Goal: Information Seeking & Learning: Compare options

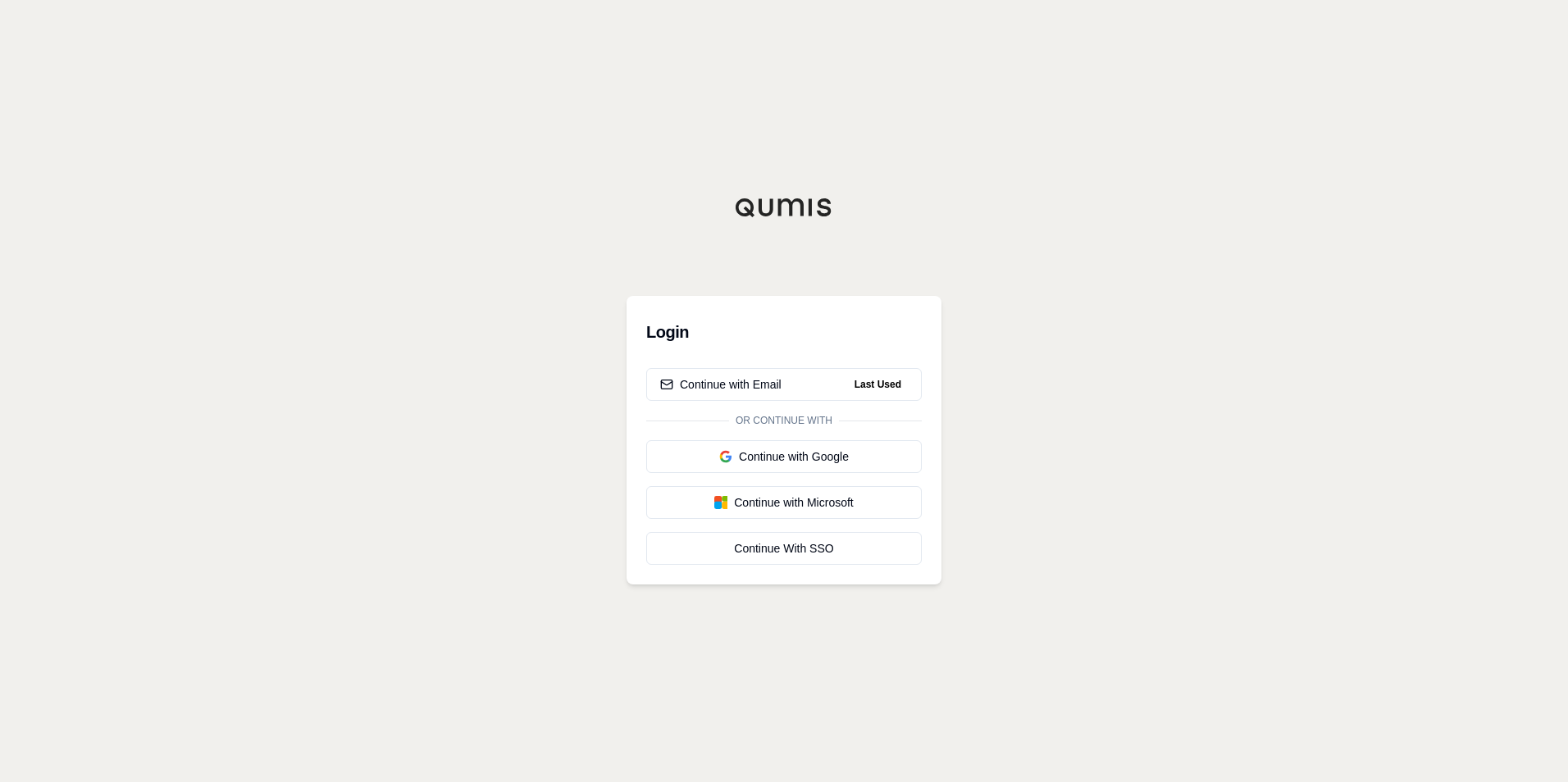
click at [778, 352] on div "Login Continue with Email Last Used Or continue with Continue with Google Conti…" at bounding box center [784, 439] width 315 height 288
click at [741, 381] on div "Continue with Email" at bounding box center [721, 385] width 121 height 17
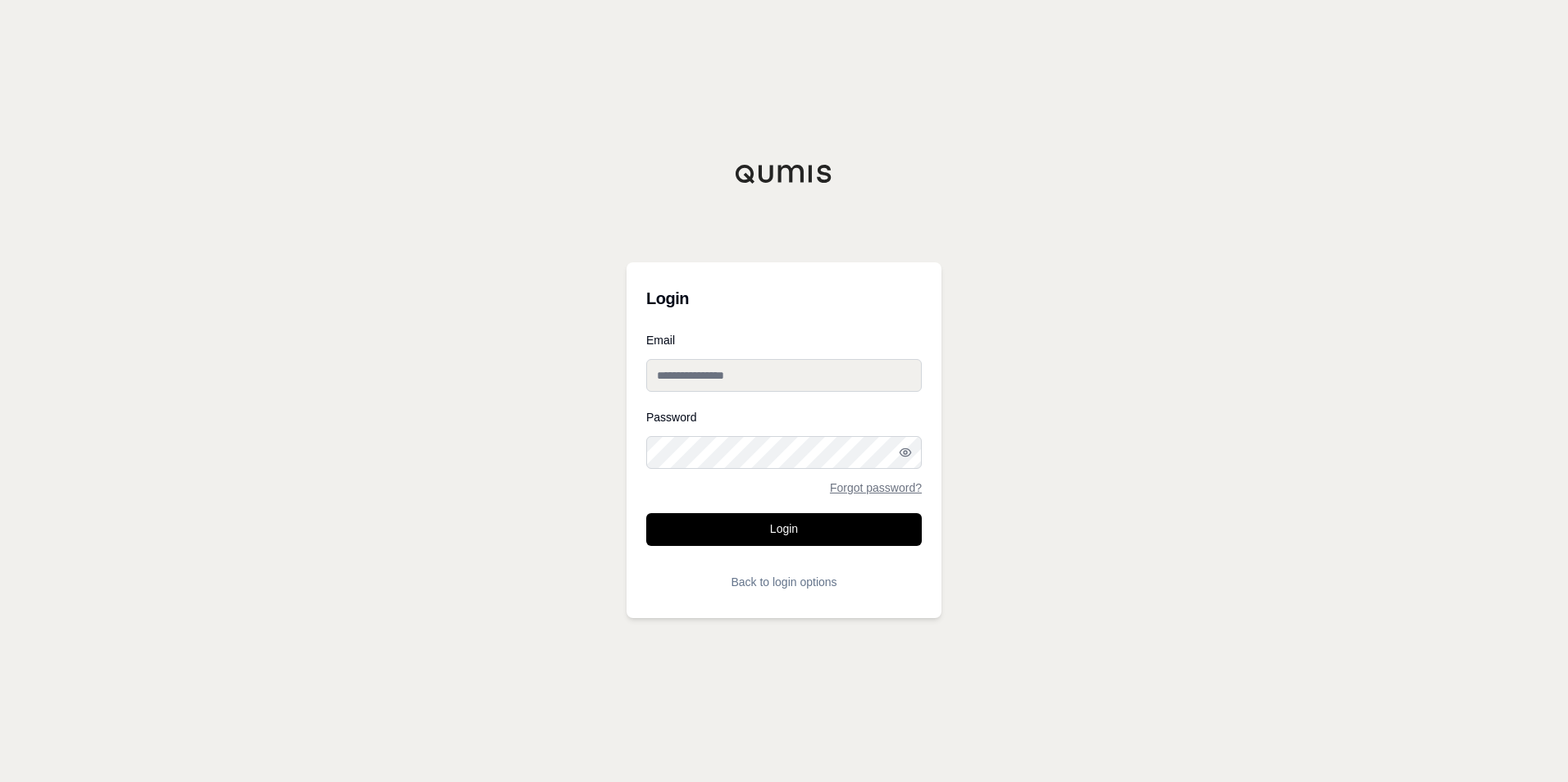
click at [741, 378] on input "Email" at bounding box center [784, 375] width 276 height 33
type input "**********"
click at [745, 435] on div "Password Forgot password?" at bounding box center [784, 453] width 276 height 82
click at [646, 513] on button "Login" at bounding box center [784, 529] width 276 height 33
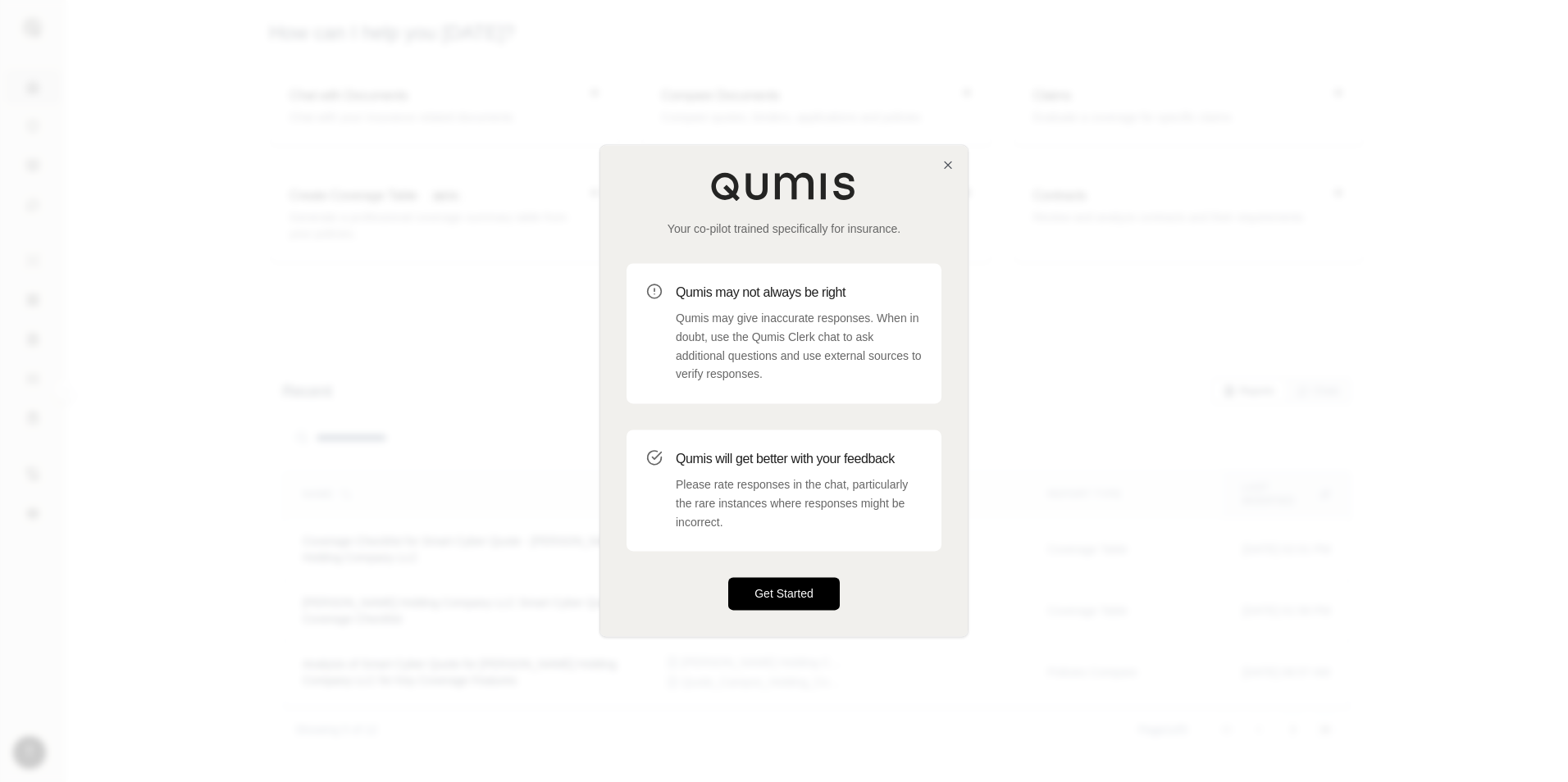
click at [776, 579] on button "Get Started" at bounding box center [784, 594] width 112 height 33
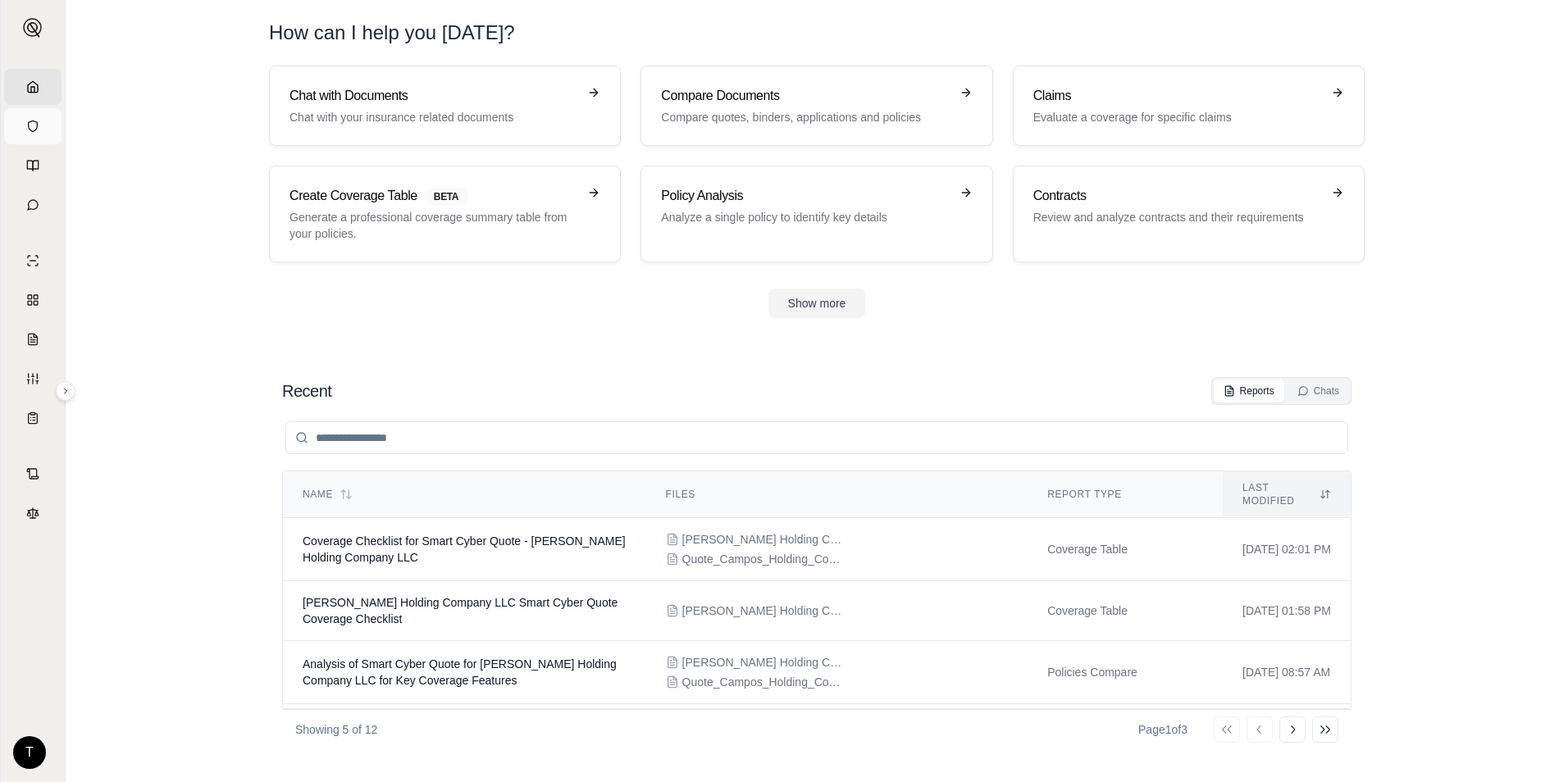
click at [17, 127] on link "Vault" at bounding box center [33, 126] width 57 height 36
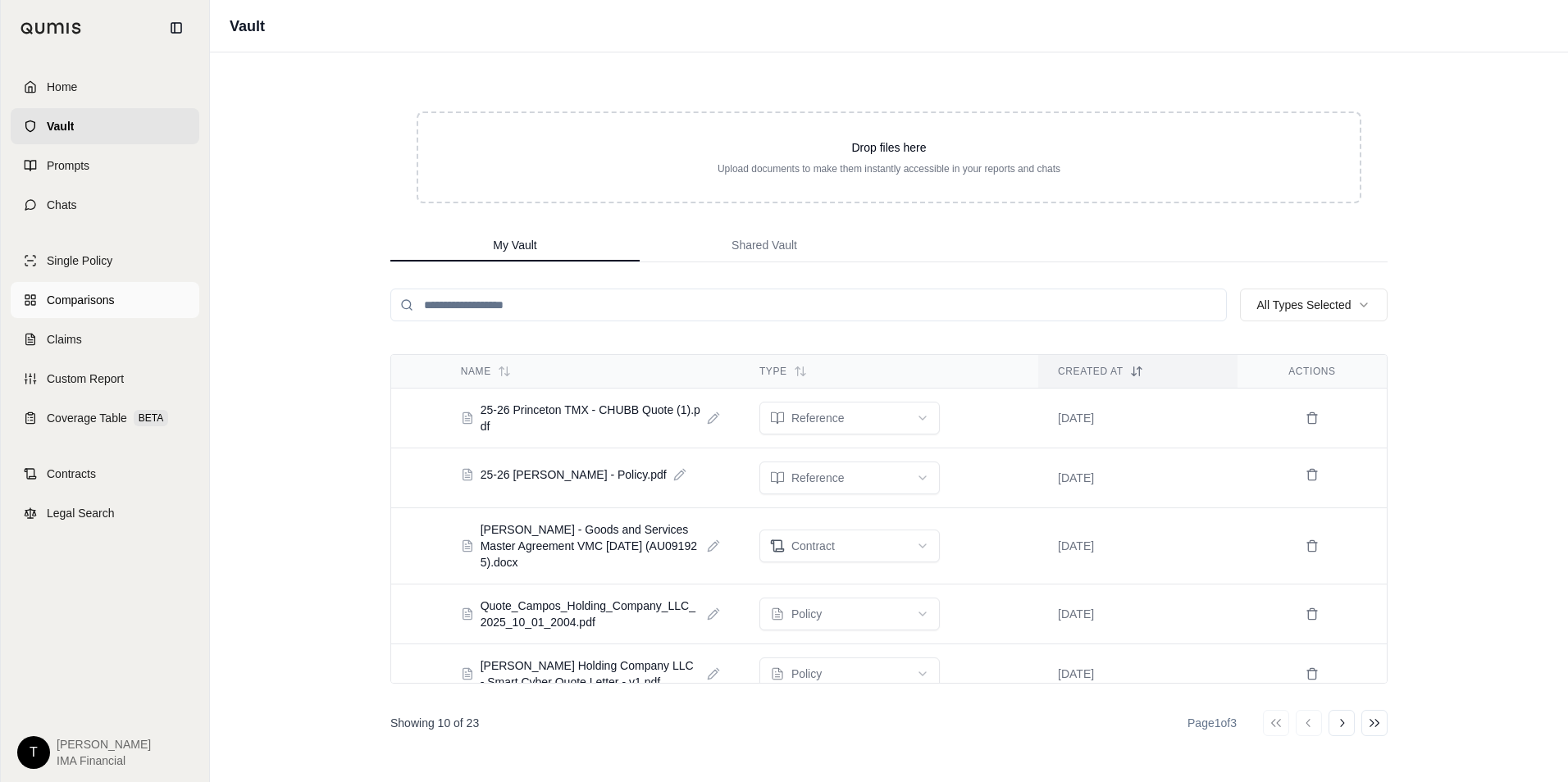
click at [115, 293] on link "Comparisons" at bounding box center [105, 300] width 188 height 36
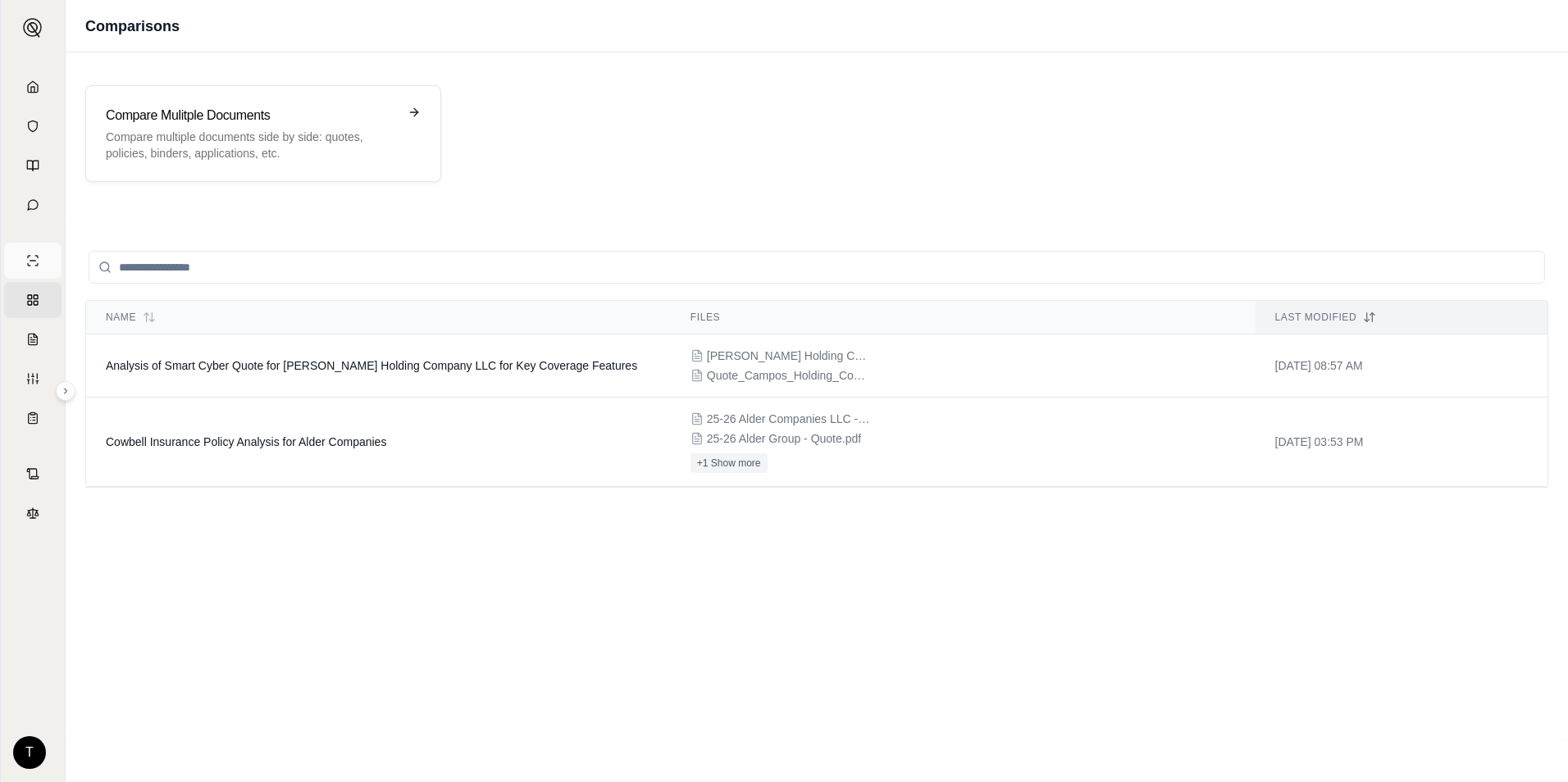
click at [45, 250] on link "Single Policy" at bounding box center [33, 260] width 57 height 36
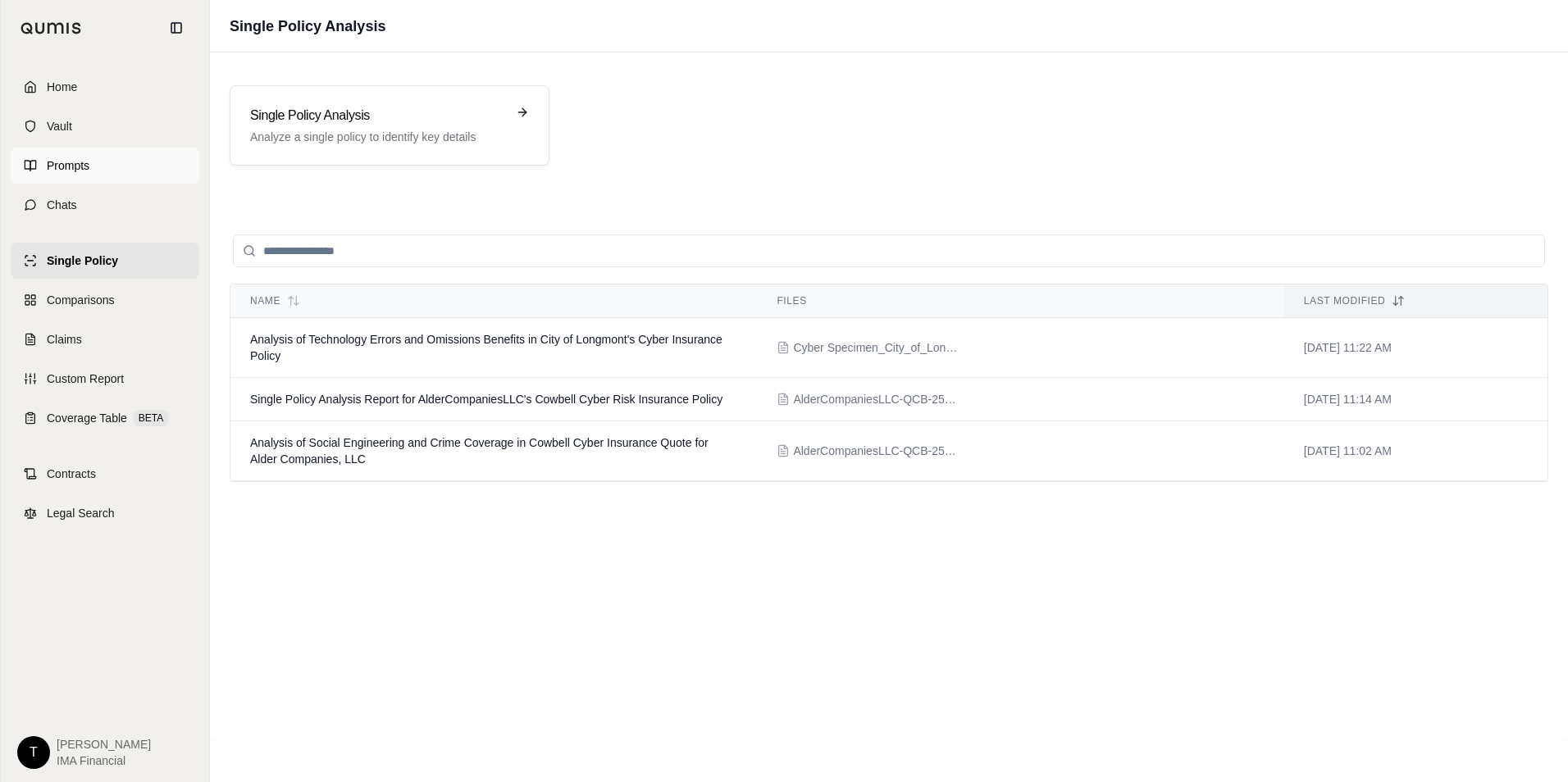
click at [95, 161] on link "Prompts" at bounding box center [105, 165] width 188 height 36
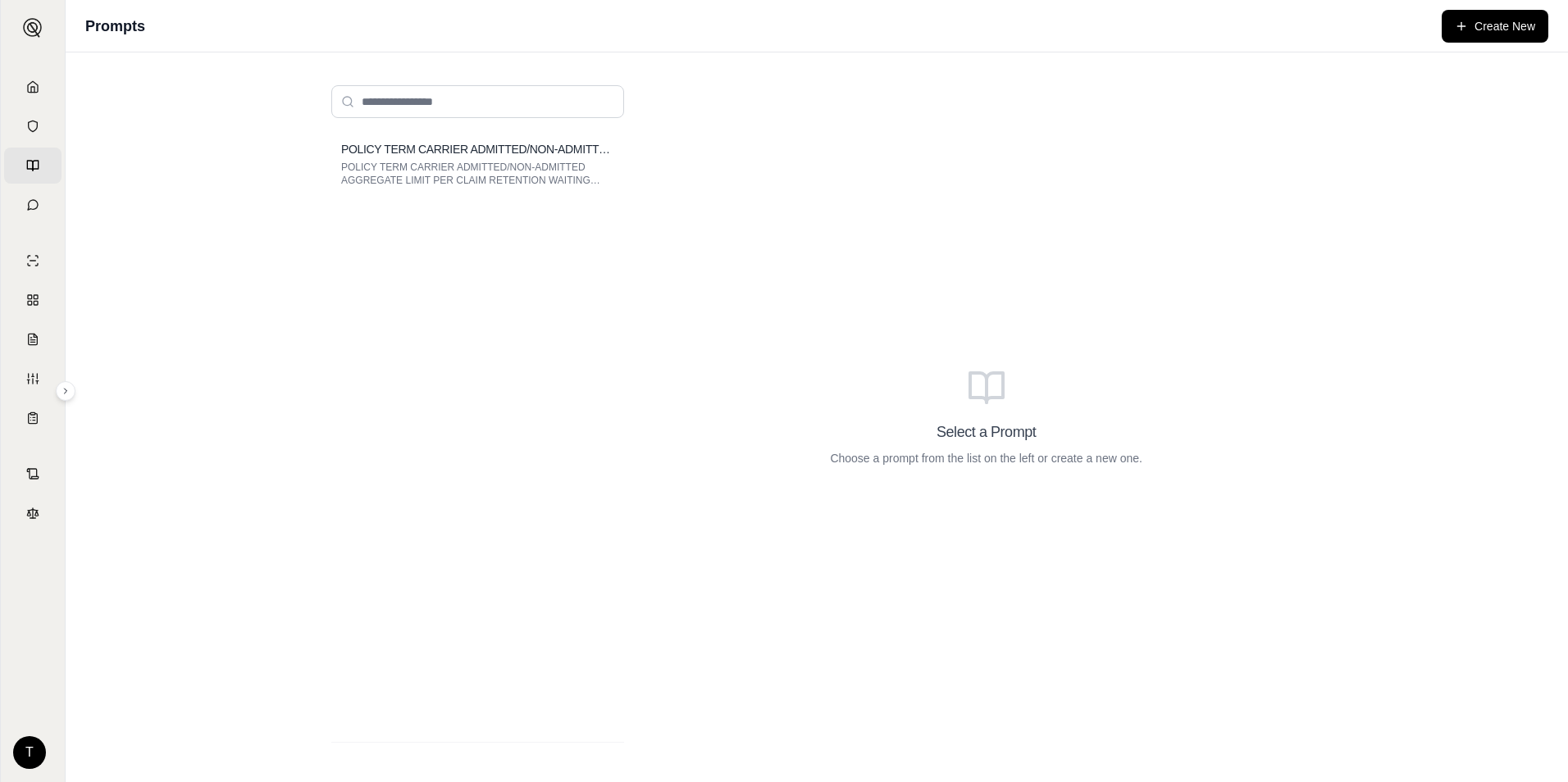
click at [763, 164] on div "Select a Prompt Choose a prompt from the list on the left or create a new one." at bounding box center [987, 417] width 659 height 690
click at [39, 129] on link "Vault" at bounding box center [33, 126] width 57 height 36
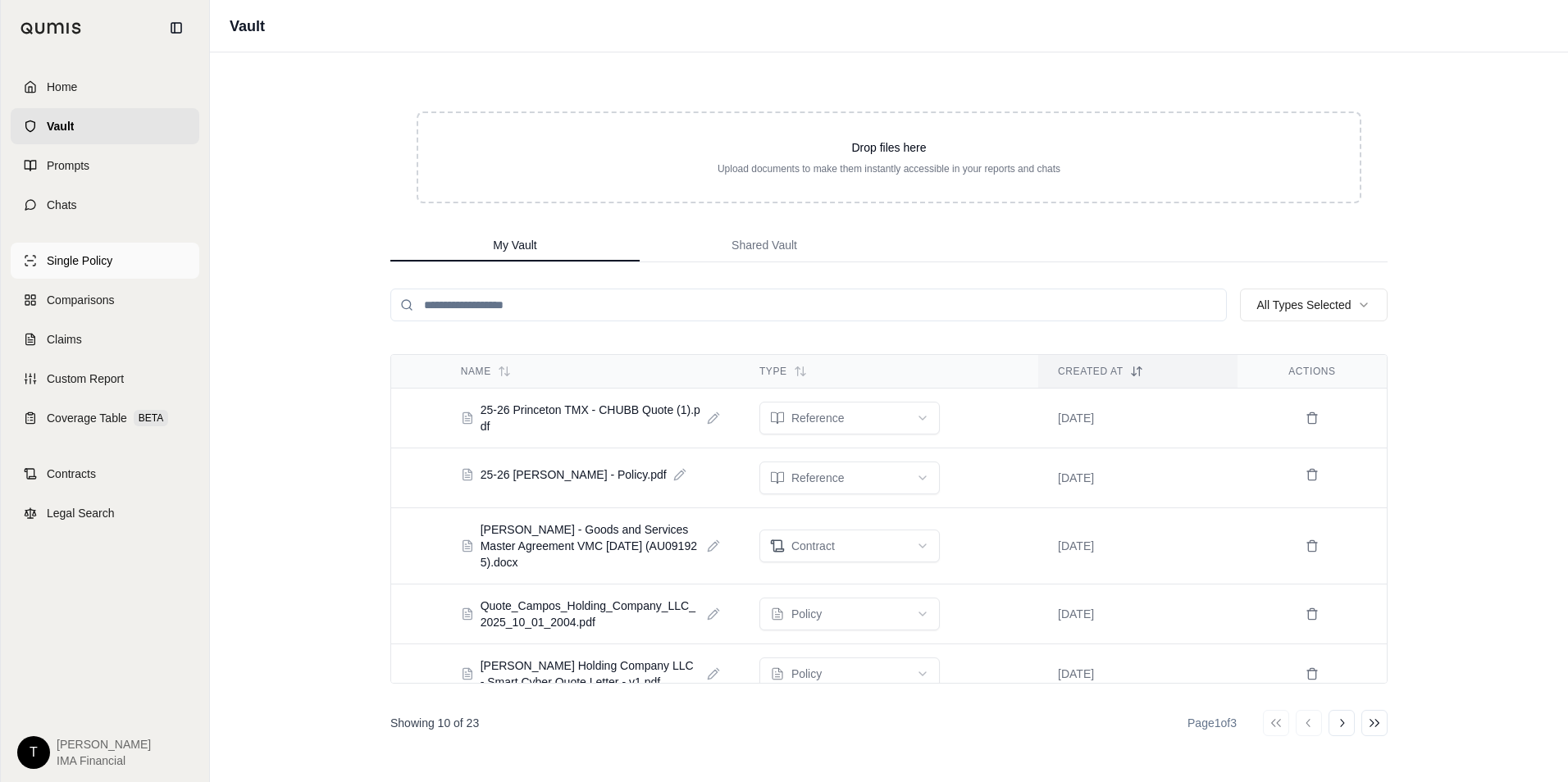
click at [85, 268] on span "Single Policy" at bounding box center [80, 261] width 66 height 17
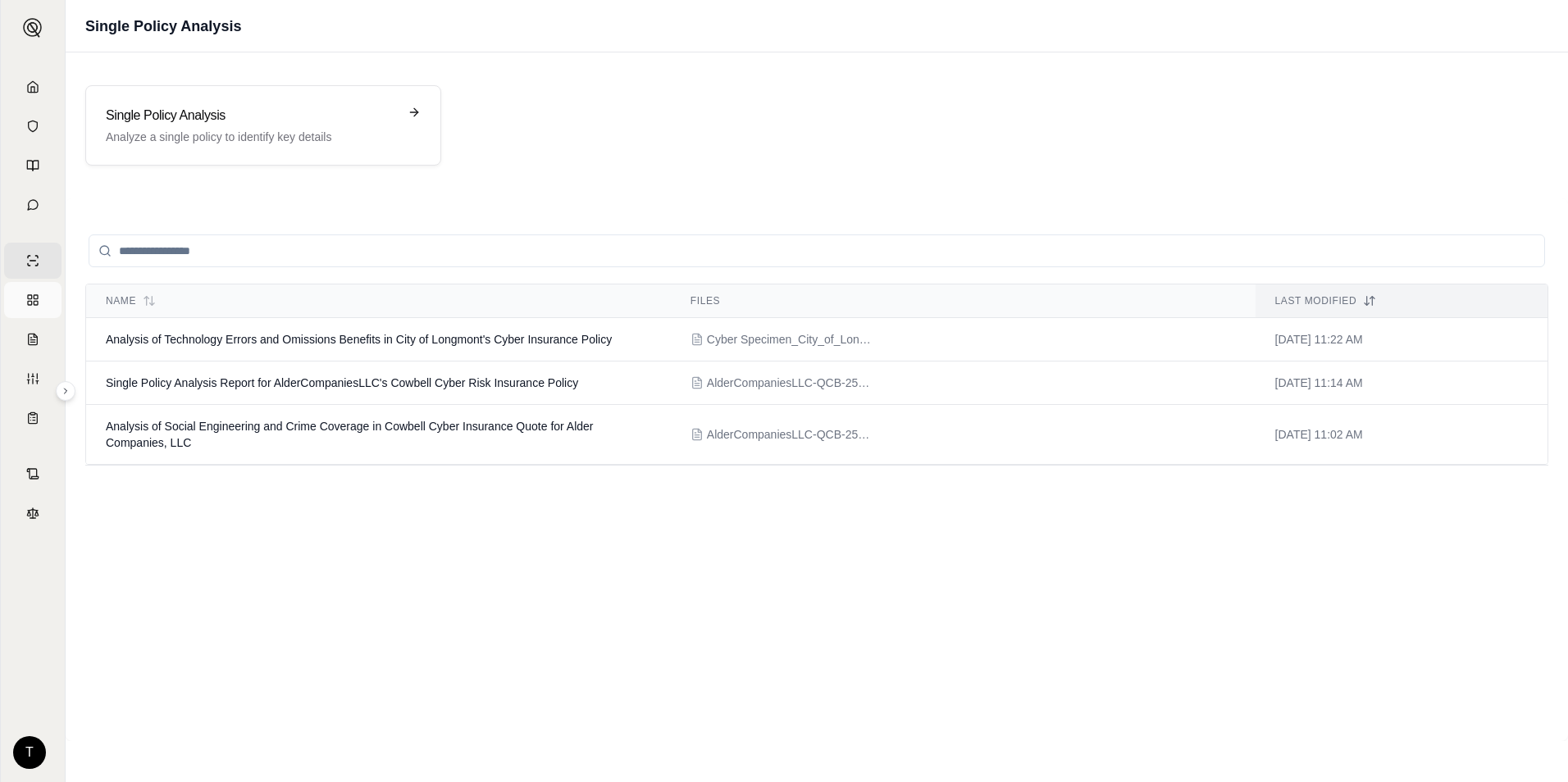
click at [32, 298] on rect at bounding box center [29, 297] width 4 height 4
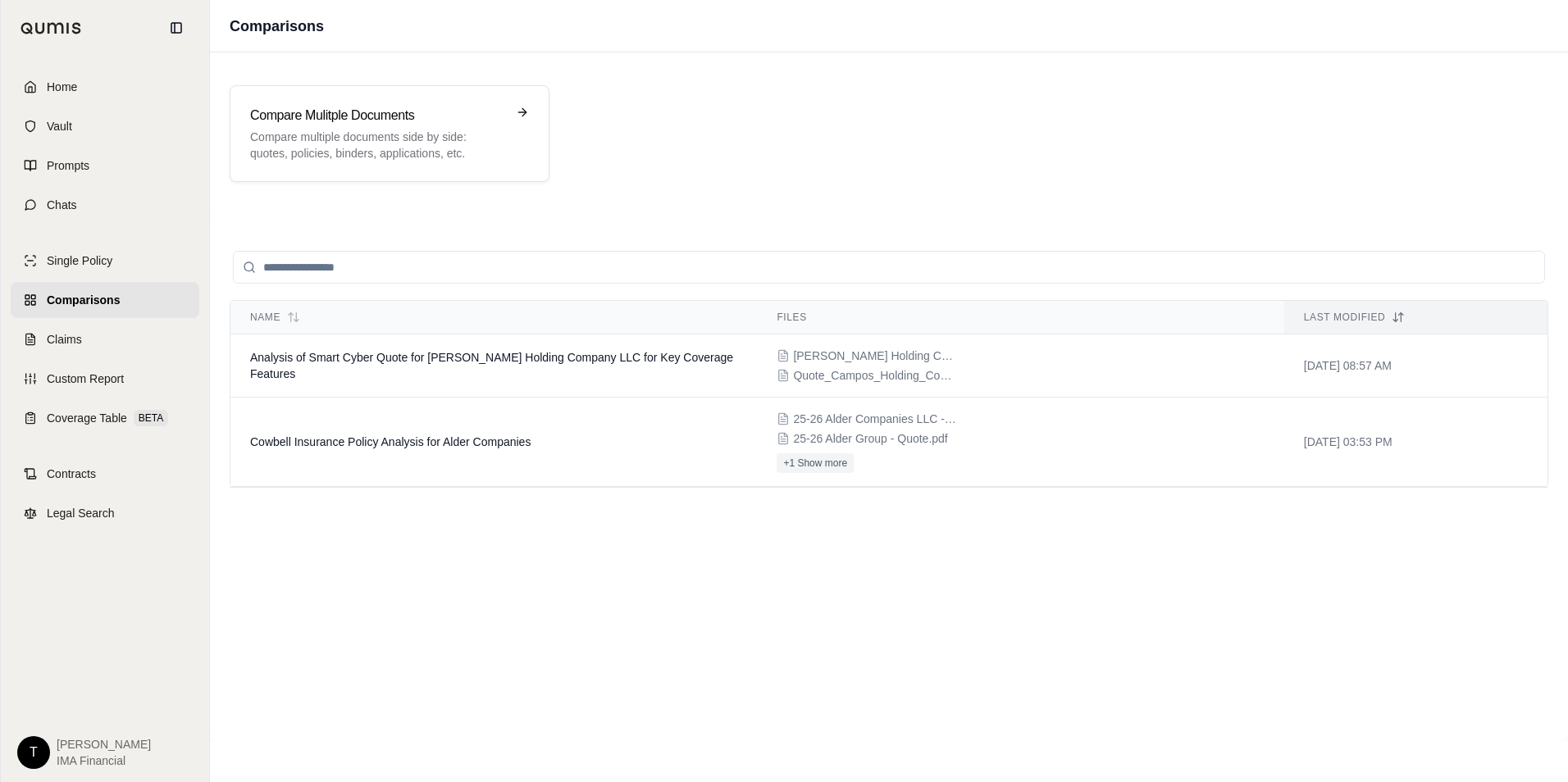
click at [88, 300] on span "Comparisons" at bounding box center [83, 300] width 73 height 17
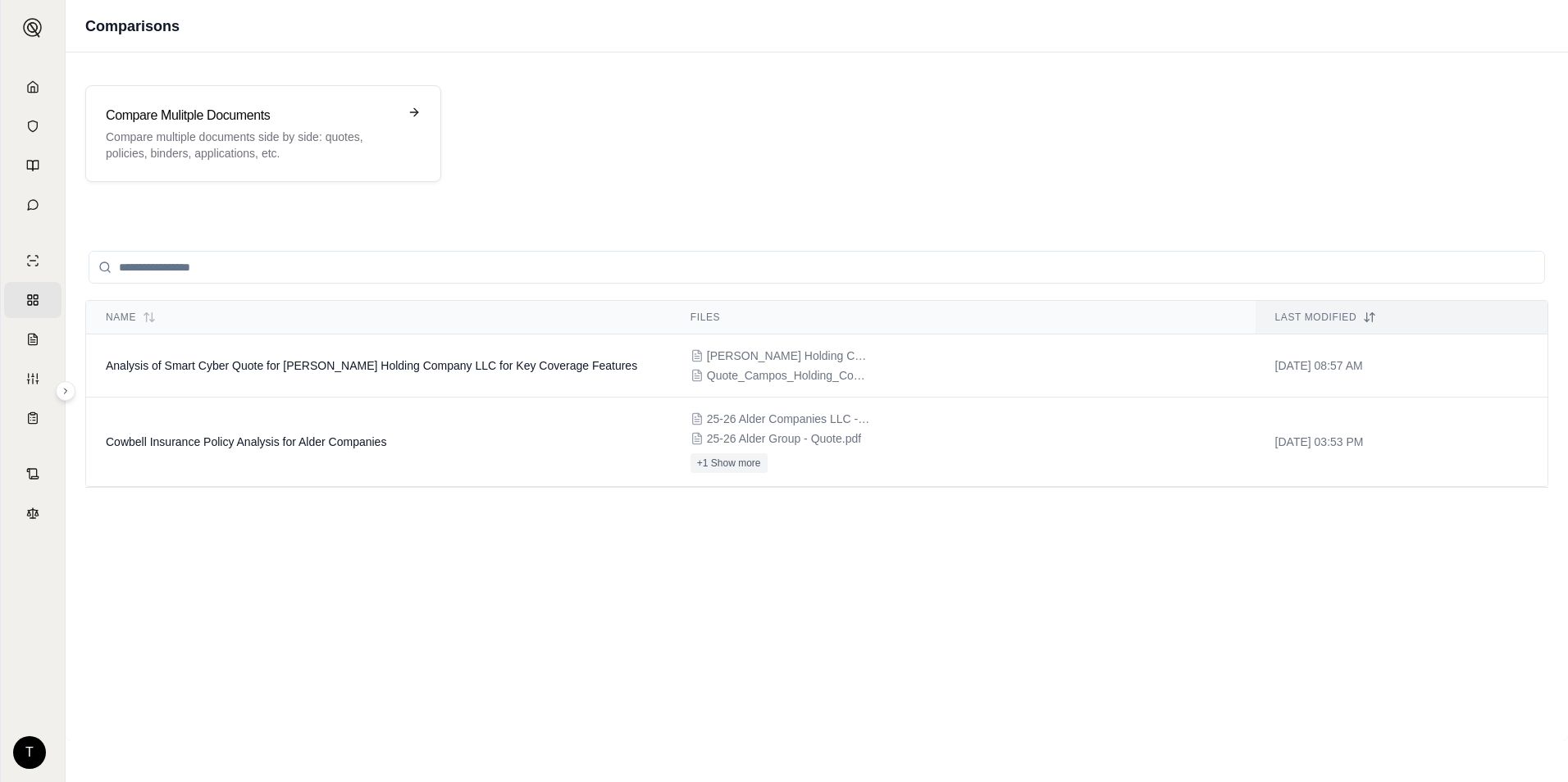
click at [442, 606] on div "Name Files Last modified Analysis of Smart Cyber Quote for [PERSON_NAME] Holdin…" at bounding box center [816, 478] width 1463 height 487
click at [677, 169] on div "Compare Mulitple Documents Compare multiple documents side by side: quotes, pol…" at bounding box center [816, 133] width 1463 height 97
click at [315, 119] on h3 "Compare Mulitple Documents" at bounding box center [251, 115] width 292 height 19
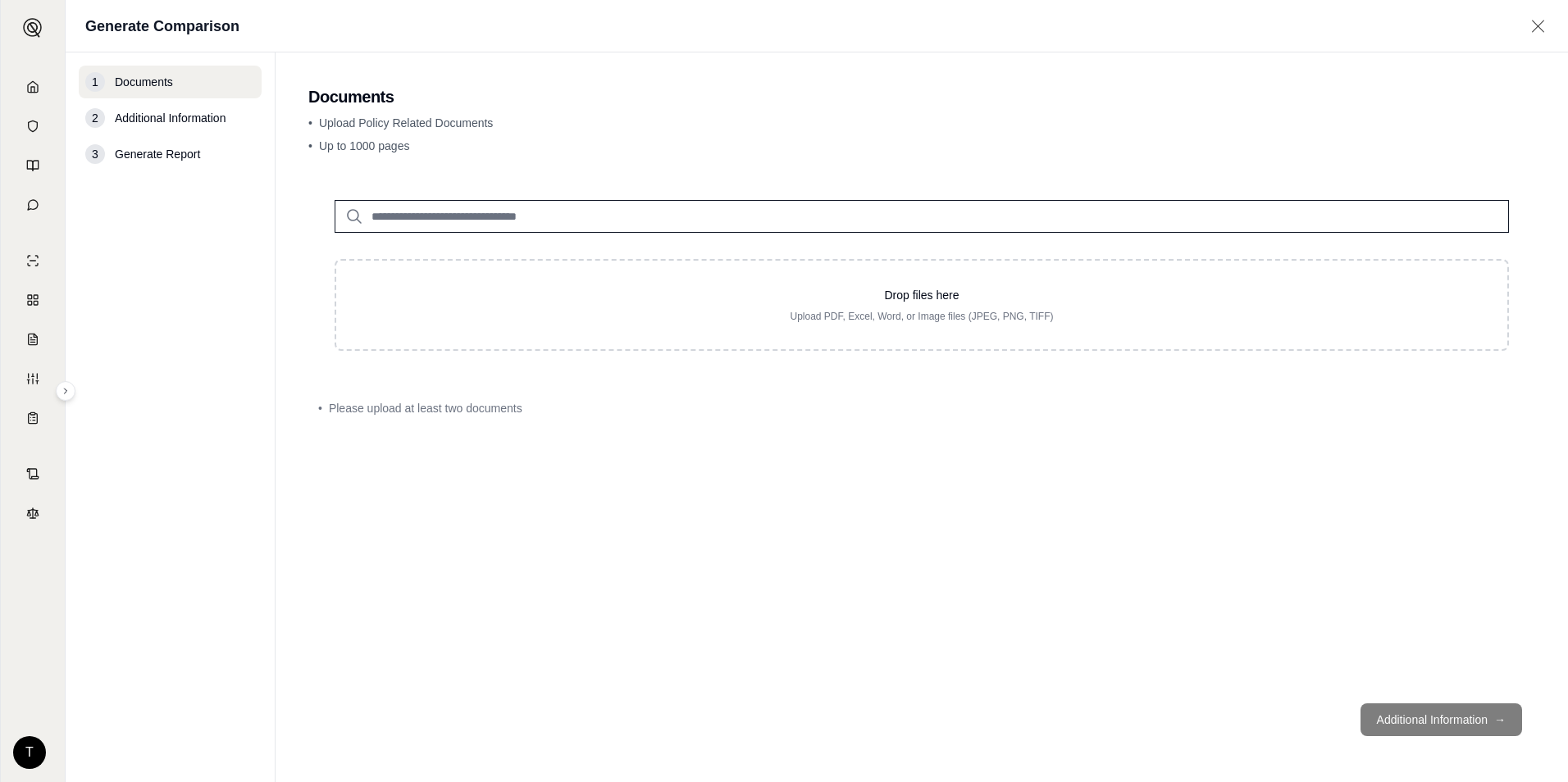
click at [293, 343] on main "Documents • Upload Policy Related Documents • Up to 1000 pages Drop files here …" at bounding box center [922, 417] width 1292 height 729
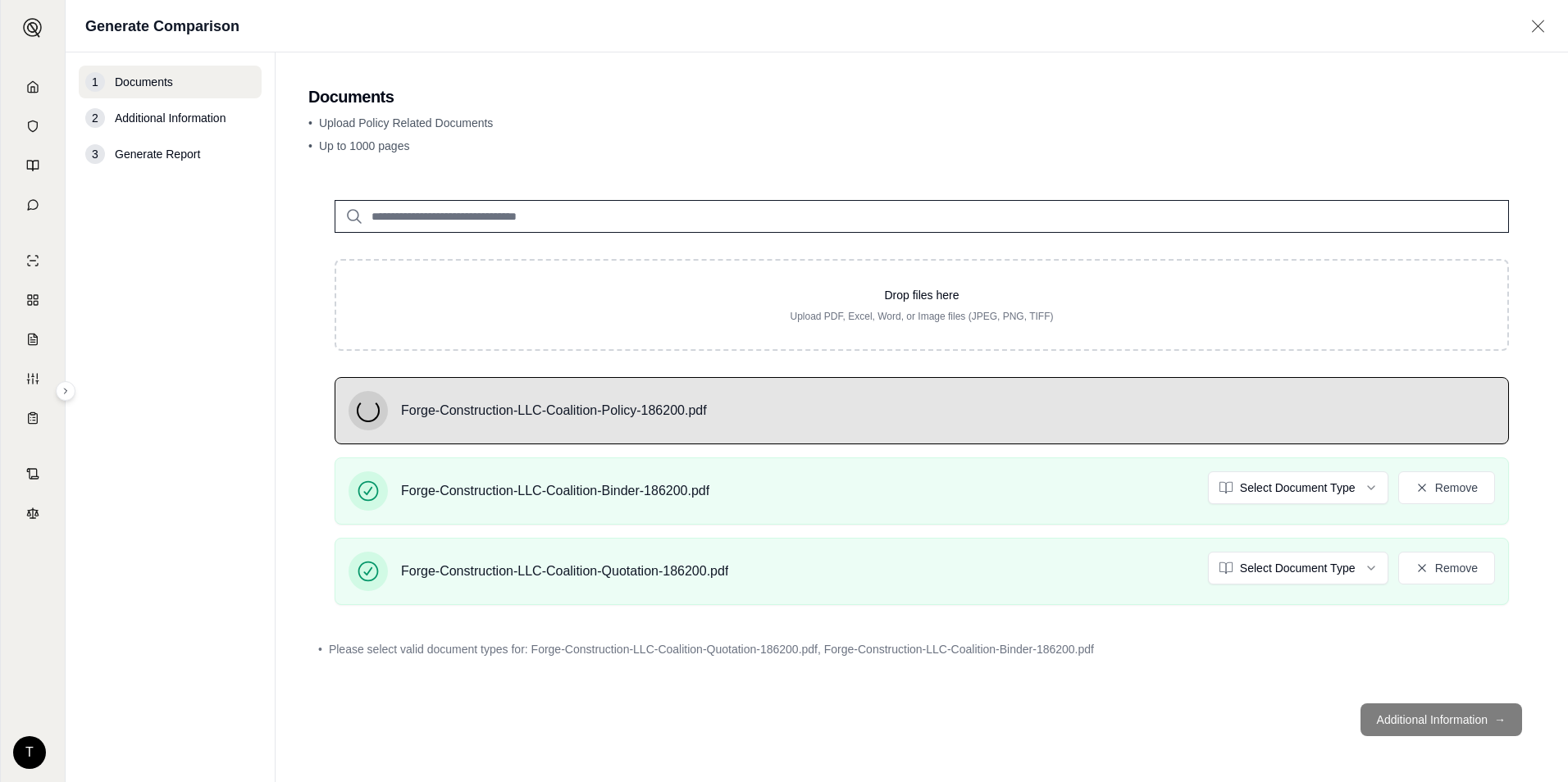
click at [678, 216] on input "search" at bounding box center [921, 216] width 1174 height 33
click at [202, 381] on div "1 Documents 2 Additional Information 3 Generate Report" at bounding box center [171, 417] width 183 height 703
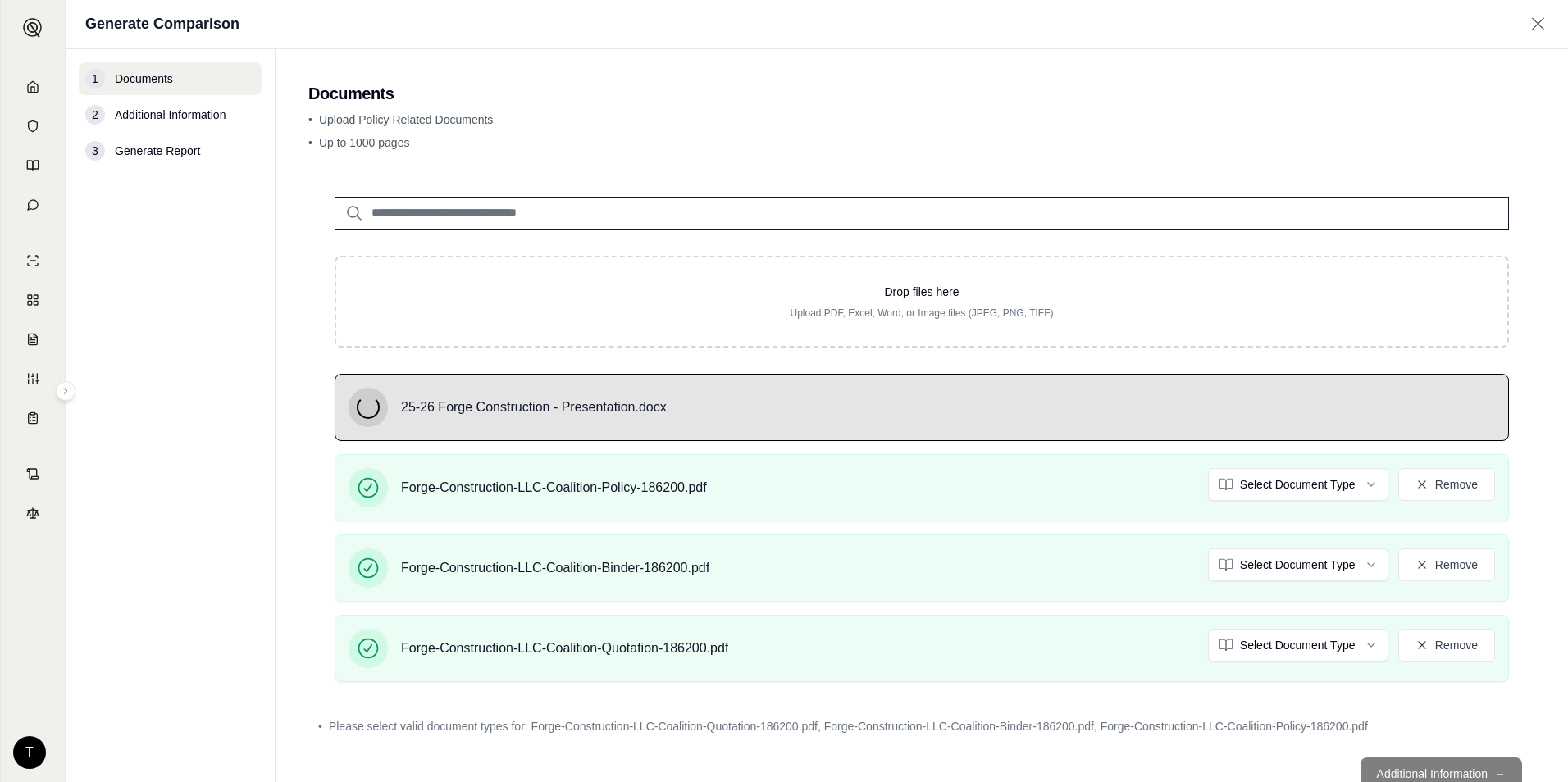
click at [155, 438] on div "1 Documents 2 Additional Information 3 Generate Report" at bounding box center [171, 415] width 183 height 706
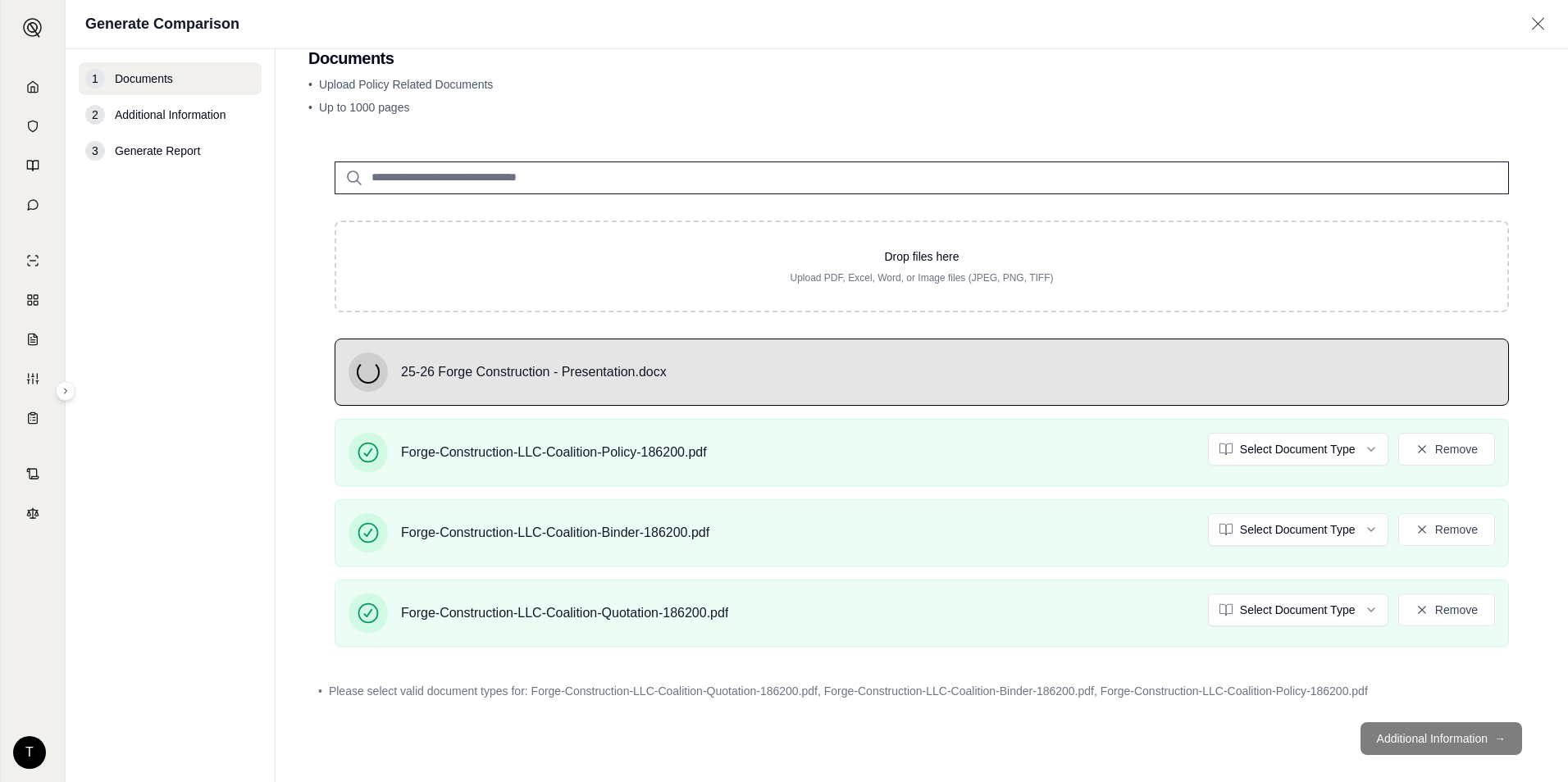
scroll to position [54, 0]
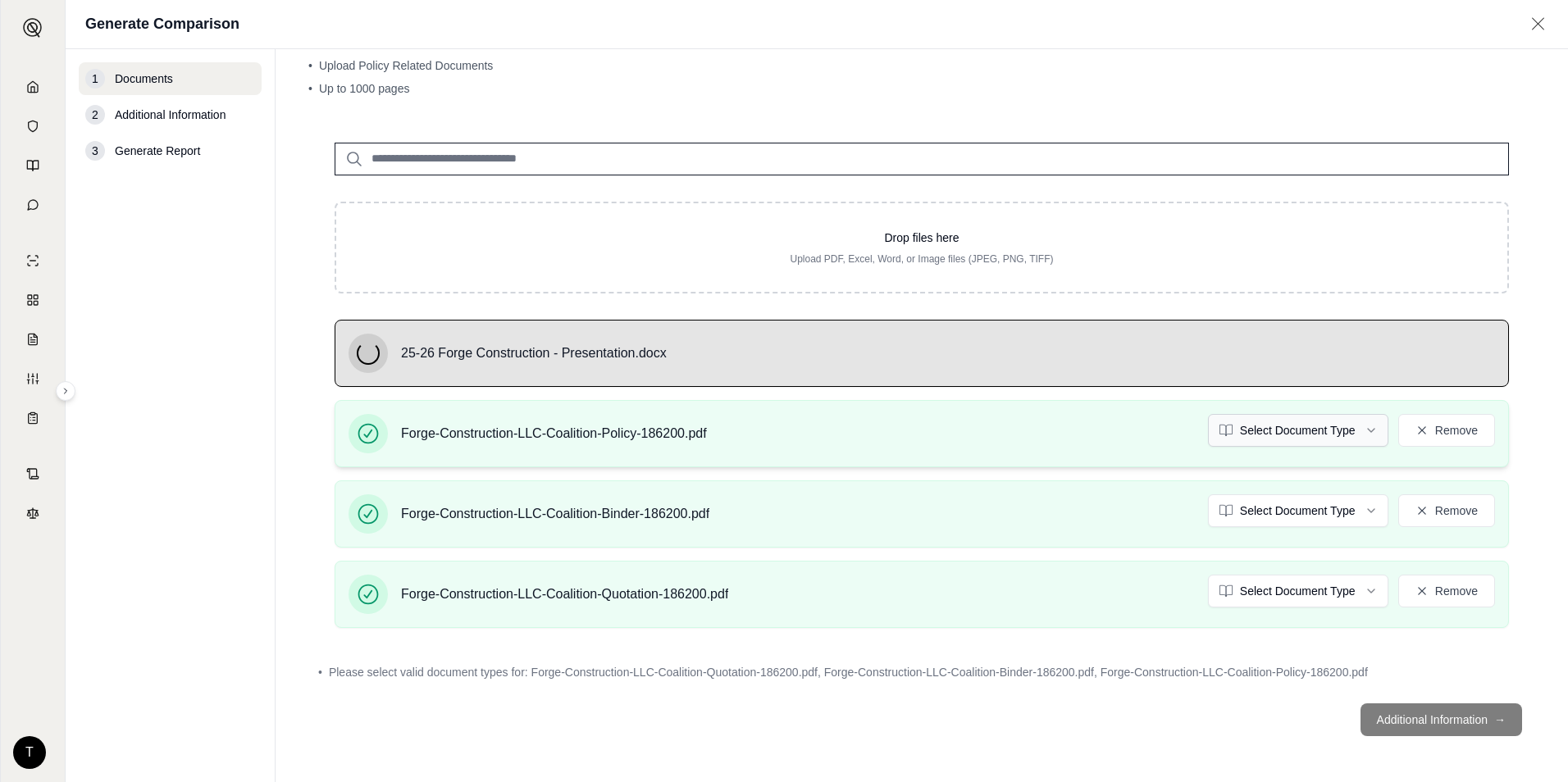
click at [1284, 434] on html "Home Vault Prompts Chats Single Policy Comparisons Claims Custom Report Coverag…" at bounding box center [784, 391] width 1568 height 782
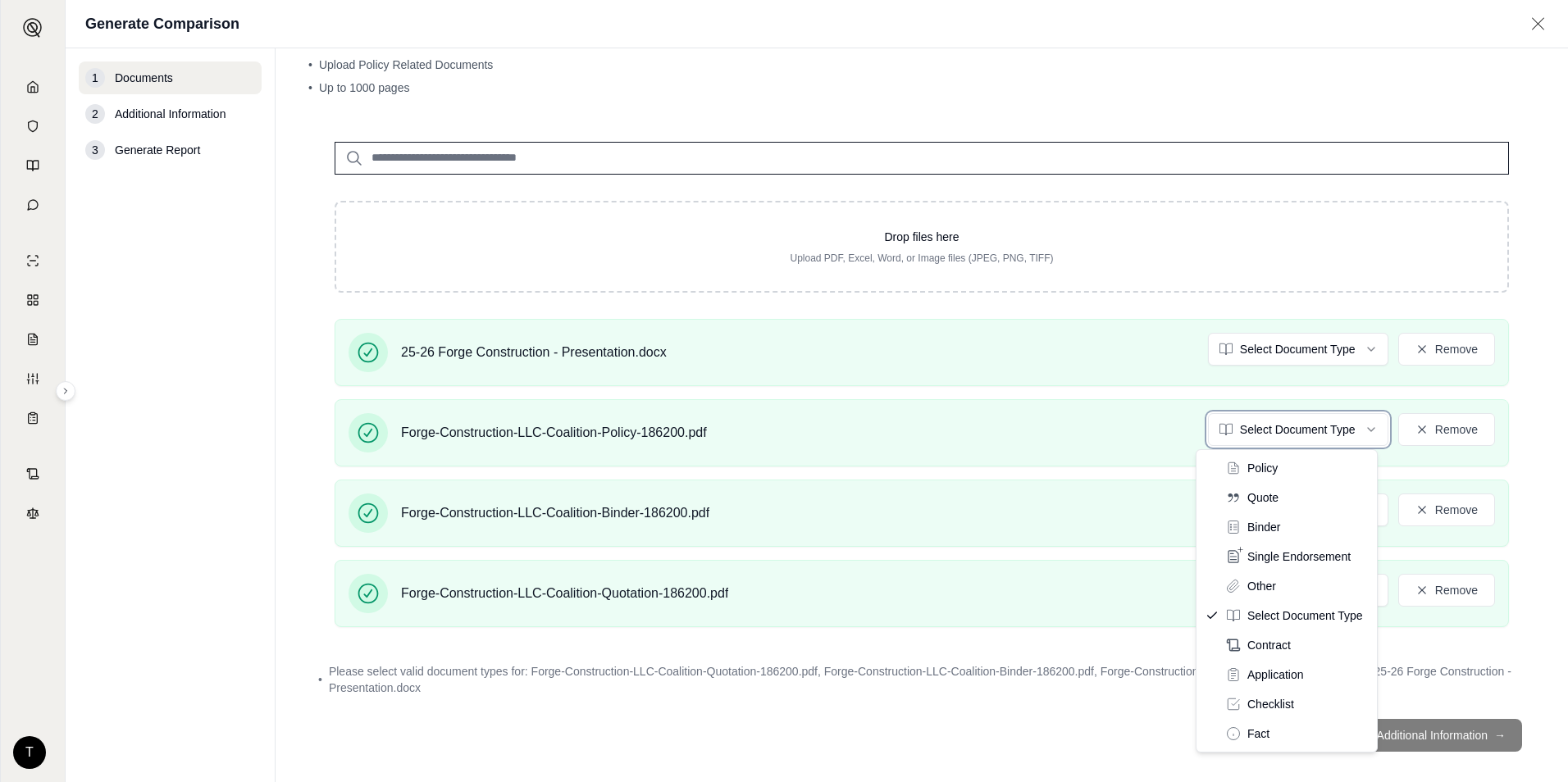
click at [1567, 401] on html "Home Vault Prompts Chats Single Policy Comparisons Claims Custom Report Coverag…" at bounding box center [784, 391] width 1568 height 782
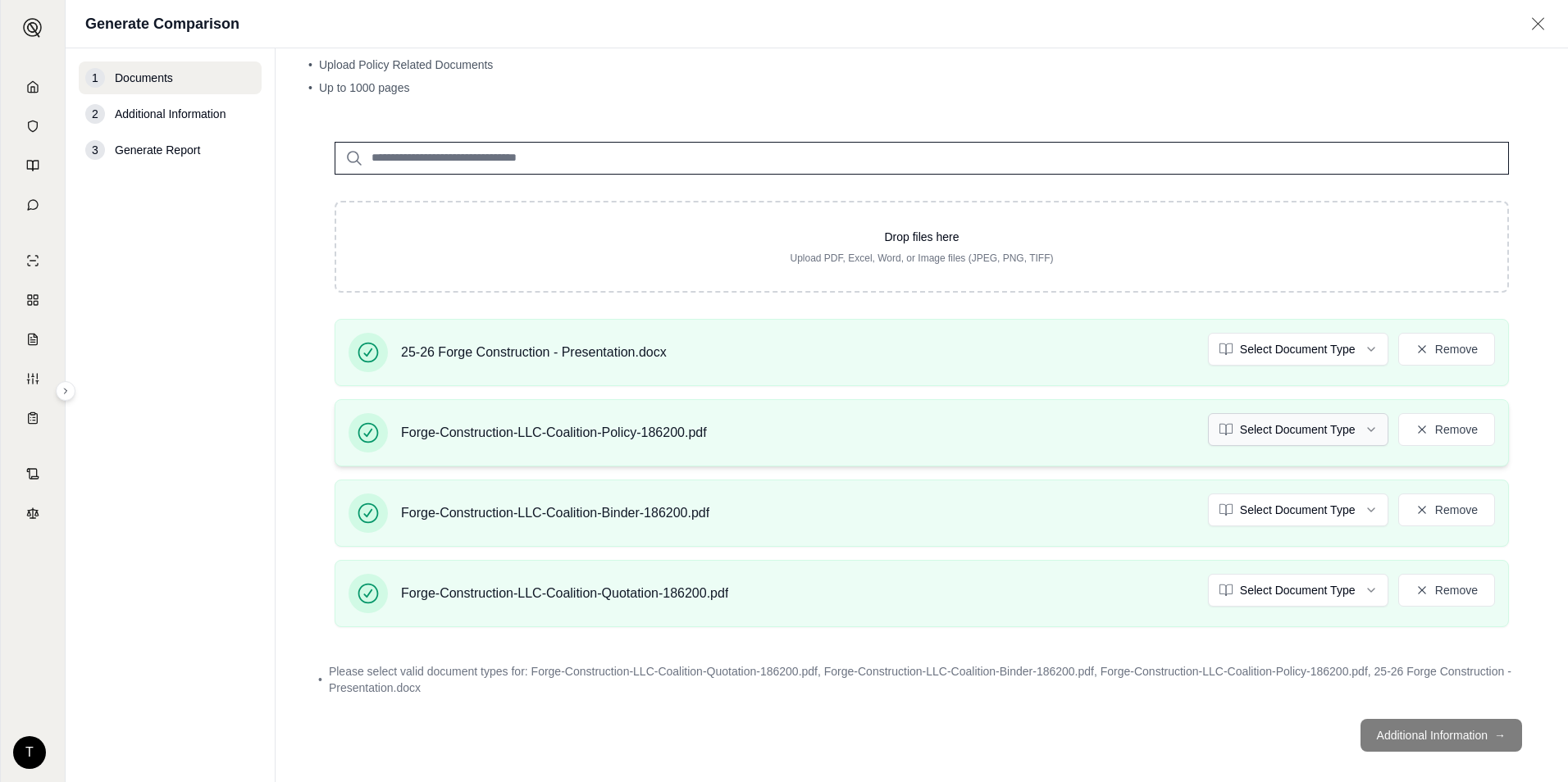
click at [1308, 423] on html "Home Vault Prompts Chats Single Policy Comparisons Claims Custom Report Coverag…" at bounding box center [784, 391] width 1568 height 782
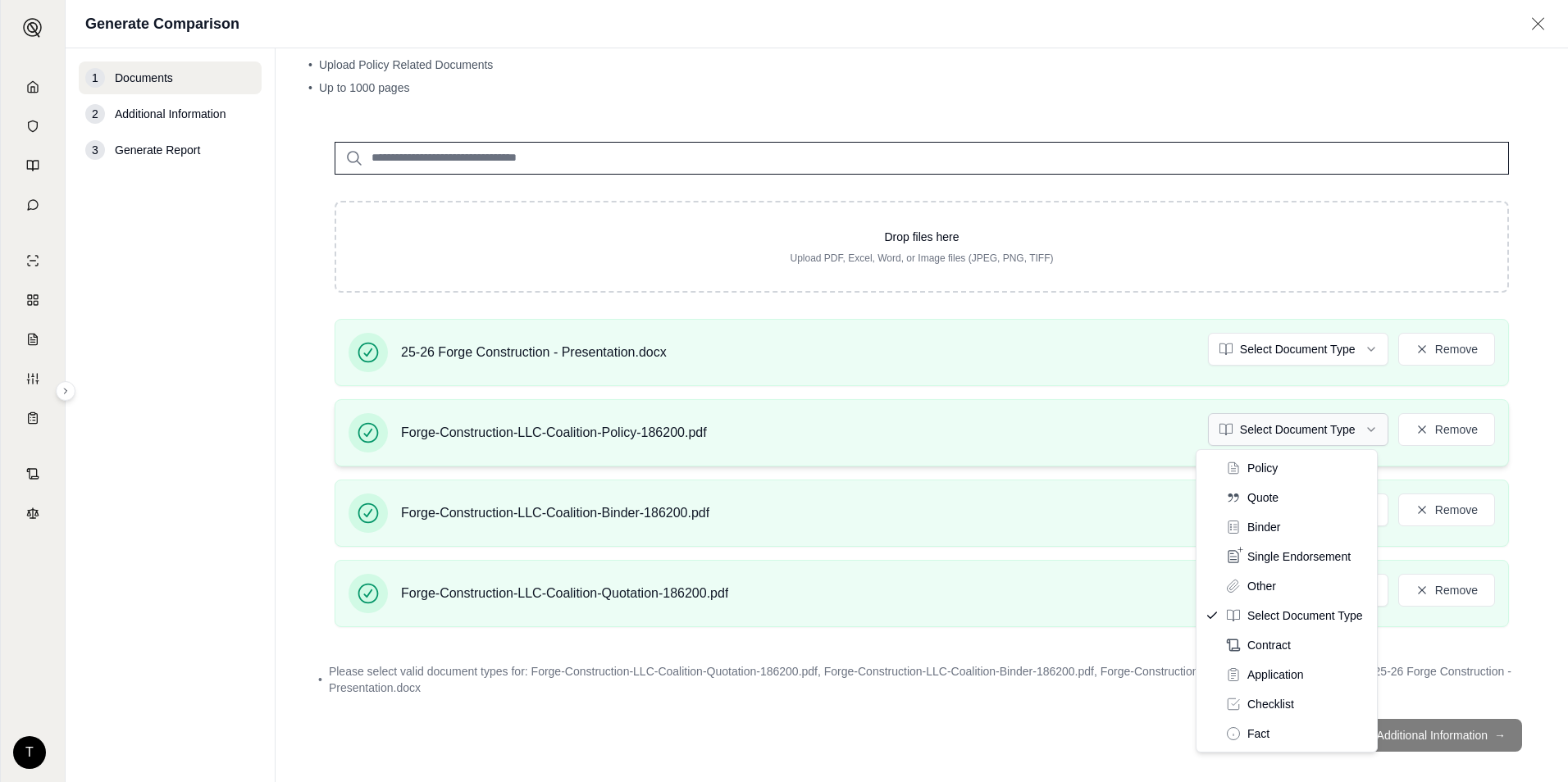
click at [1307, 438] on html "Home Vault Prompts Chats Single Policy Comparisons Claims Custom Report Coverag…" at bounding box center [784, 391] width 1568 height 782
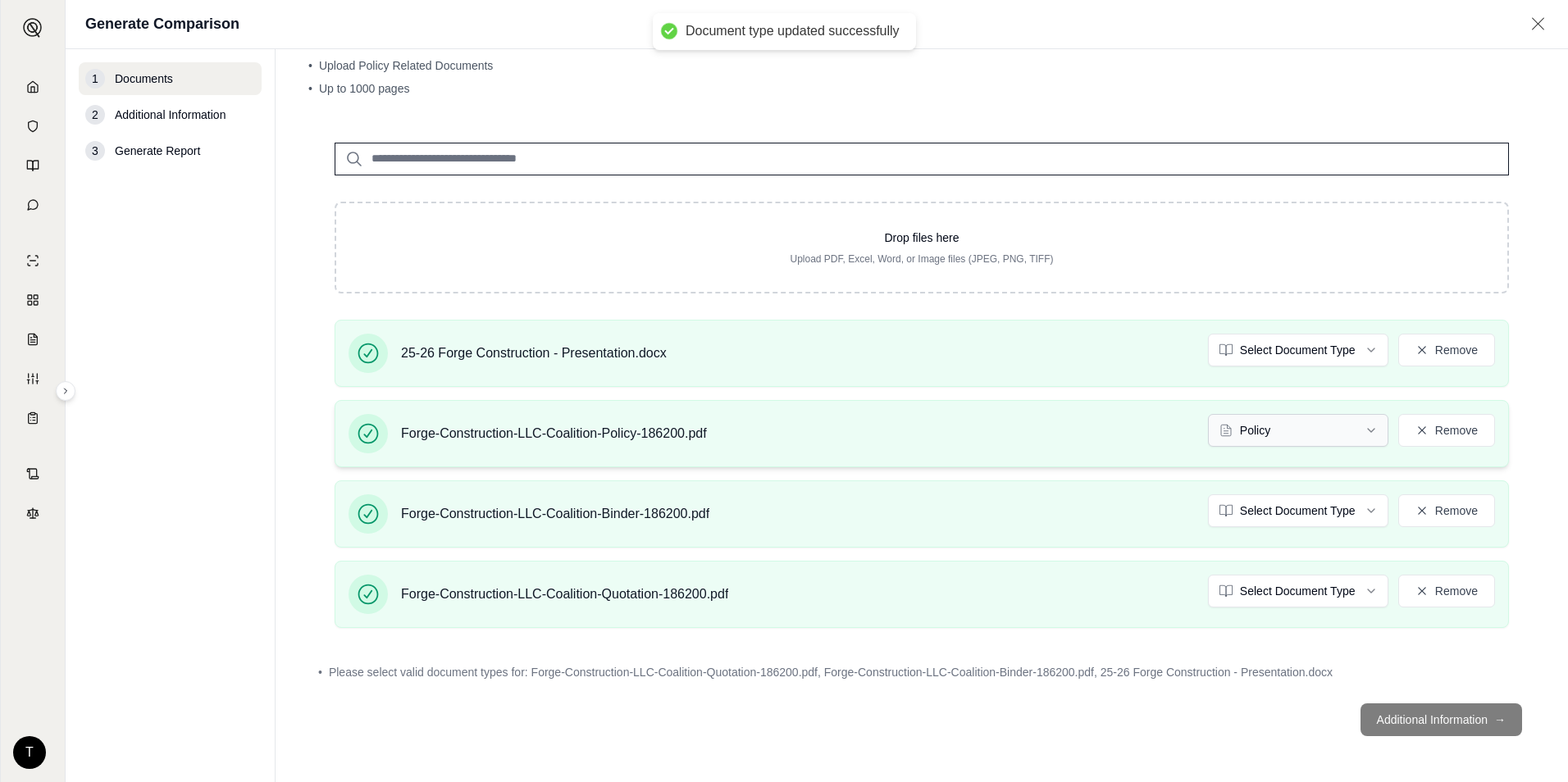
click at [1292, 434] on html "Document type updated successfully Home Vault Prompts Chats Single Policy Compa…" at bounding box center [784, 391] width 1568 height 782
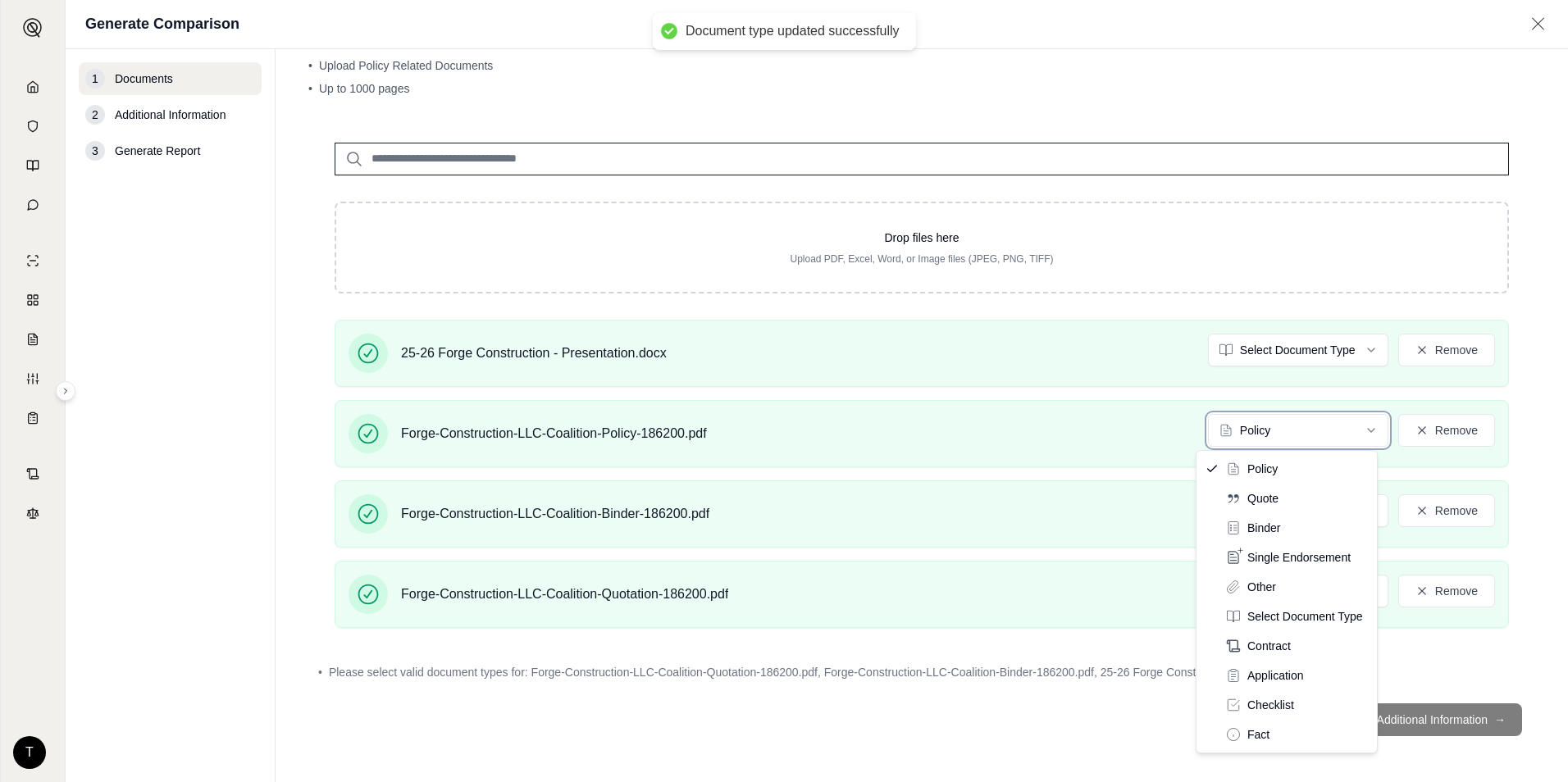
click at [1294, 433] on html "Document type updated successfully Home Vault Prompts Chats Single Policy Compa…" at bounding box center [784, 391] width 1568 height 782
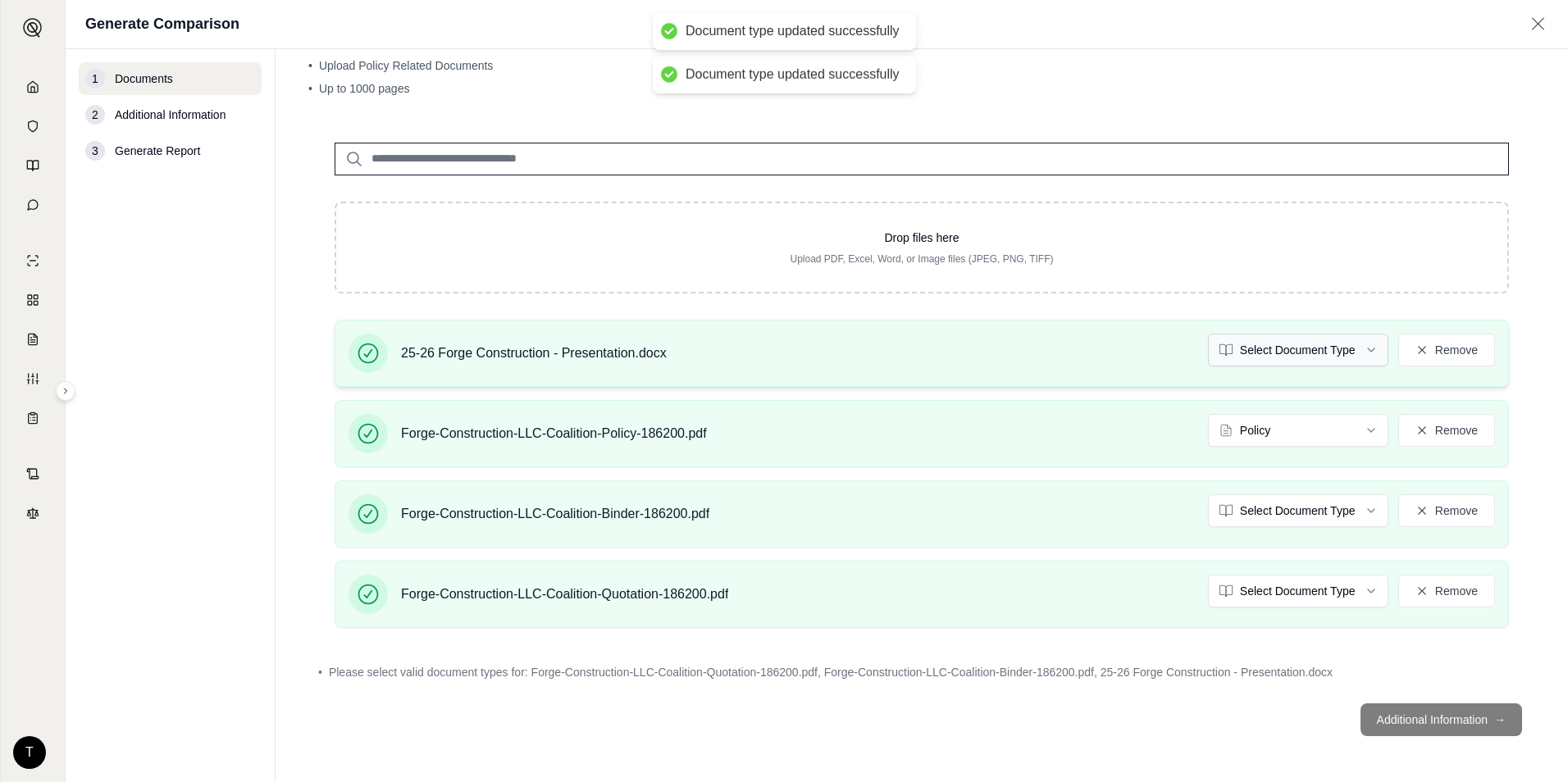
click at [1309, 356] on html "Document type updated successfully Document type updated successfully Home Vaul…" at bounding box center [784, 391] width 1568 height 782
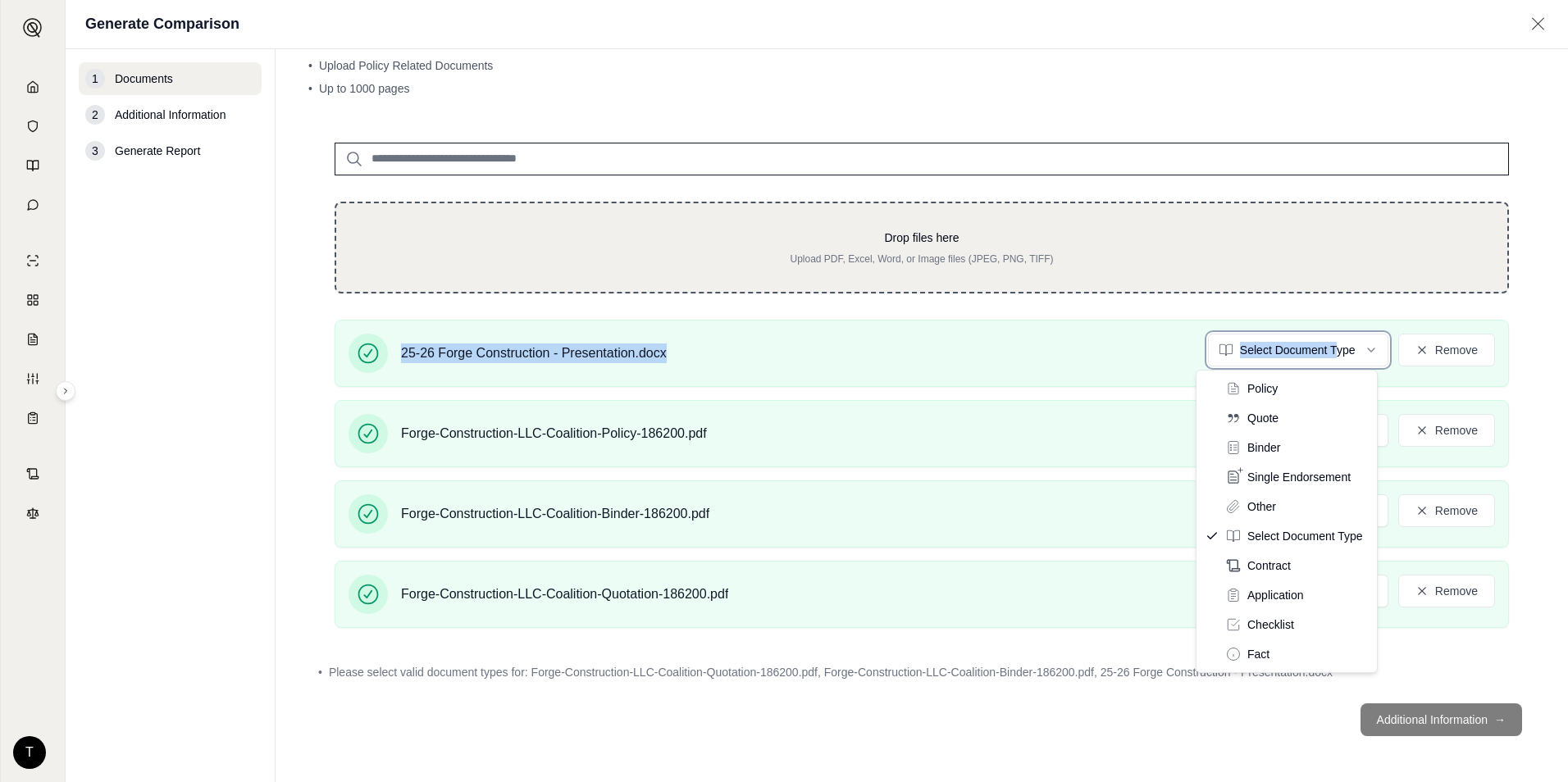
click at [1321, 292] on html "Home Vault Prompts Chats Single Policy Comparisons Claims Custom Report Coverag…" at bounding box center [784, 391] width 1568 height 782
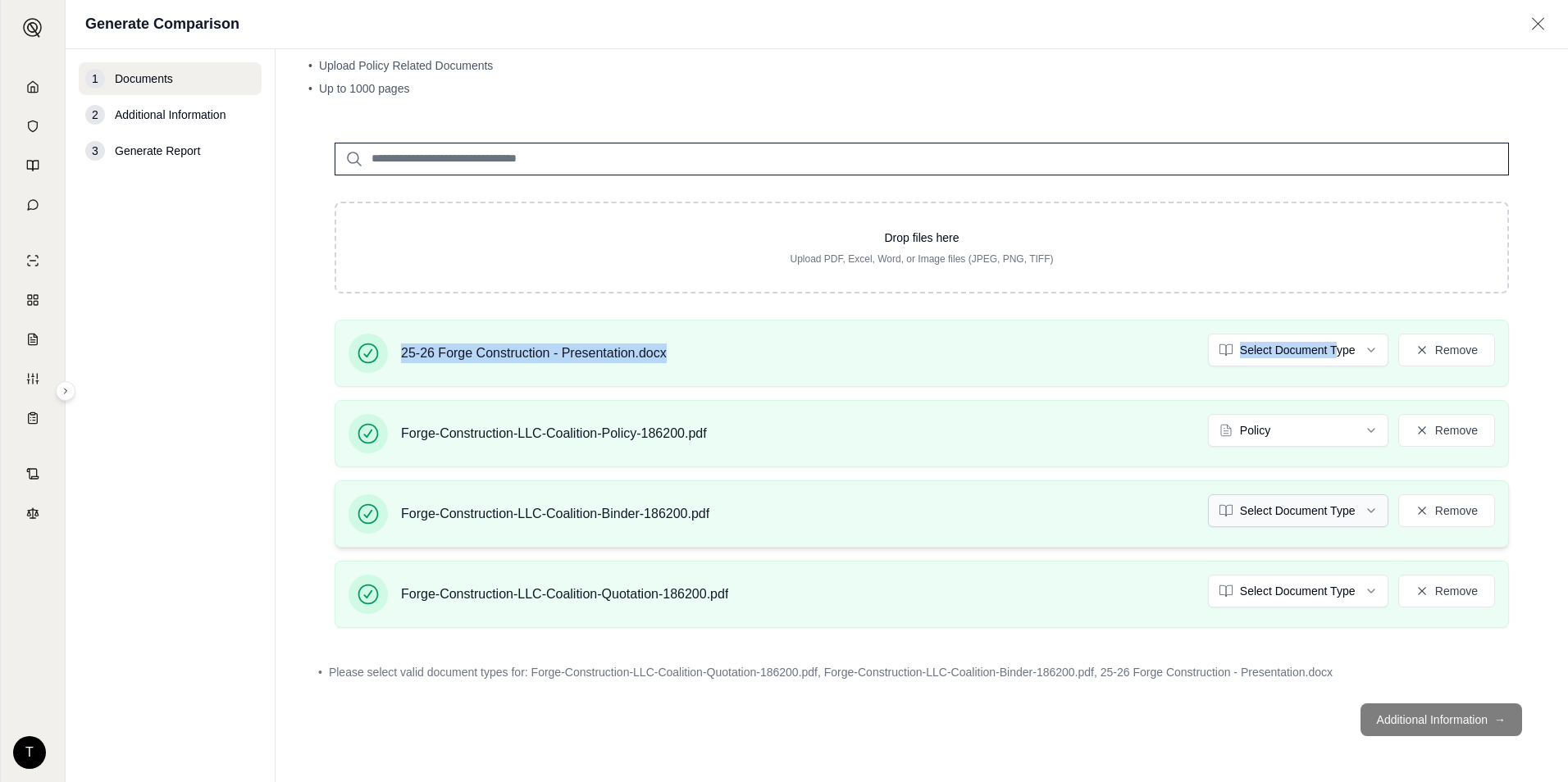
click at [1297, 513] on html "Home Vault Prompts Chats Single Policy Comparisons Claims Custom Report Coverag…" at bounding box center [784, 391] width 1568 height 782
click at [1292, 599] on html "Home Vault Prompts Chats Single Policy Comparisons Claims Custom Report Coverag…" at bounding box center [784, 391] width 1568 height 782
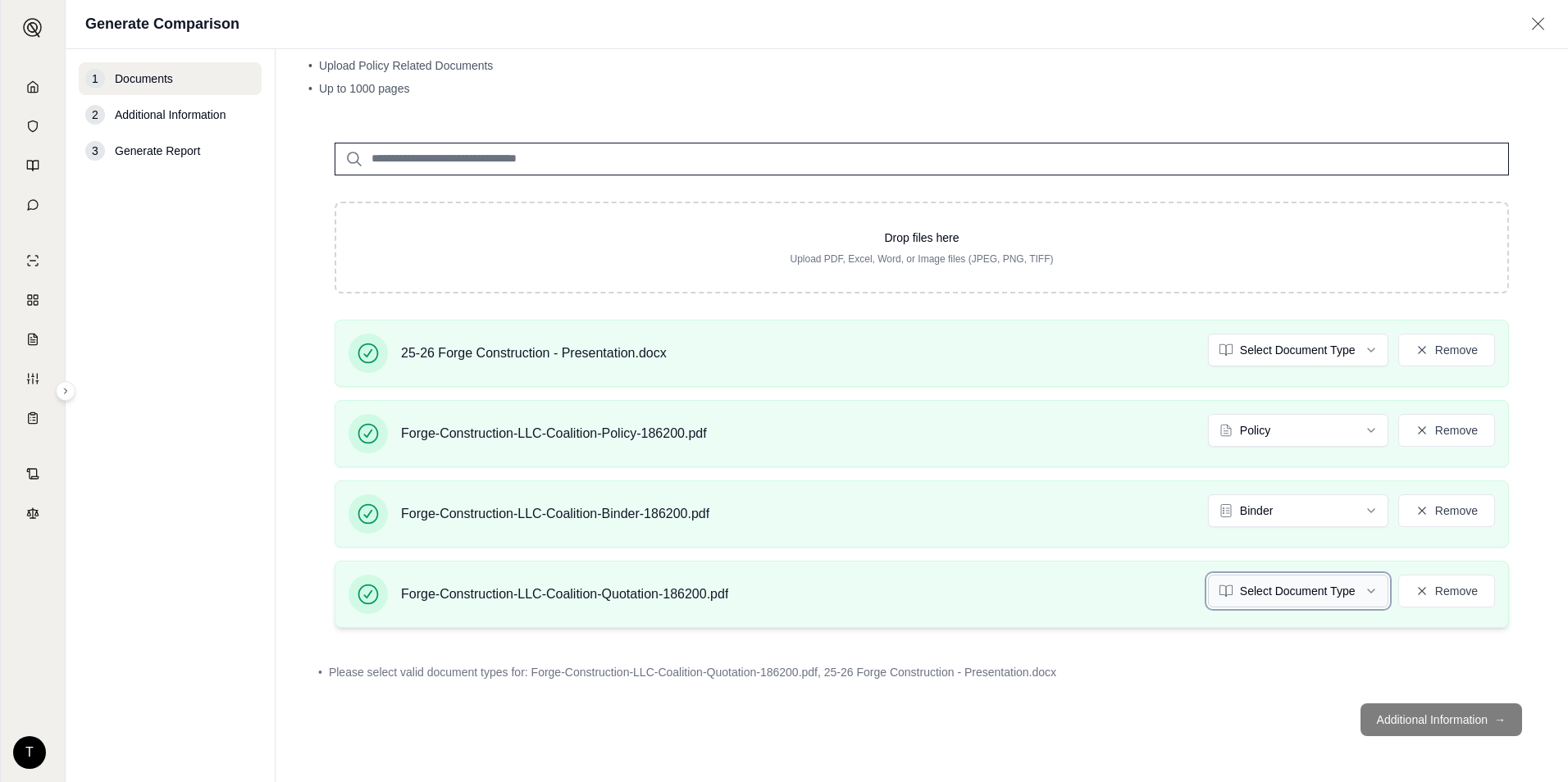
click at [1292, 599] on html "Document type updated successfully Home Vault Prompts Chats Single Policy Compa…" at bounding box center [784, 391] width 1568 height 782
click at [1288, 597] on html "Document type updated successfully Home Vault Prompts Chats Single Policy Compa…" at bounding box center [784, 391] width 1568 height 782
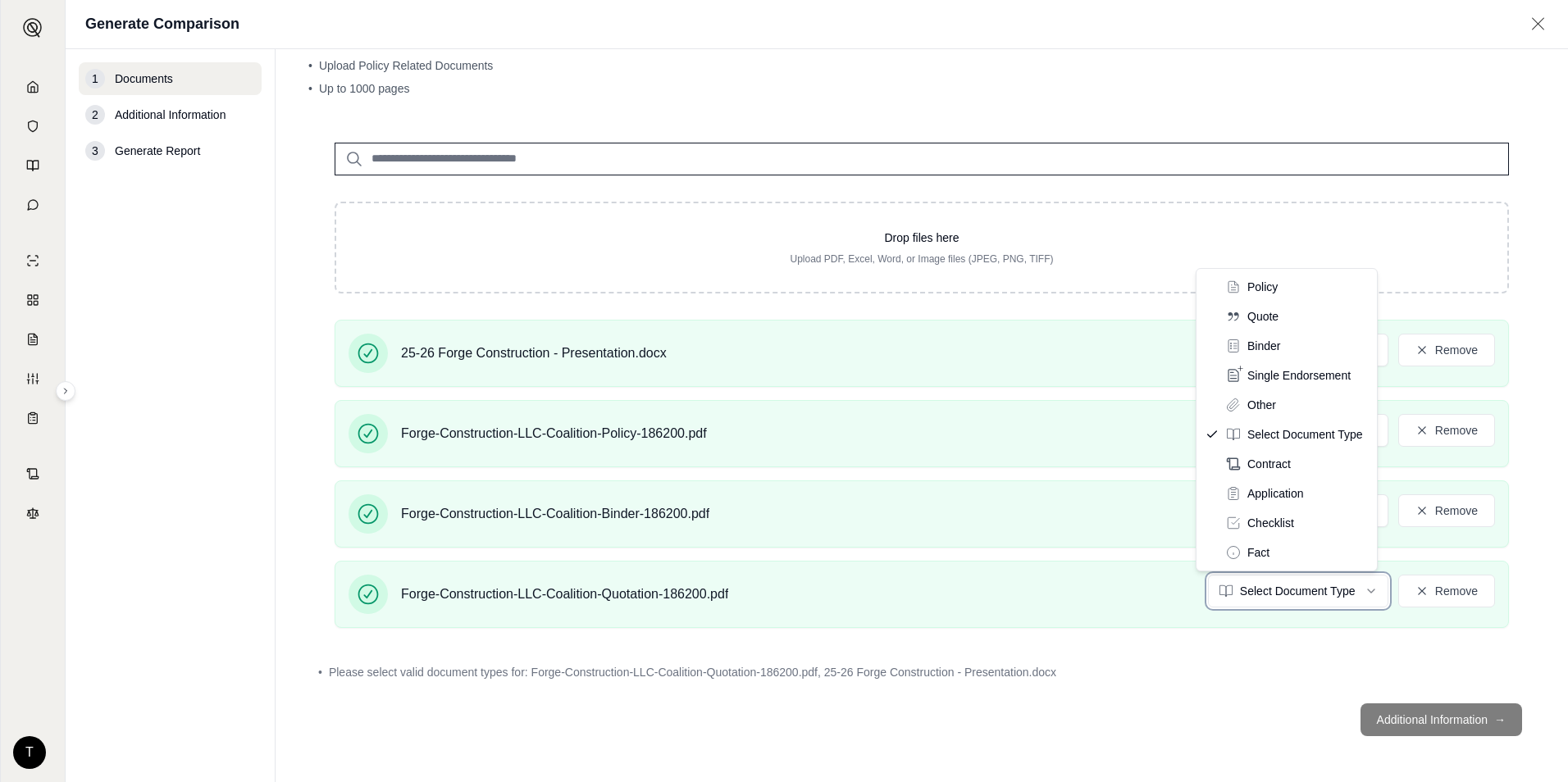
click at [1291, 599] on html "Home Vault Prompts Chats Single Policy Comparisons Claims Custom Report Coverag…" at bounding box center [784, 391] width 1568 height 782
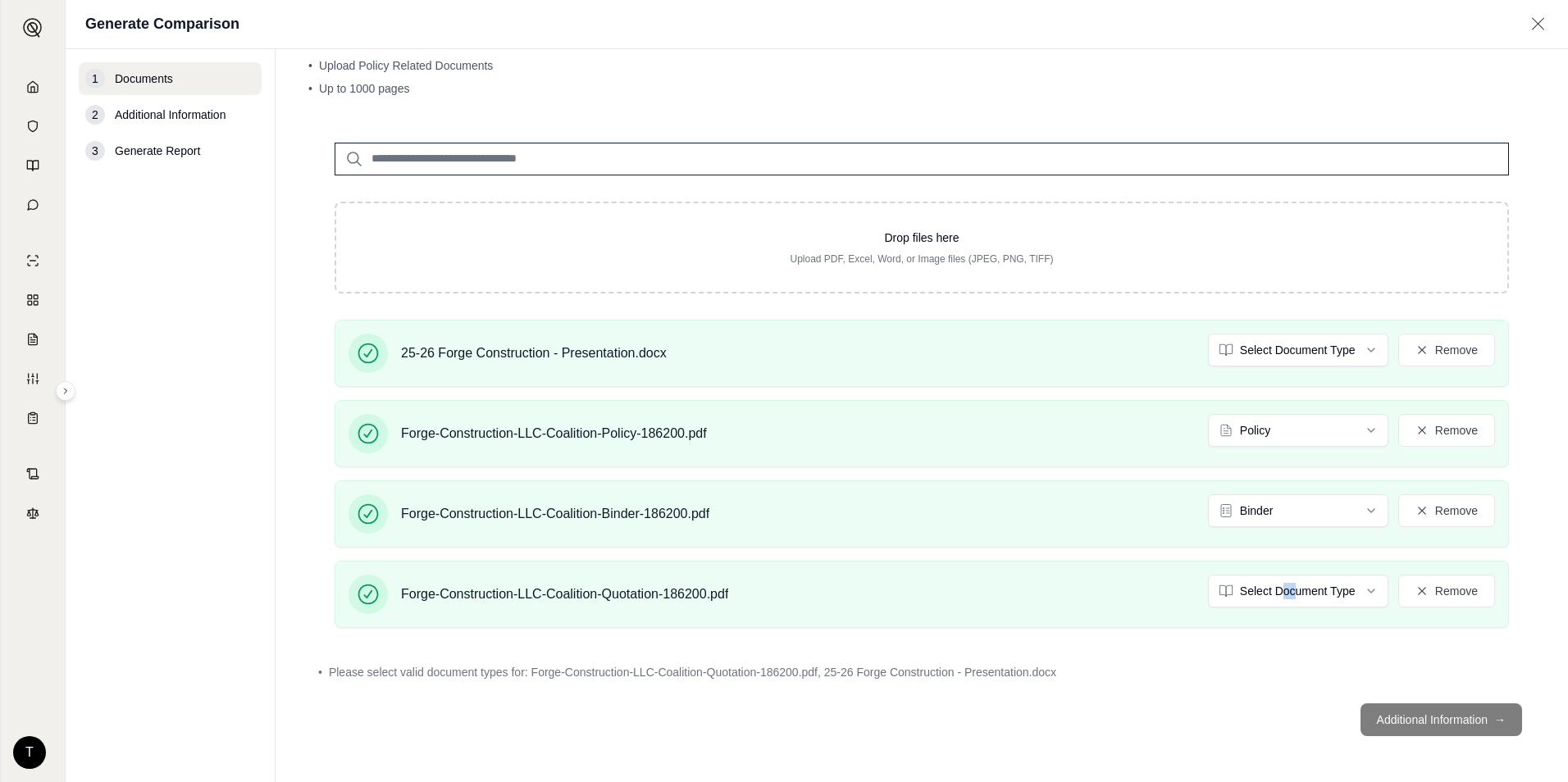
click at [1271, 601] on html "Home Vault Prompts Chats Single Policy Comparisons Claims Custom Report Coverag…" at bounding box center [784, 391] width 1568 height 782
click at [1311, 648] on div "Drop files here Upload PDF, Excel, Word, or Image files (JPEG, PNG, TIFF) 25-26…" at bounding box center [922, 403] width 1227 height 574
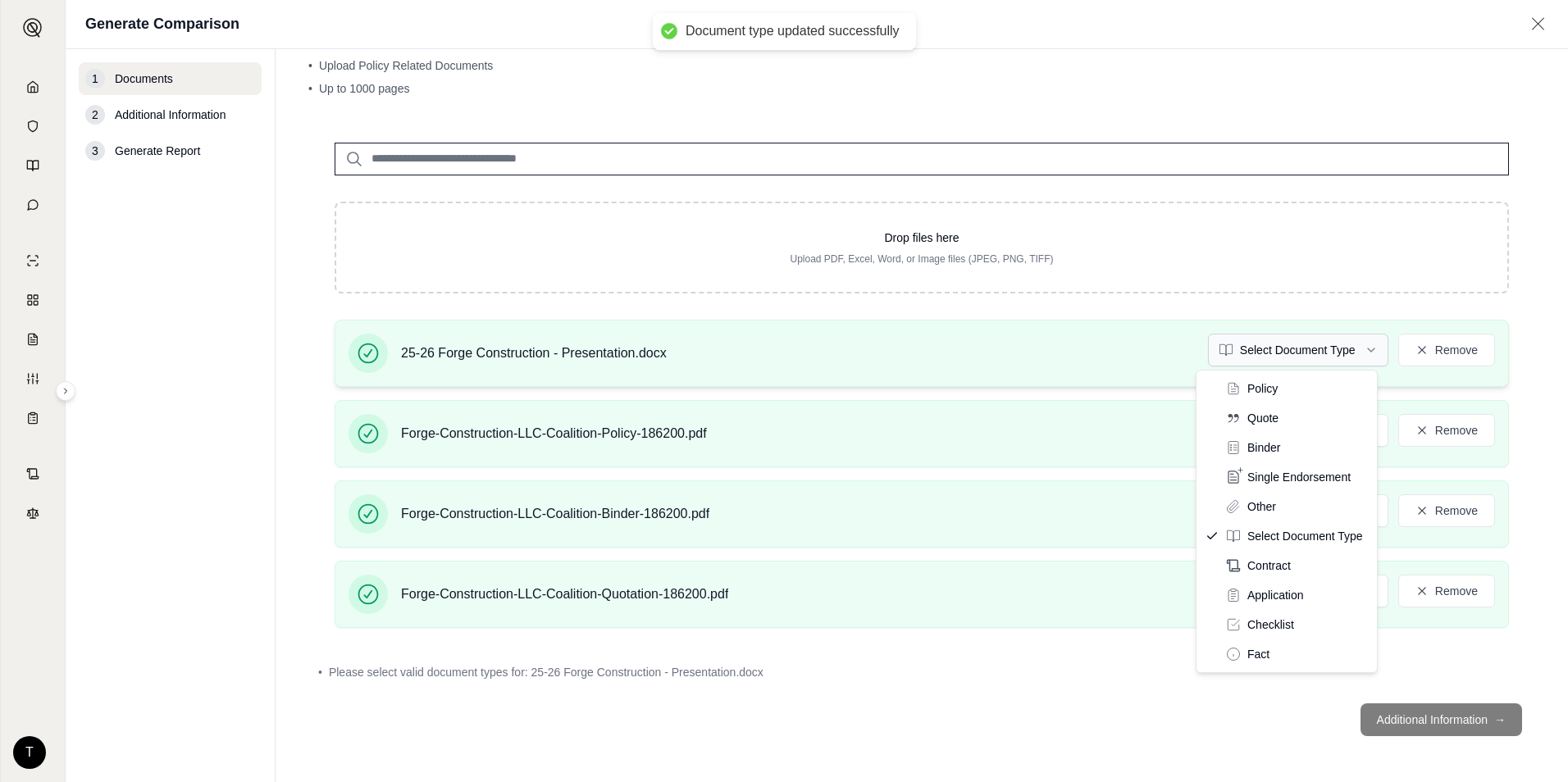
click at [1352, 345] on html "Document type updated successfully Home Vault Prompts Chats Single Policy Compa…" at bounding box center [784, 391] width 1568 height 782
drag, startPoint x: 1344, startPoint y: 348, endPoint x: 1353, endPoint y: 345, distance: 9.5
click at [1344, 346] on html "Home Vault Prompts Chats Single Policy Comparisons Claims Custom Report Coverag…" at bounding box center [784, 391] width 1568 height 782
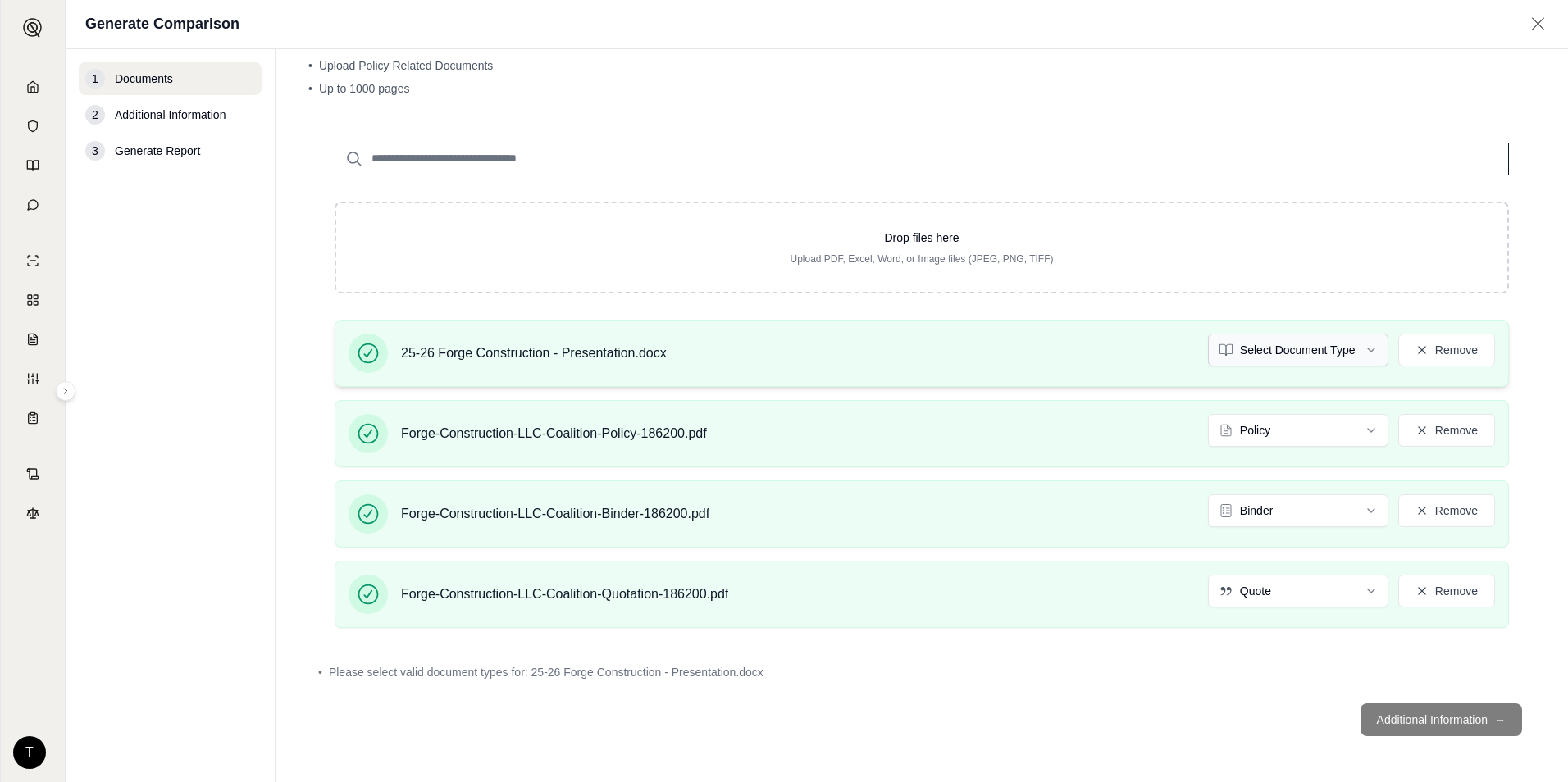
click at [1290, 360] on html "Home Vault Prompts Chats Single Policy Comparisons Claims Custom Report Coverag…" at bounding box center [784, 391] width 1568 height 782
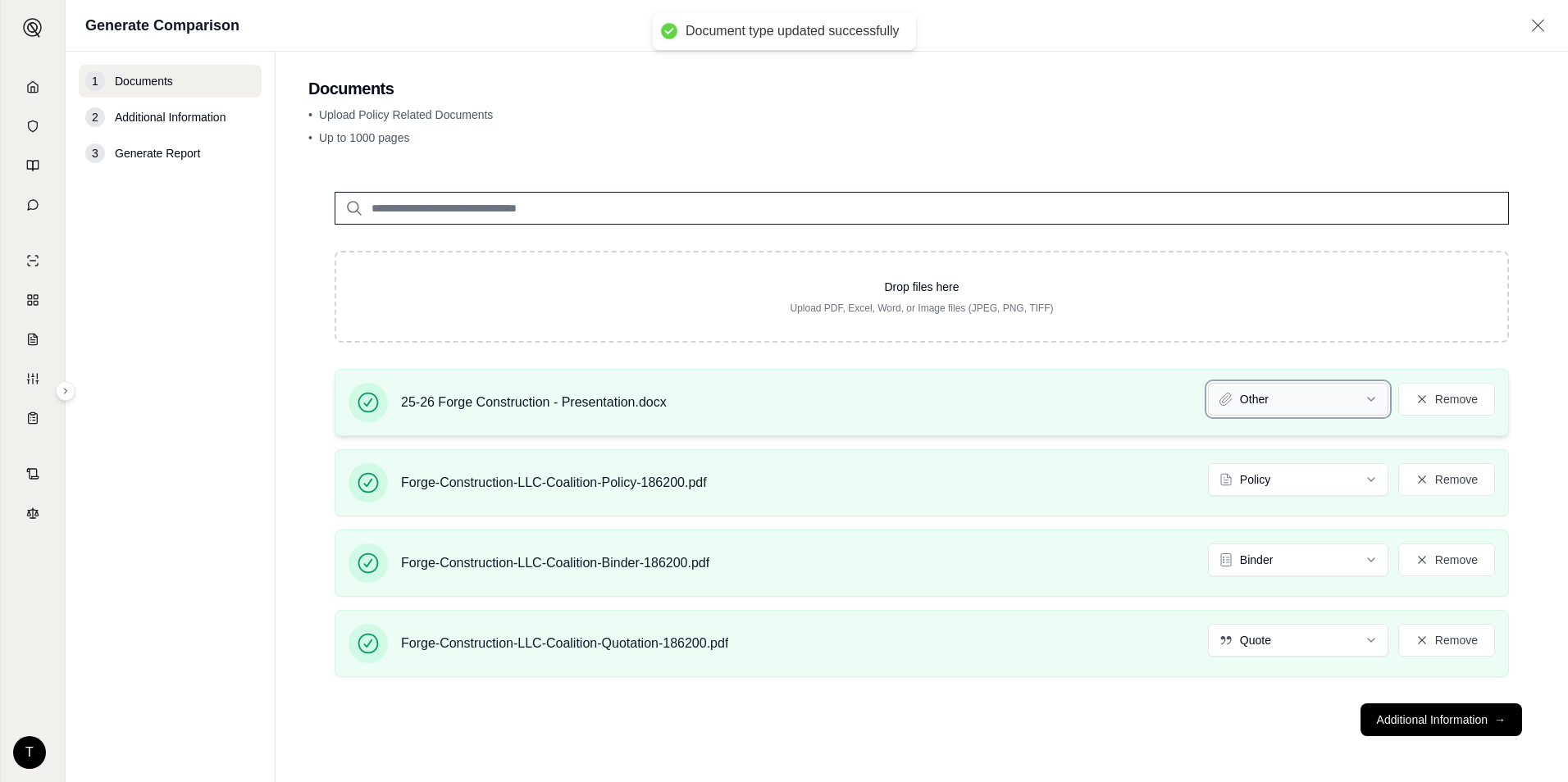
scroll to position [8, 0]
click at [1396, 721] on button "Additional Information →" at bounding box center [1441, 719] width 161 height 33
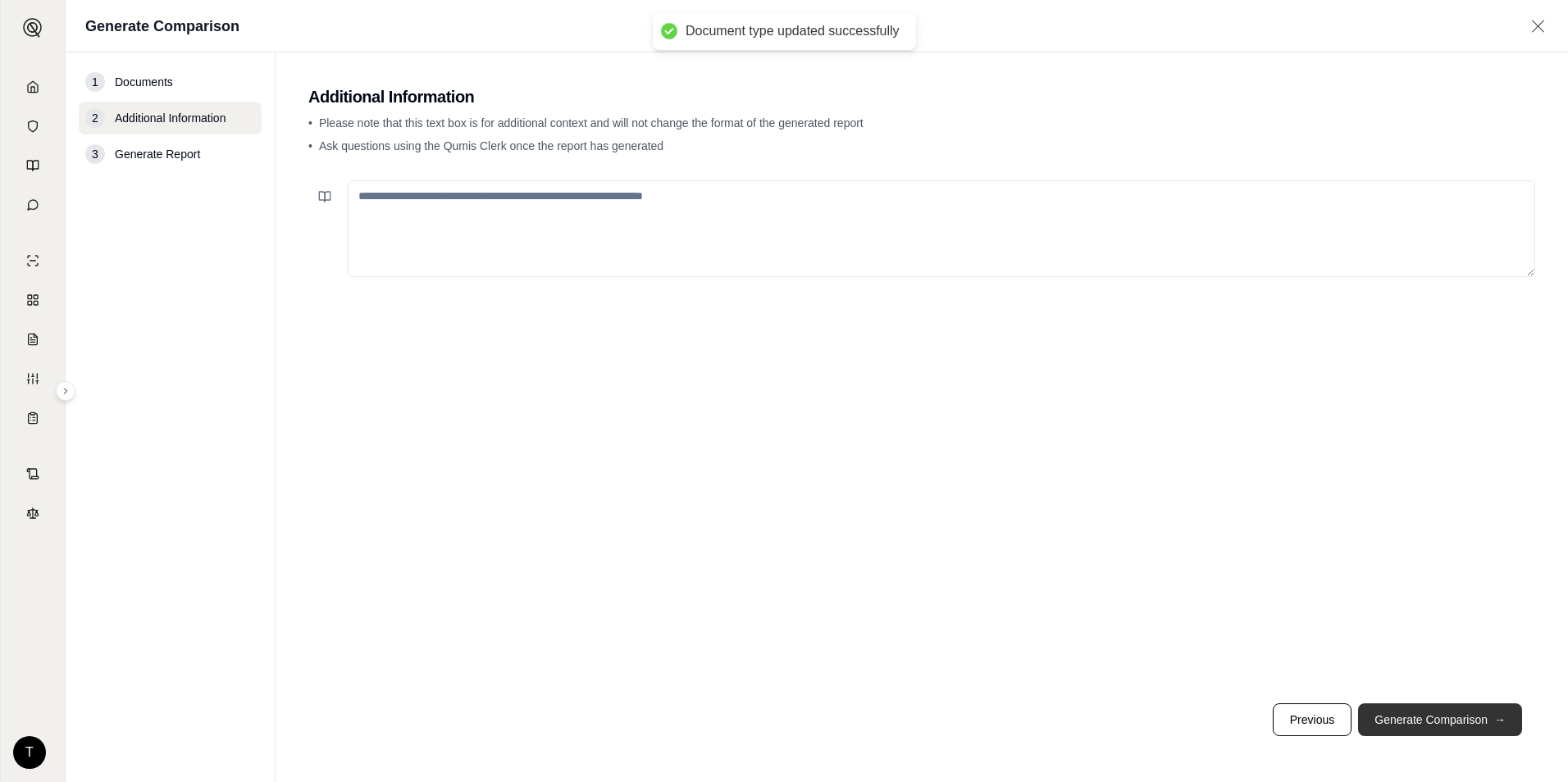
scroll to position [0, 0]
click at [694, 217] on textarea at bounding box center [941, 228] width 1187 height 97
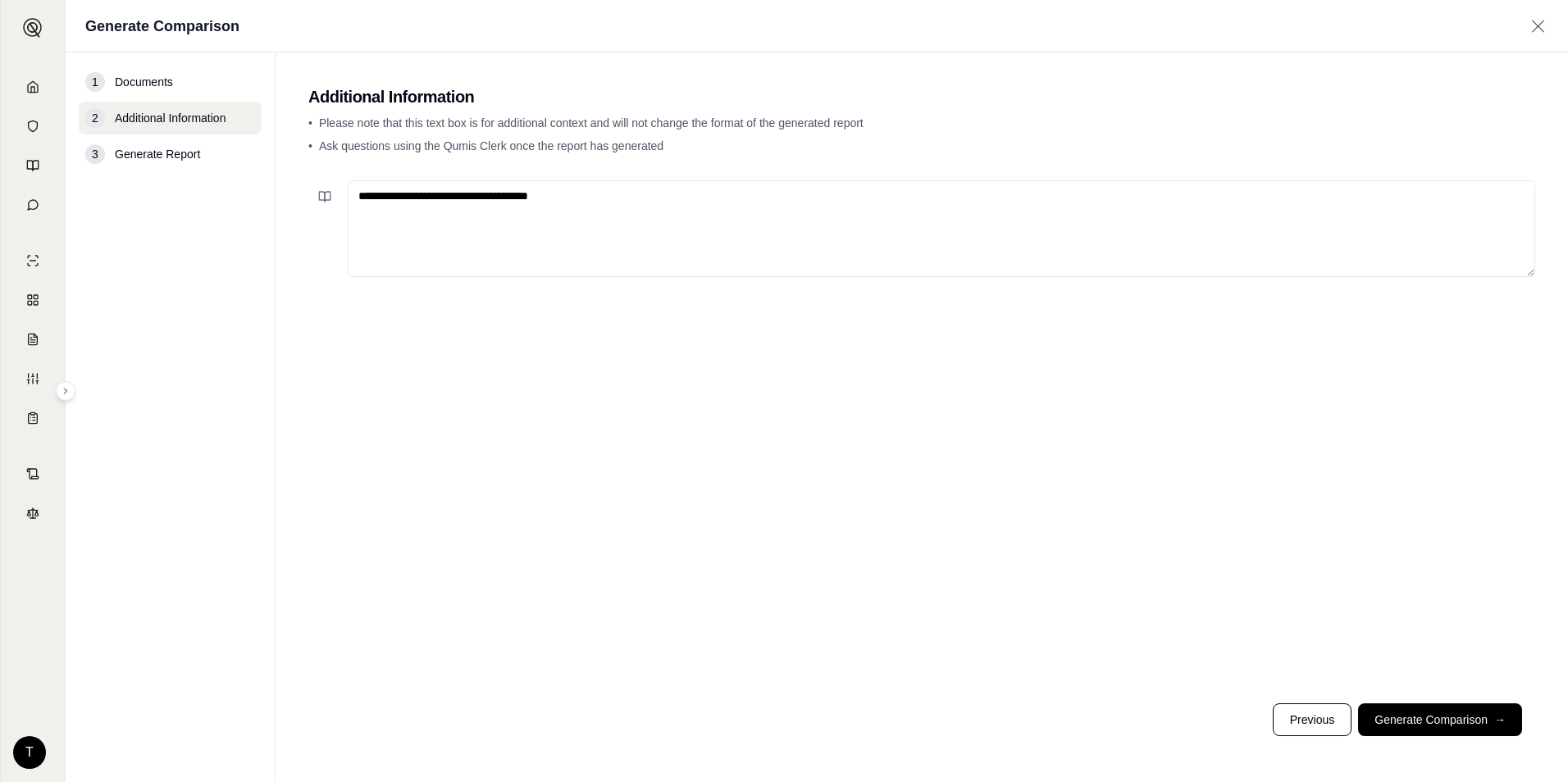
click at [381, 273] on textarea "**********" at bounding box center [941, 228] width 1187 height 97
drag, startPoint x: 460, startPoint y: 245, endPoint x: 289, endPoint y: 95, distance: 227.5
click at [289, 95] on main "**********" at bounding box center [922, 417] width 1292 height 729
click at [528, 249] on textarea "**********" at bounding box center [941, 228] width 1187 height 97
type textarea "**********"
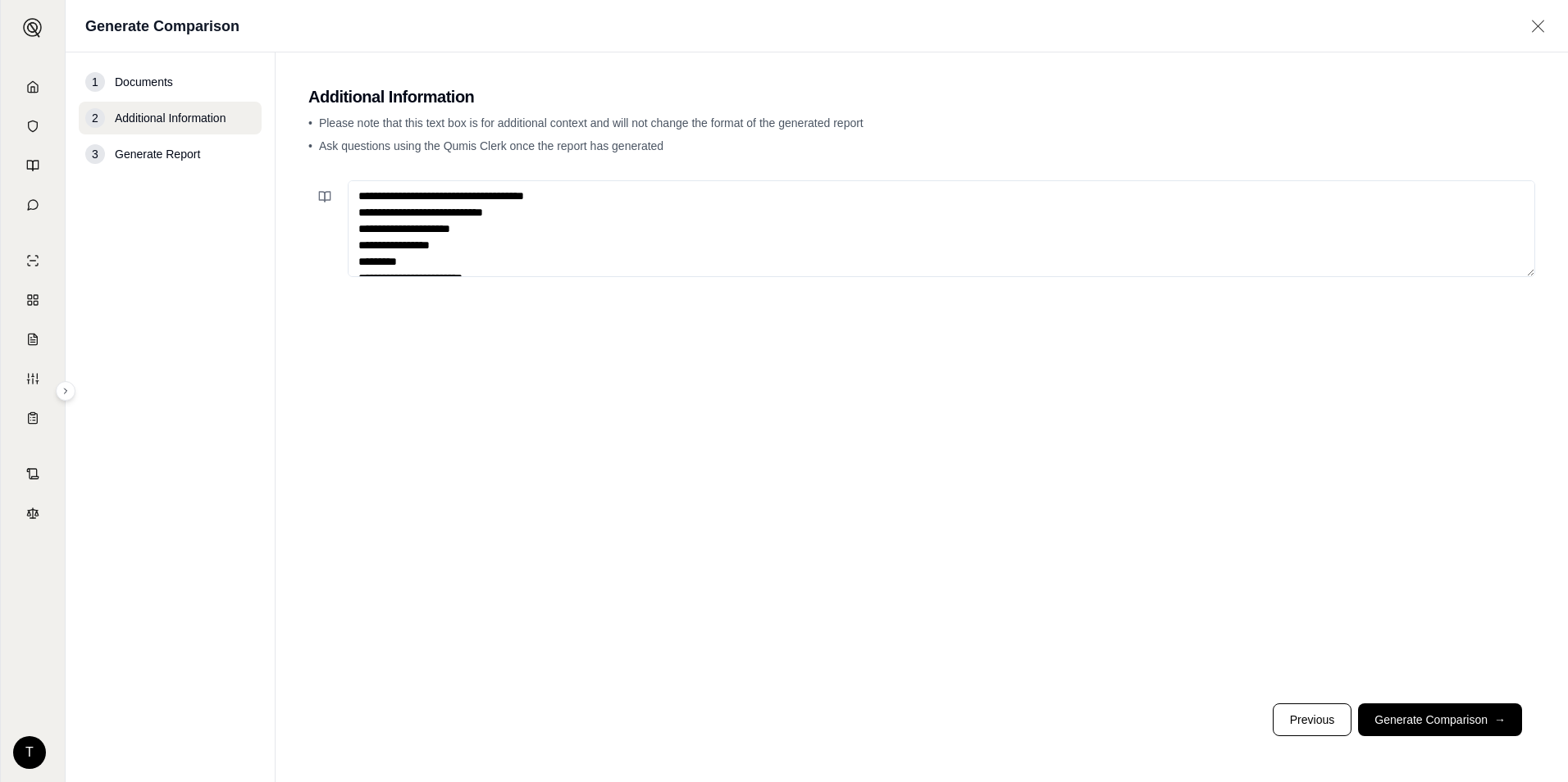
drag, startPoint x: 656, startPoint y: 536, endPoint x: 668, endPoint y: 538, distance: 12.2
click at [656, 536] on div "**********" at bounding box center [922, 432] width 1227 height 517
click at [1455, 718] on button "Generate Comparison →" at bounding box center [1439, 719] width 164 height 33
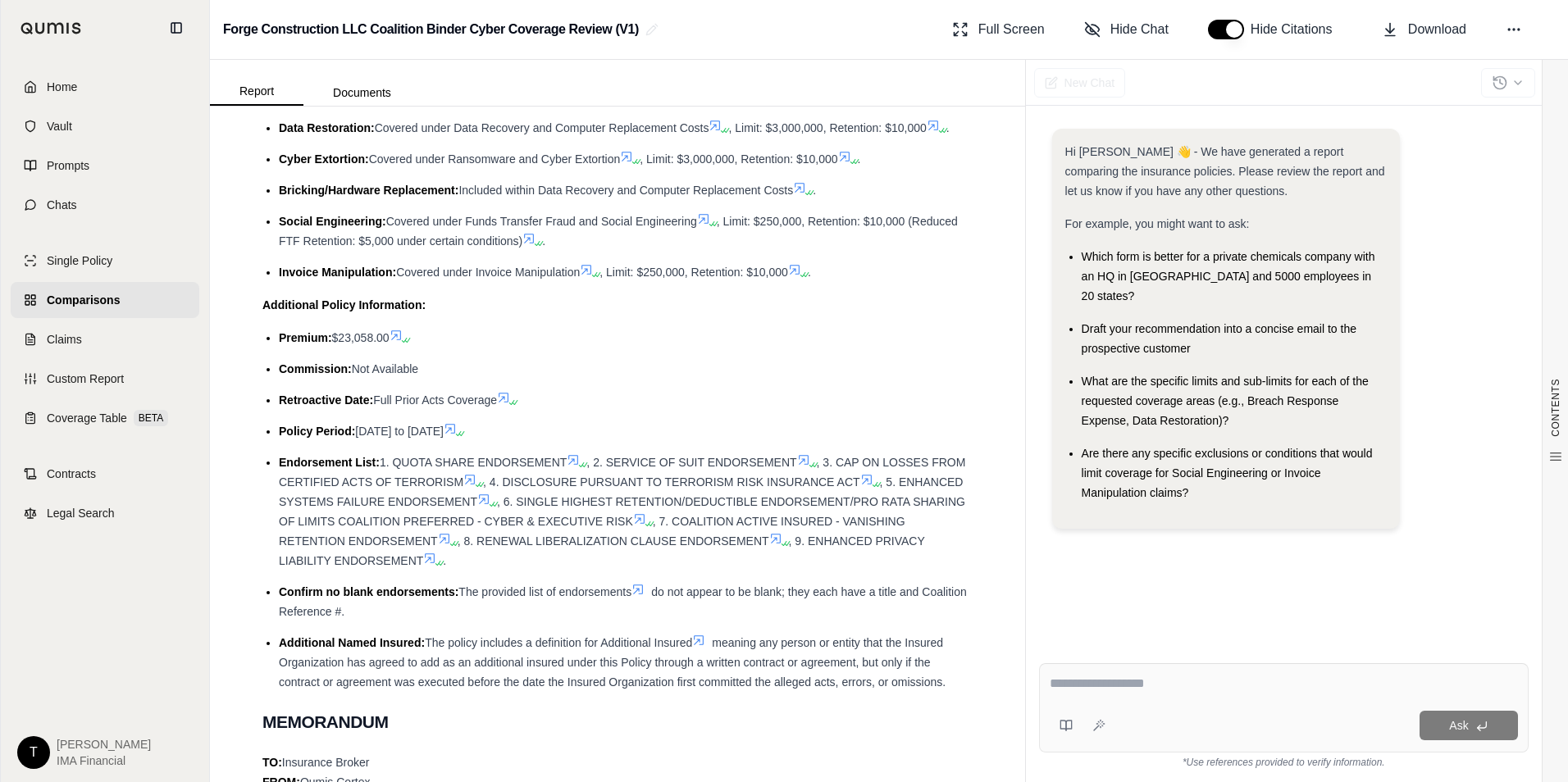
scroll to position [1066, 0]
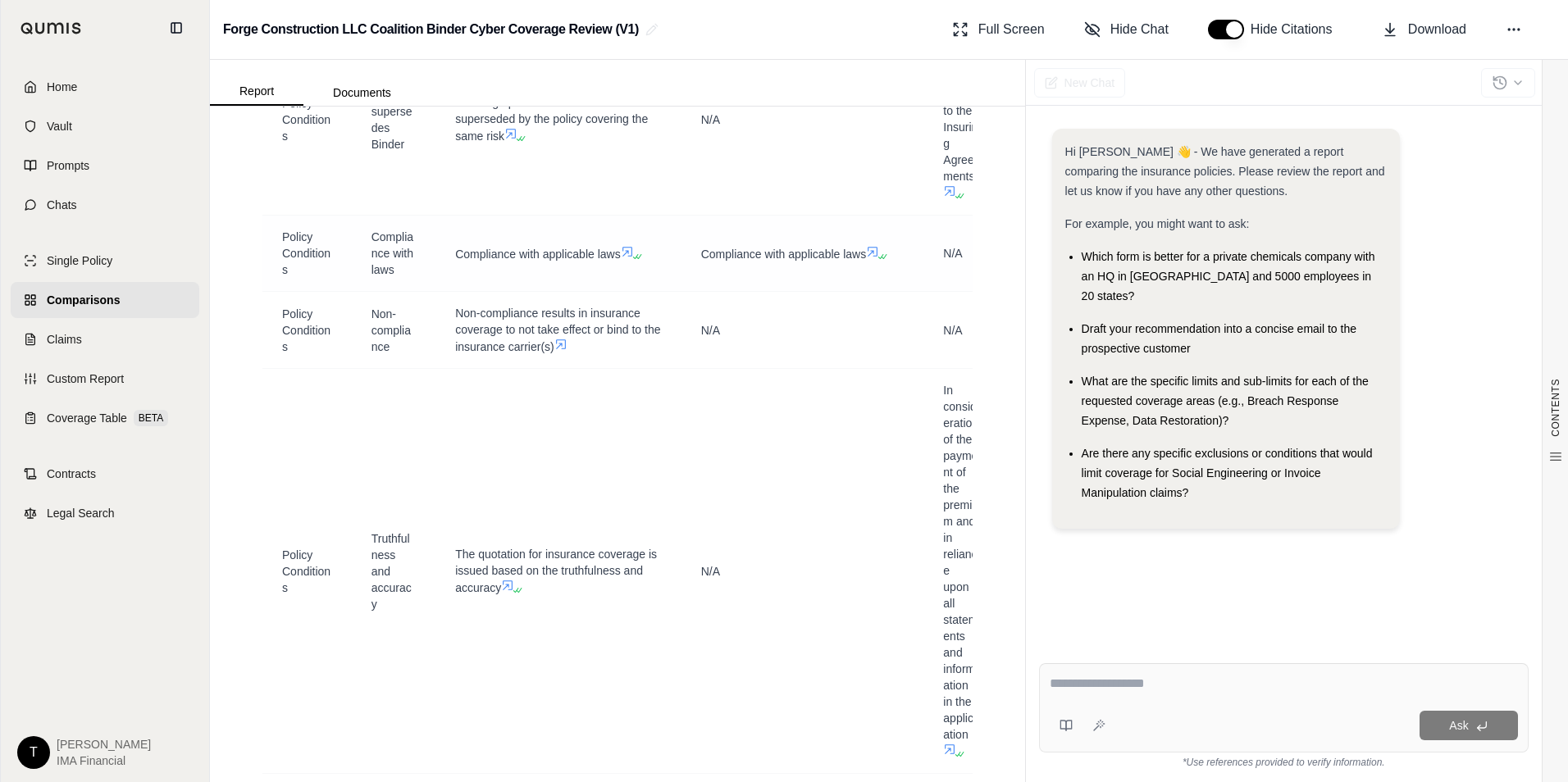
drag, startPoint x: 740, startPoint y: 284, endPoint x: 741, endPoint y: 301, distance: 17.0
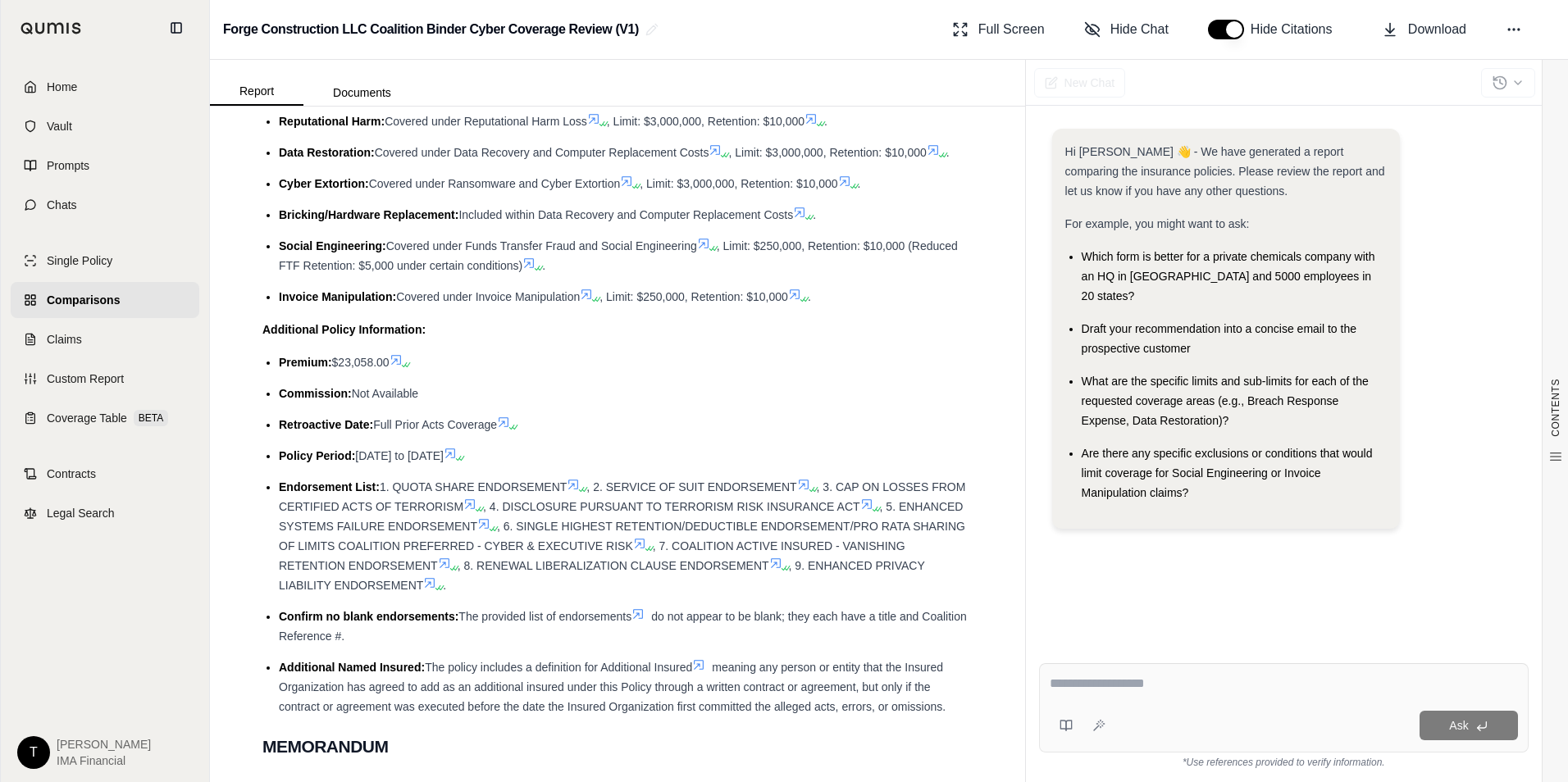
scroll to position [0, 0]
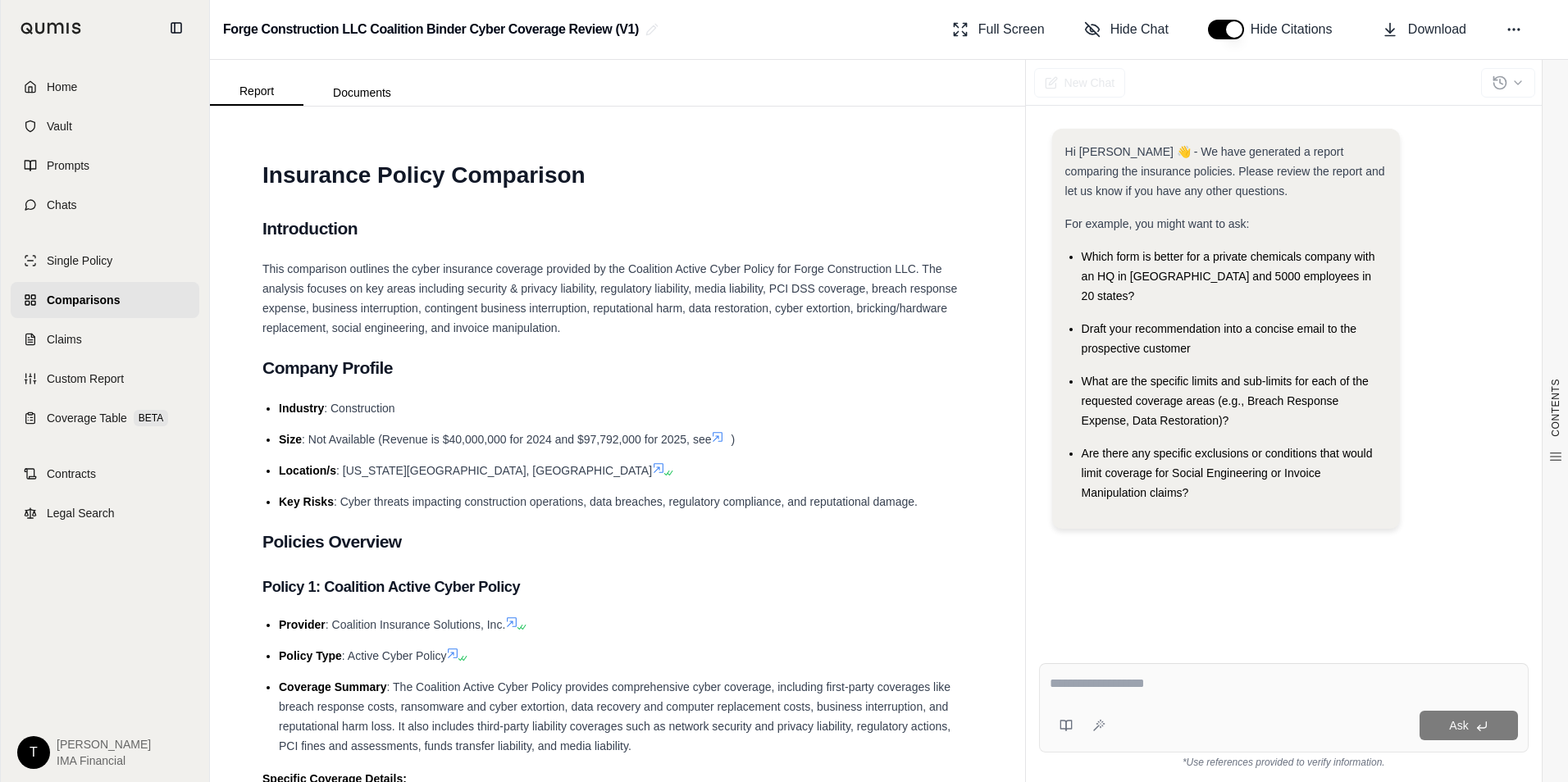
drag, startPoint x: 730, startPoint y: 547, endPoint x: 693, endPoint y: 97, distance: 451.5
click at [1431, 34] on span "Download" at bounding box center [1436, 29] width 58 height 19
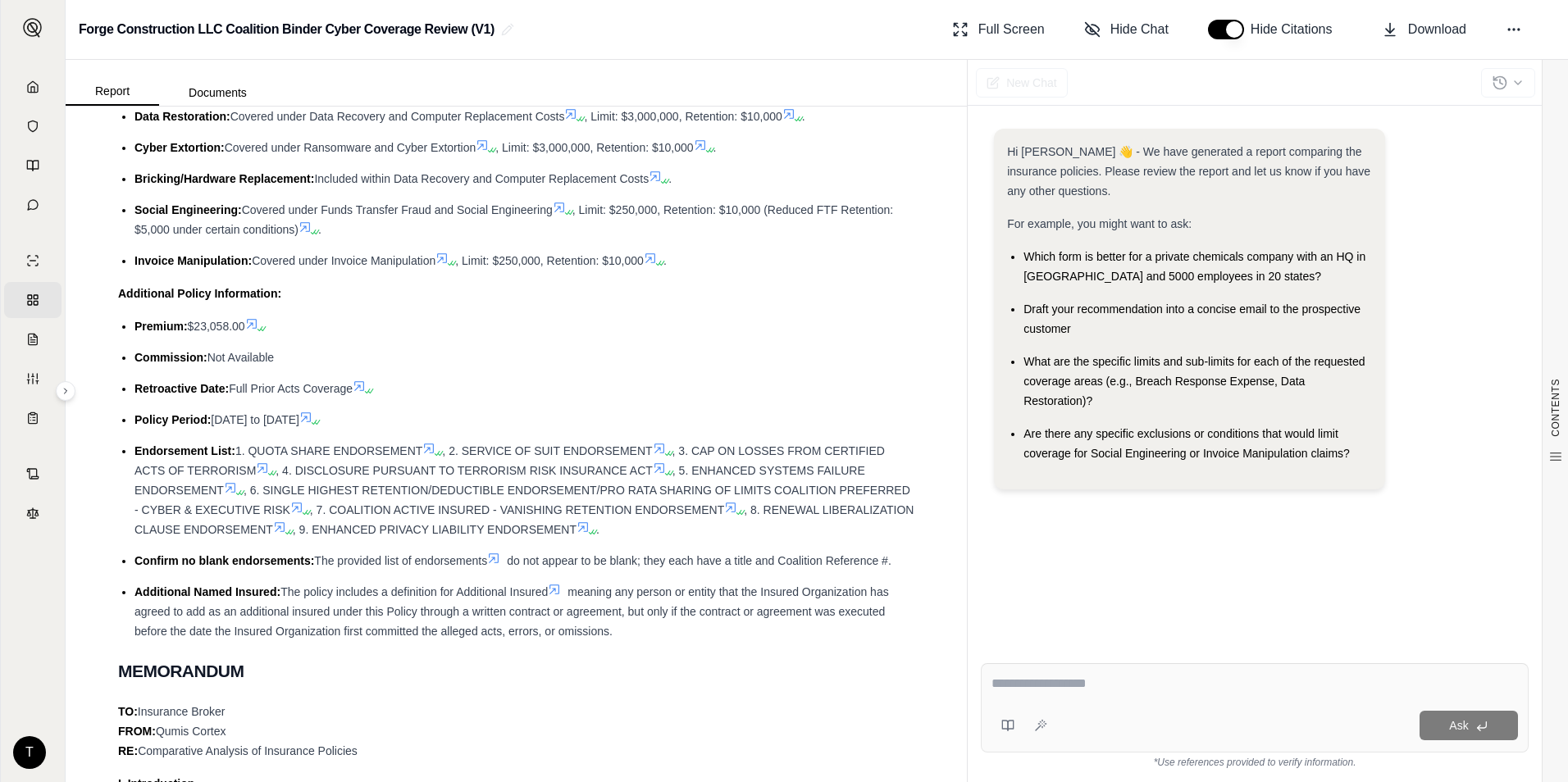
scroll to position [1066, 0]
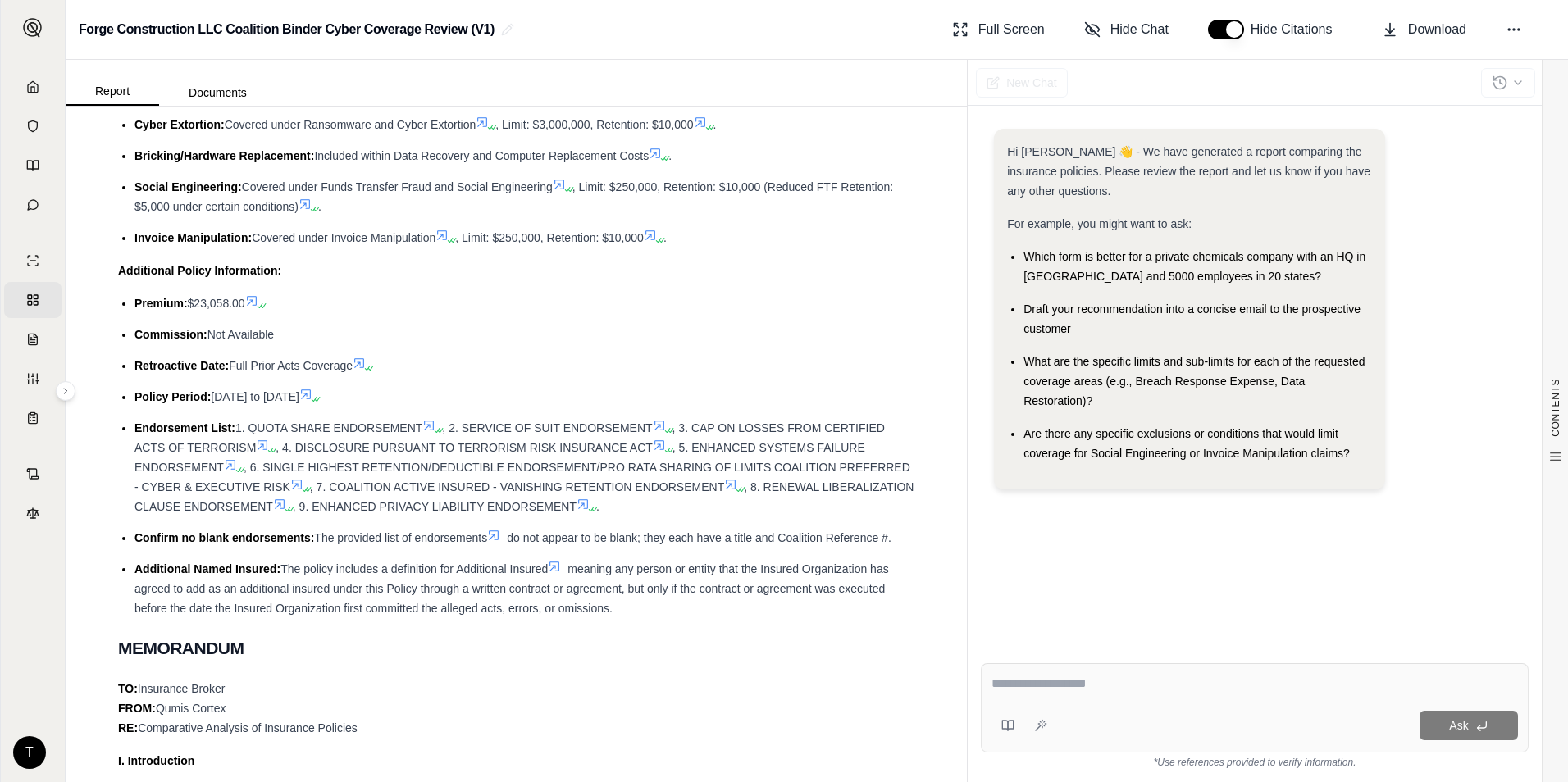
click at [263, 307] on icon at bounding box center [260, 306] width 10 height 10
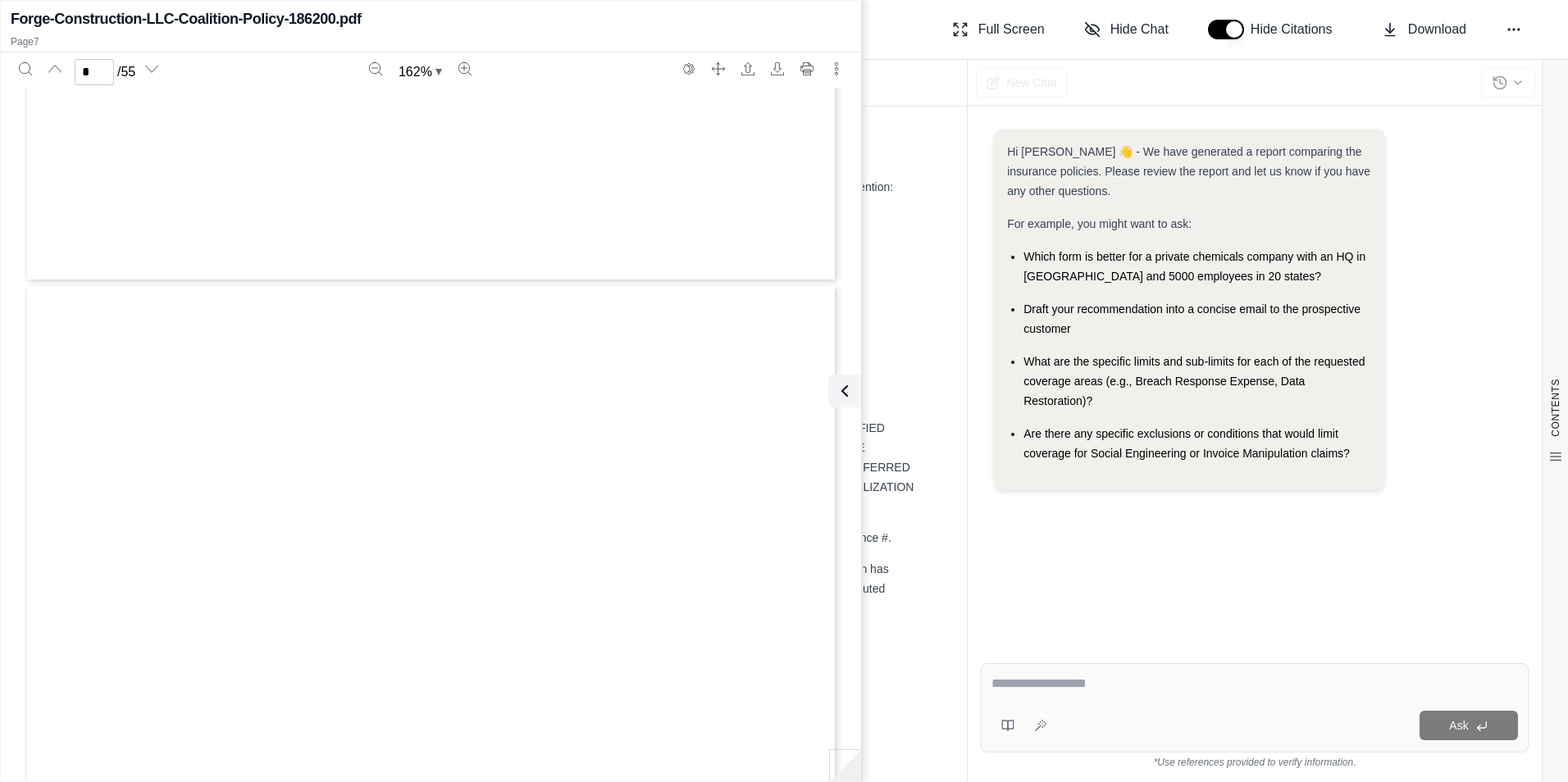
scroll to position [6319, 0]
type input "*"
click at [843, 375] on button at bounding box center [841, 391] width 33 height 33
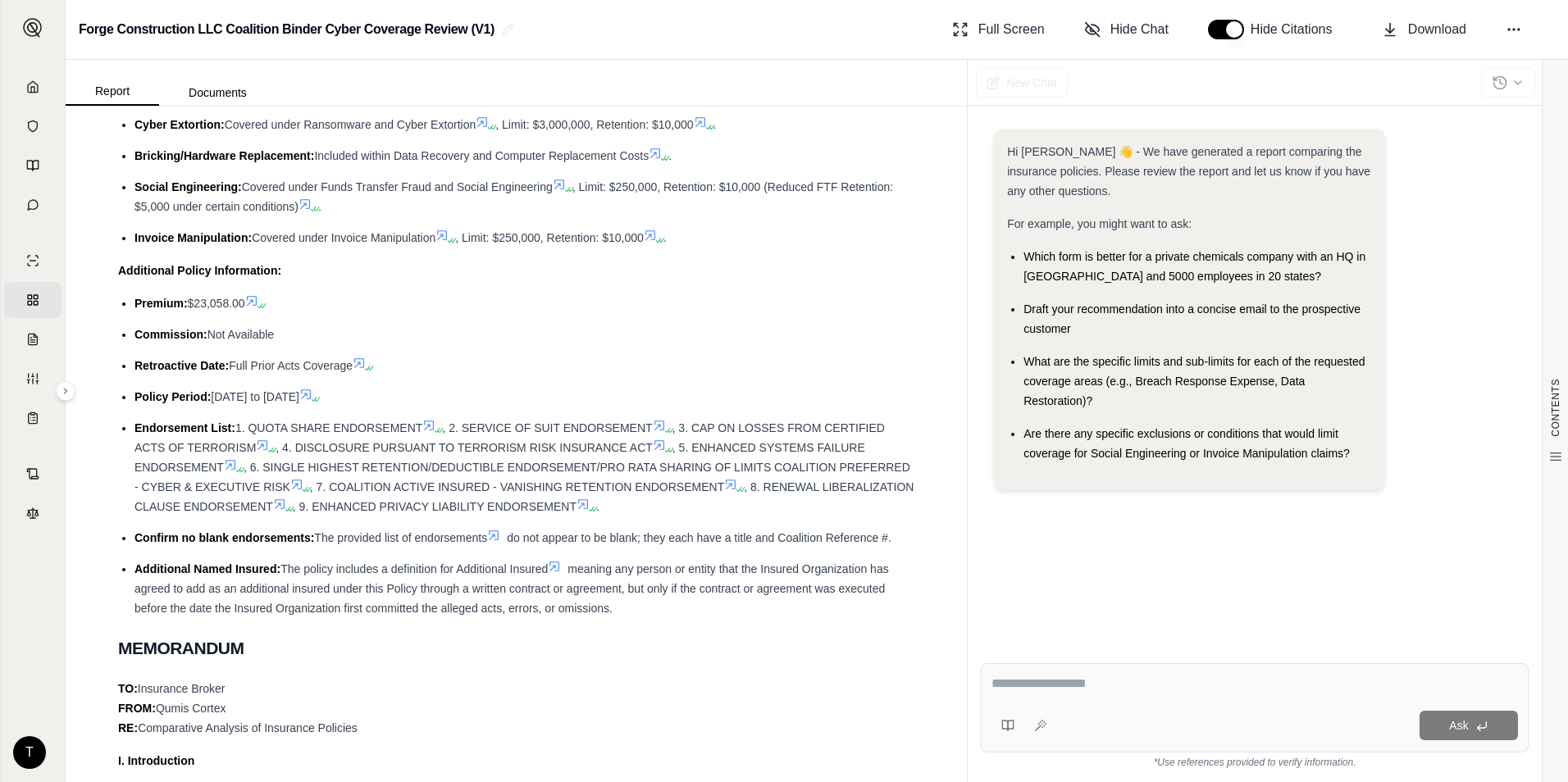
click at [371, 364] on icon at bounding box center [367, 368] width 10 height 10
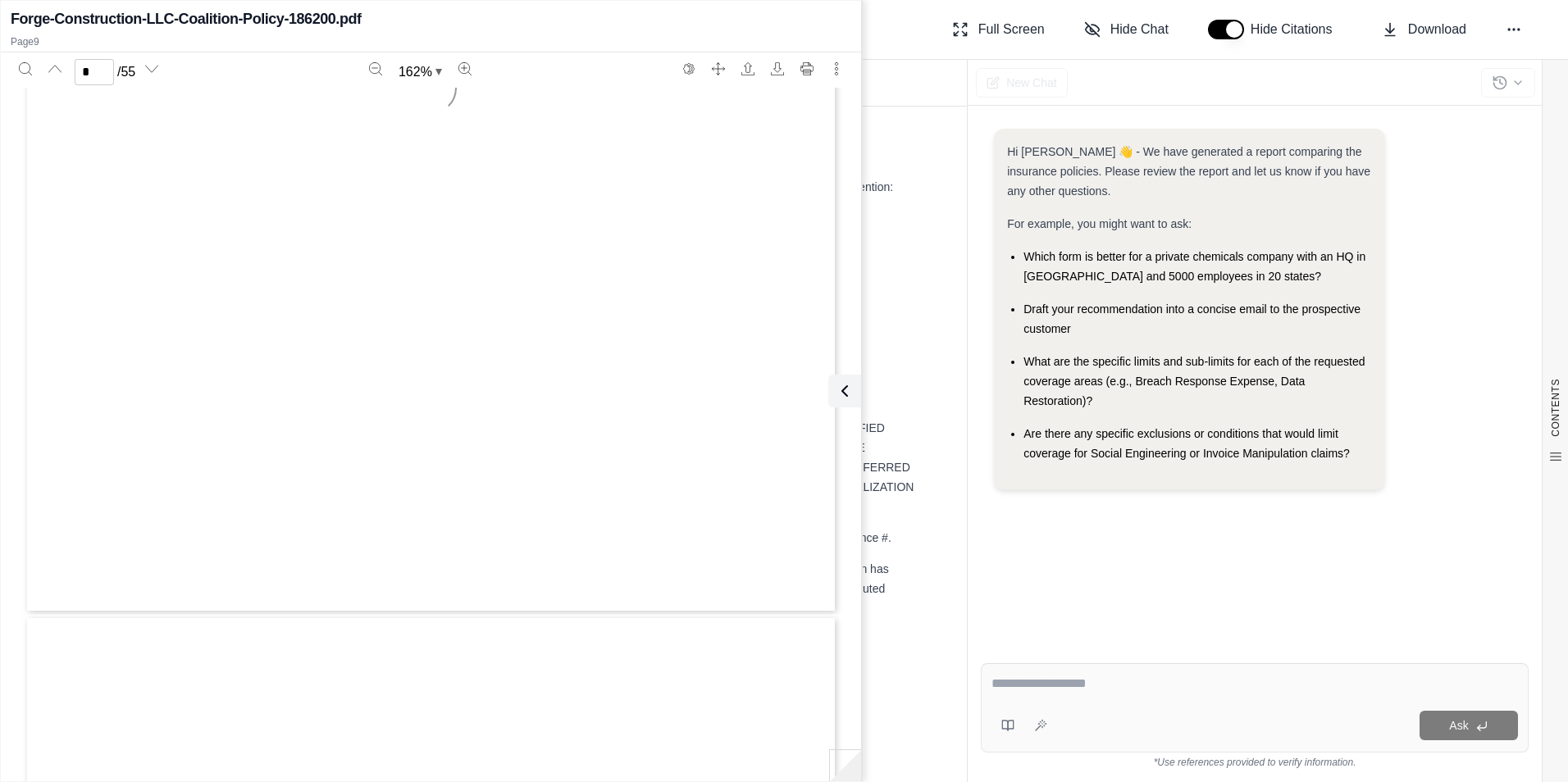
scroll to position [8426, 0]
click at [921, 238] on div "CONTENTS Table of Contents INSURANCE POLICY COMPARISON Introduction Company Pro…" at bounding box center [516, 444] width 901 height 675
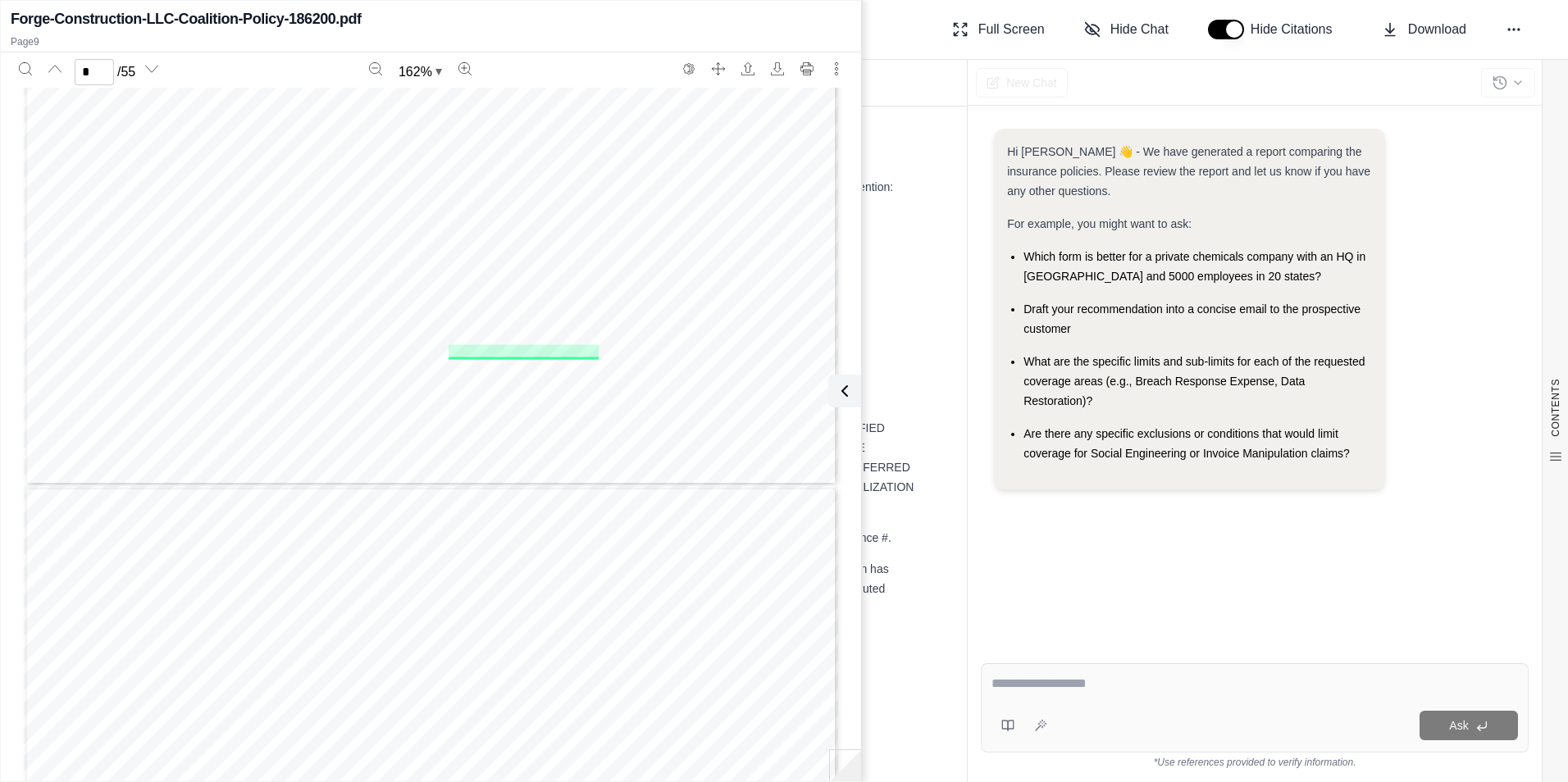
click at [937, 362] on div "CONTENTS Table of Contents INSURANCE POLICY COMPARISON Introduction Company Pro…" at bounding box center [516, 444] width 901 height 675
click at [23, 21] on h2 "Forge-Construction-LLC-Coalition-Policy-186200.pdf" at bounding box center [187, 18] width 351 height 23
click at [52, 64] on icon "Previous page" at bounding box center [55, 69] width 13 height 13
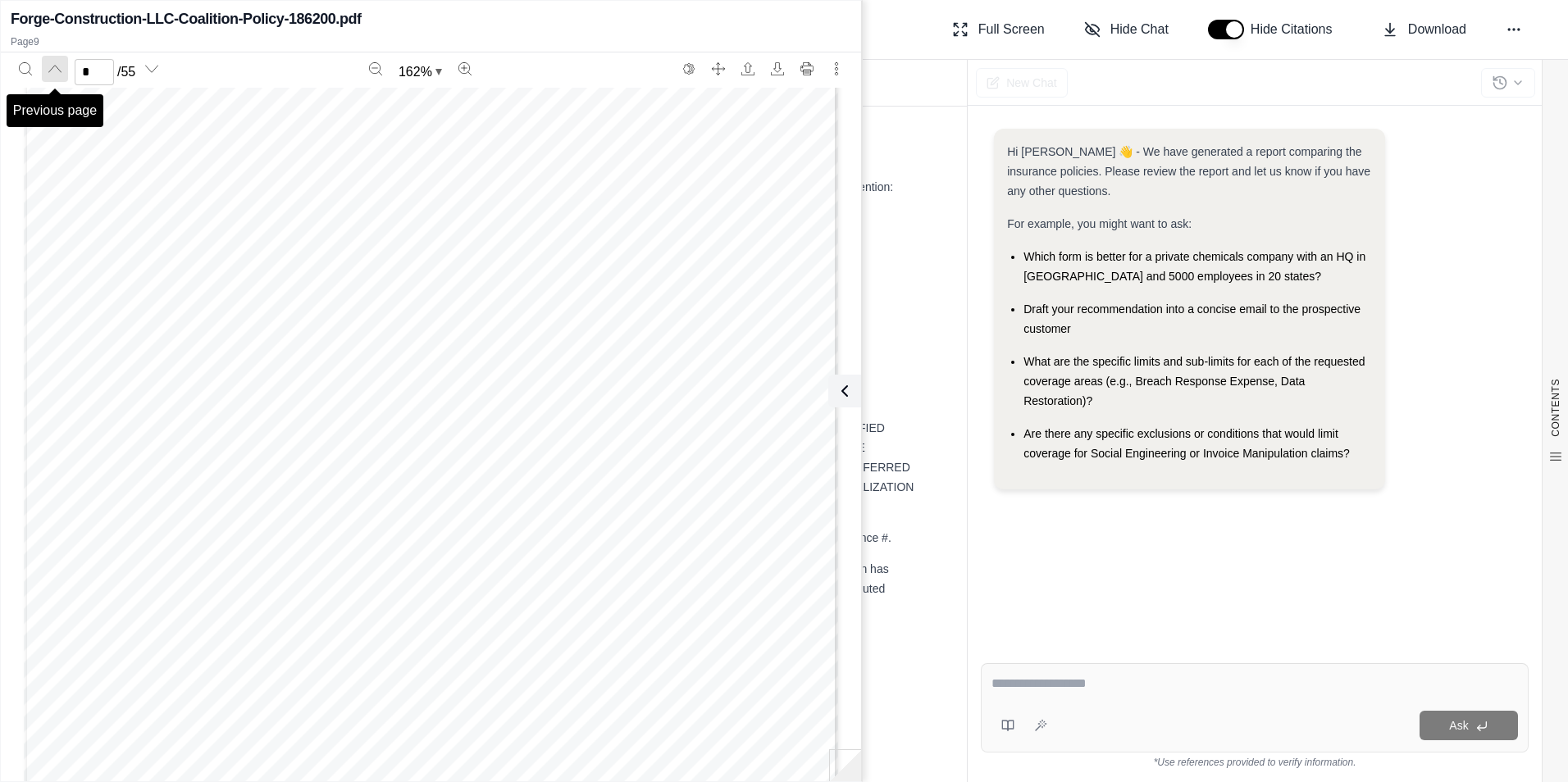
click at [52, 64] on icon "Previous page" at bounding box center [55, 69] width 13 height 13
click at [857, 61] on div "* / 55 162 % Notice This is evidence of insurance procured and developed under …" at bounding box center [431, 411] width 860 height 717
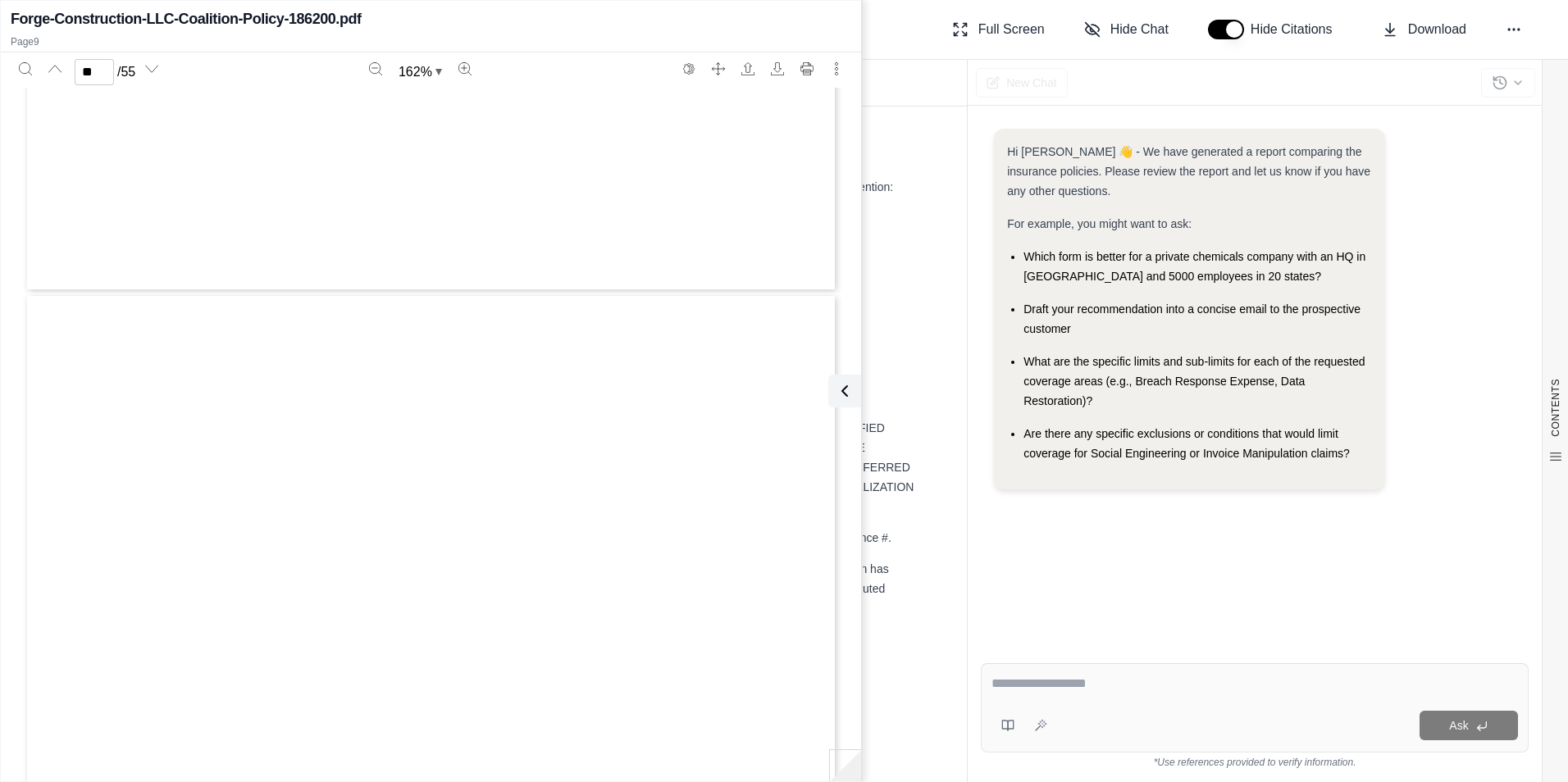
type input "**"
click at [844, 375] on button at bounding box center [841, 391] width 33 height 33
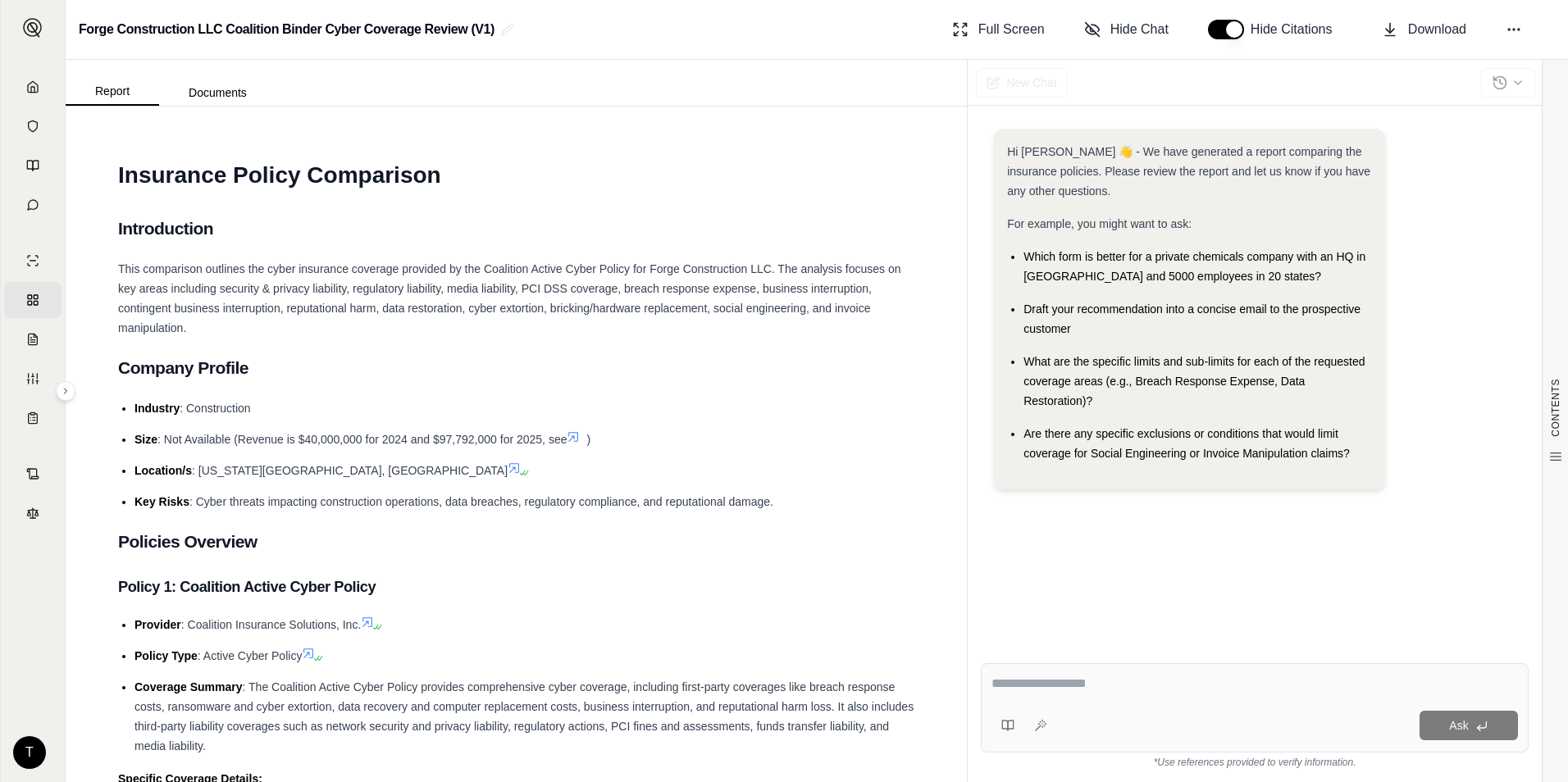
scroll to position [82, 0]
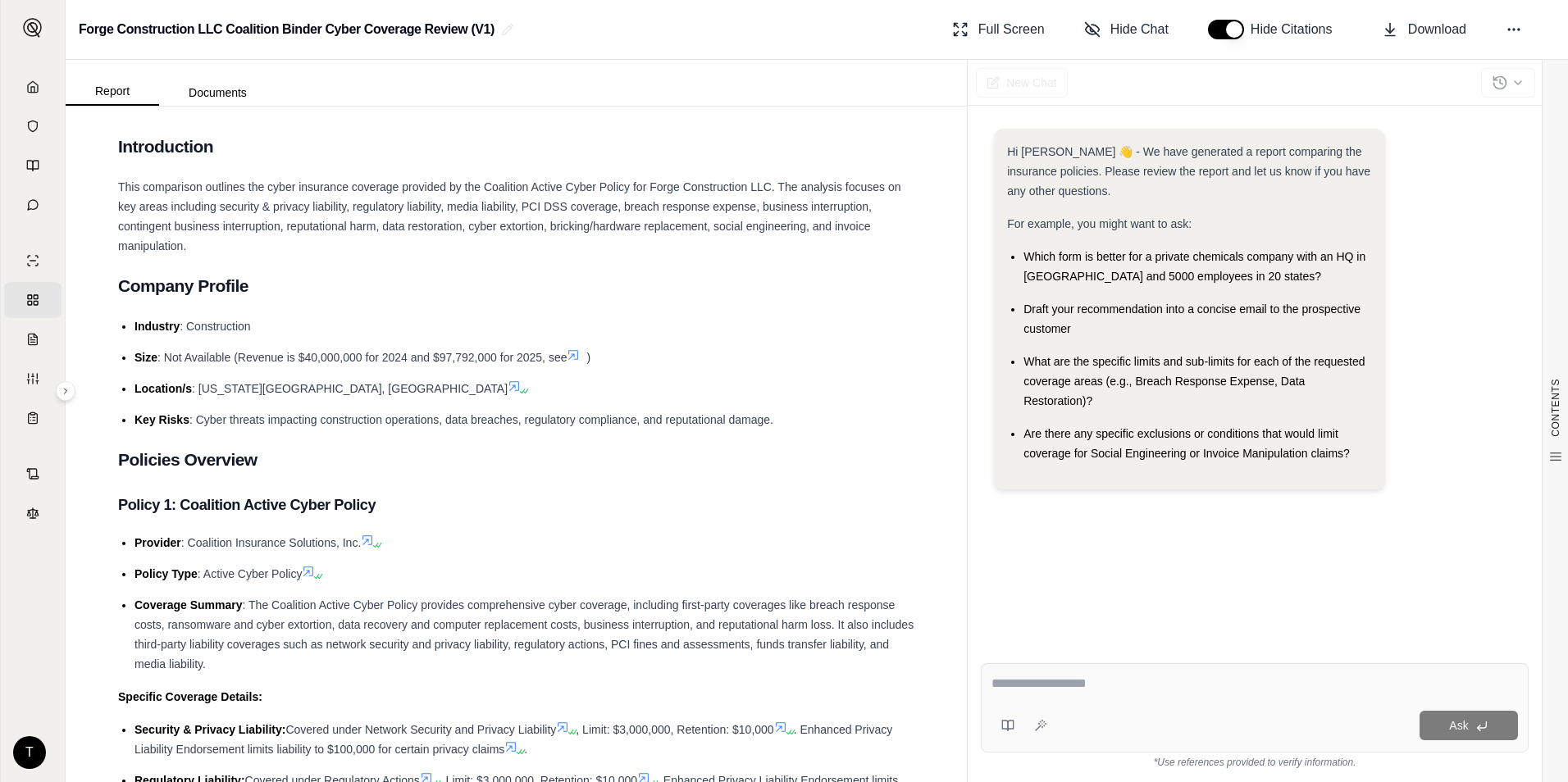
click at [521, 388] on icon at bounding box center [526, 391] width 10 height 10
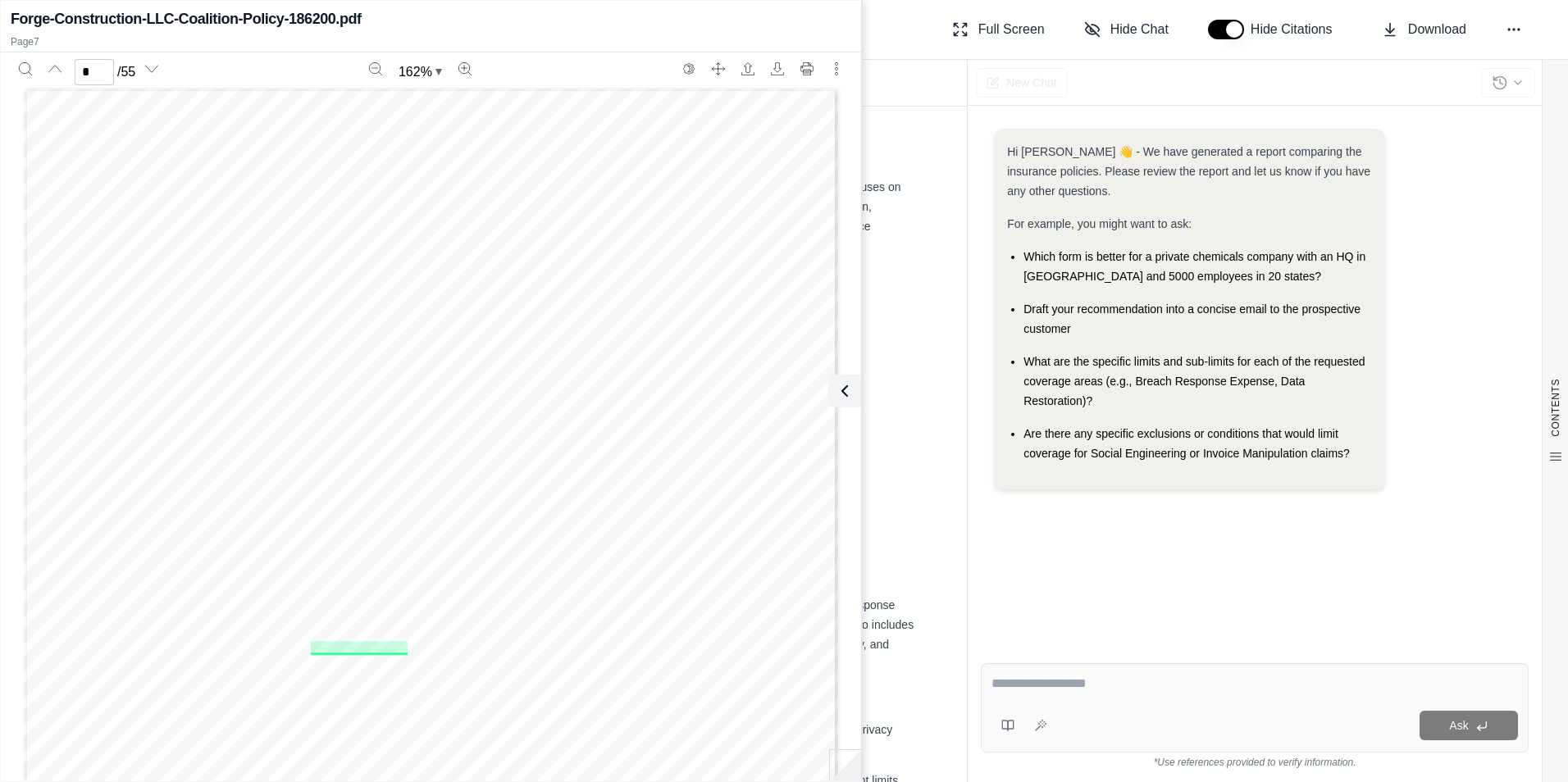
scroll to position [6319, 0]
click at [152, 73] on icon "Next page" at bounding box center [152, 69] width 13 height 13
type input "*"
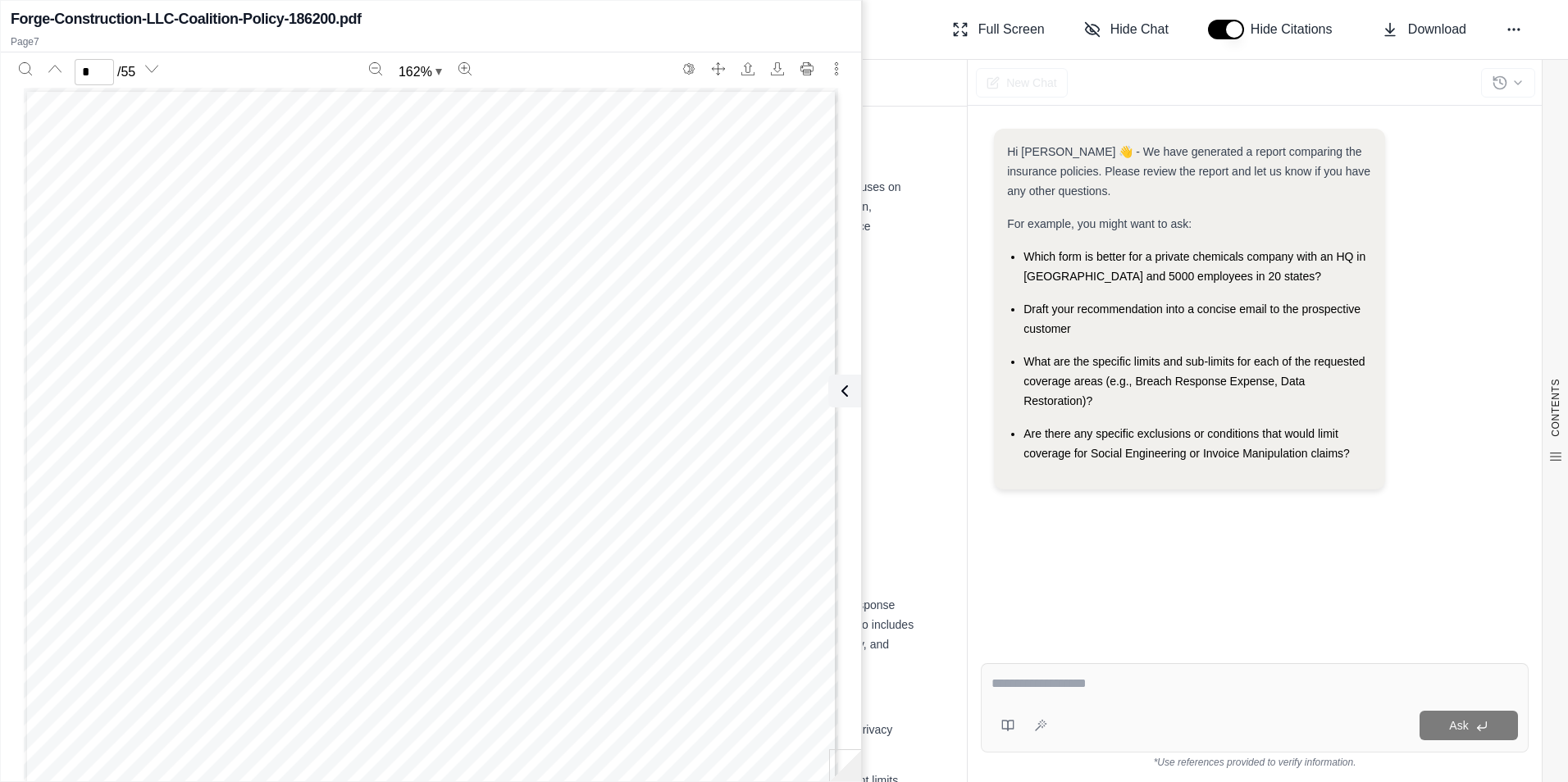
click at [860, 134] on div "* / 55 162 % Notice of Privacy Practices Effective [DATE] Coalition, Inc. and i…" at bounding box center [431, 411] width 860 height 717
click at [853, 139] on div "* / 55 162 % Notice of Privacy Practices Effective [DATE] Coalition, Inc. and i…" at bounding box center [431, 411] width 860 height 717
click at [854, 220] on div "* / 55 162 % Notice of Privacy Practices Effective [DATE] Coalition, Inc. and i…" at bounding box center [431, 411] width 860 height 717
click at [853, 301] on div "* / 55 162 % Notice of Privacy Practices Effective [DATE] Coalition, Inc. and i…" at bounding box center [431, 411] width 860 height 717
click at [842, 387] on icon at bounding box center [840, 391] width 19 height 19
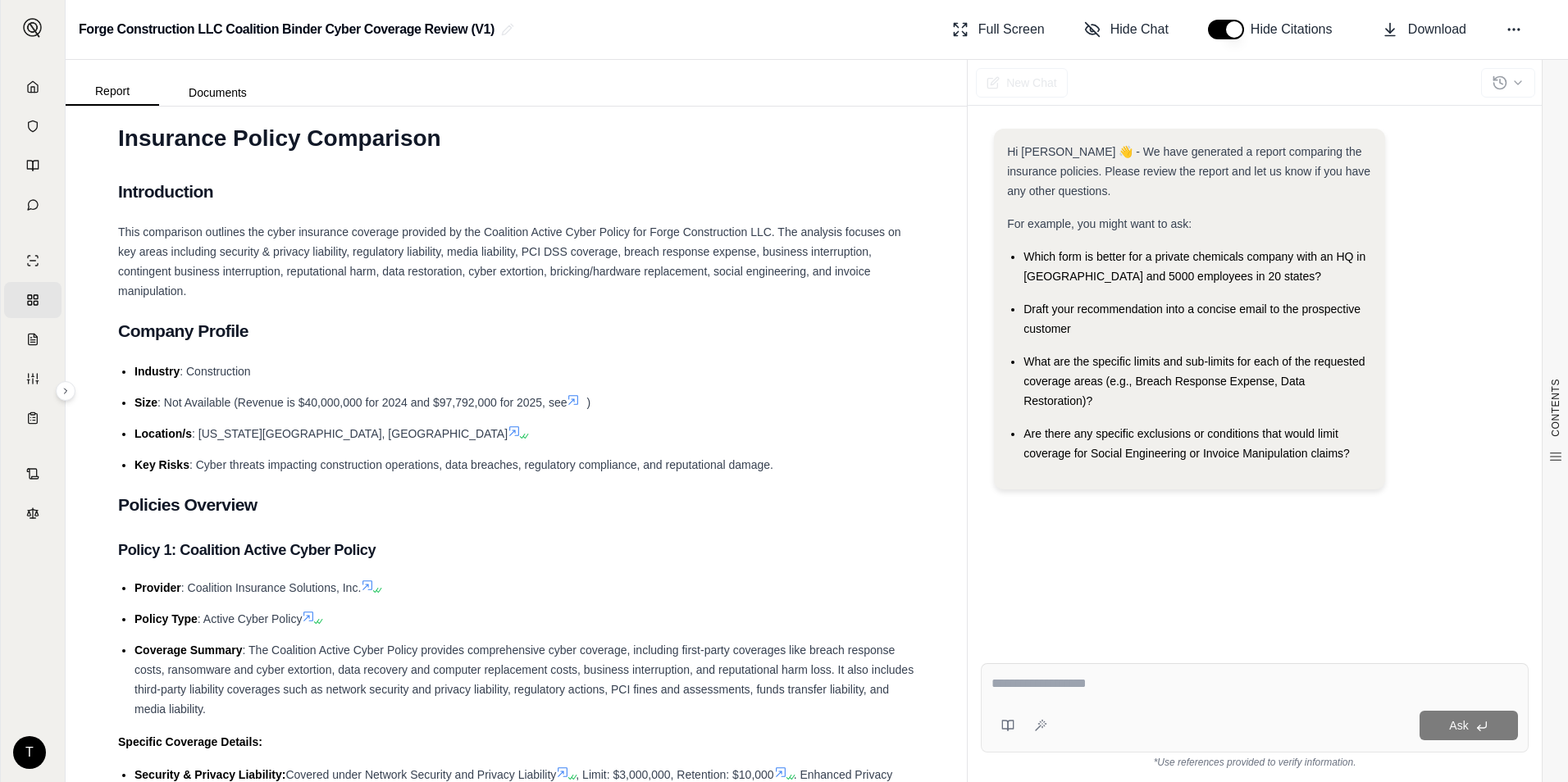
scroll to position [0, 0]
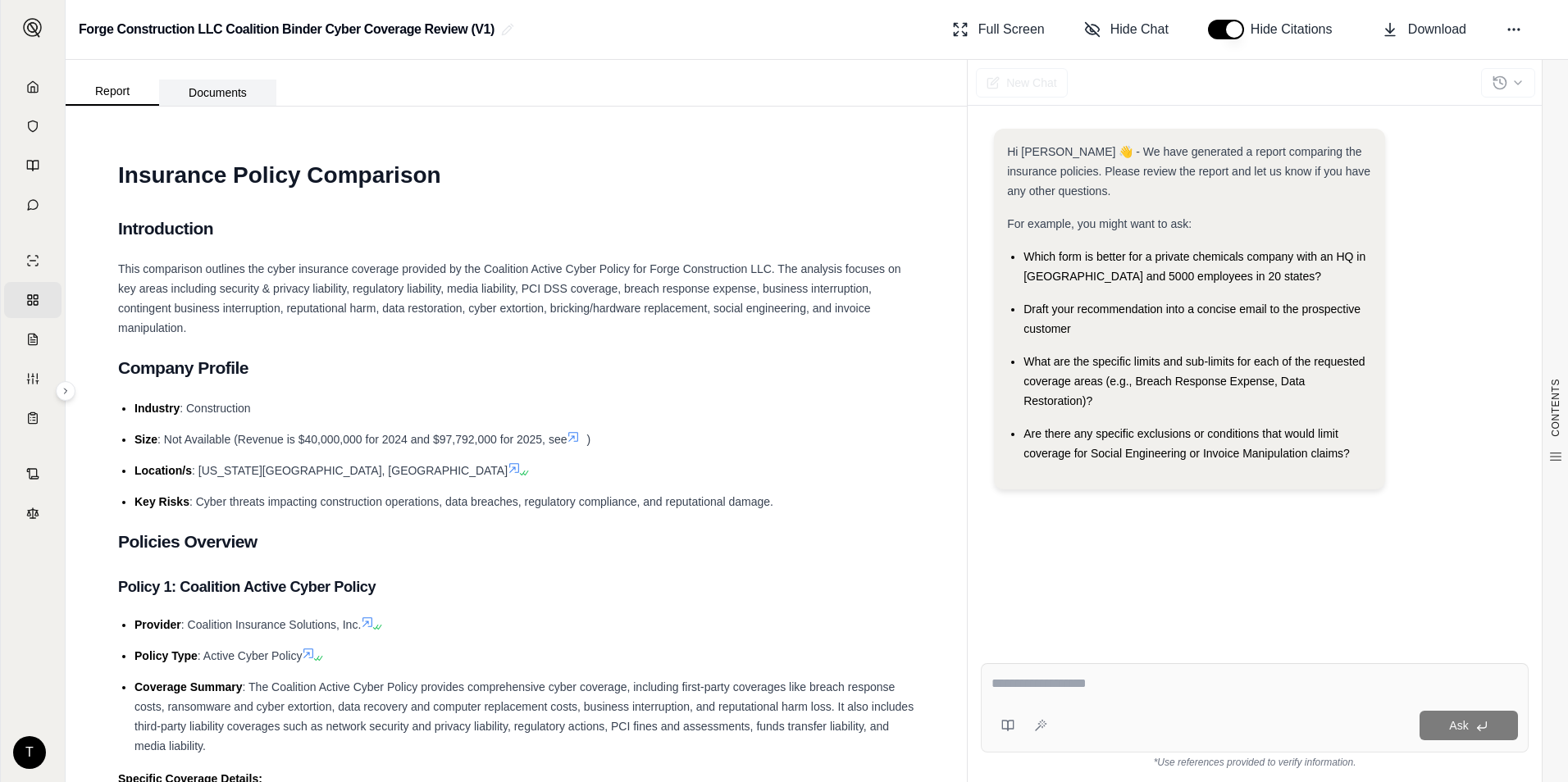
click at [214, 82] on button "Documents" at bounding box center [218, 92] width 118 height 26
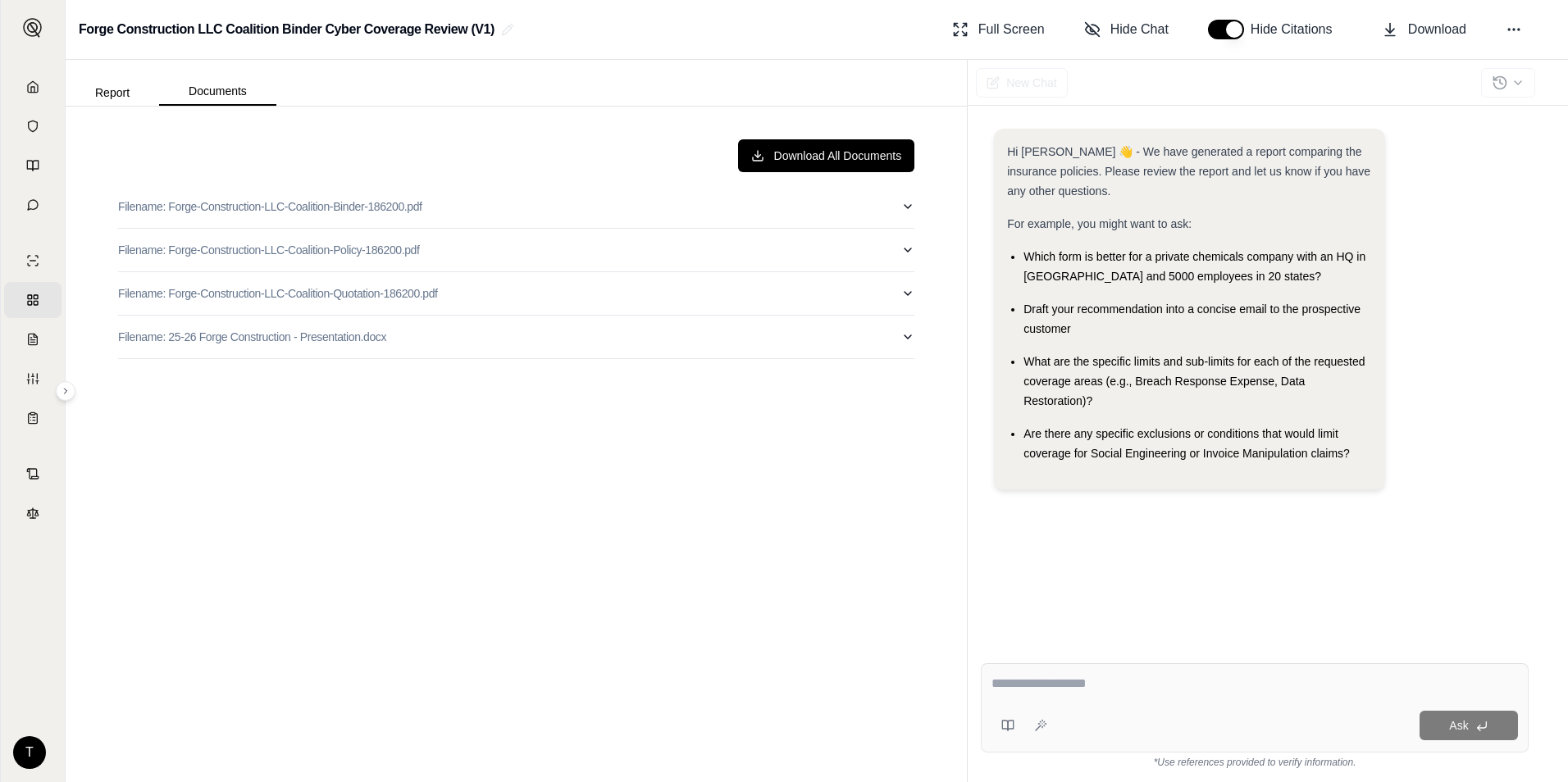
click at [682, 504] on div "Download All Documents Filename: Forge-Construction-LLC-Coalition-Binder-186200…" at bounding box center [516, 443] width 823 height 636
click at [117, 98] on button "Report" at bounding box center [112, 92] width 93 height 26
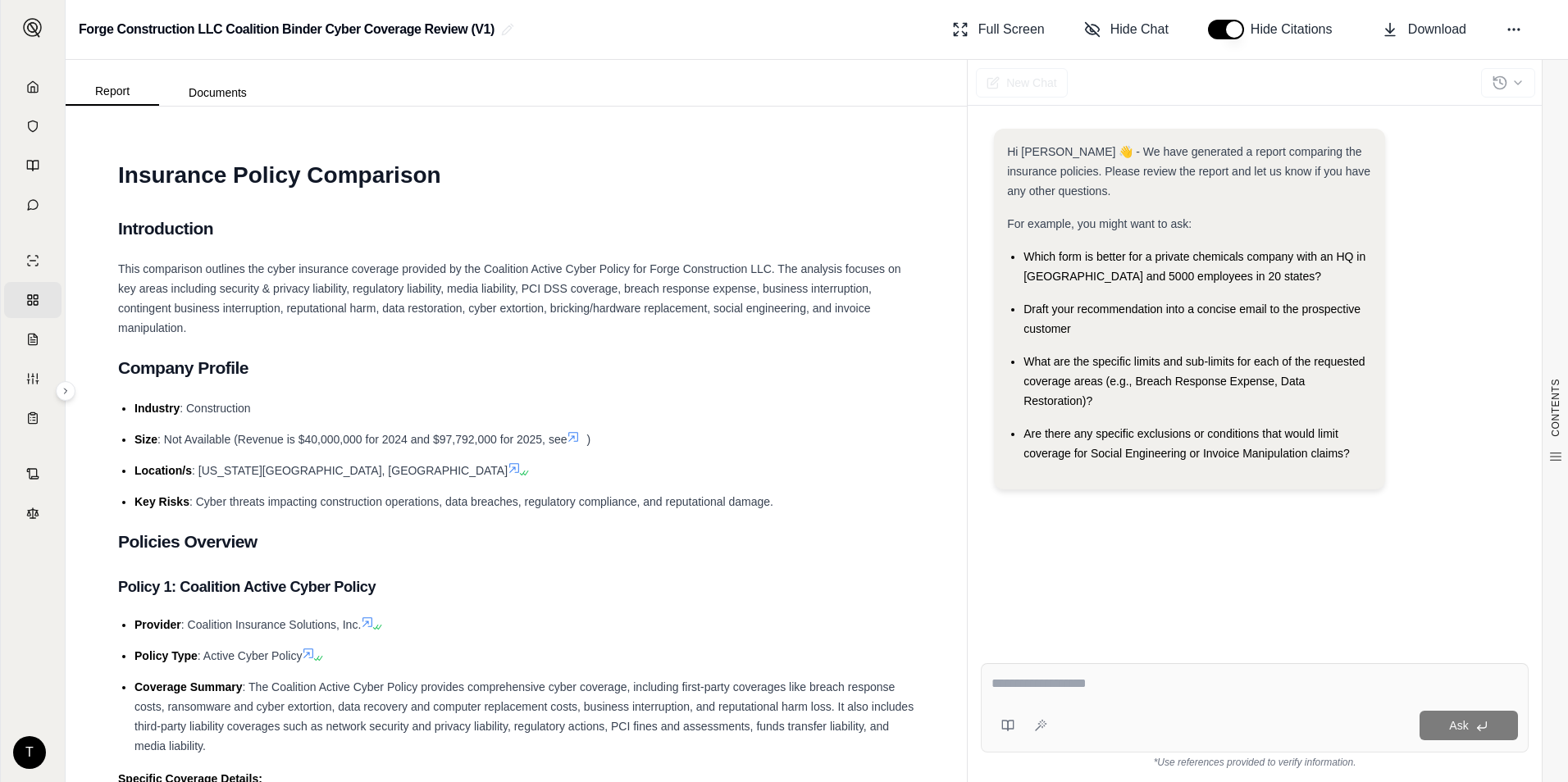
click at [1154, 697] on div at bounding box center [1255, 686] width 526 height 25
click at [1157, 688] on textarea at bounding box center [1255, 683] width 526 height 19
click at [1043, 661] on div "Ask *Use references provided to verify information." at bounding box center [1254, 716] width 574 height 132
click at [1032, 674] on textarea at bounding box center [1255, 683] width 526 height 19
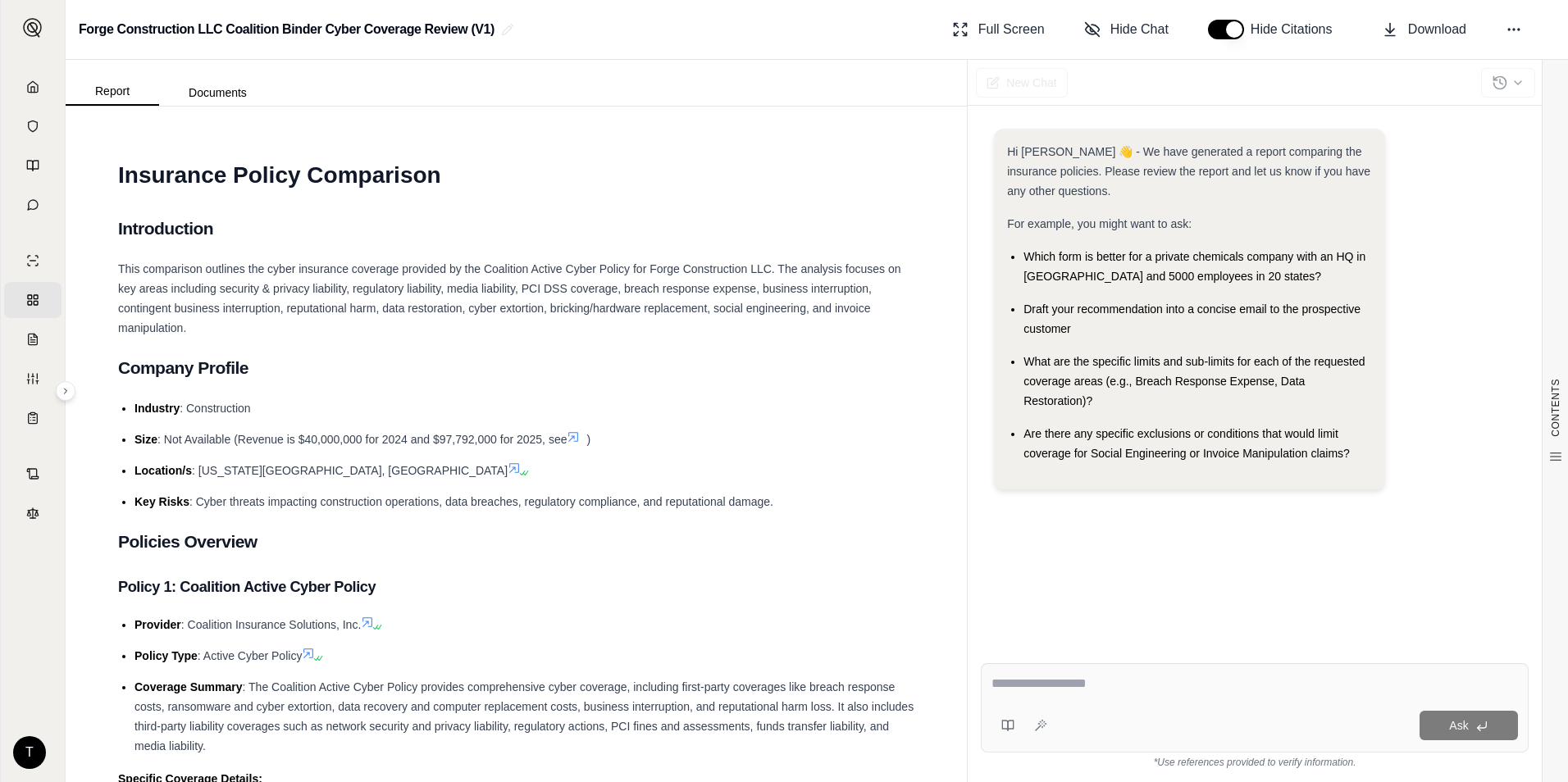
click at [1034, 676] on textarea at bounding box center [1255, 683] width 526 height 19
paste textarea "**********"
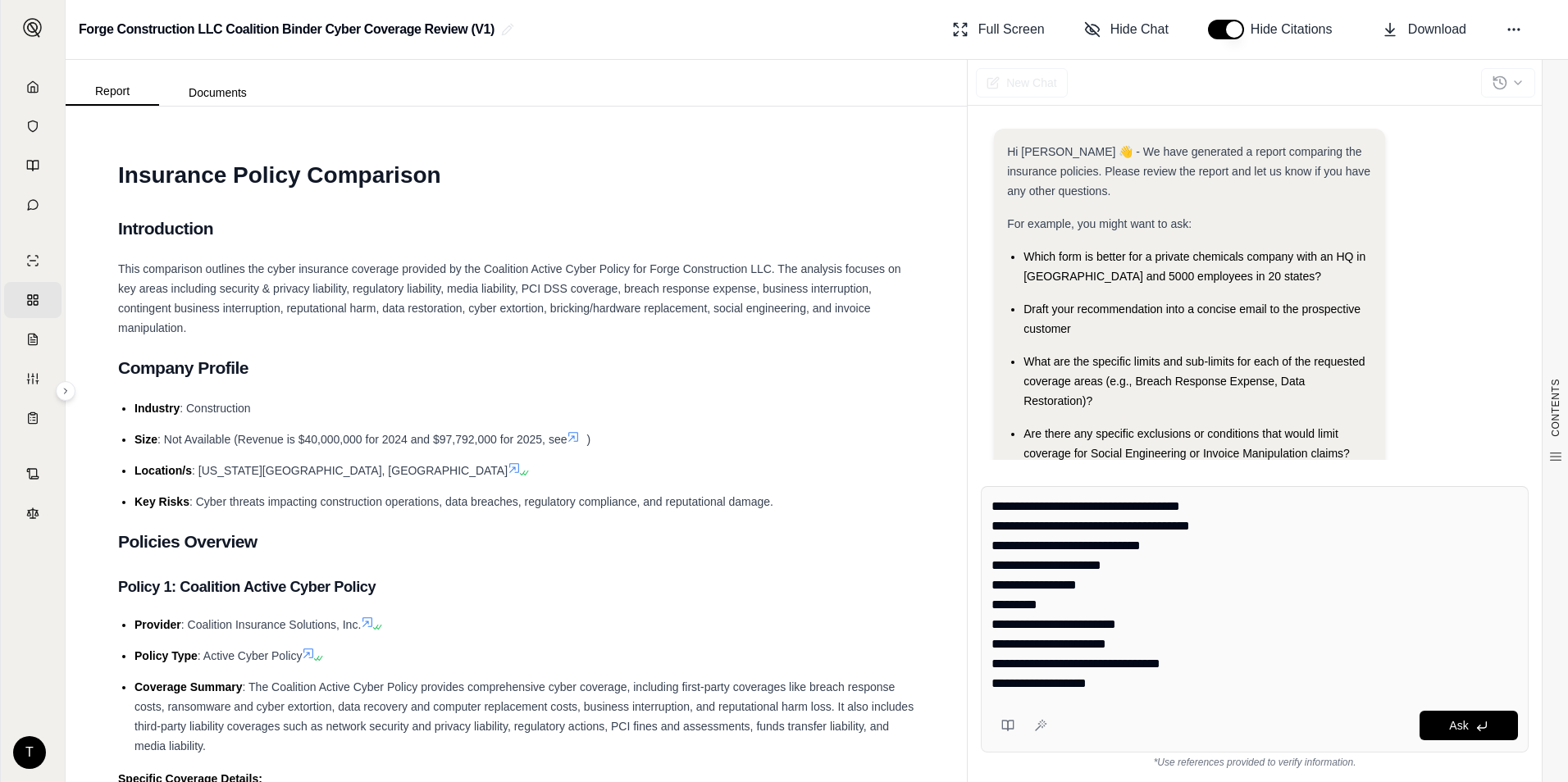
click at [1221, 511] on textarea "**********" at bounding box center [1255, 595] width 526 height 197
drag, startPoint x: 1231, startPoint y: 524, endPoint x: 939, endPoint y: 522, distance: 292.0
click at [939, 522] on div "Report Documents CONTENTS Table of Contents INSURANCE POLICY COMPARISON Introdu…" at bounding box center [817, 421] width 1502 height 722
click at [1007, 528] on textarea "**********" at bounding box center [1255, 595] width 526 height 197
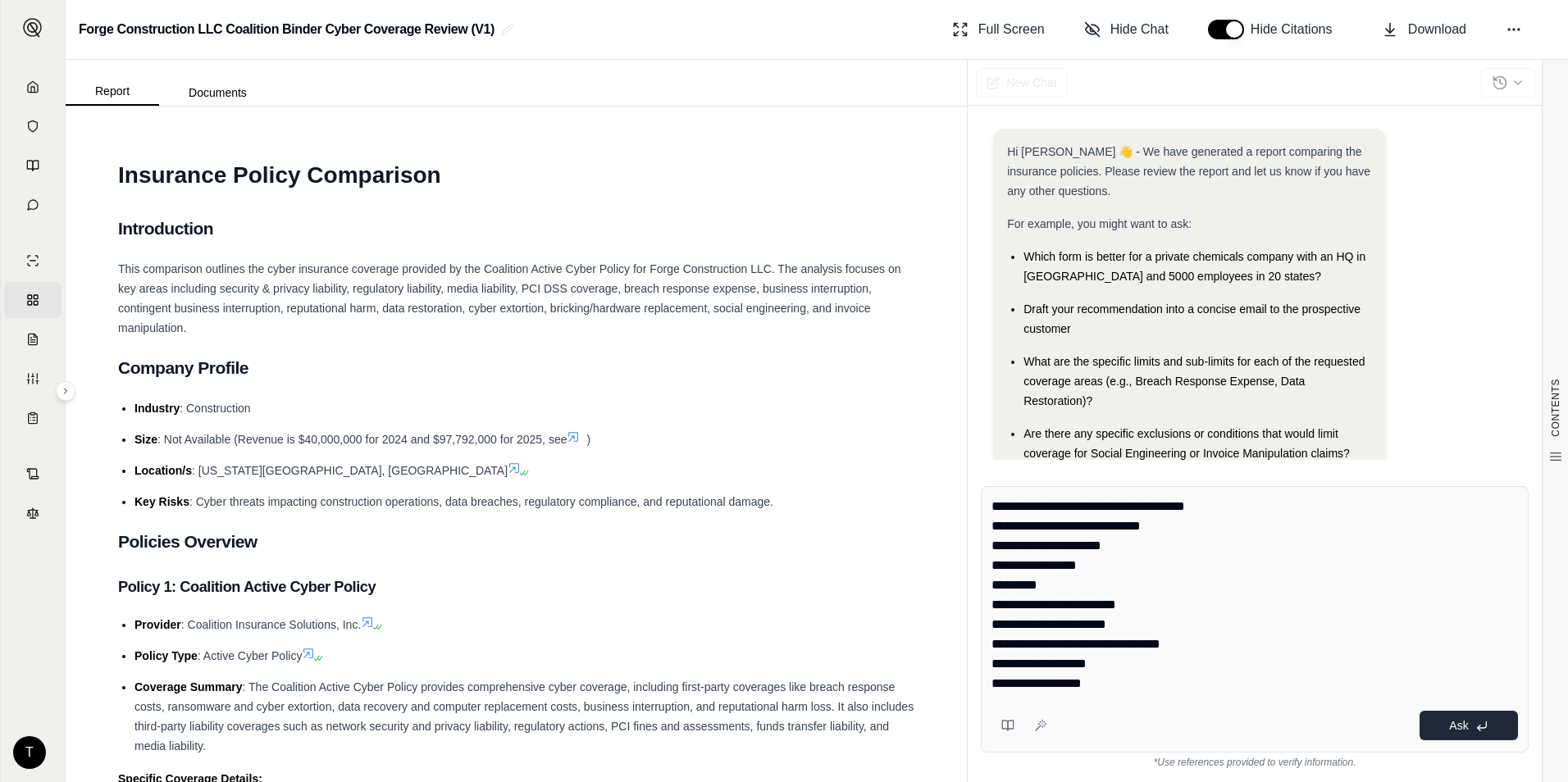
type textarea "**********"
click at [1476, 727] on icon at bounding box center [1481, 727] width 13 height 13
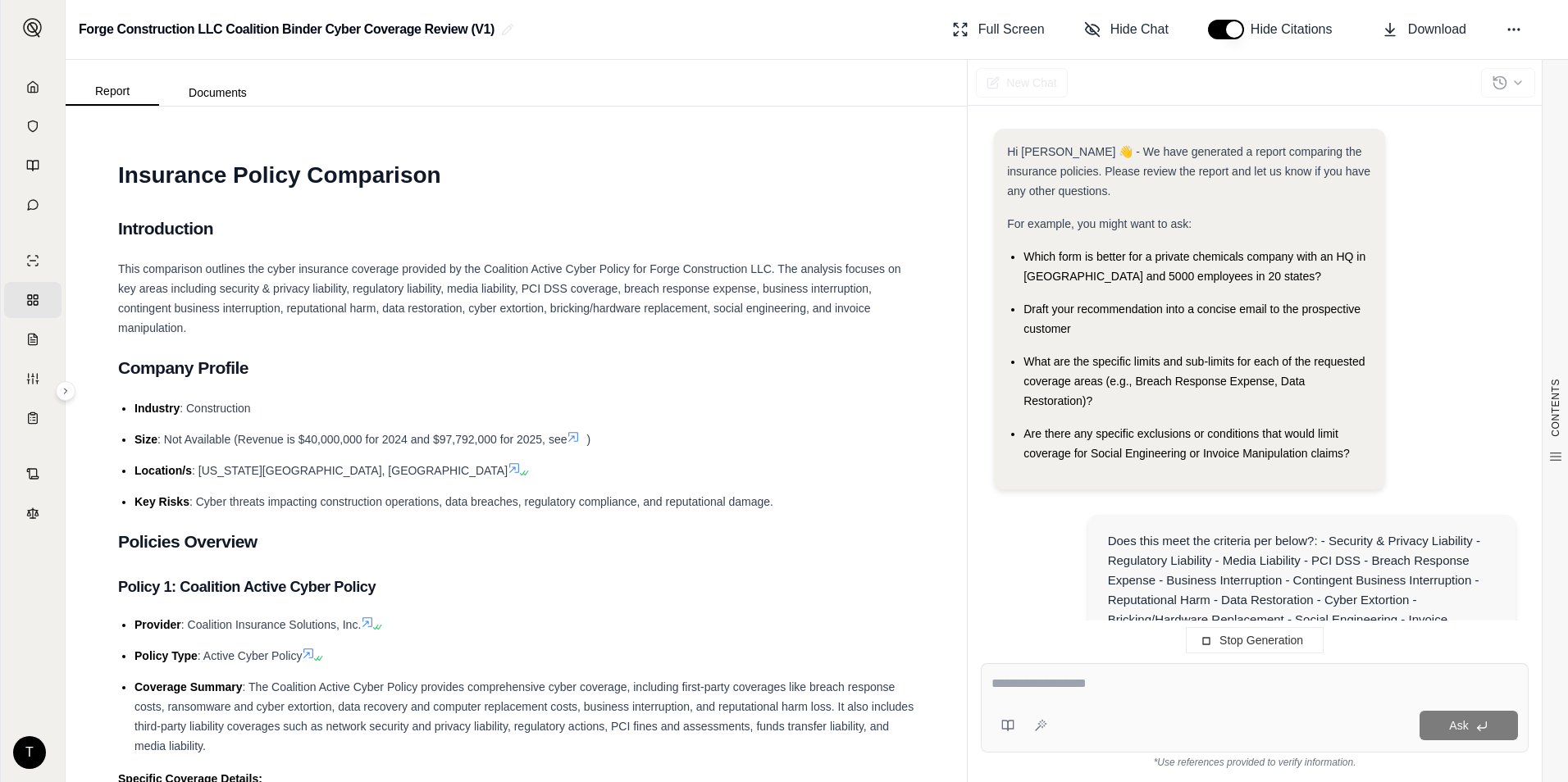
scroll to position [193, 0]
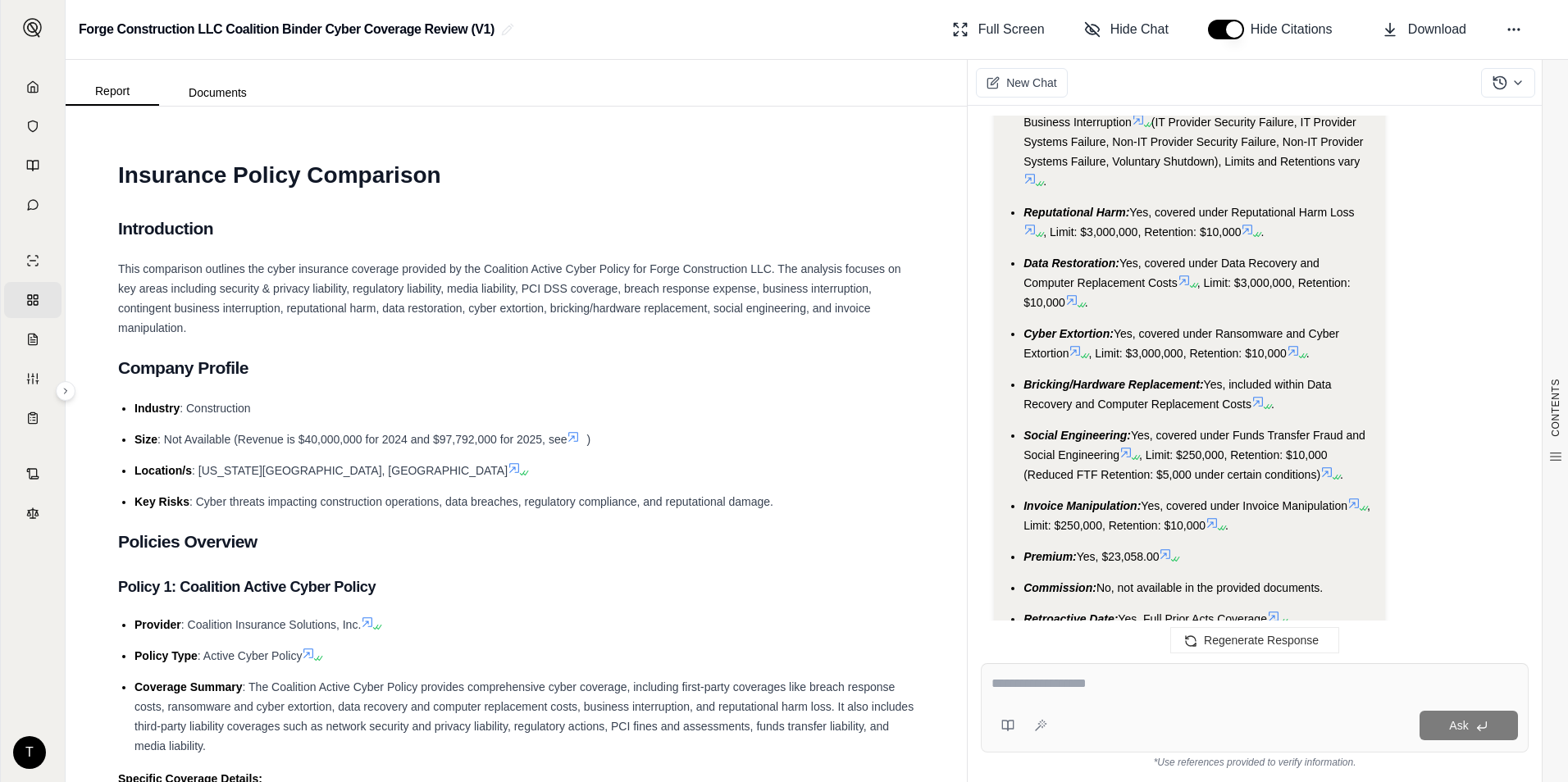
scroll to position [4159, 0]
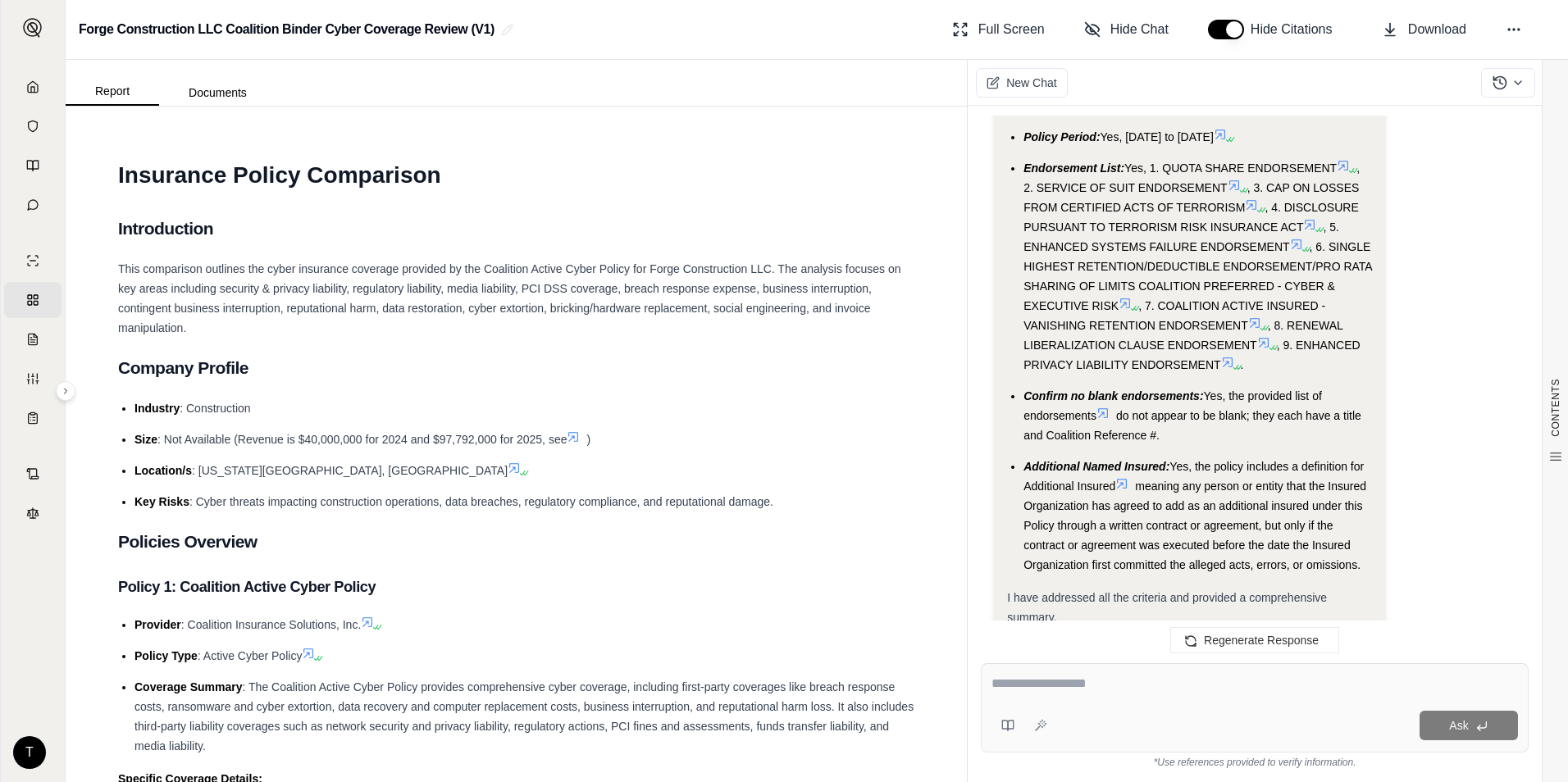
click at [1053, 711] on div at bounding box center [1023, 725] width 62 height 33
click at [1055, 694] on div at bounding box center [1255, 686] width 526 height 25
click at [1053, 692] on textarea at bounding box center [1255, 683] width 526 height 19
type textarea "**********"
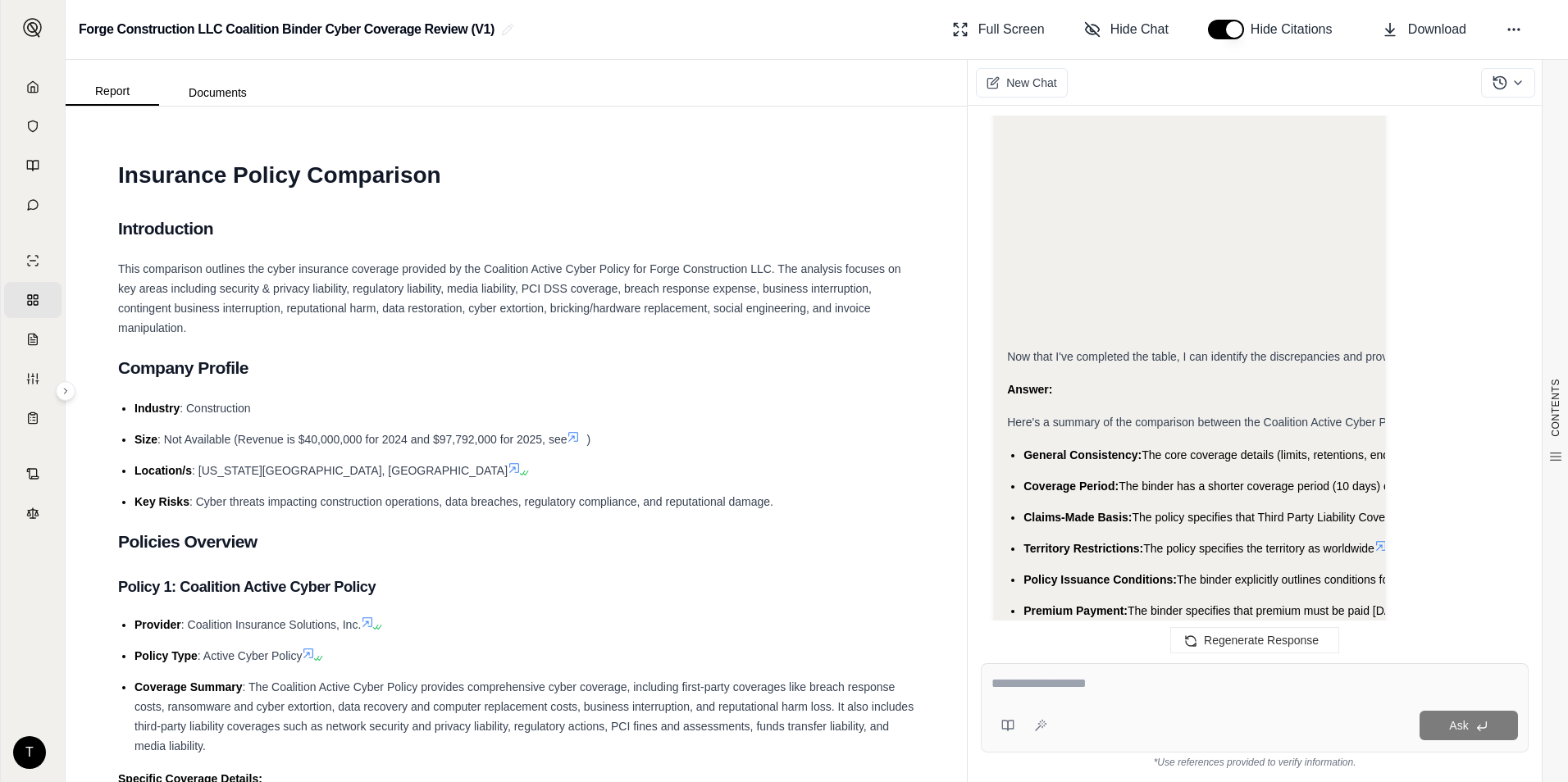
scroll to position [19434, 0]
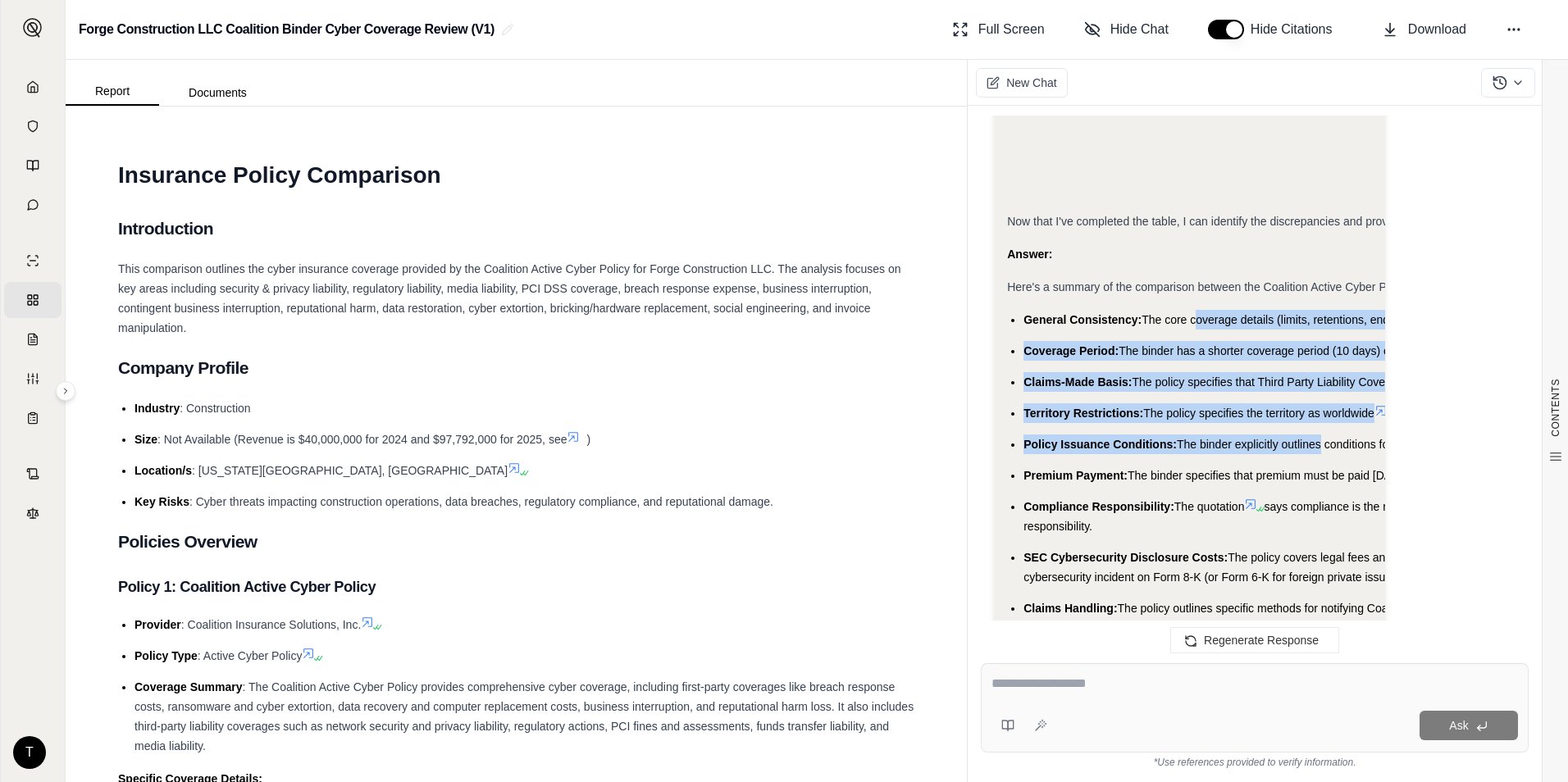
drag, startPoint x: 1196, startPoint y: 284, endPoint x: 1320, endPoint y: 416, distance: 181.1
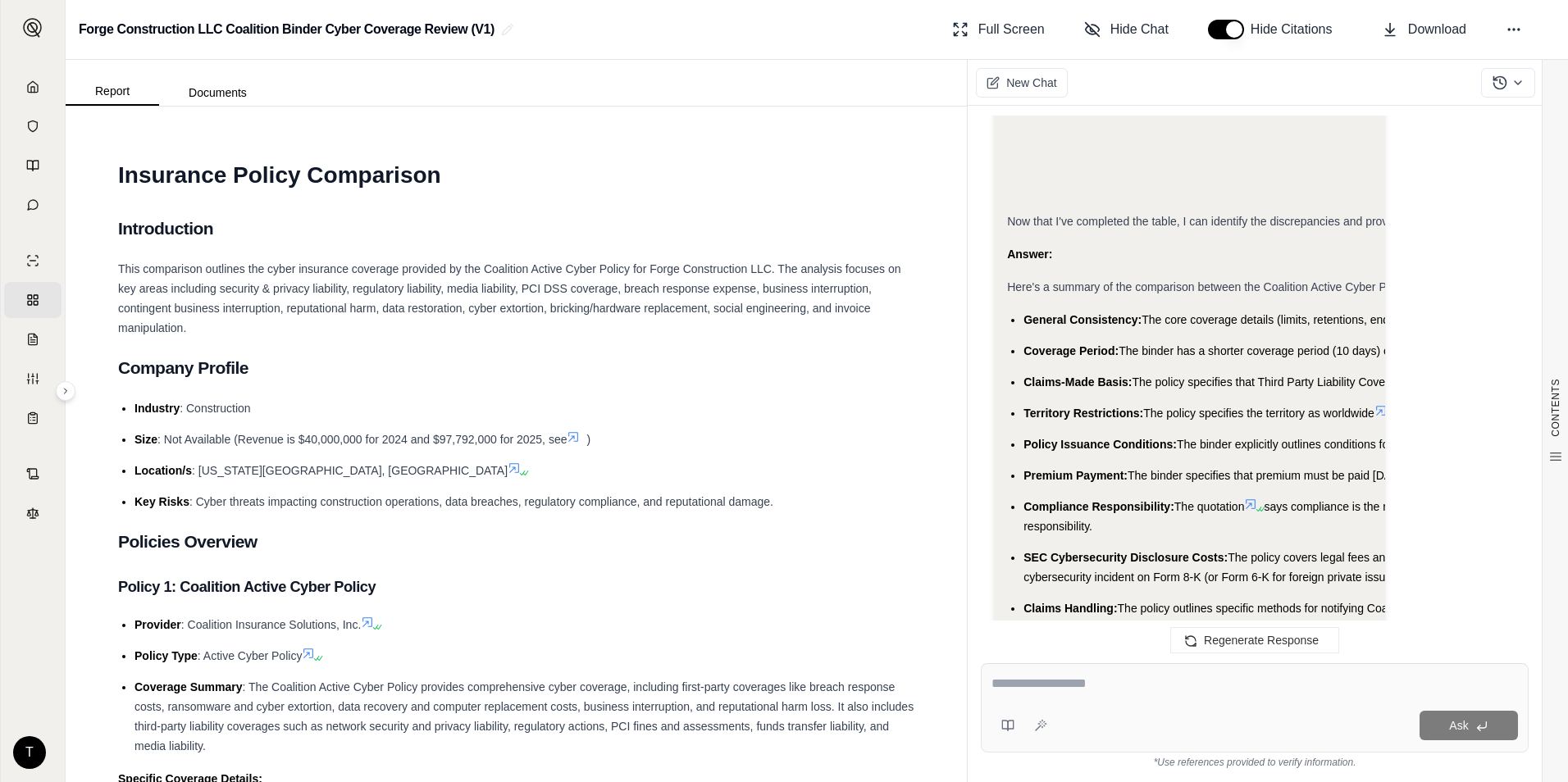
drag, startPoint x: 1320, startPoint y: 416, endPoint x: 1184, endPoint y: 438, distance: 137.8
click at [1184, 438] on li "Policy Issuance Conditions: The binder explicitly outlines conditions for polic…" at bounding box center [1546, 443] width 1045 height 19
click at [1169, 469] on span "The binder specifies that premium must be paid [DATE] for coverage to be effect…" at bounding box center [1339, 475] width 423 height 13
click at [1168, 469] on span "The binder specifies that premium must be paid [DATE] for coverage to be effect…" at bounding box center [1339, 475] width 423 height 13
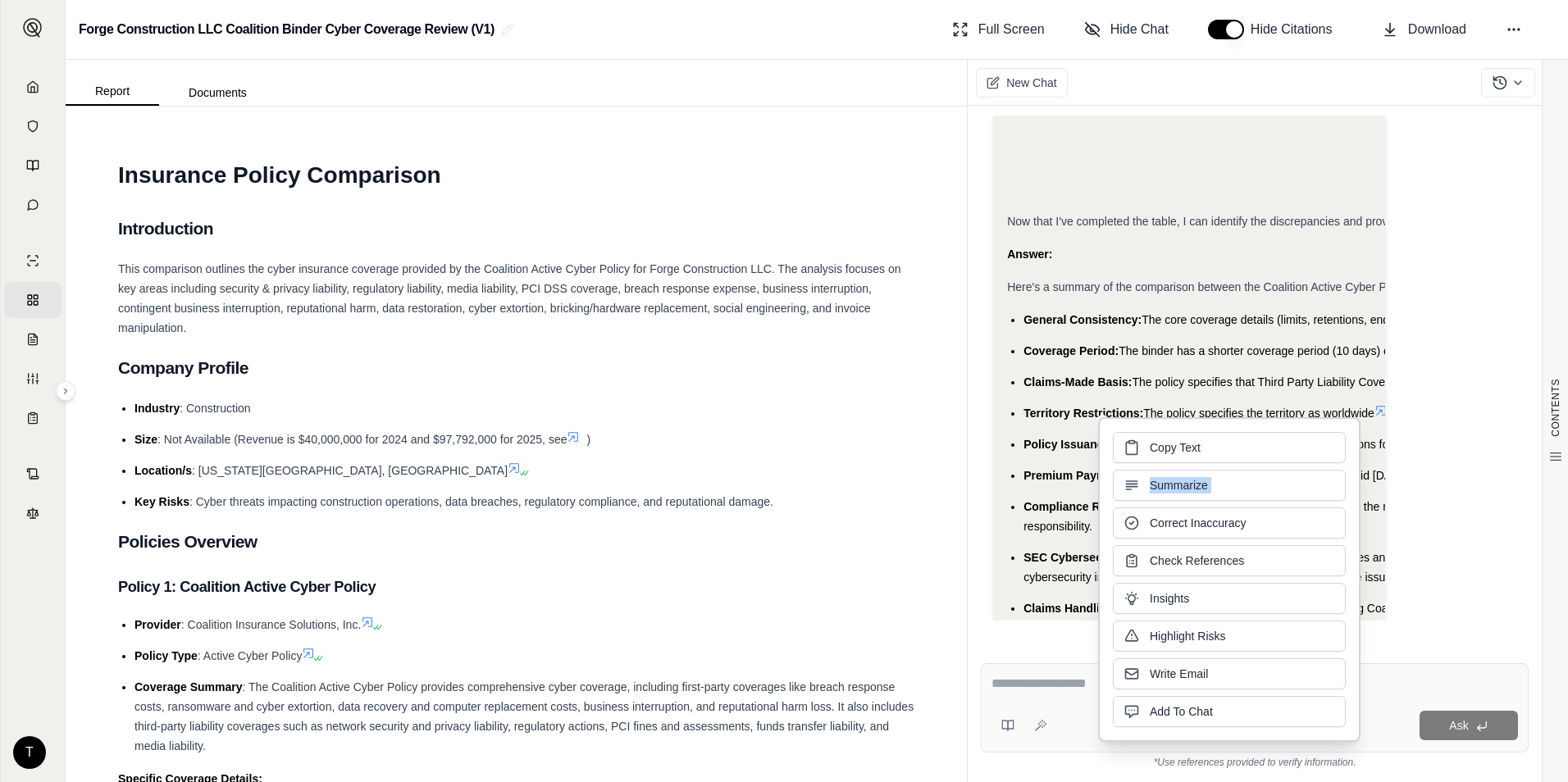
click at [1168, 469] on div "Copy Text Summarize Correct Inaccuracy Check References Insights Highlight Risk…" at bounding box center [1229, 579] width 233 height 295
drag, startPoint x: 1168, startPoint y: 469, endPoint x: 1071, endPoint y: 476, distance: 97.3
click at [1071, 476] on span "Premium Payment:" at bounding box center [1076, 475] width 104 height 13
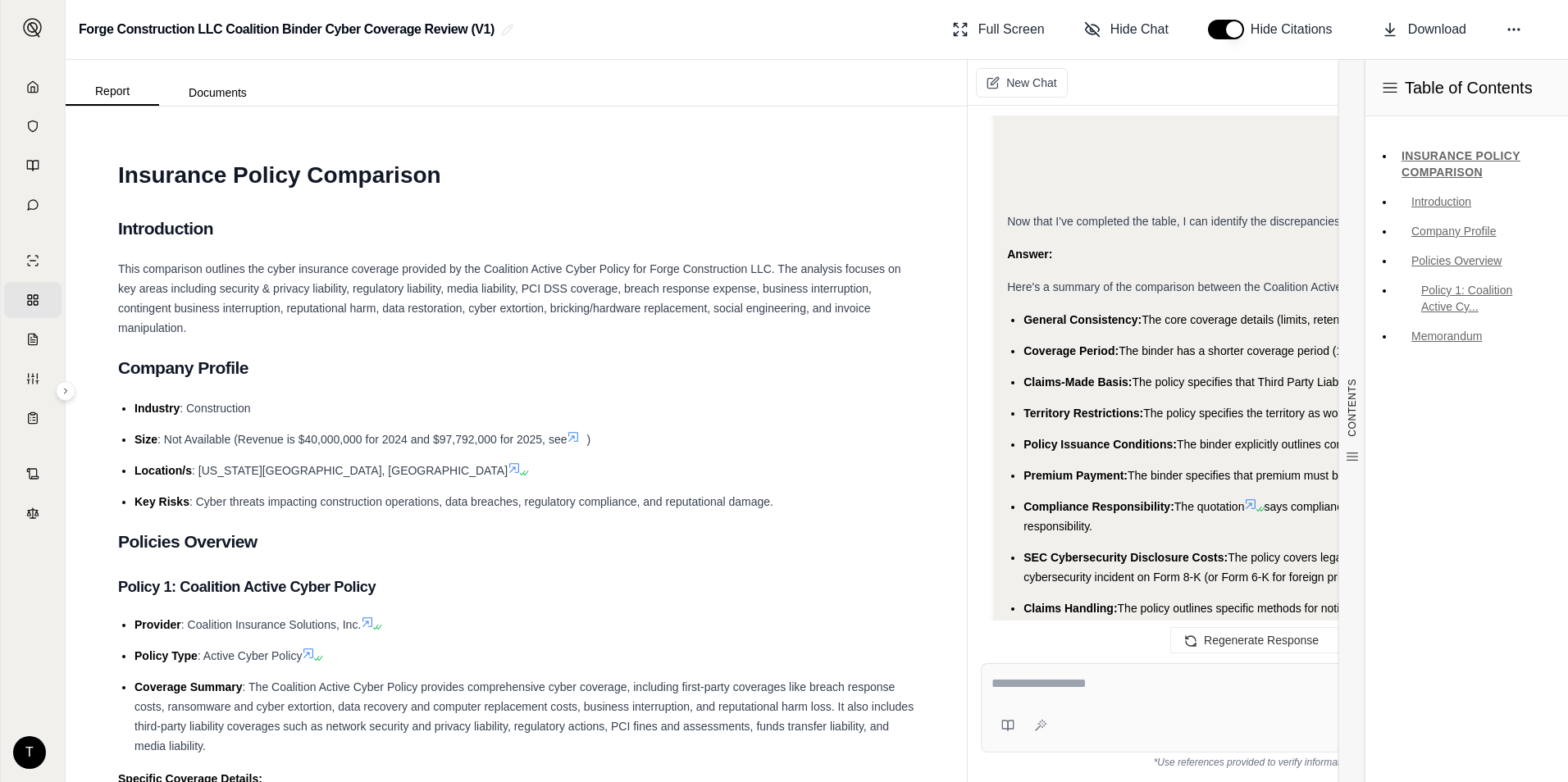
click at [1251, 434] on li "Policy Issuance Conditions: The binder explicitly outlines conditions for polic…" at bounding box center [1546, 443] width 1045 height 19
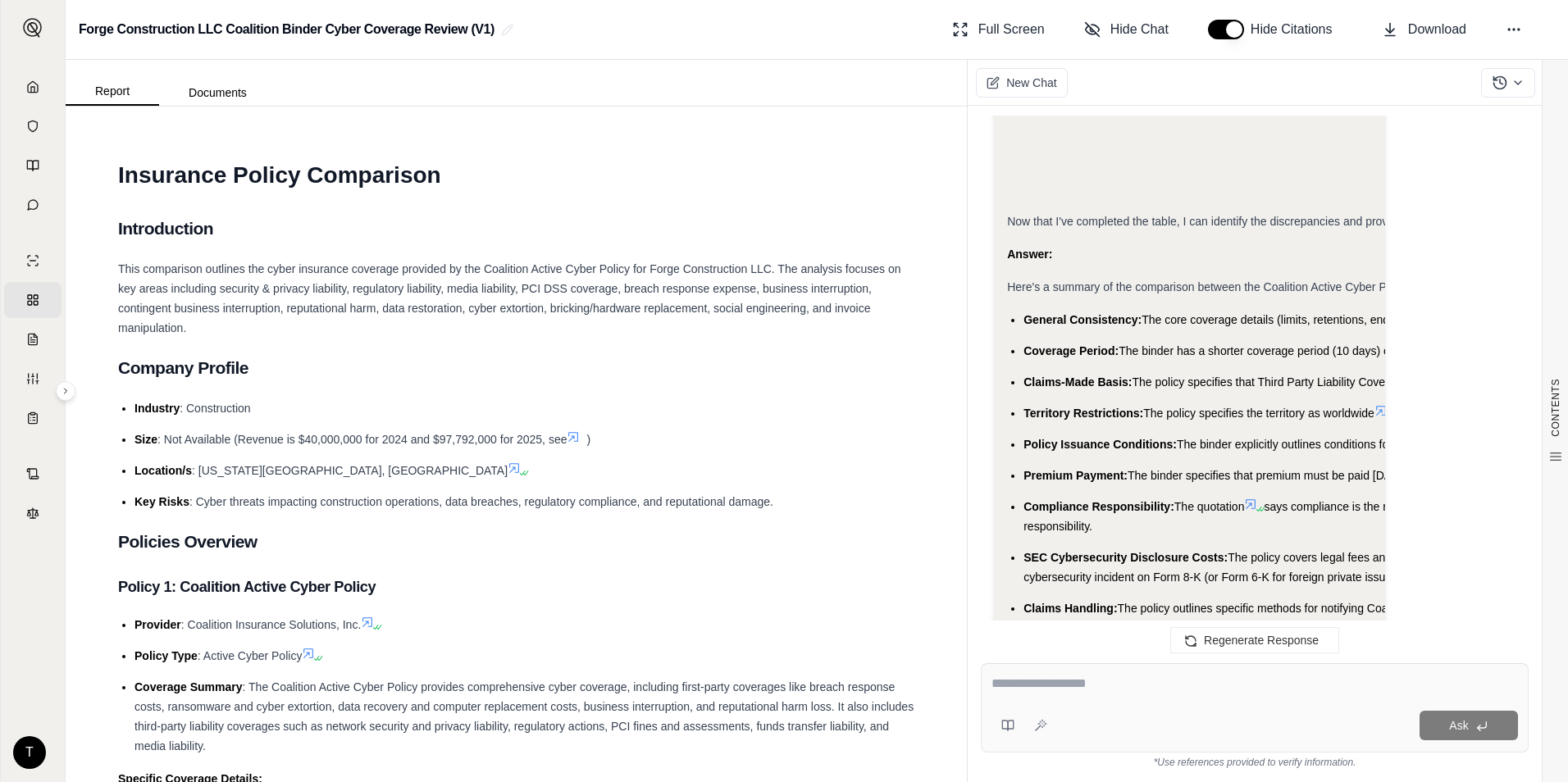
click at [1255, 469] on span "The binder specifies that premium must be paid [DATE] for coverage to be effect…" at bounding box center [1339, 475] width 423 height 13
drag, startPoint x: 1255, startPoint y: 468, endPoint x: 1144, endPoint y: 464, distance: 111.1
click at [1144, 469] on span "The binder specifies that premium must be paid [DATE] for coverage to be effect…" at bounding box center [1339, 475] width 423 height 13
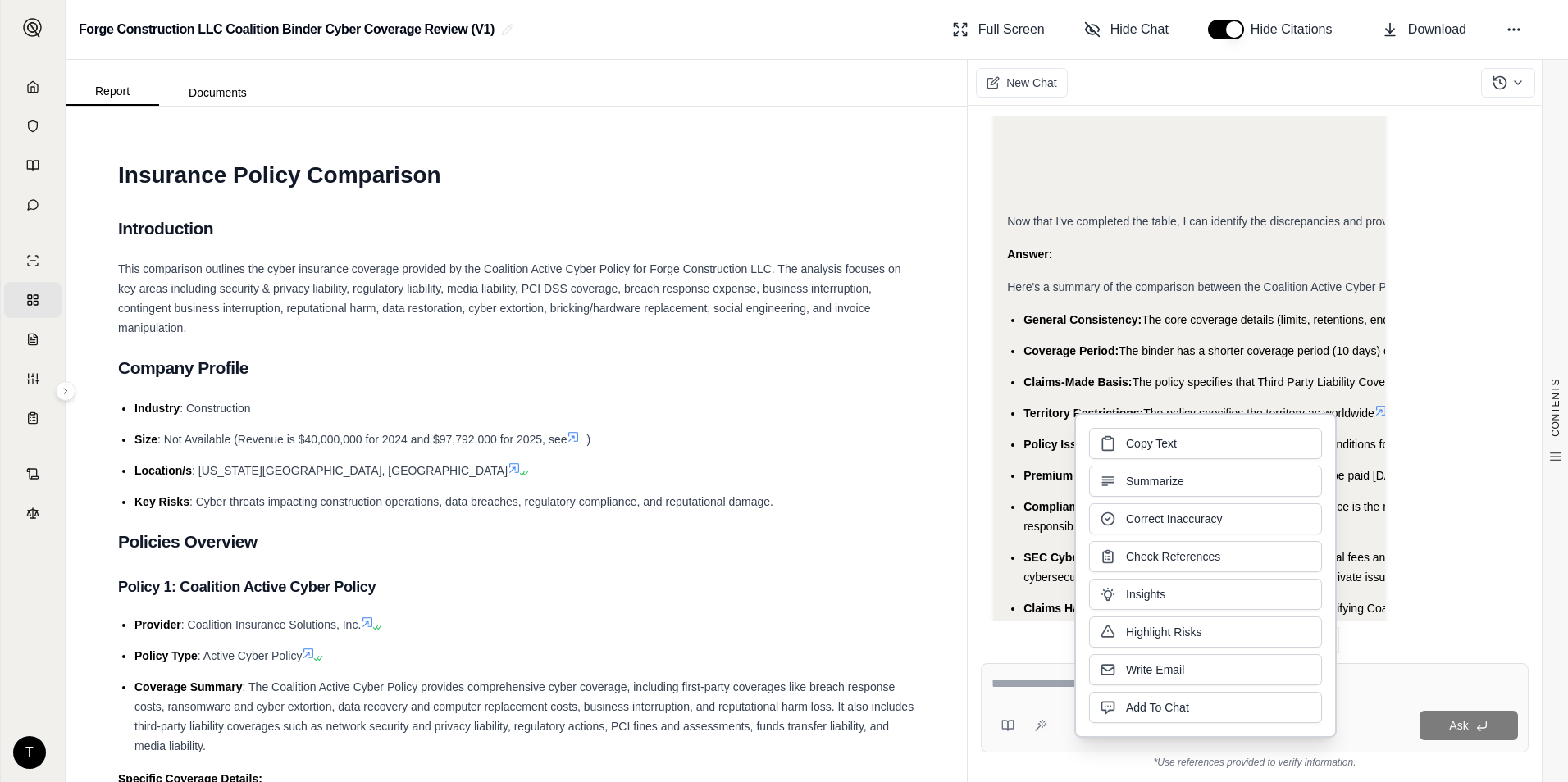
click at [1107, 407] on span "Territory Restrictions:" at bounding box center [1083, 413] width 119 height 13
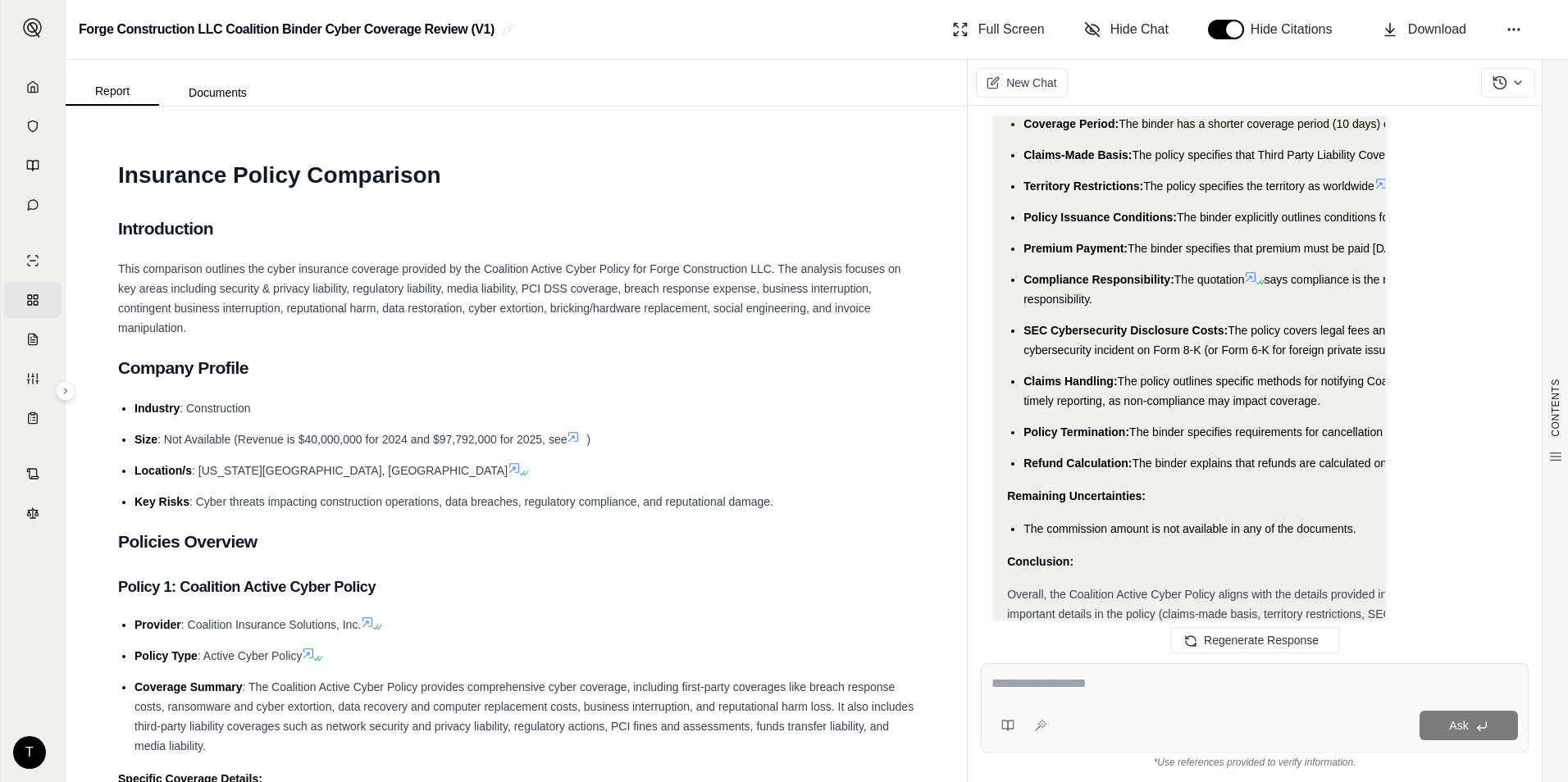
drag, startPoint x: 1050, startPoint y: 450, endPoint x: 1271, endPoint y: 515, distance: 230.4
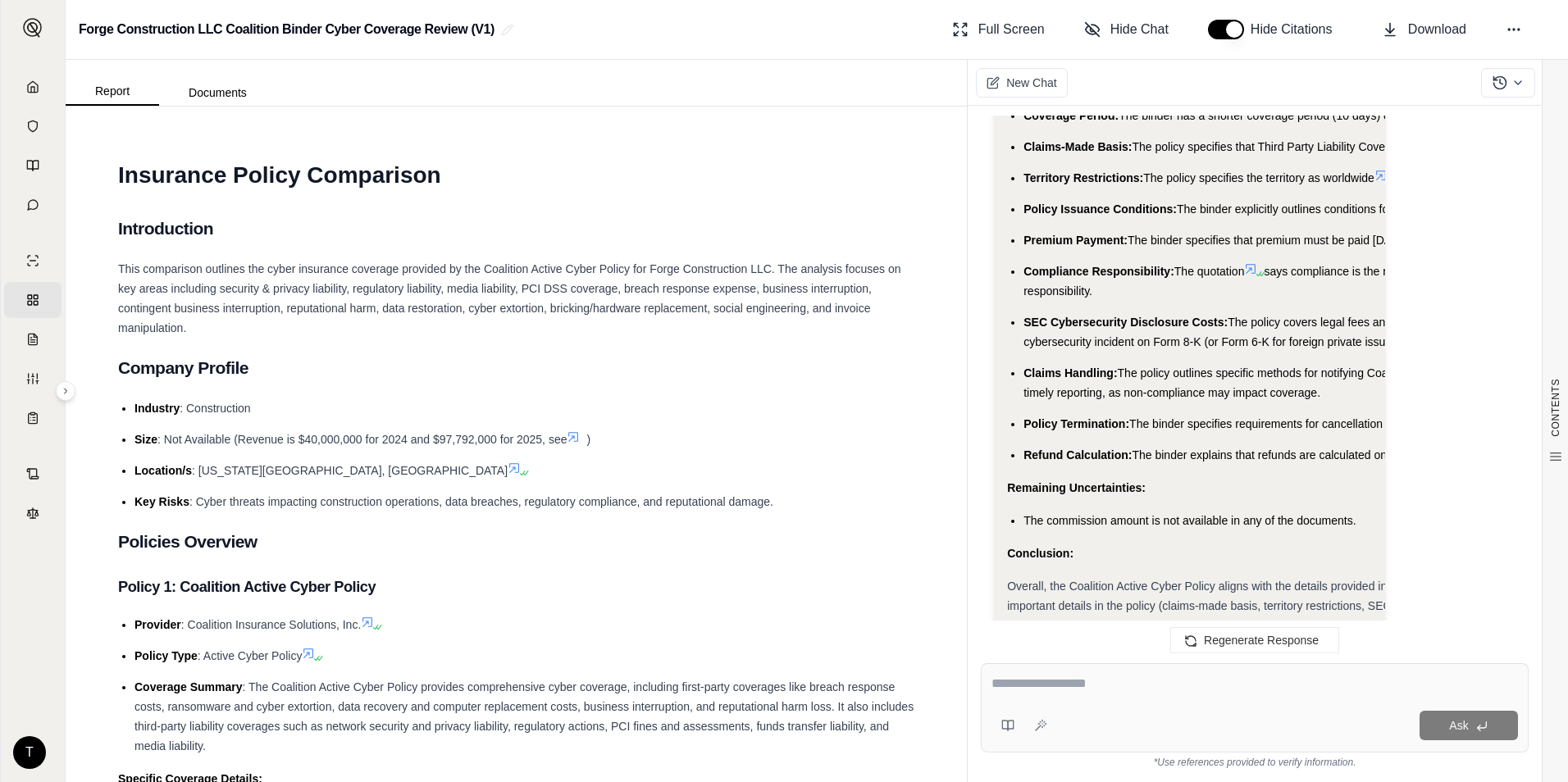
click at [1198, 451] on span "The binder explains that refunds are calculated on a pro-rata basis, this infor…" at bounding box center [1400, 455] width 537 height 13
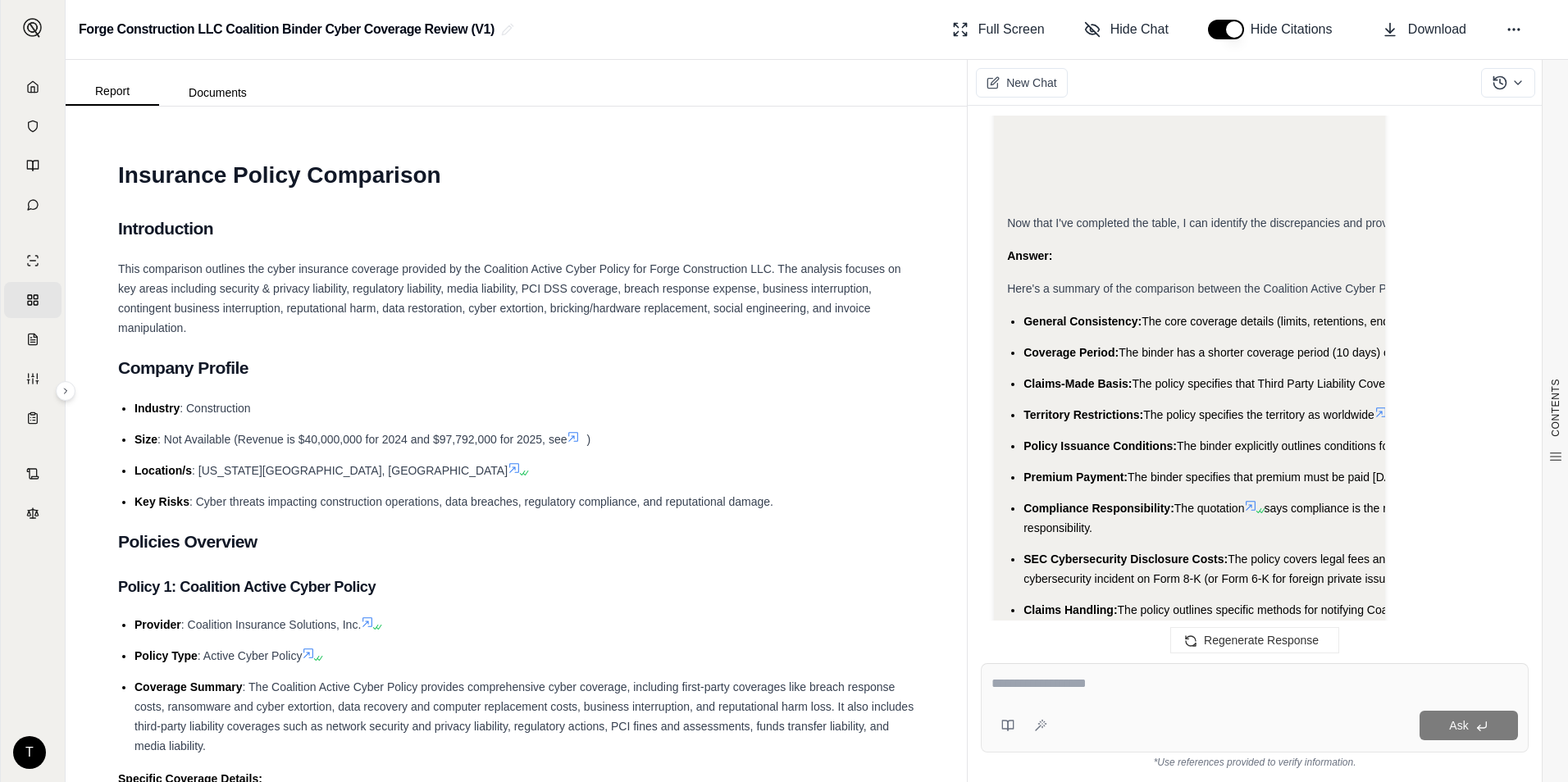
scroll to position [19423, 0]
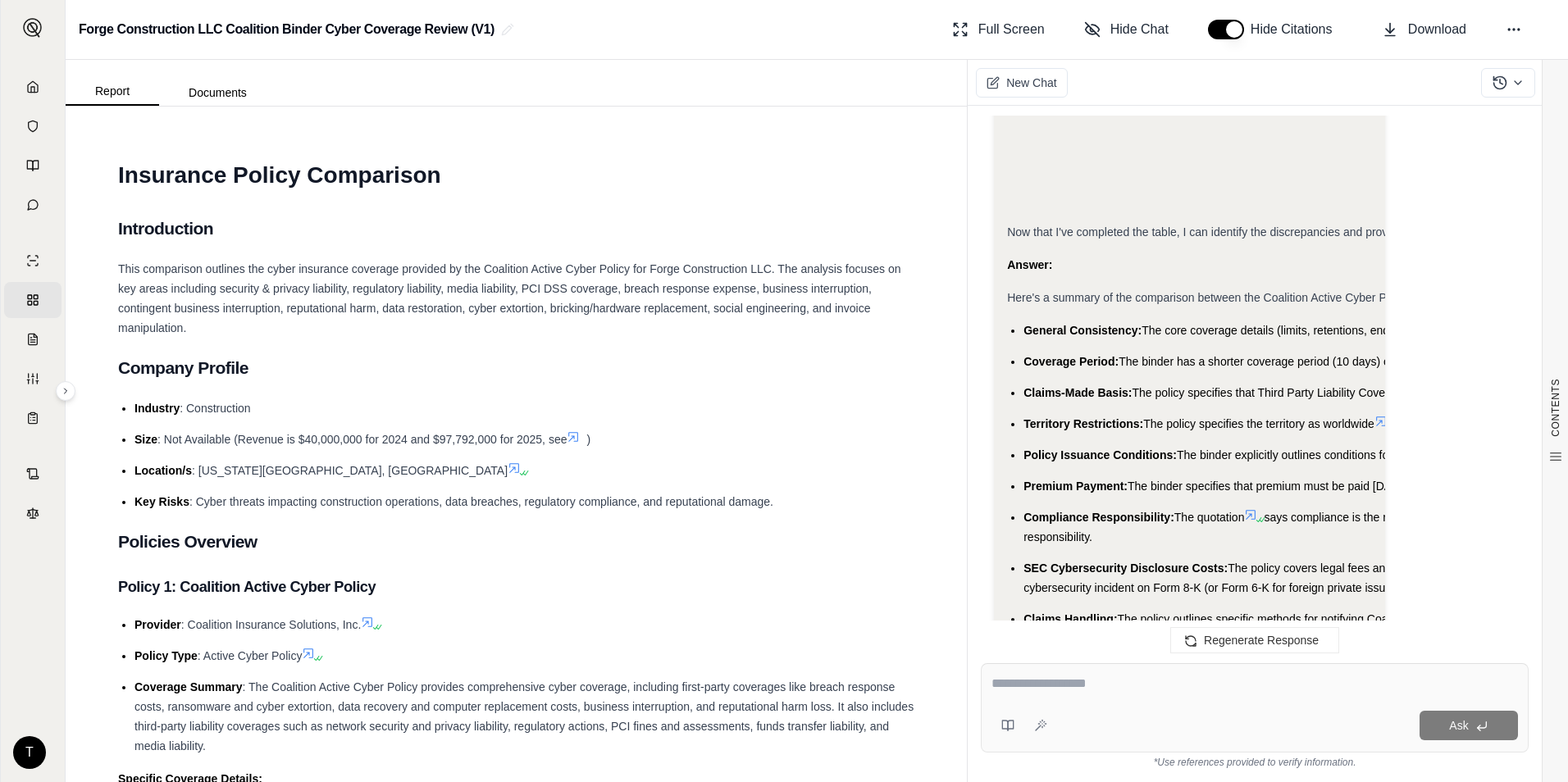
click at [1381, 415] on icon at bounding box center [1381, 422] width 13 height 13
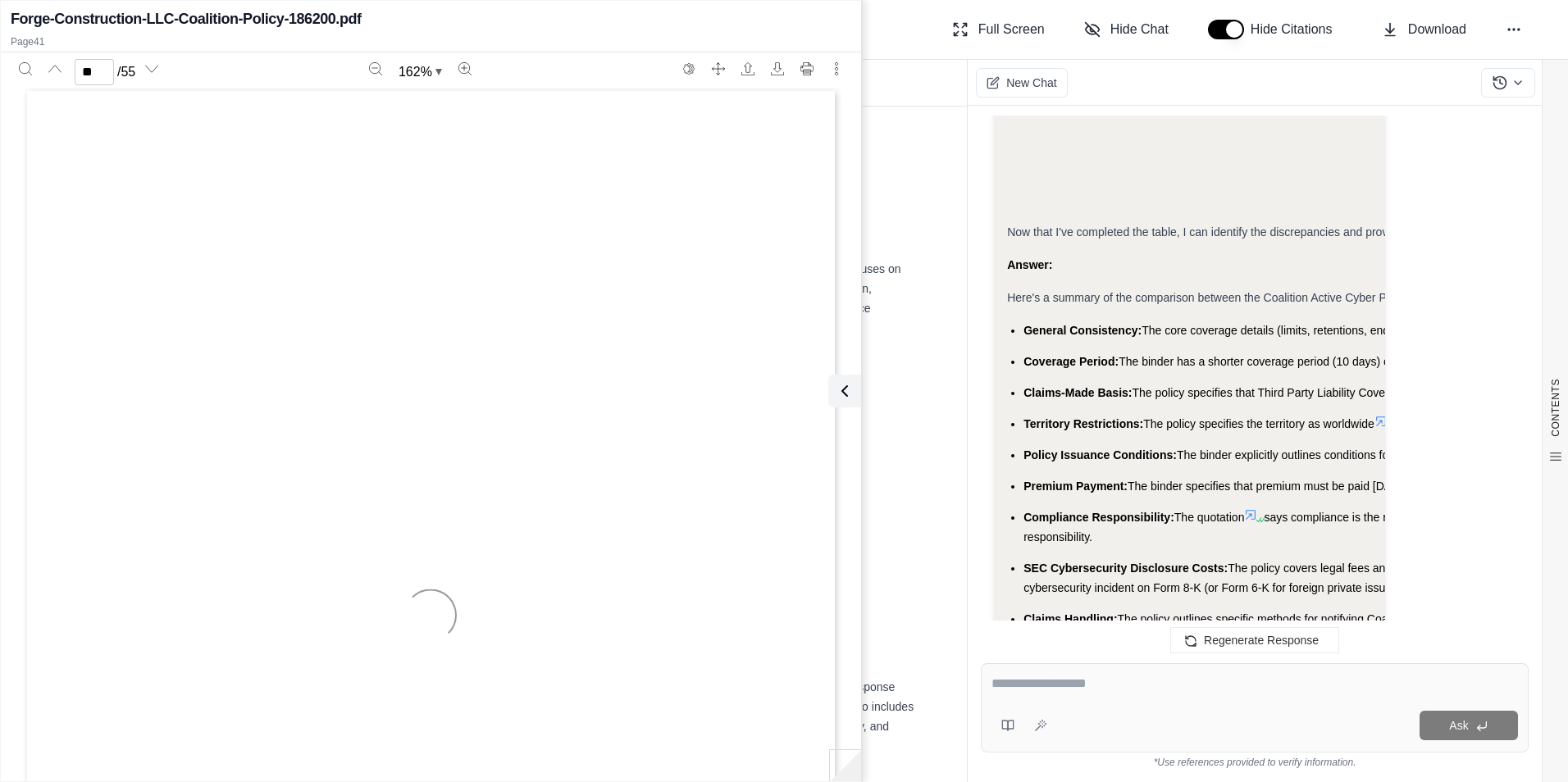
scroll to position [42131, 0]
type input "**"
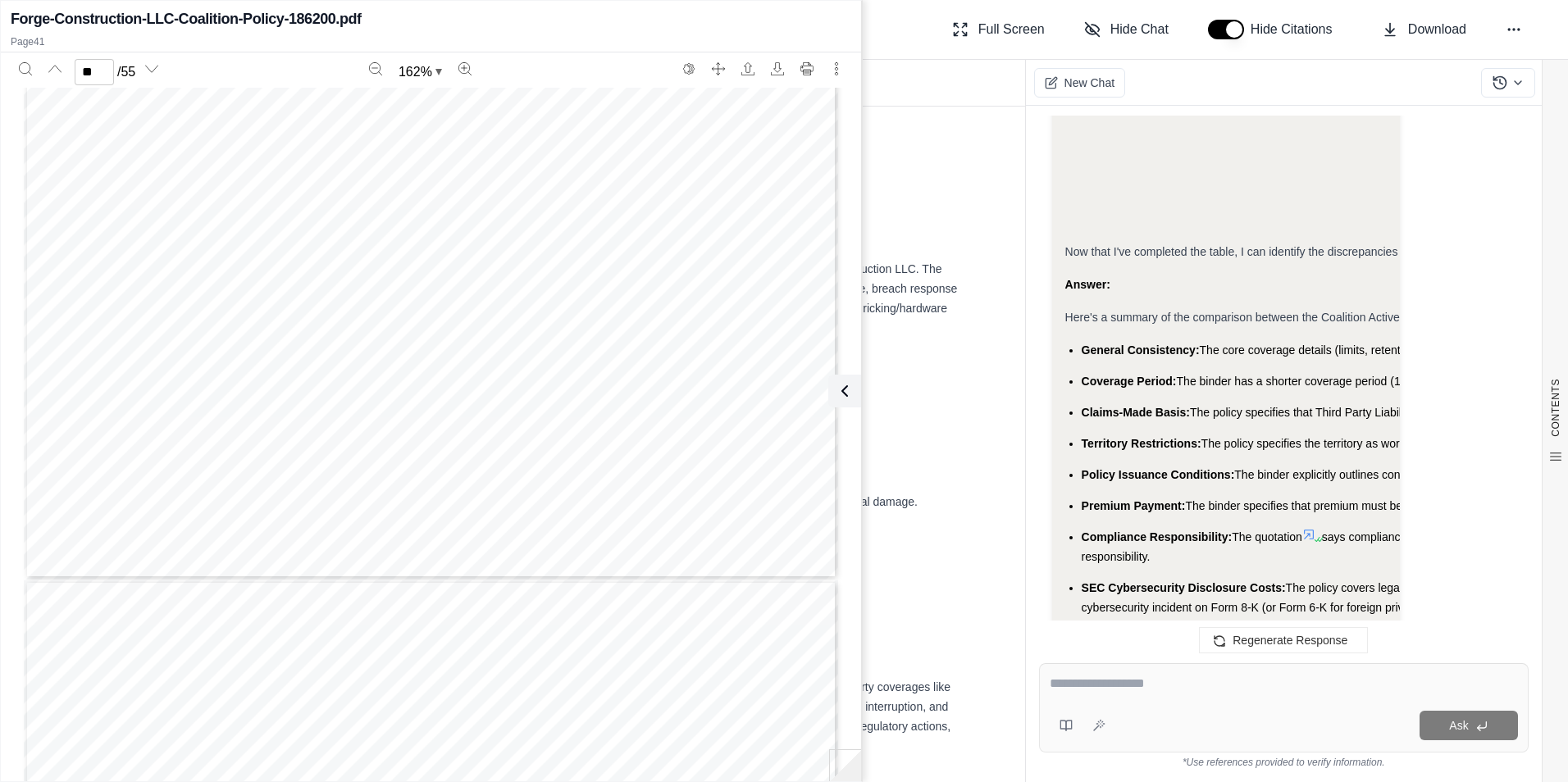
scroll to position [41721, 0]
click at [837, 391] on icon at bounding box center [840, 391] width 19 height 19
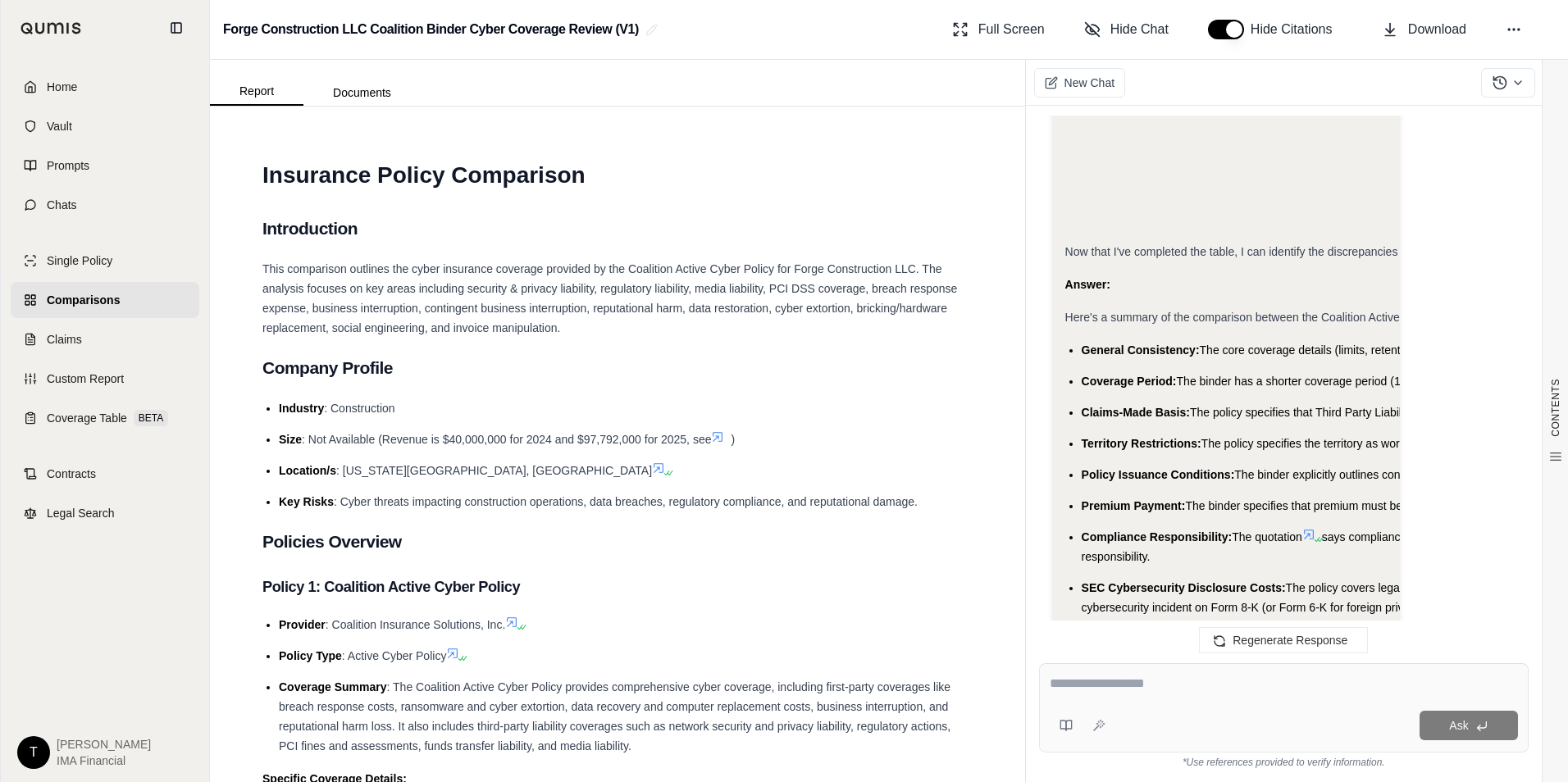
click at [665, 472] on icon at bounding box center [670, 473] width 10 height 10
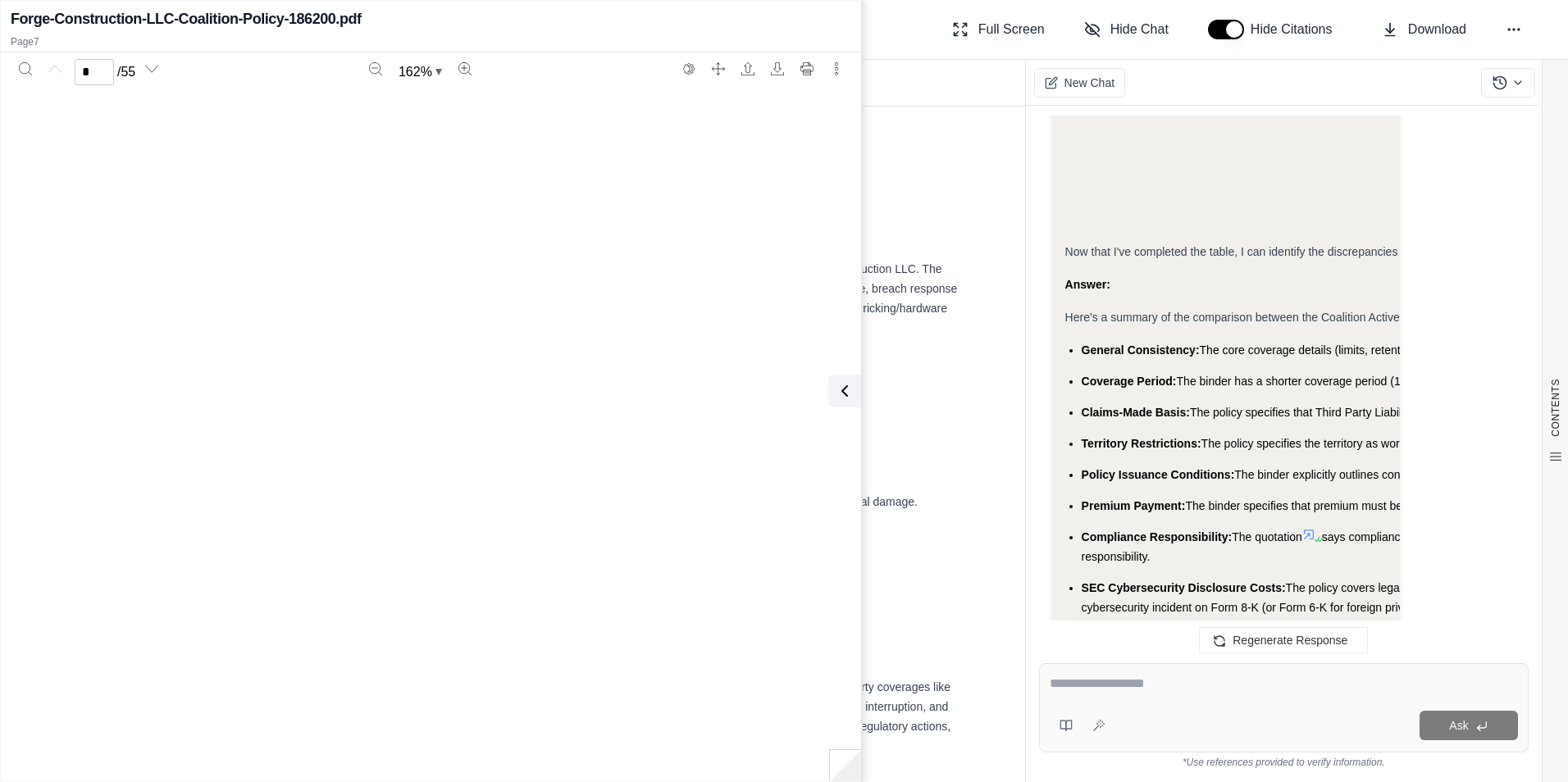
type input "*"
click at [845, 378] on button at bounding box center [841, 391] width 33 height 33
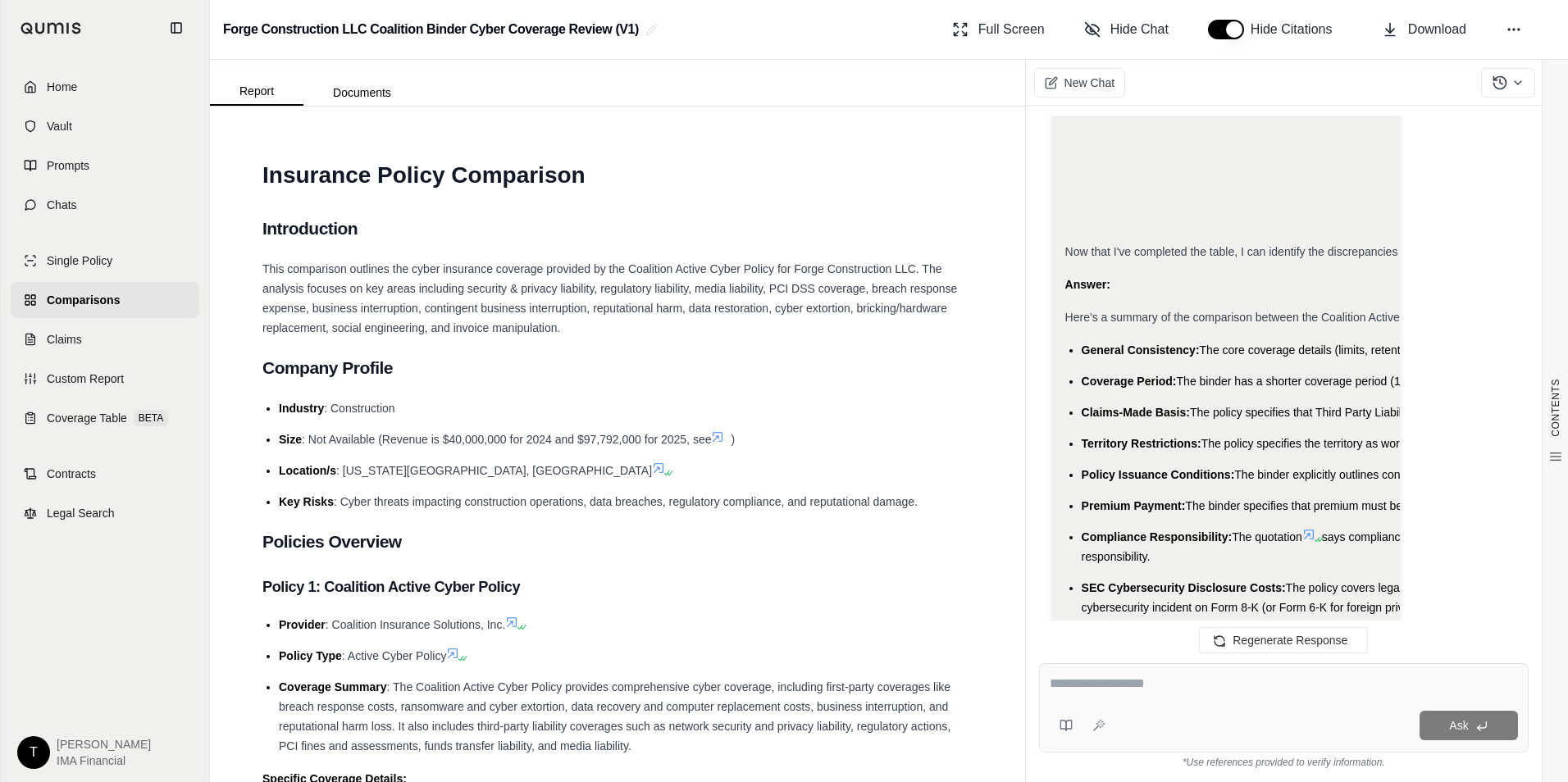
click at [123, 288] on link "Comparisons" at bounding box center [105, 300] width 188 height 36
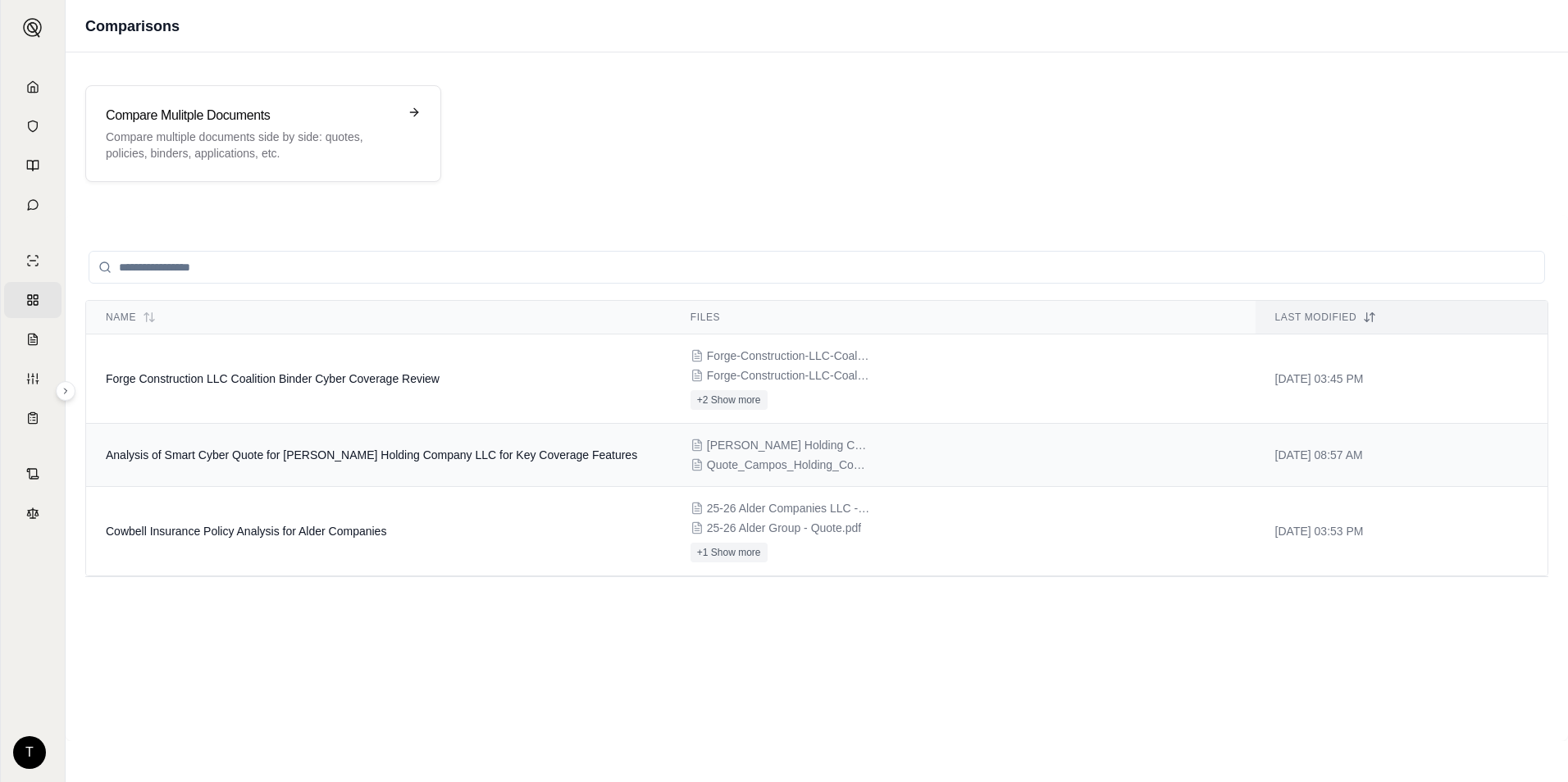
click at [413, 466] on td "Analysis of Smart Cyber Quote for [PERSON_NAME] Holding Company LLC for Key Cov…" at bounding box center [378, 454] width 585 height 63
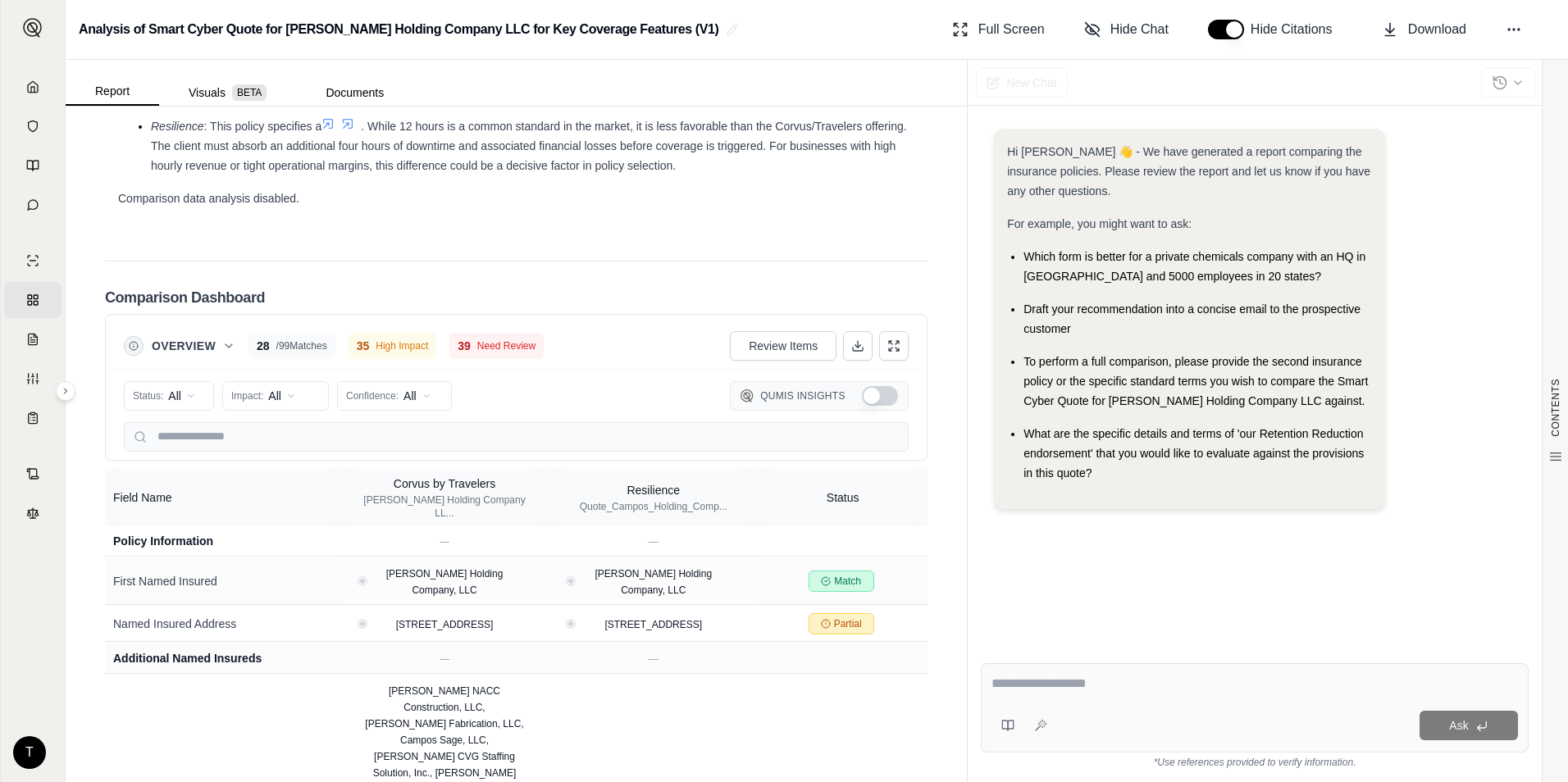
scroll to position [2396, 0]
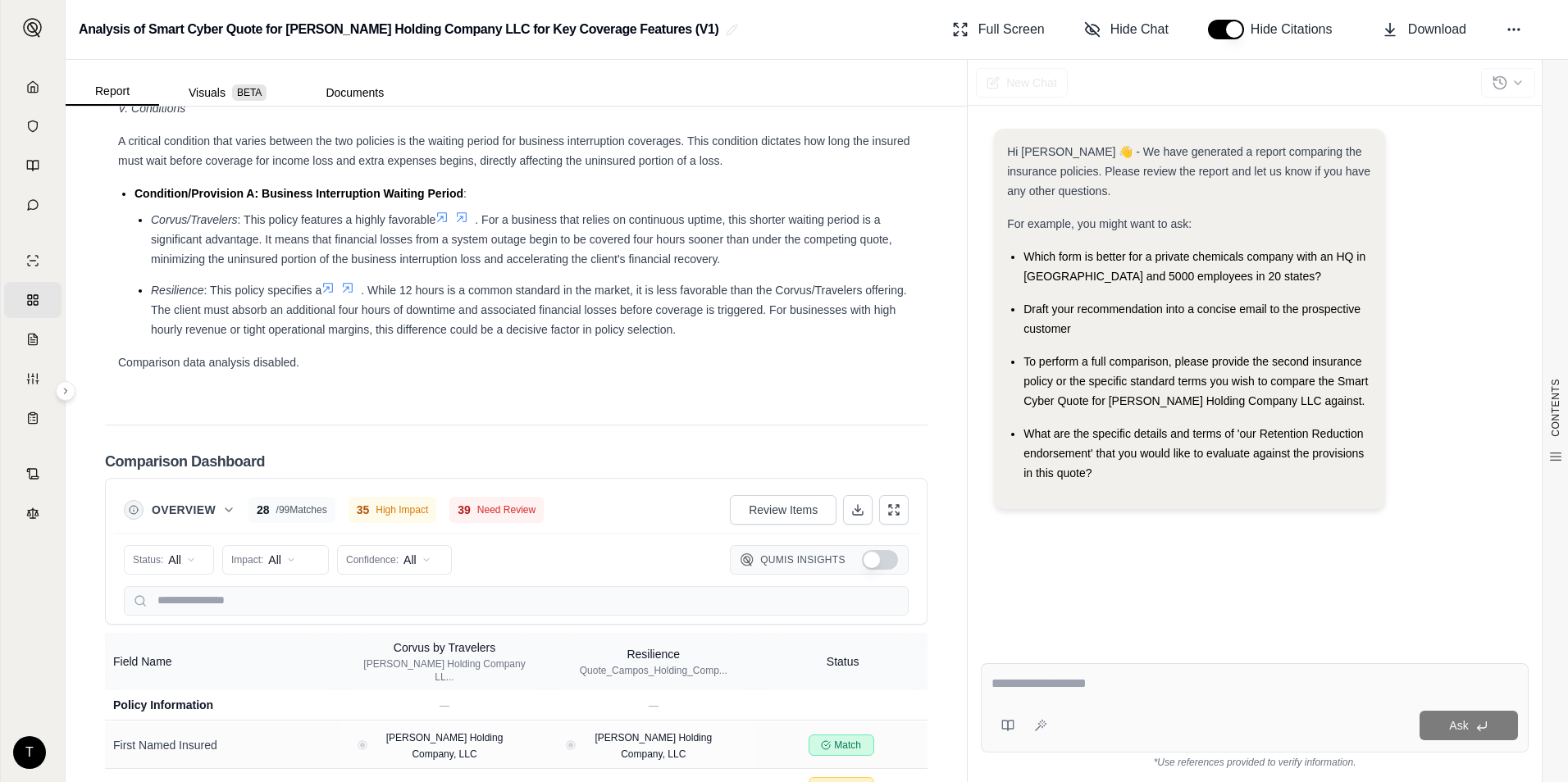
click at [218, 473] on h2 "Comparison Dashboard" at bounding box center [185, 461] width 160 height 23
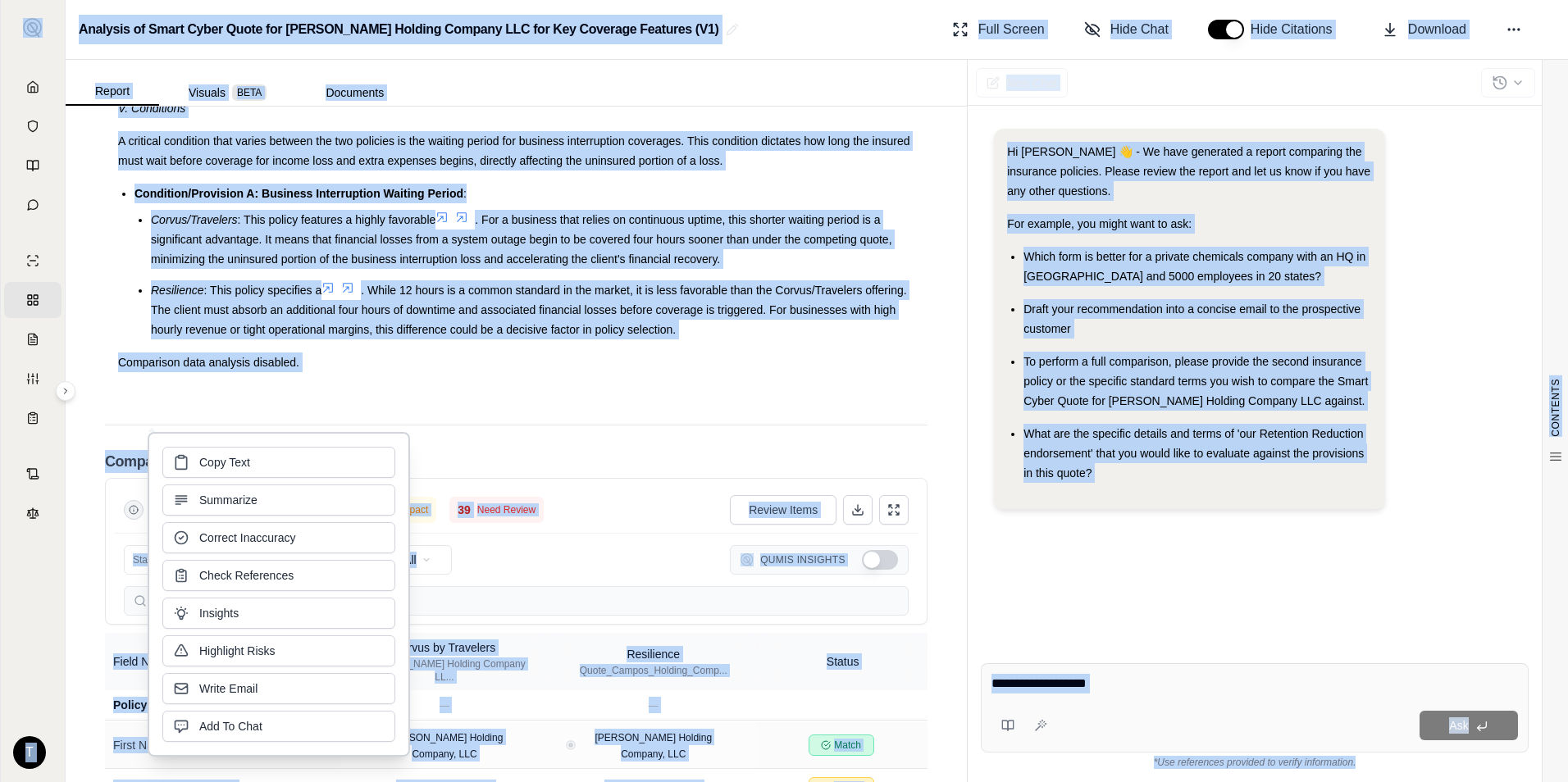
click at [608, 449] on div "Comparison Dashboard Overview 28 / 99 Matches 35 High Impact 39 Need Review Rev…" at bounding box center [516, 747] width 823 height 646
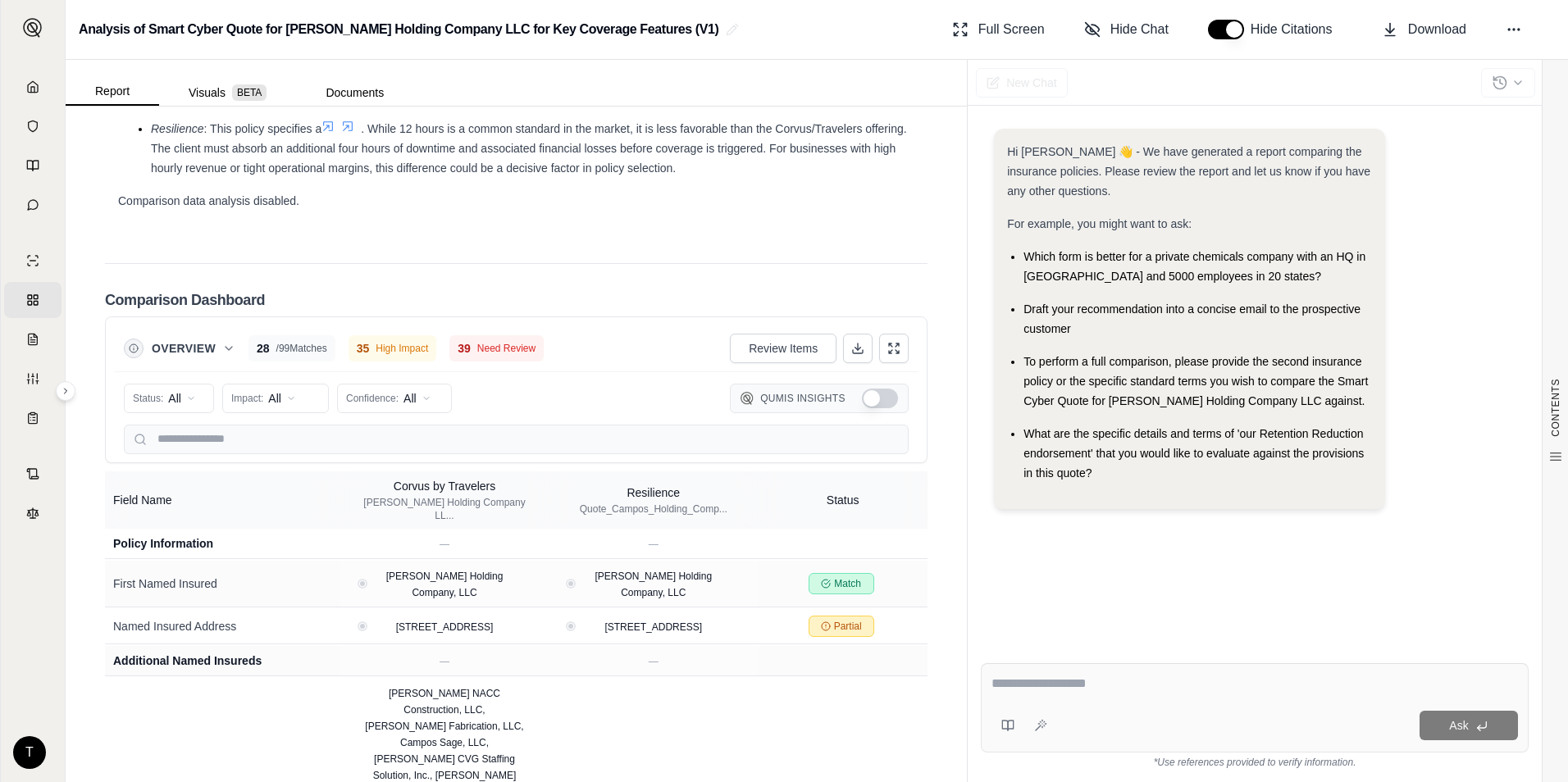
scroll to position [2559, 0]
click at [132, 89] on button "Report" at bounding box center [112, 92] width 93 height 28
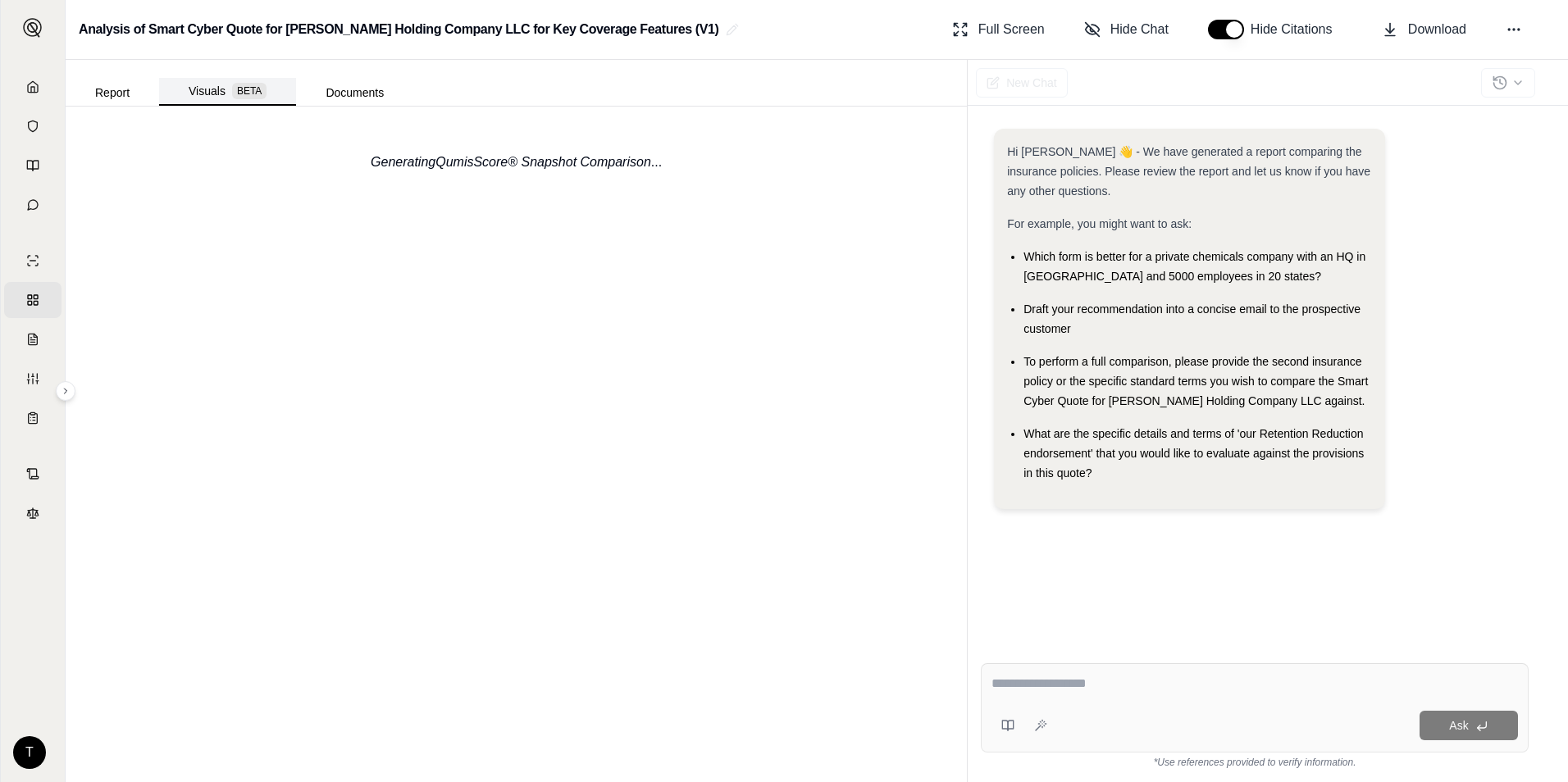
click at [213, 94] on button "Visuals BETA" at bounding box center [227, 92] width 137 height 28
click at [111, 99] on button "Report" at bounding box center [112, 92] width 93 height 26
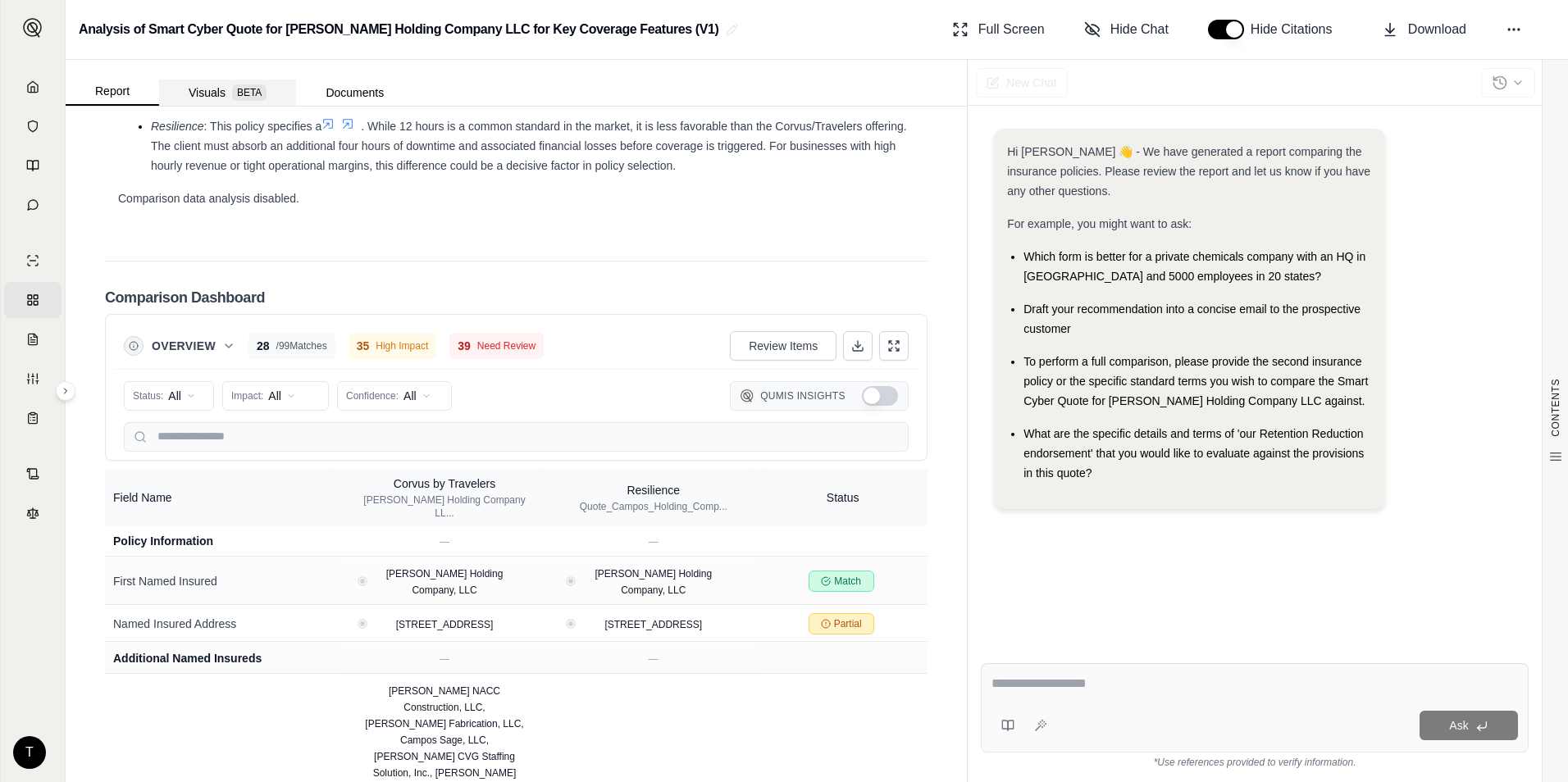
click at [234, 82] on button "Visuals BETA" at bounding box center [227, 92] width 137 height 26
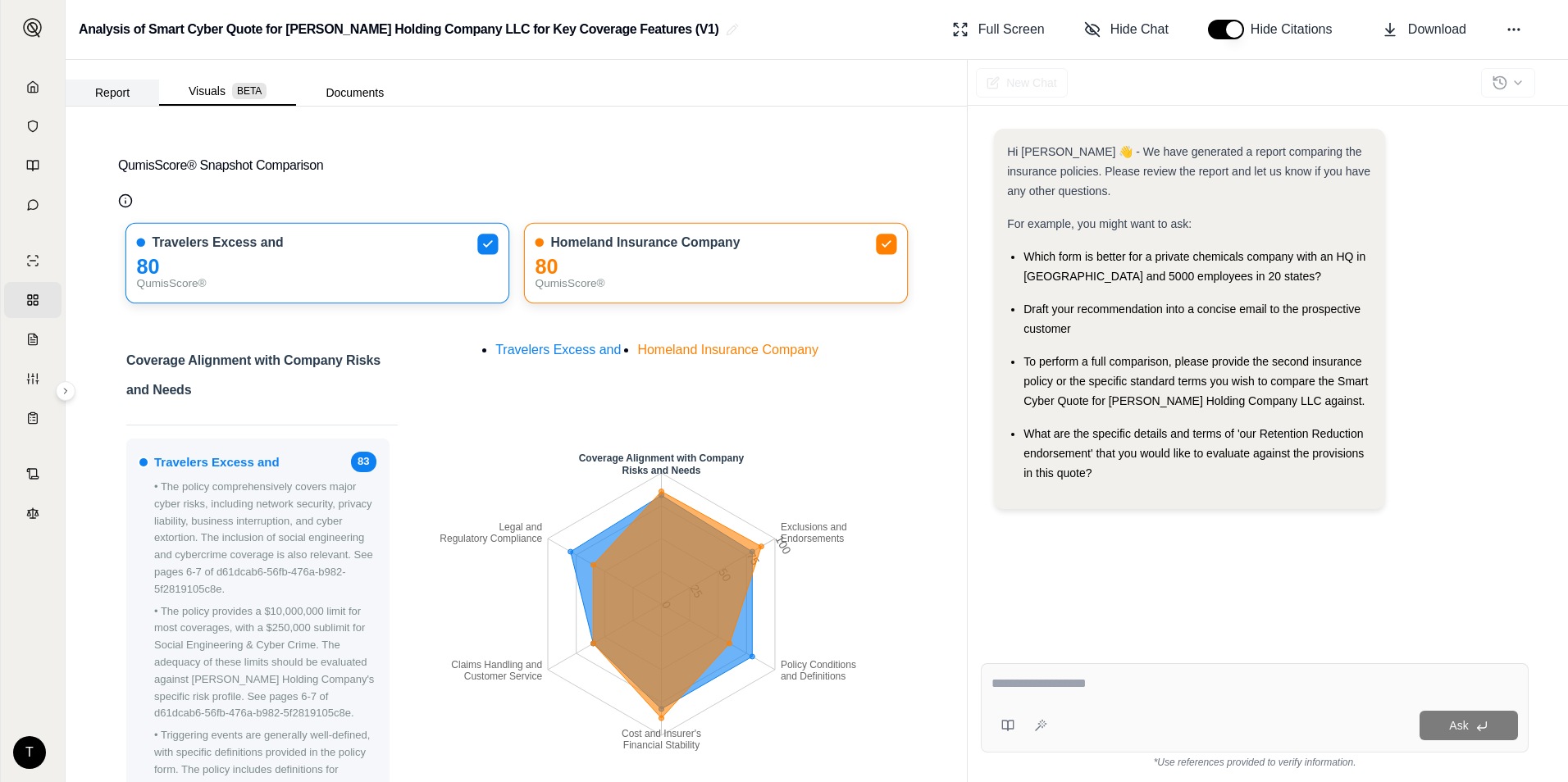
click at [98, 90] on button "Report" at bounding box center [112, 92] width 93 height 26
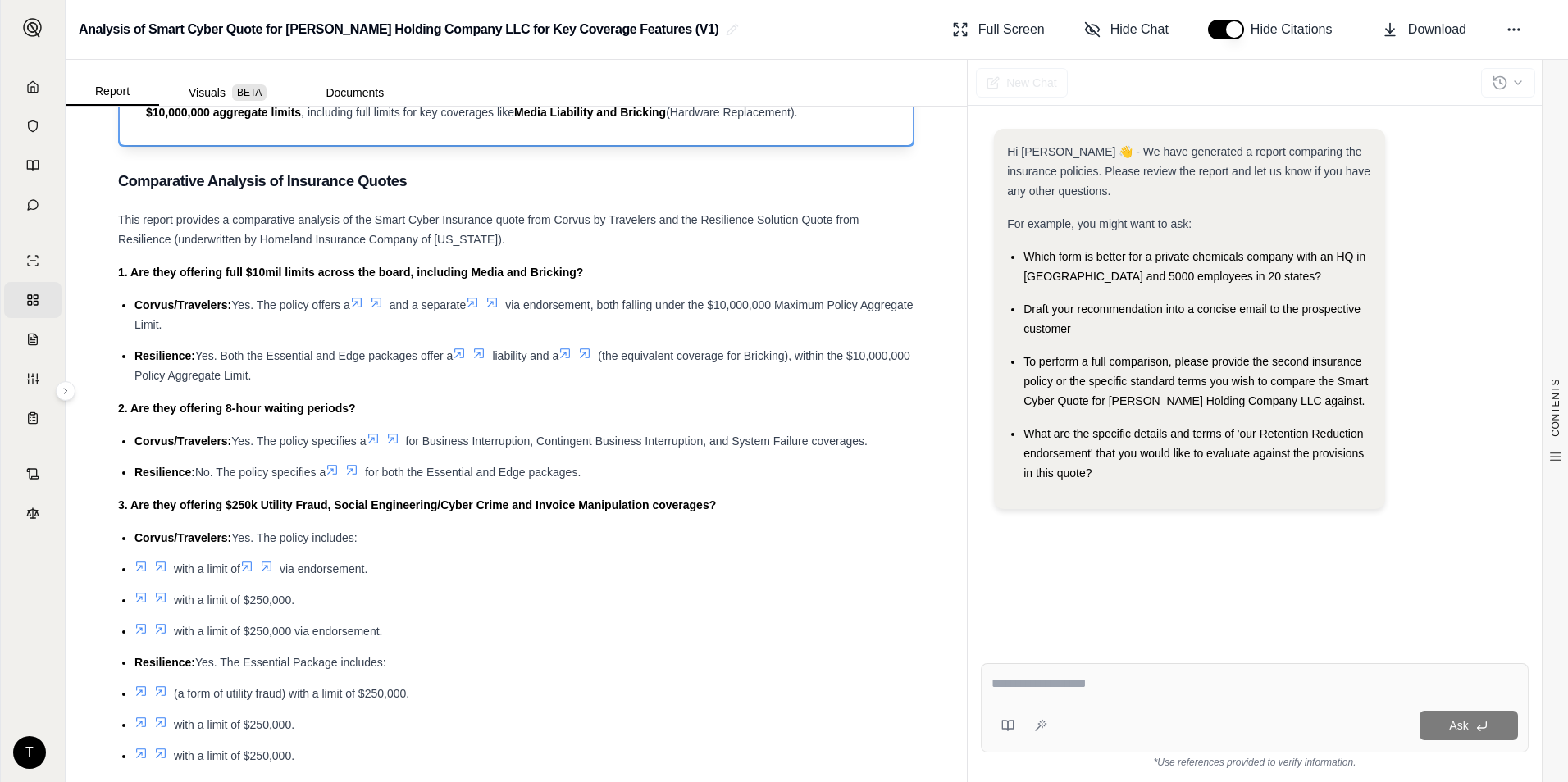
scroll to position [0, 0]
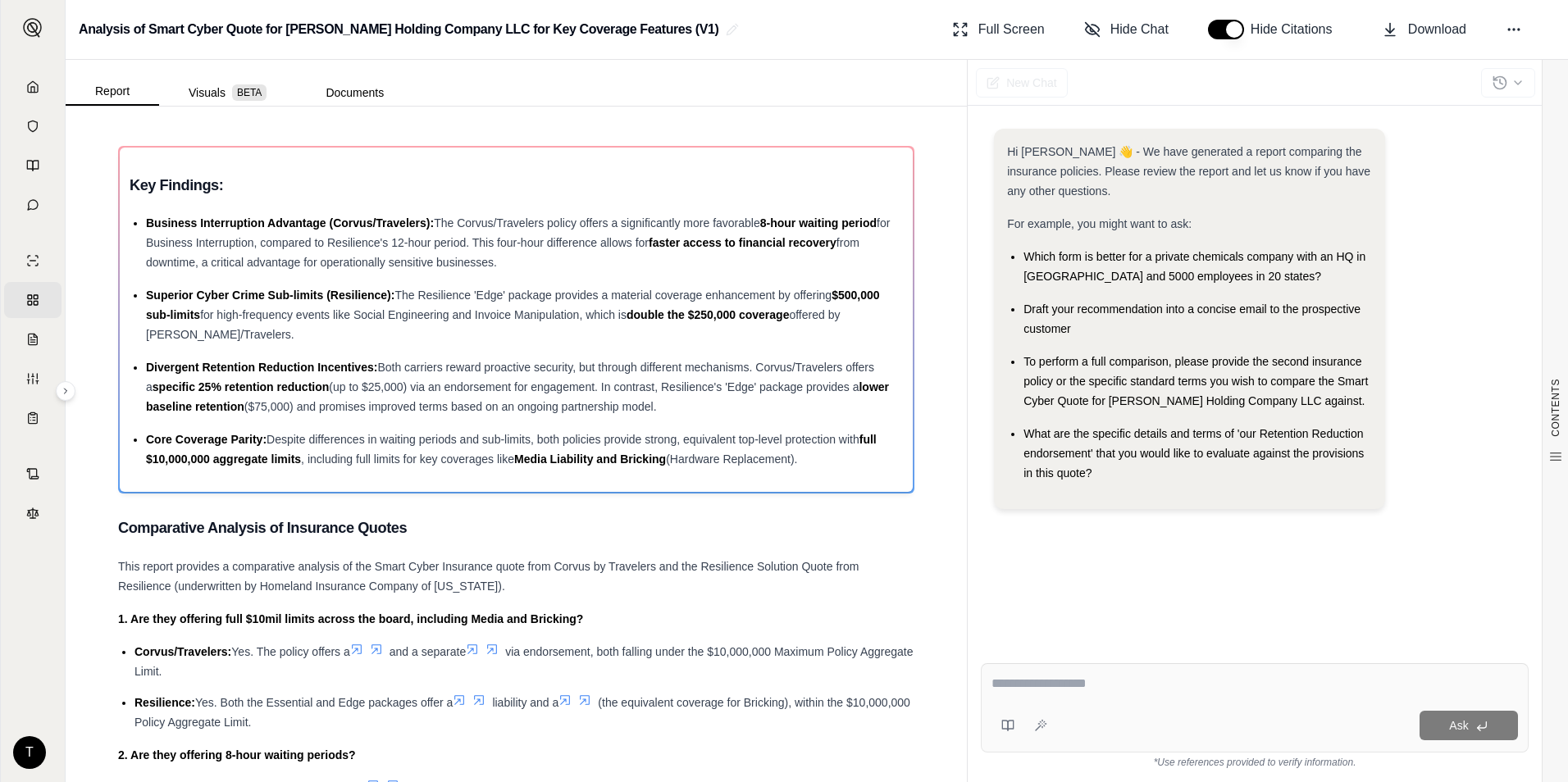
click at [29, 307] on link "Comparisons" at bounding box center [33, 300] width 57 height 36
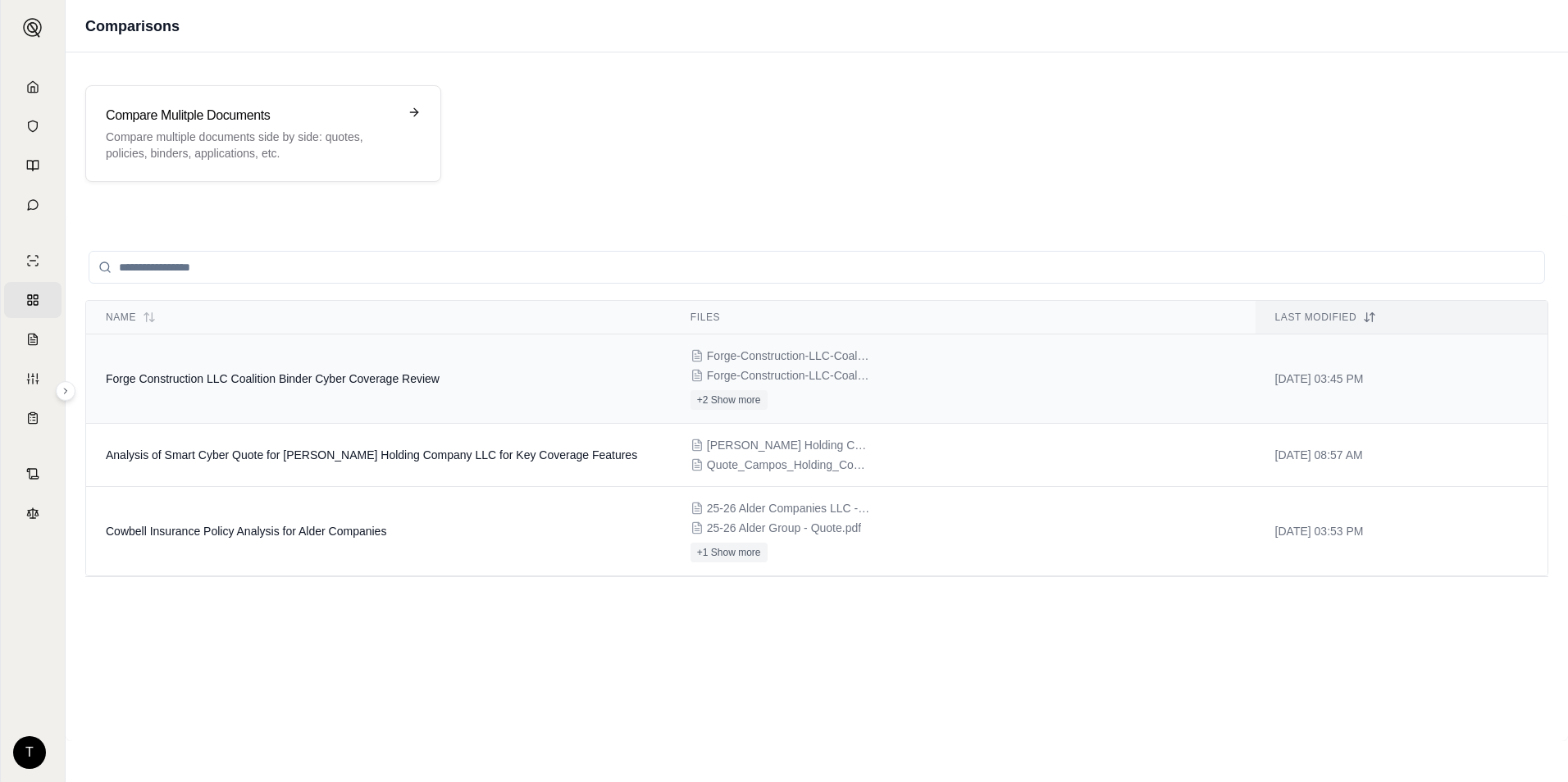
click at [290, 372] on span "Forge Construction LLC Coalition Binder Cyber Coverage Review" at bounding box center [272, 379] width 334 height 13
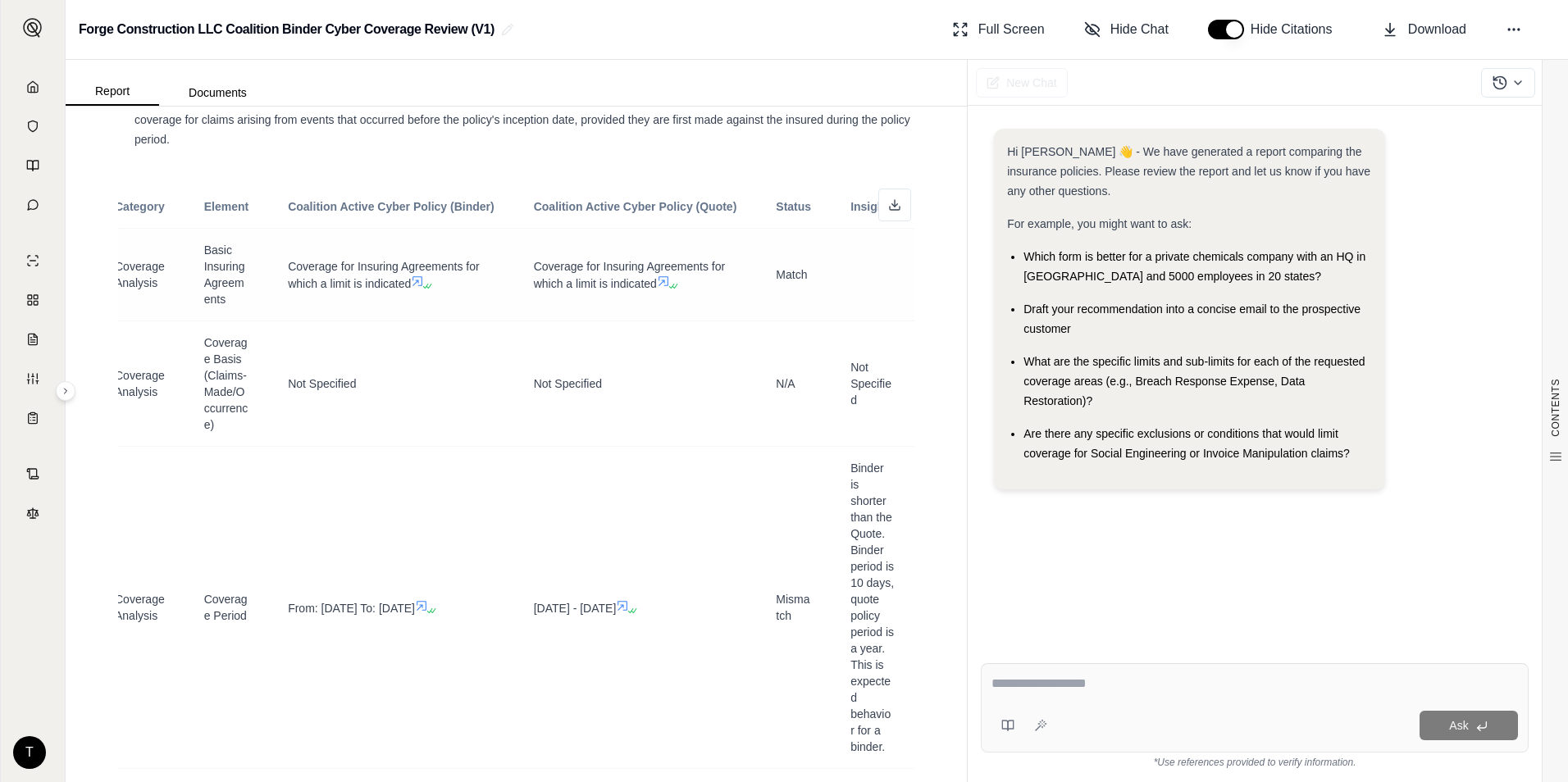
scroll to position [0, 35]
drag, startPoint x: 590, startPoint y: 339, endPoint x: 722, endPoint y: 334, distance: 132.1
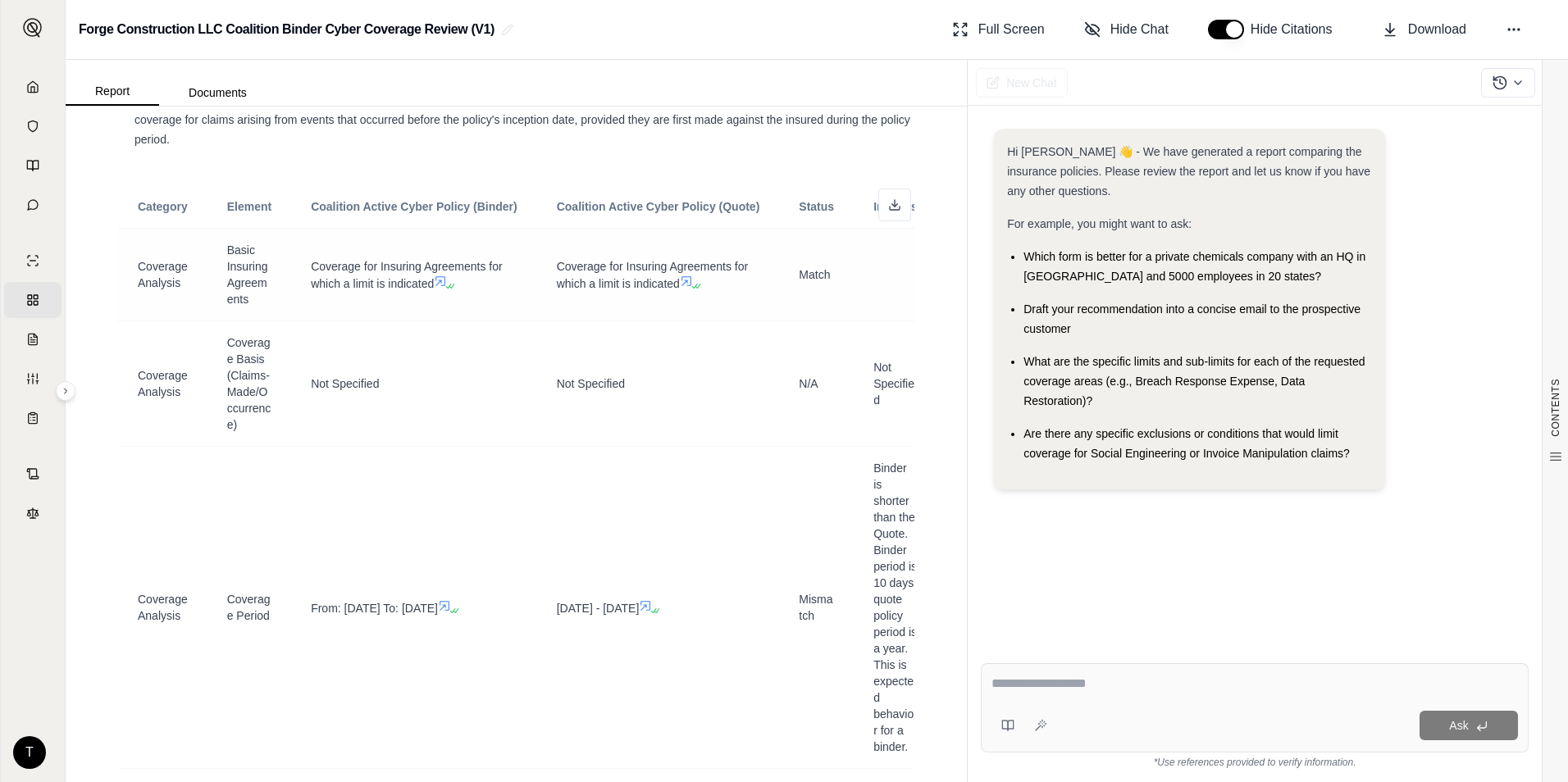
drag, startPoint x: 655, startPoint y: 351, endPoint x: 546, endPoint y: 352, distance: 109.0
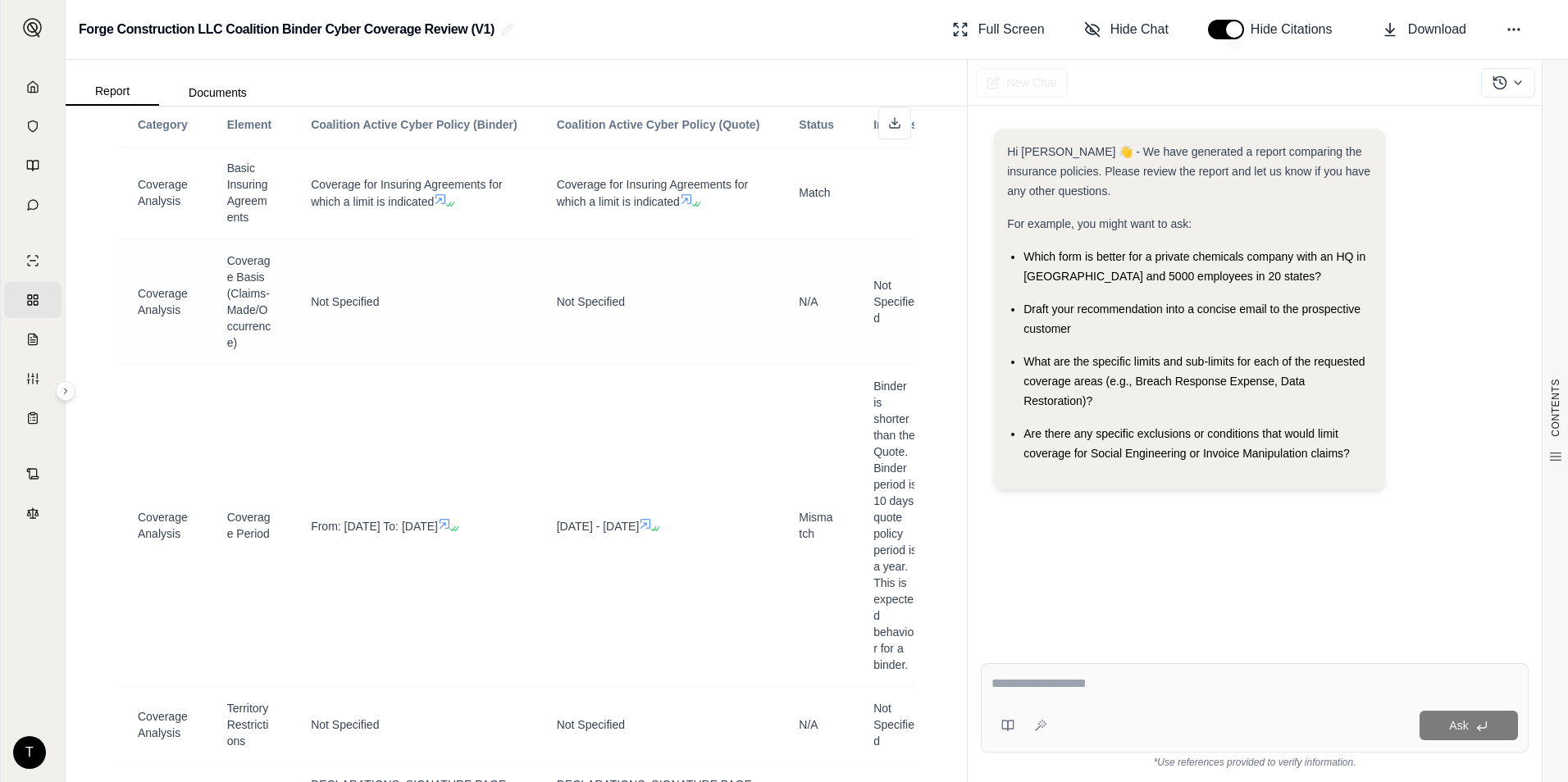
drag, startPoint x: 582, startPoint y: 324, endPoint x: 520, endPoint y: 316, distance: 62.5
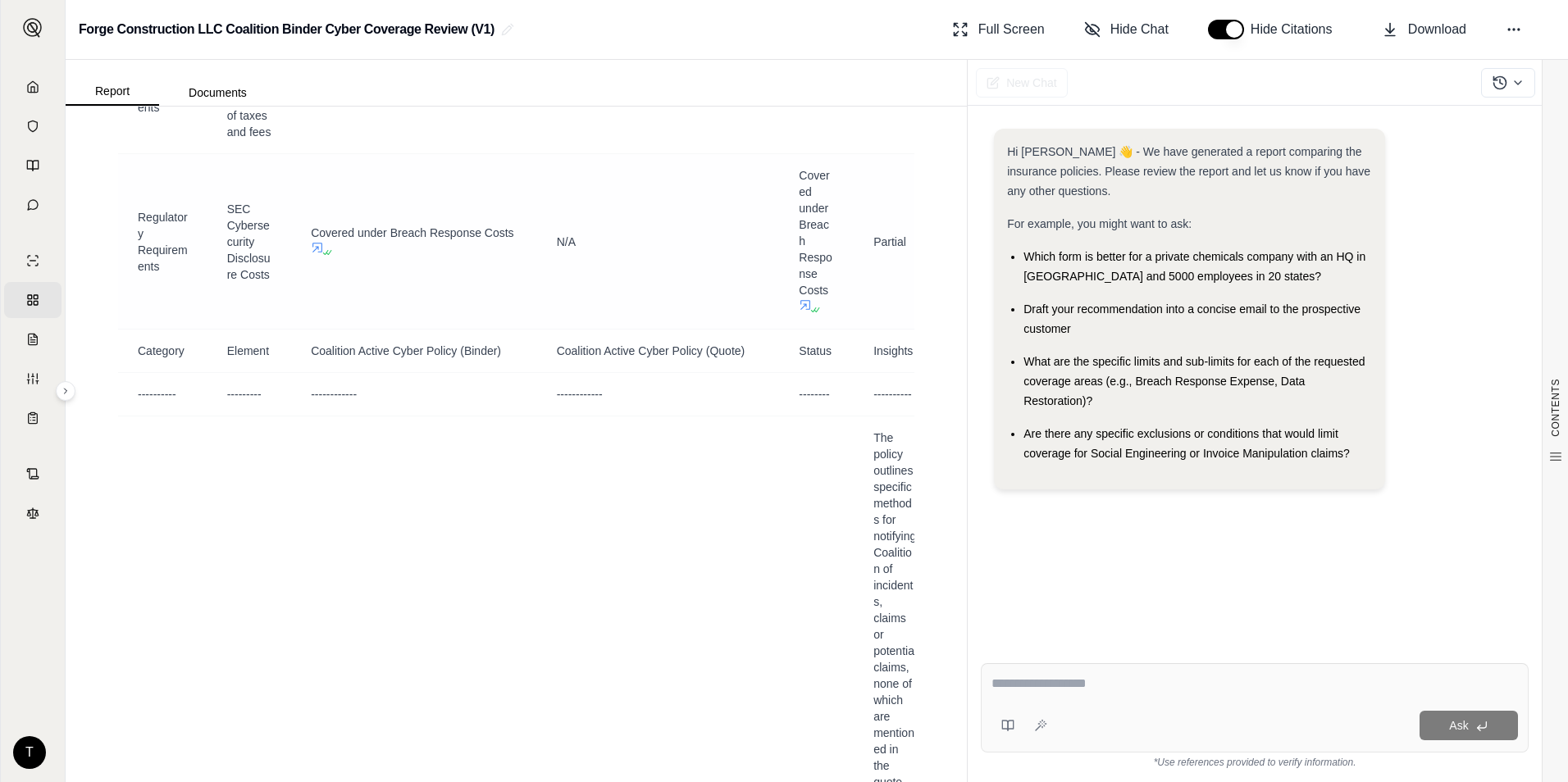
scroll to position [8700, 0]
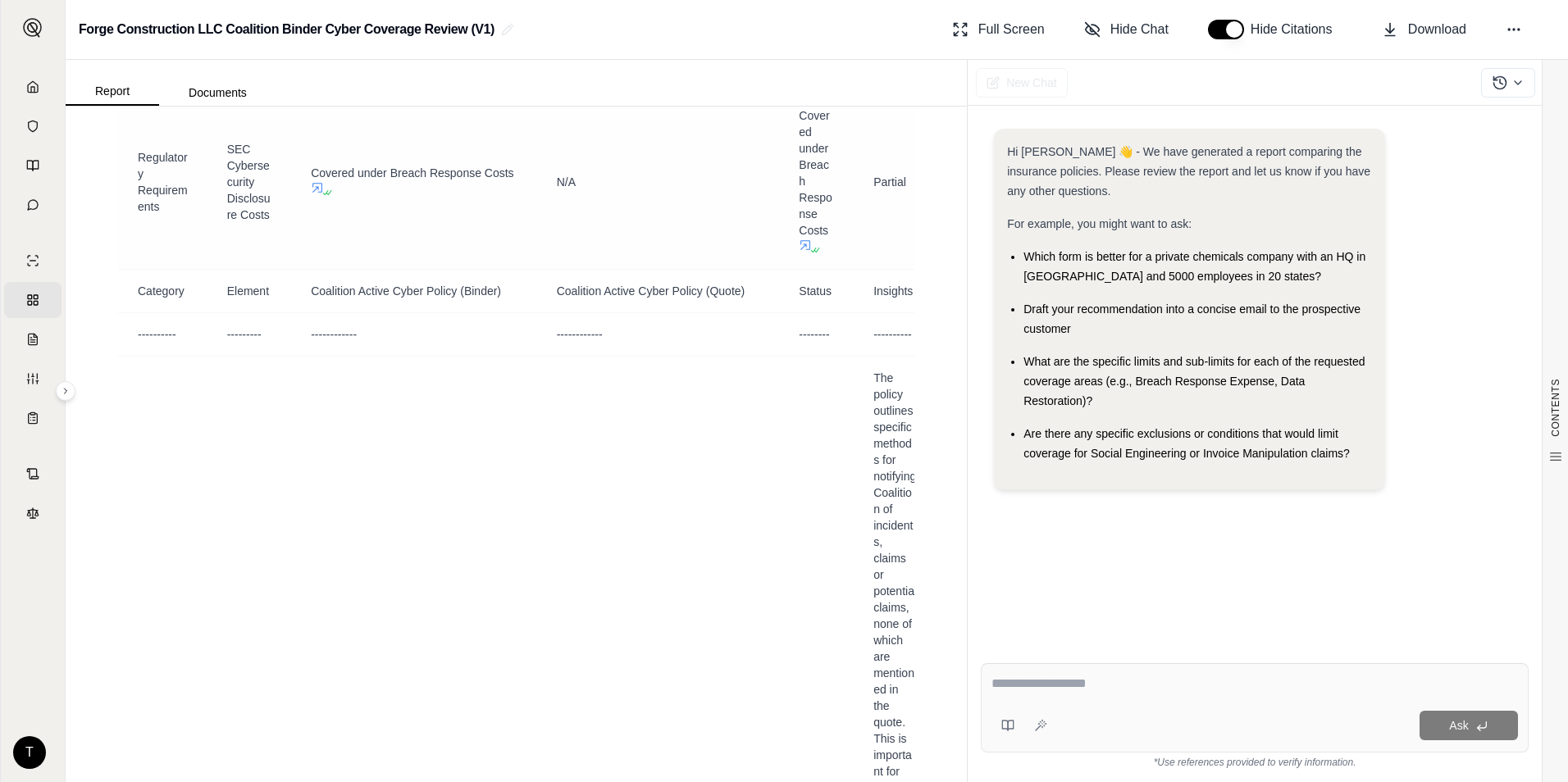
drag, startPoint x: 536, startPoint y: 300, endPoint x: 585, endPoint y: 352, distance: 71.4
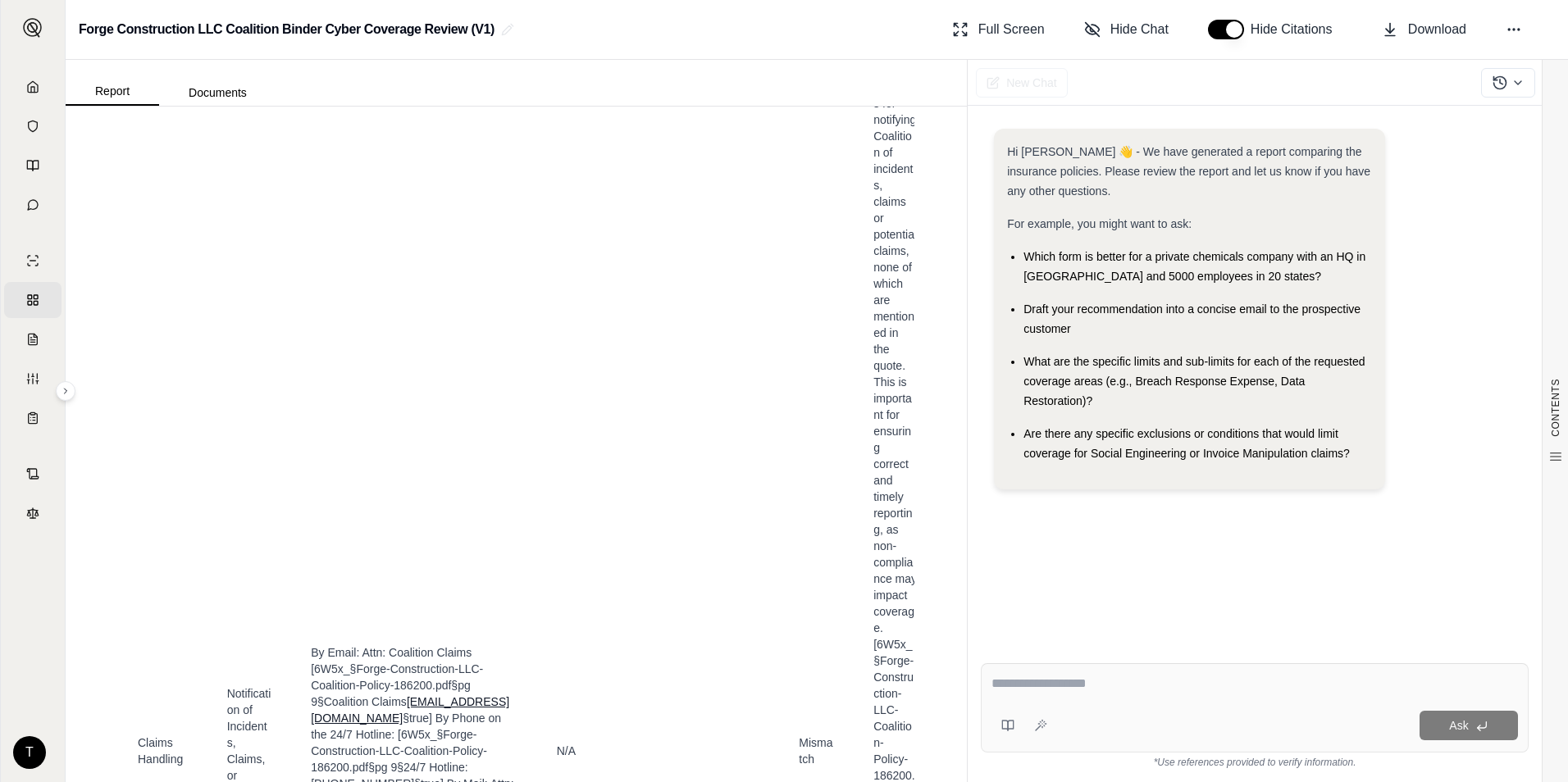
scroll to position [8774, 0]
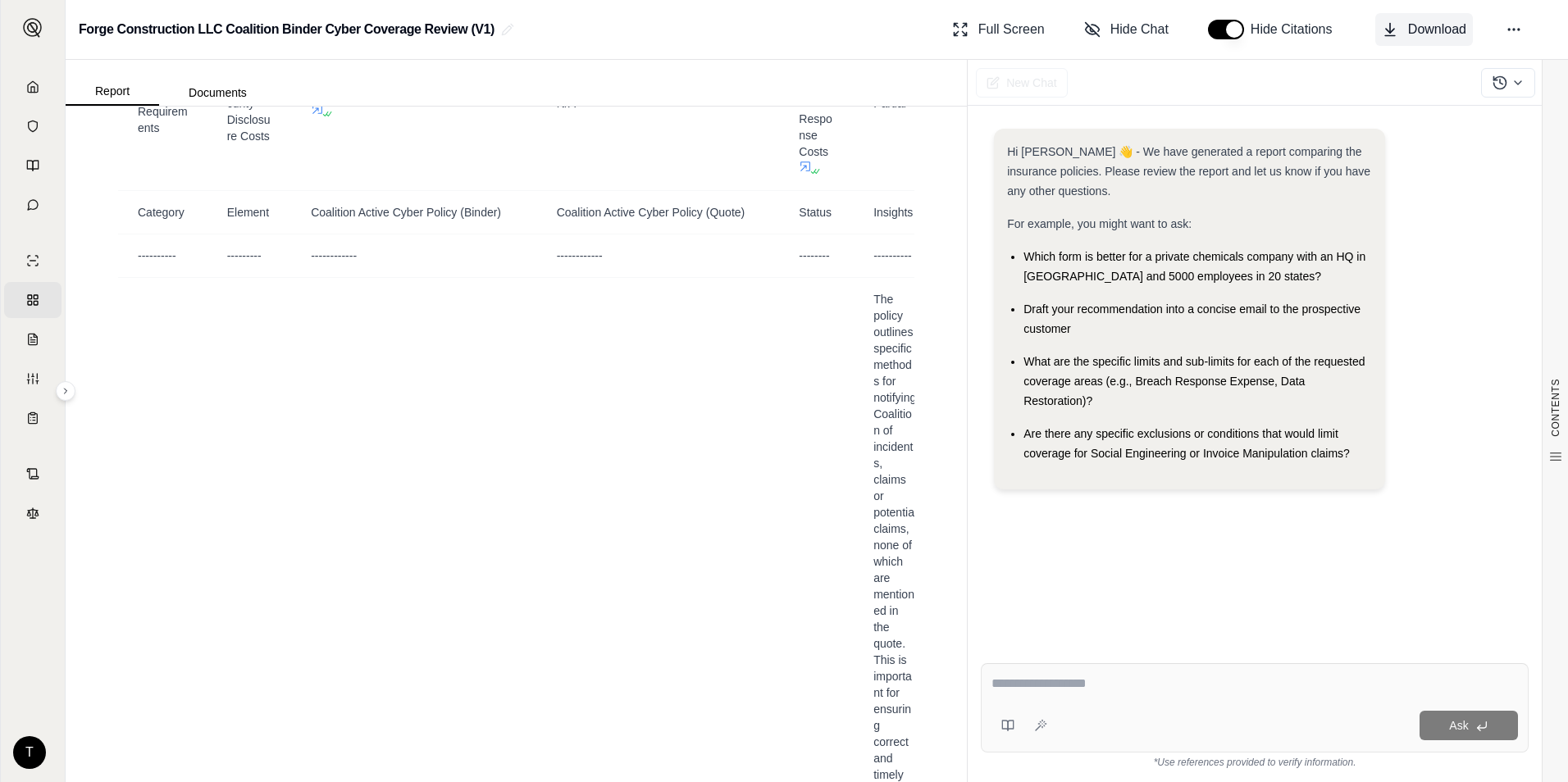
click at [1457, 25] on span "Download" at bounding box center [1436, 29] width 58 height 19
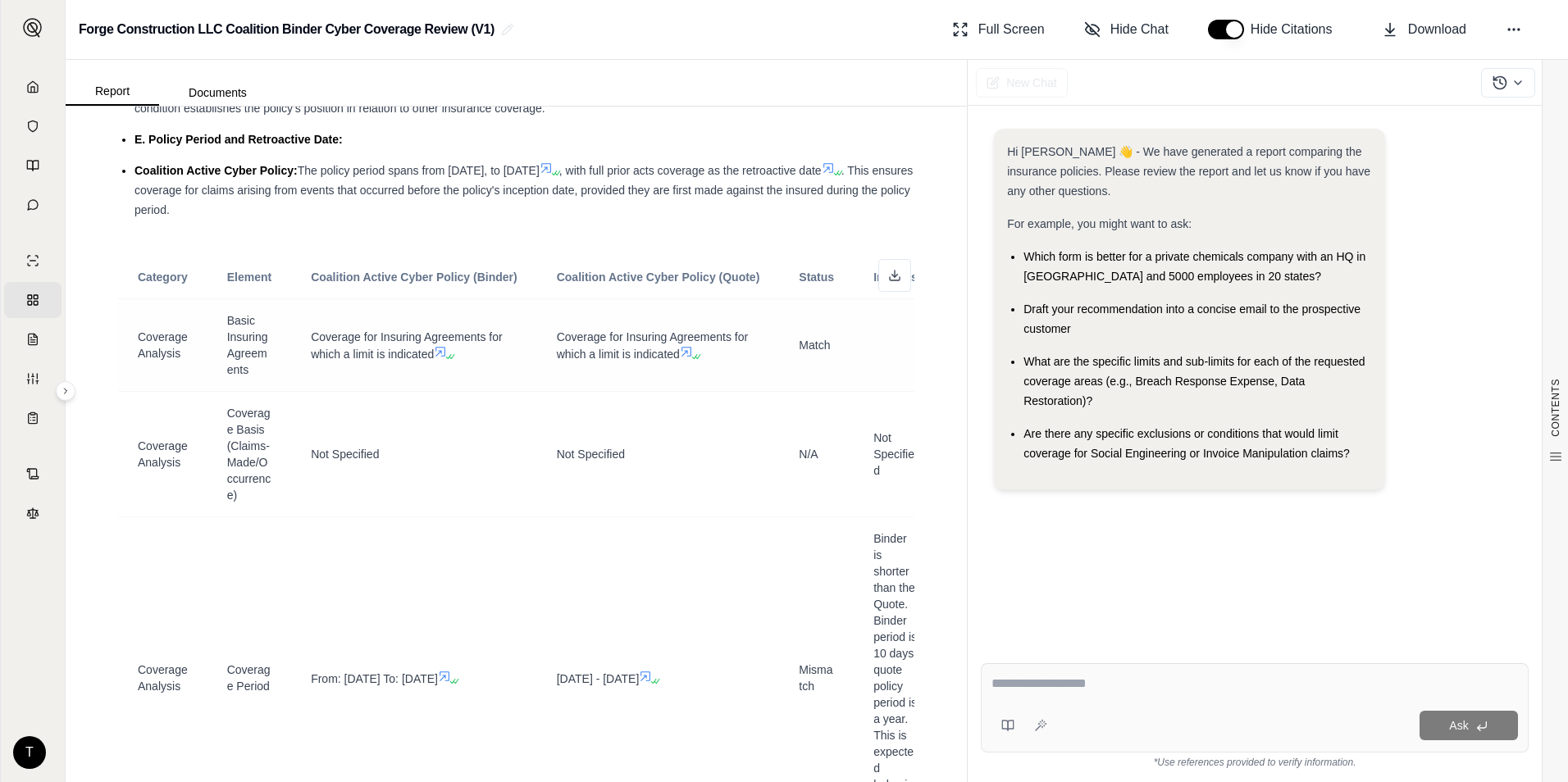
scroll to position [4266, 0]
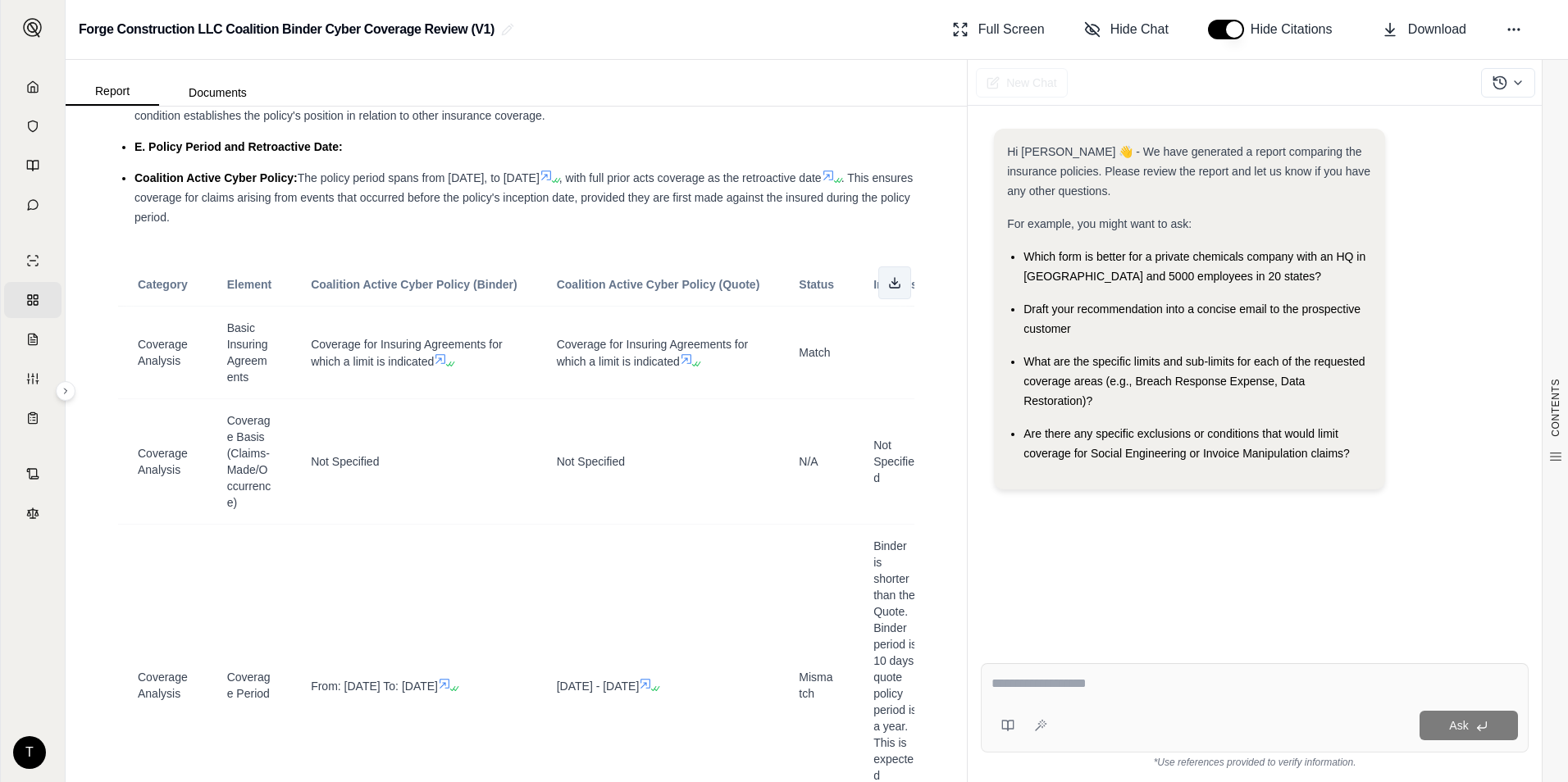
click at [892, 299] on button at bounding box center [894, 282] width 33 height 33
click at [1155, 481] on div "Hi [PERSON_NAME] 👋 - We have generated a report comparing the insurance policie…" at bounding box center [1189, 308] width 391 height 360
click at [892, 285] on polyline at bounding box center [895, 283] width 6 height 3
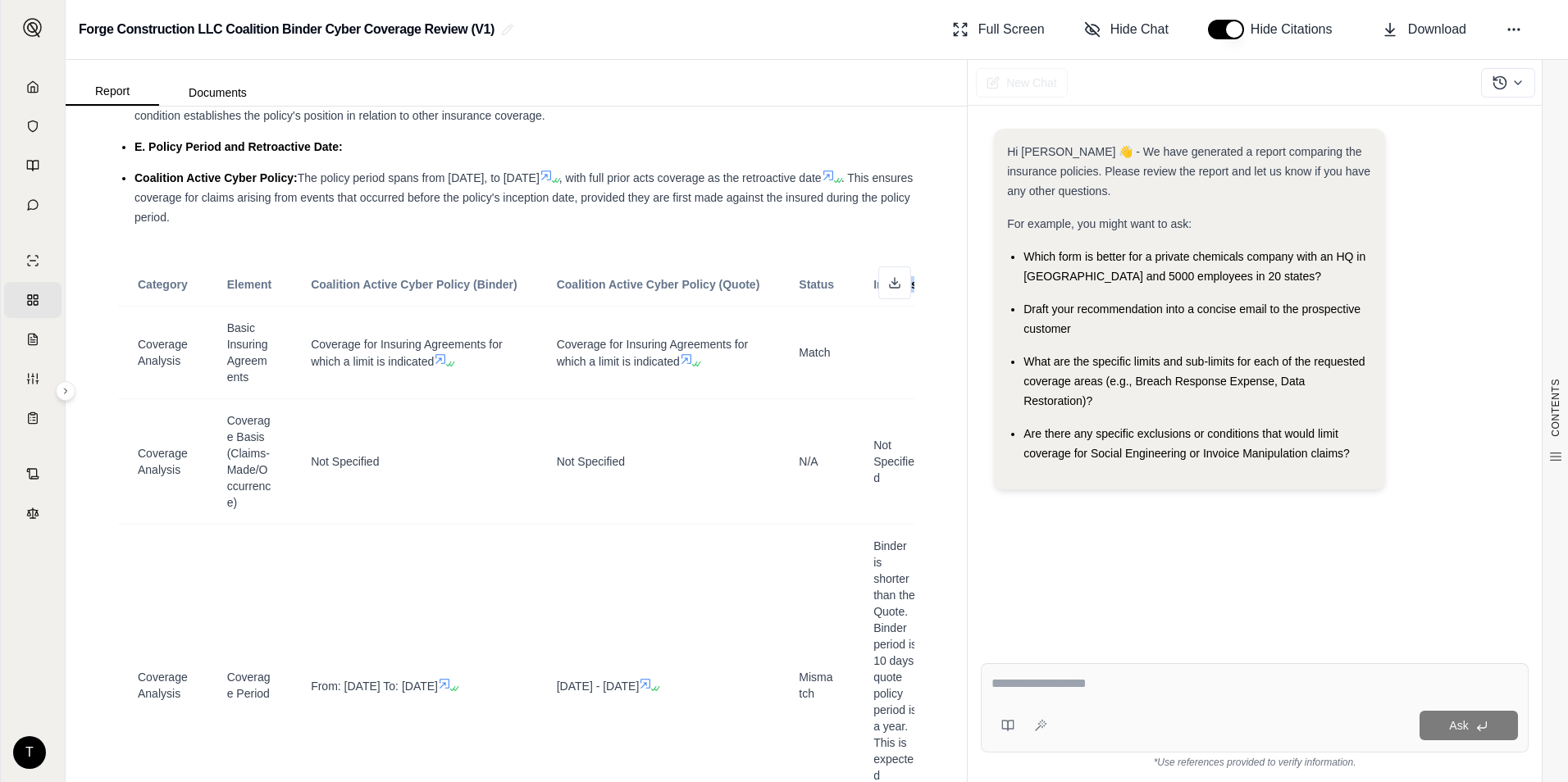
drag, startPoint x: 902, startPoint y: 323, endPoint x: 918, endPoint y: 327, distance: 16.5
click at [918, 327] on div "CONTENTS Table of Contents INSURANCE POLICY COMPARISON Introduction Company Pro…" at bounding box center [516, 444] width 901 height 675
drag, startPoint x: 918, startPoint y: 327, endPoint x: 799, endPoint y: 283, distance: 126.9
click at [888, 289] on icon at bounding box center [895, 283] width 13 height 13
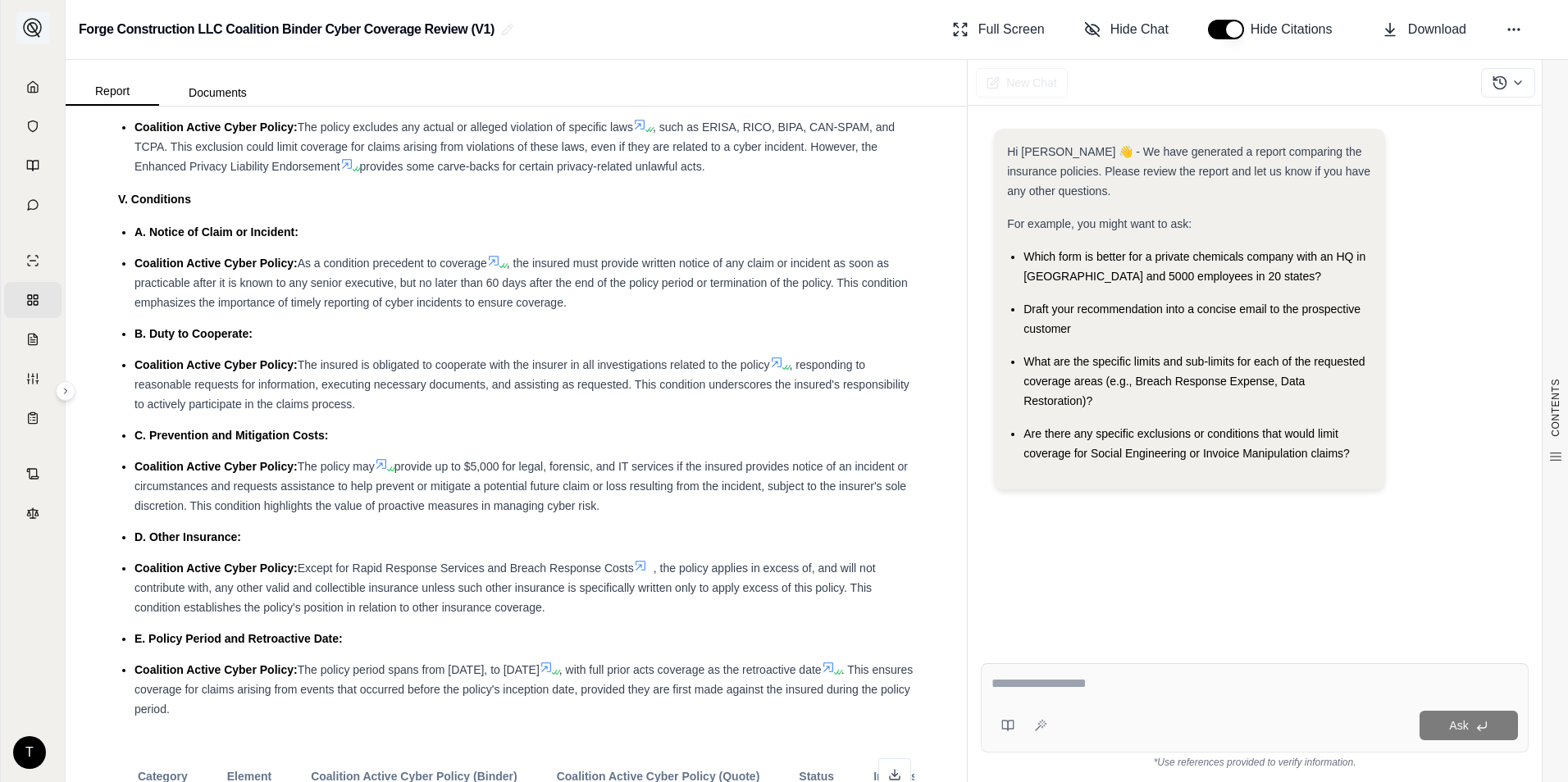
click at [46, 31] on button at bounding box center [33, 28] width 33 height 33
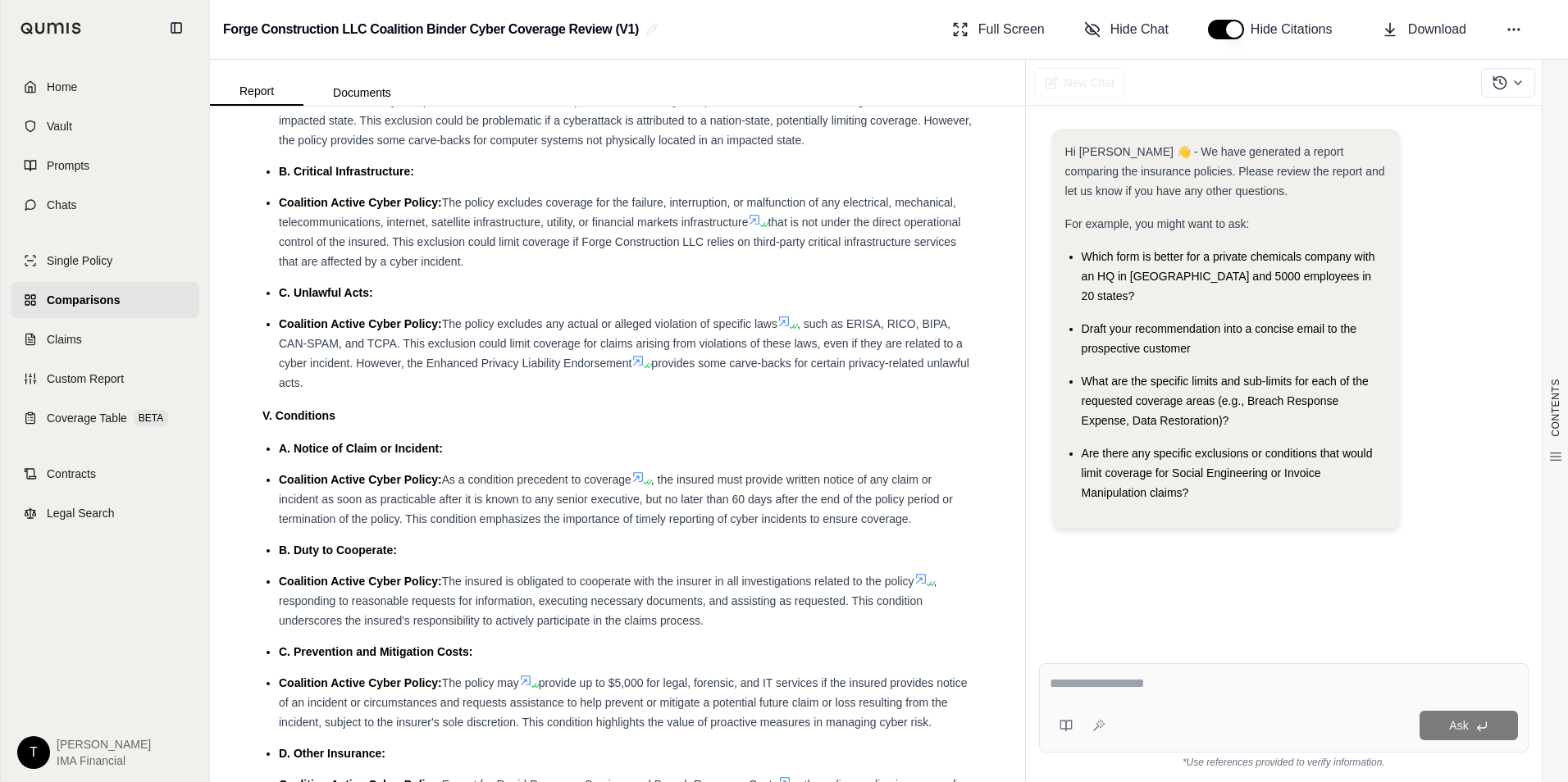
scroll to position [3951, 0]
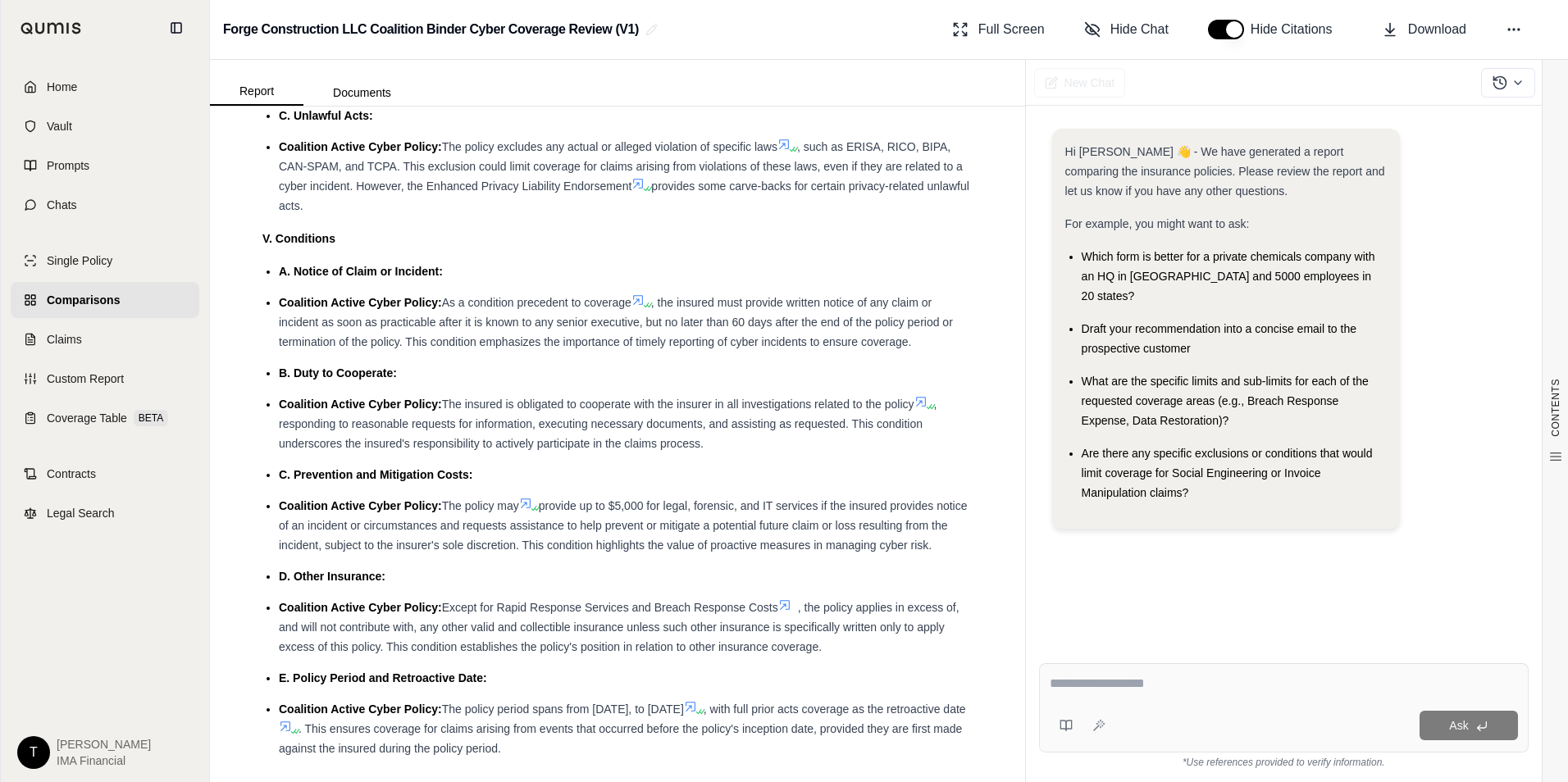
click at [103, 307] on span "Comparisons" at bounding box center [83, 300] width 73 height 17
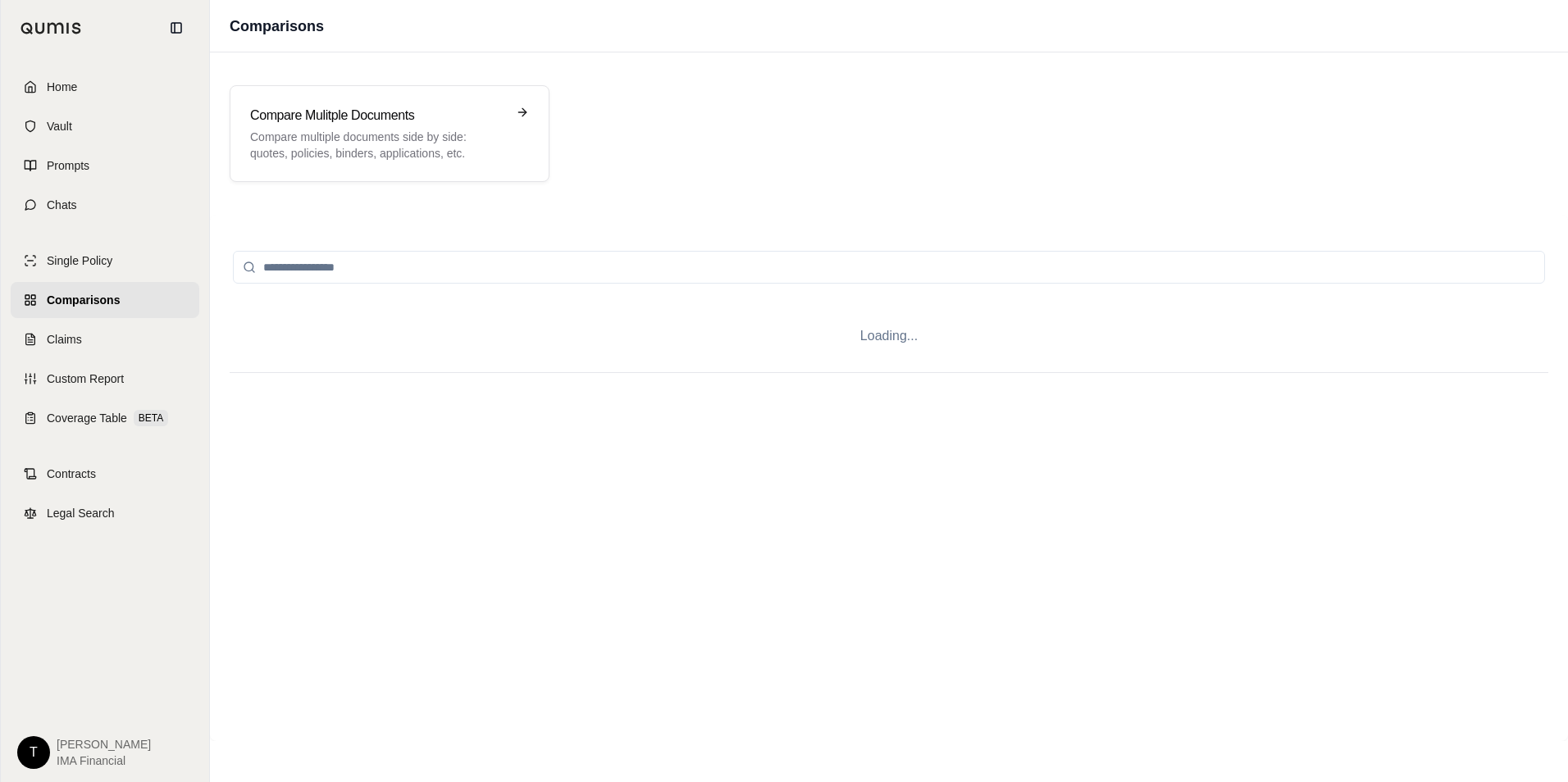
click at [434, 81] on div "Compare Mulitple Documents Compare multiple documents side by side: quotes, pol…" at bounding box center [889, 134] width 1358 height 136
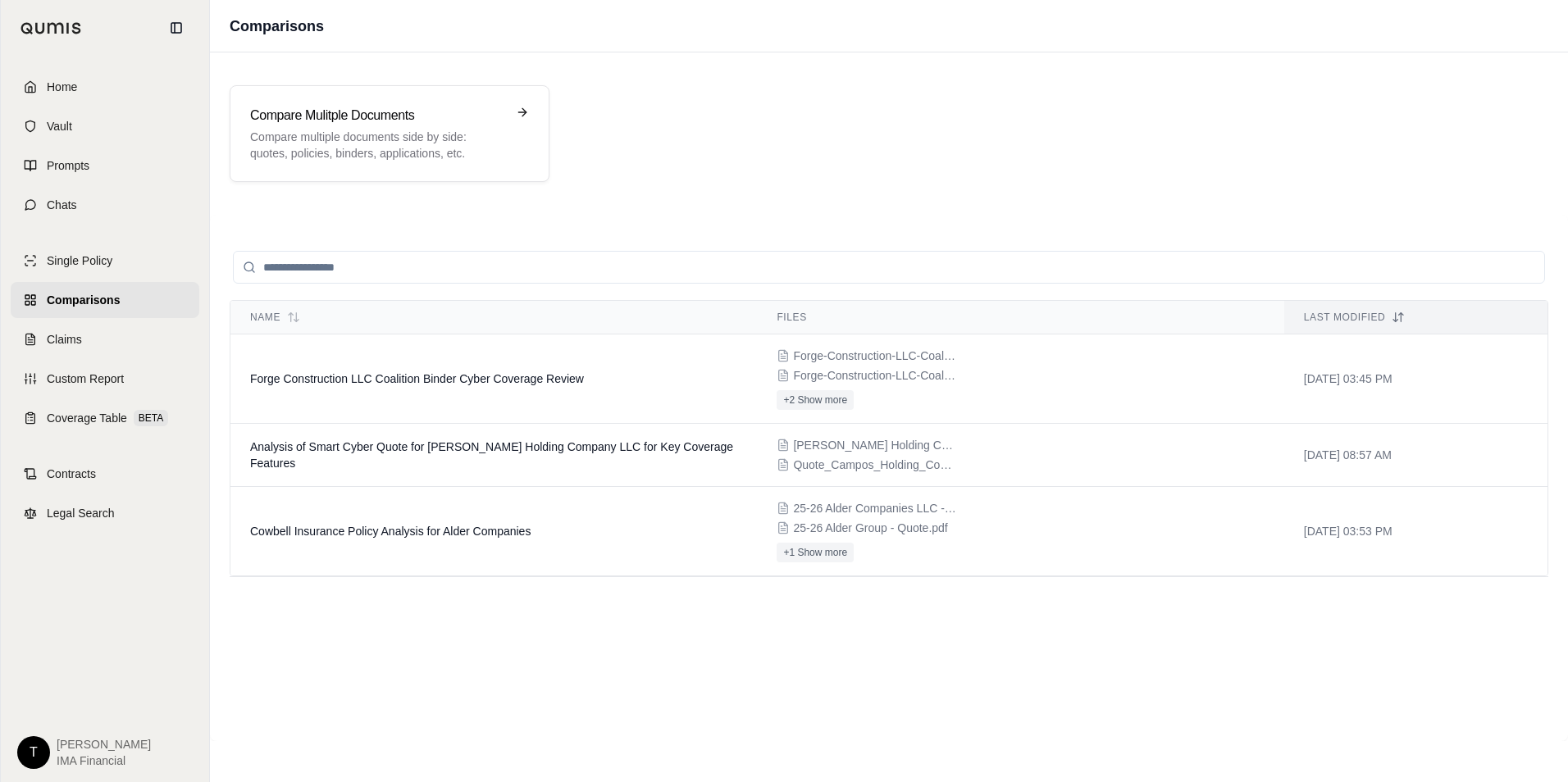
click at [490, 186] on div "Compare Mulitple Documents Compare multiple documents side by side: quotes, pol…" at bounding box center [889, 134] width 1358 height 136
click at [492, 149] on p "Compare multiple documents side by side: quotes, policies, binders, application…" at bounding box center [378, 144] width 255 height 33
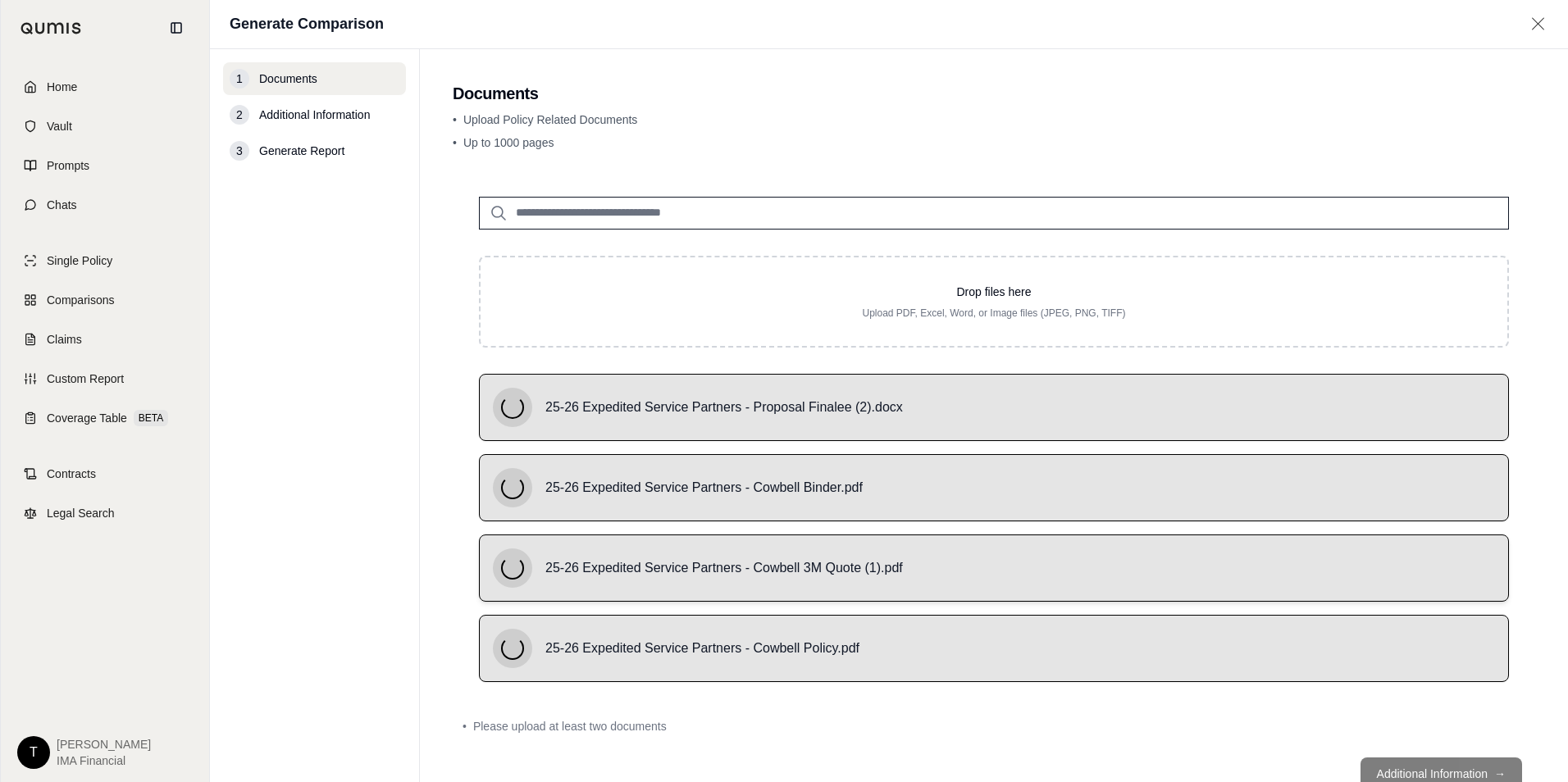
scroll to position [54, 0]
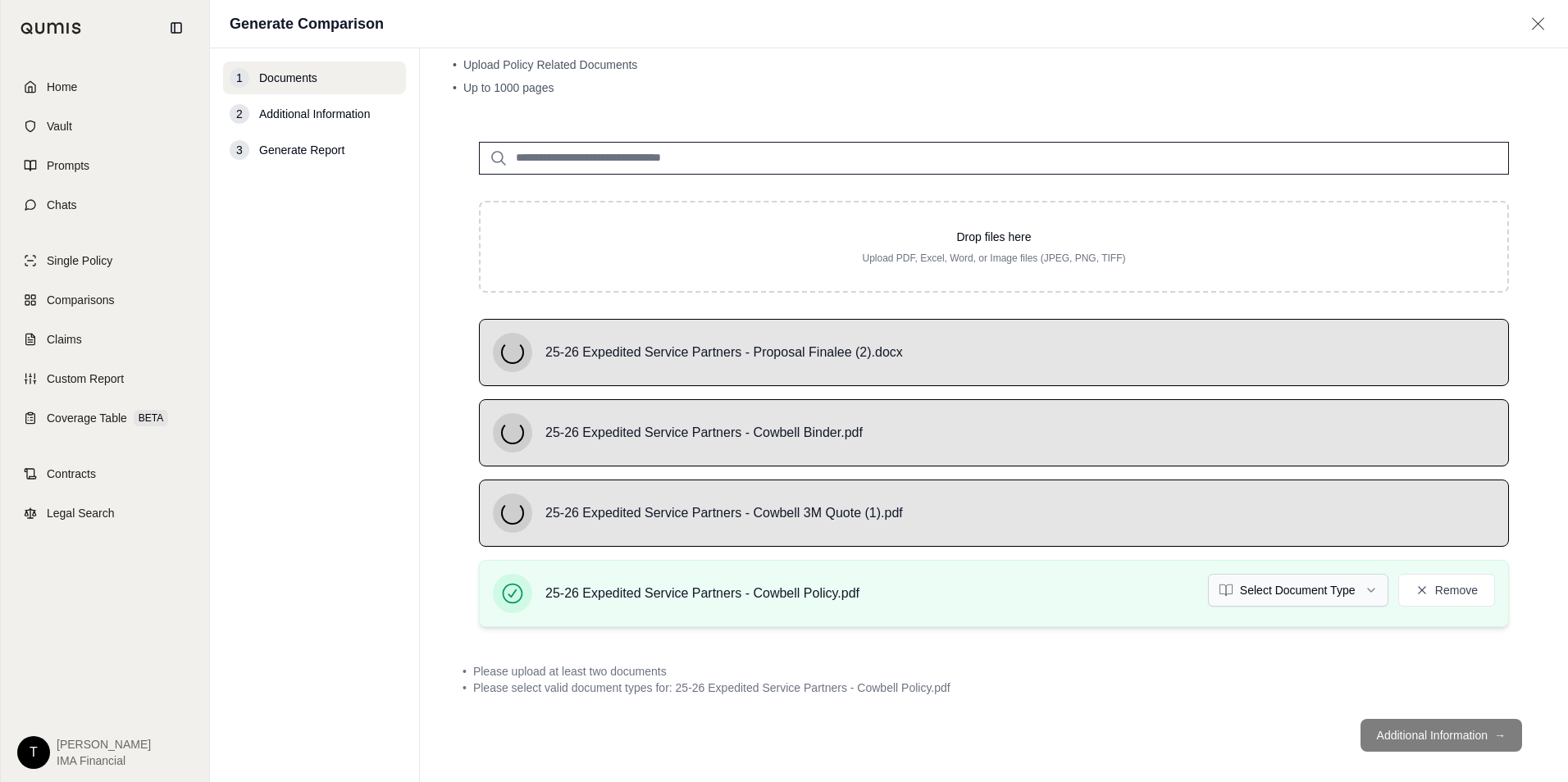
click at [1283, 586] on html "Home Vault Prompts Chats Single Policy Comparisons Claims Custom Report Coverag…" at bounding box center [784, 391] width 1568 height 782
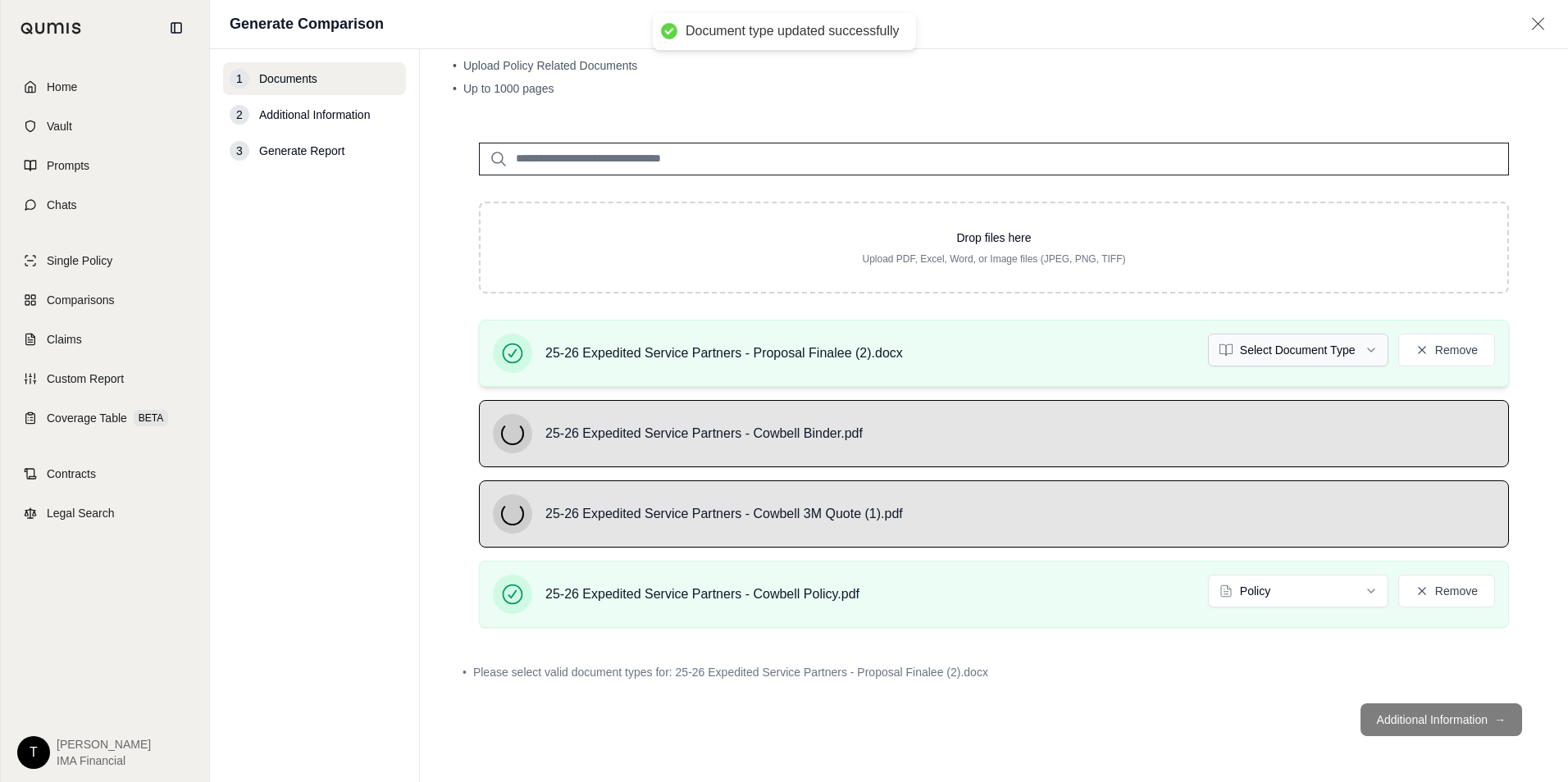
click at [1303, 345] on html "Document type updated successfully Home Vault Prompts Chats Single Policy Compa…" at bounding box center [784, 391] width 1568 height 782
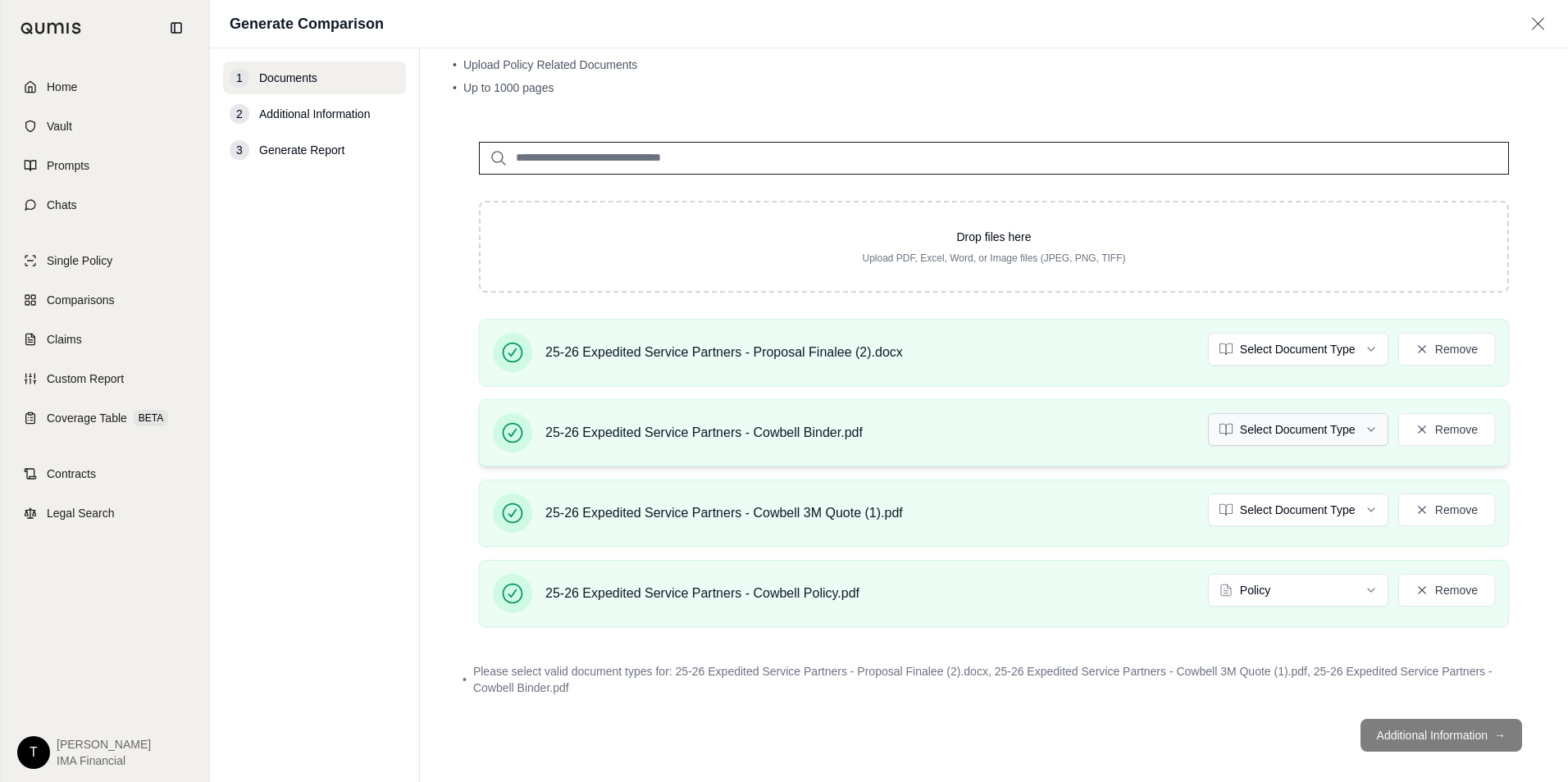
click at [1297, 434] on body "Home Vault Prompts Chats Single Policy Comparisons Claims Custom Report Coverag…" at bounding box center [784, 391] width 1568 height 782
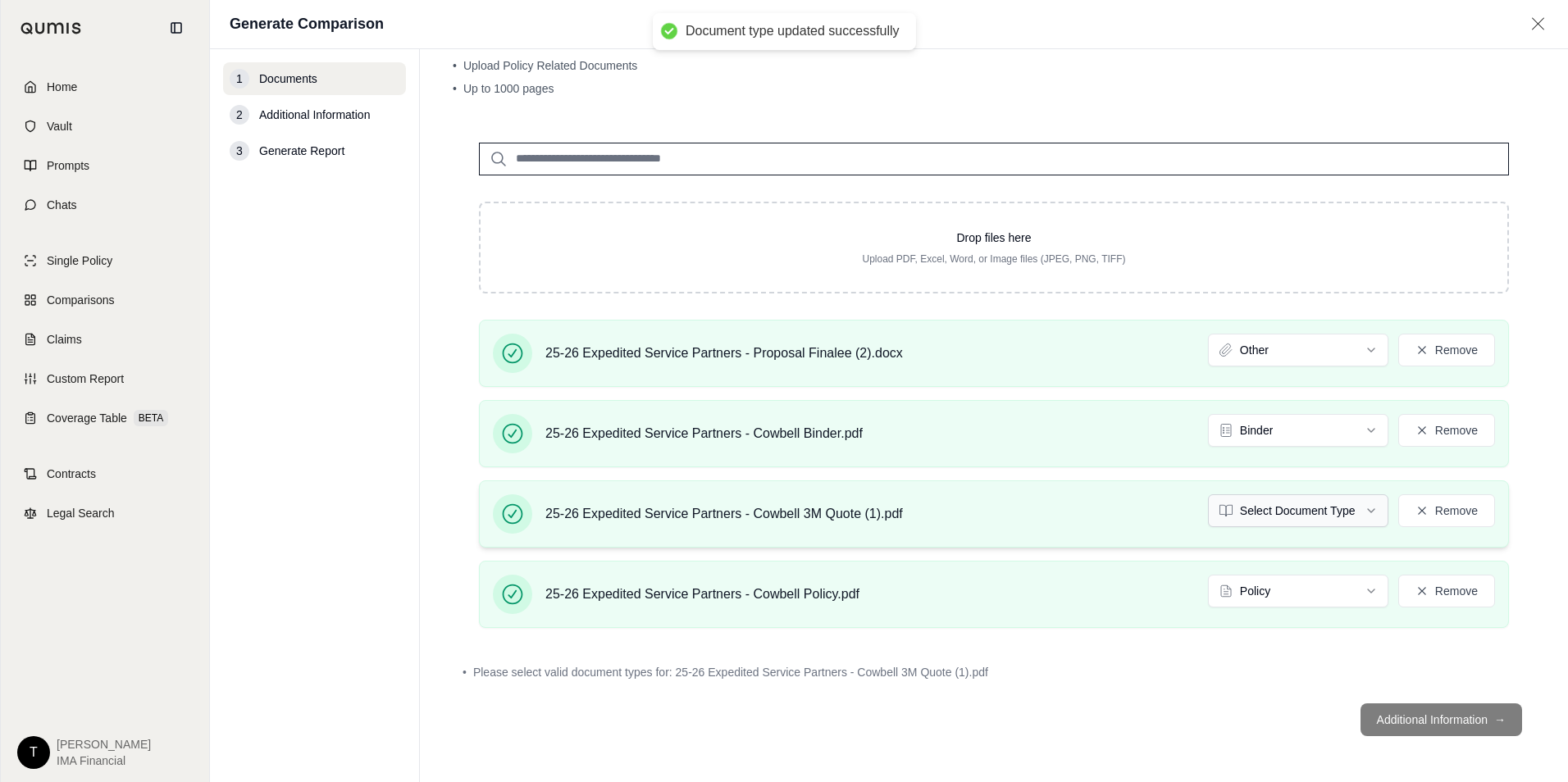
click at [1255, 514] on html "Document type updated successfully Document type updated successfully Home Vaul…" at bounding box center [784, 391] width 1568 height 782
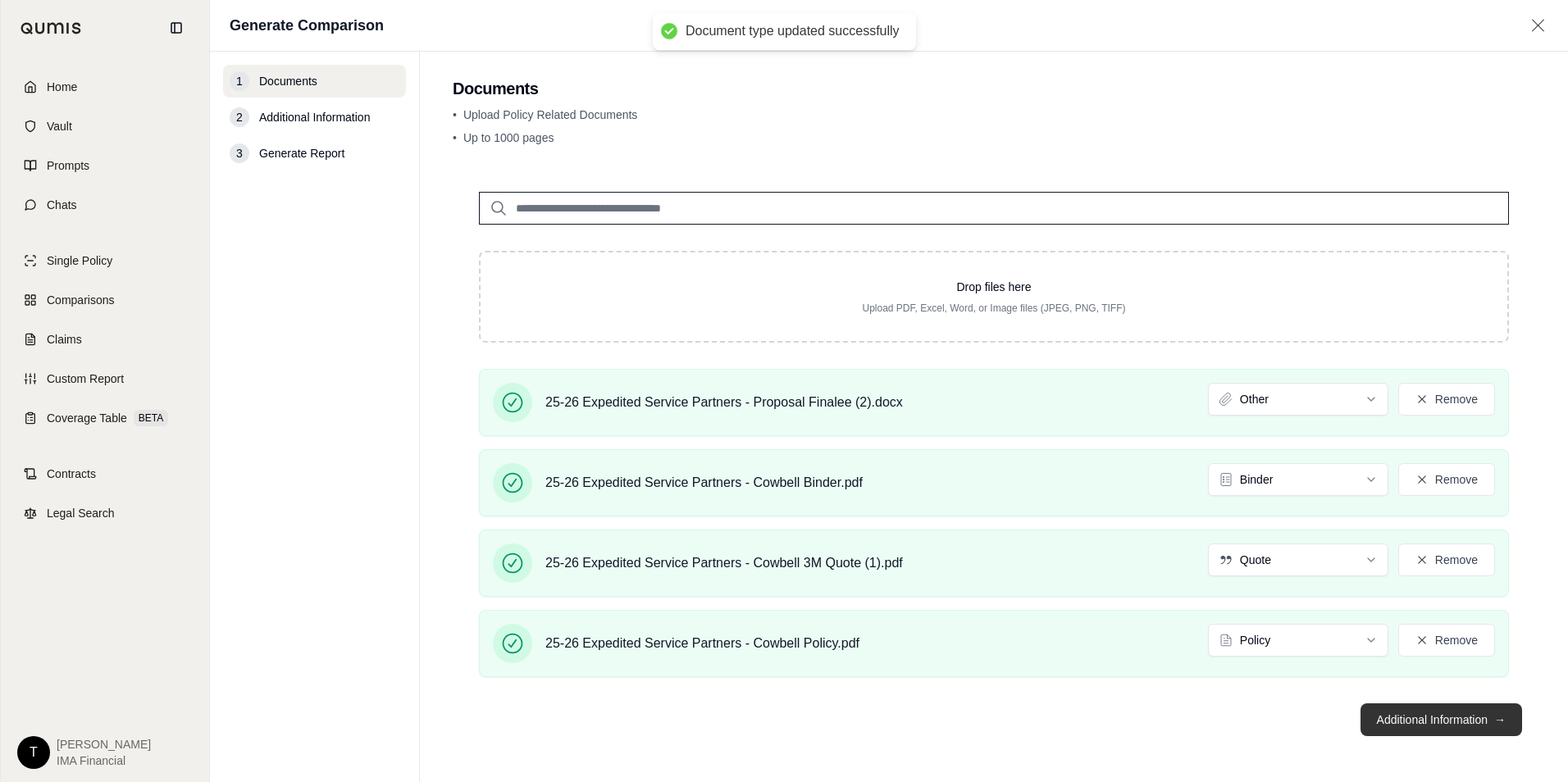
click at [1466, 719] on button "Additional Information →" at bounding box center [1441, 719] width 161 height 33
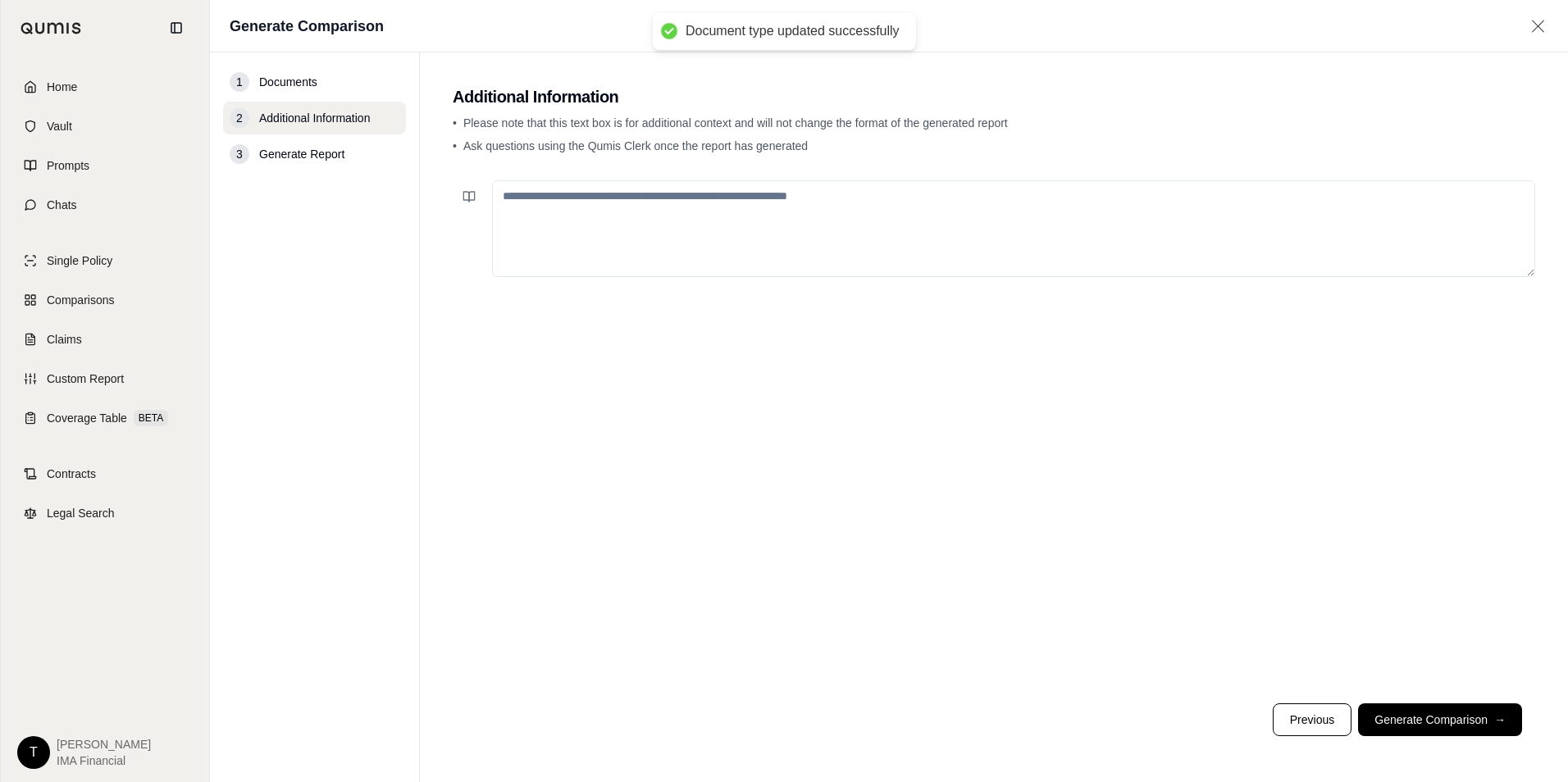
click at [792, 228] on textarea at bounding box center [1013, 228] width 1043 height 97
click at [540, 238] on textarea at bounding box center [1013, 228] width 1043 height 97
paste textarea "**********"
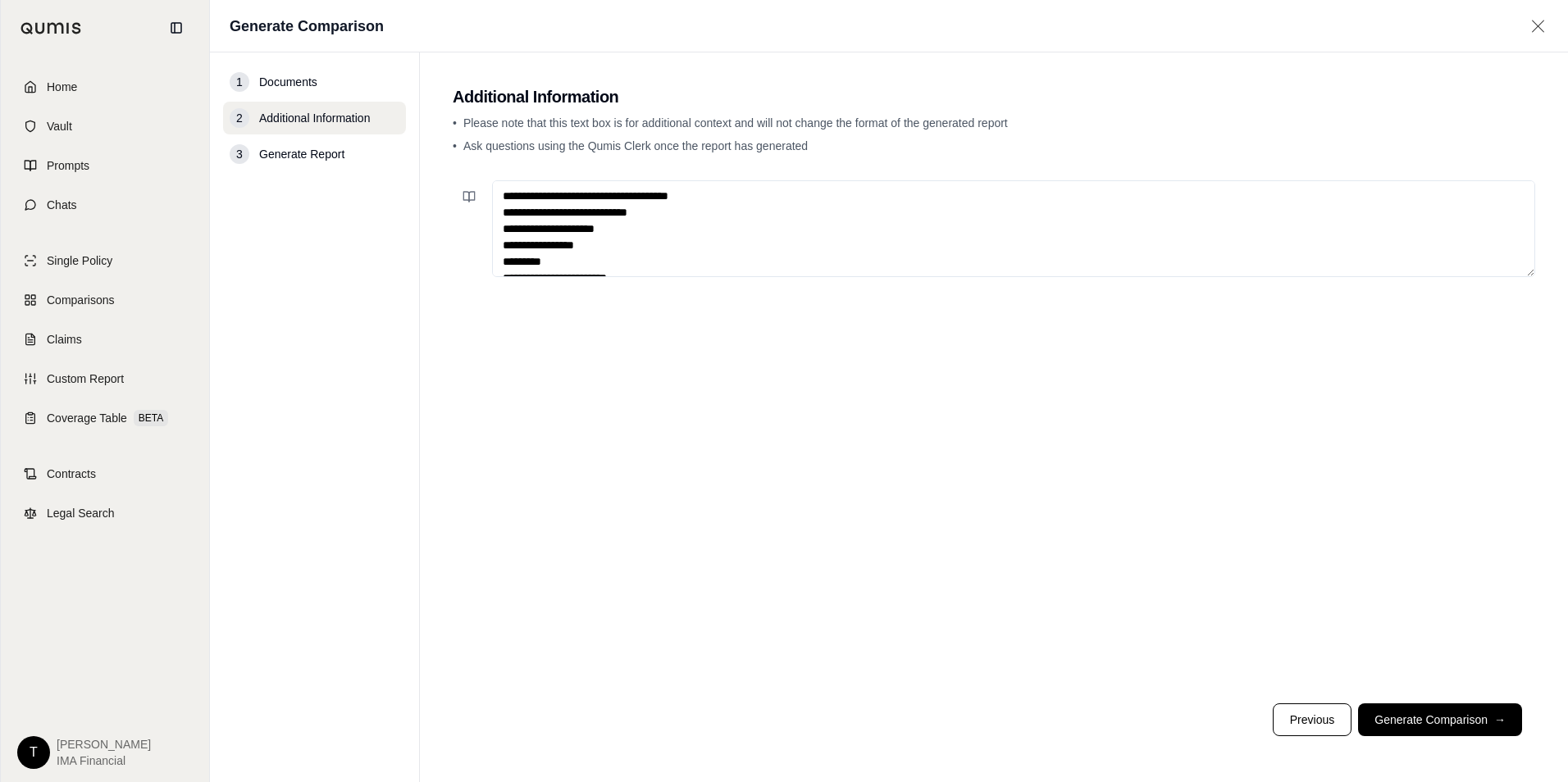
click at [660, 192] on textarea "**********" at bounding box center [1013, 228] width 1043 height 97
click at [673, 197] on textarea "**********" at bounding box center [1013, 228] width 1043 height 97
type textarea "**********"
click at [1428, 719] on button "Generate Comparison →" at bounding box center [1439, 719] width 164 height 33
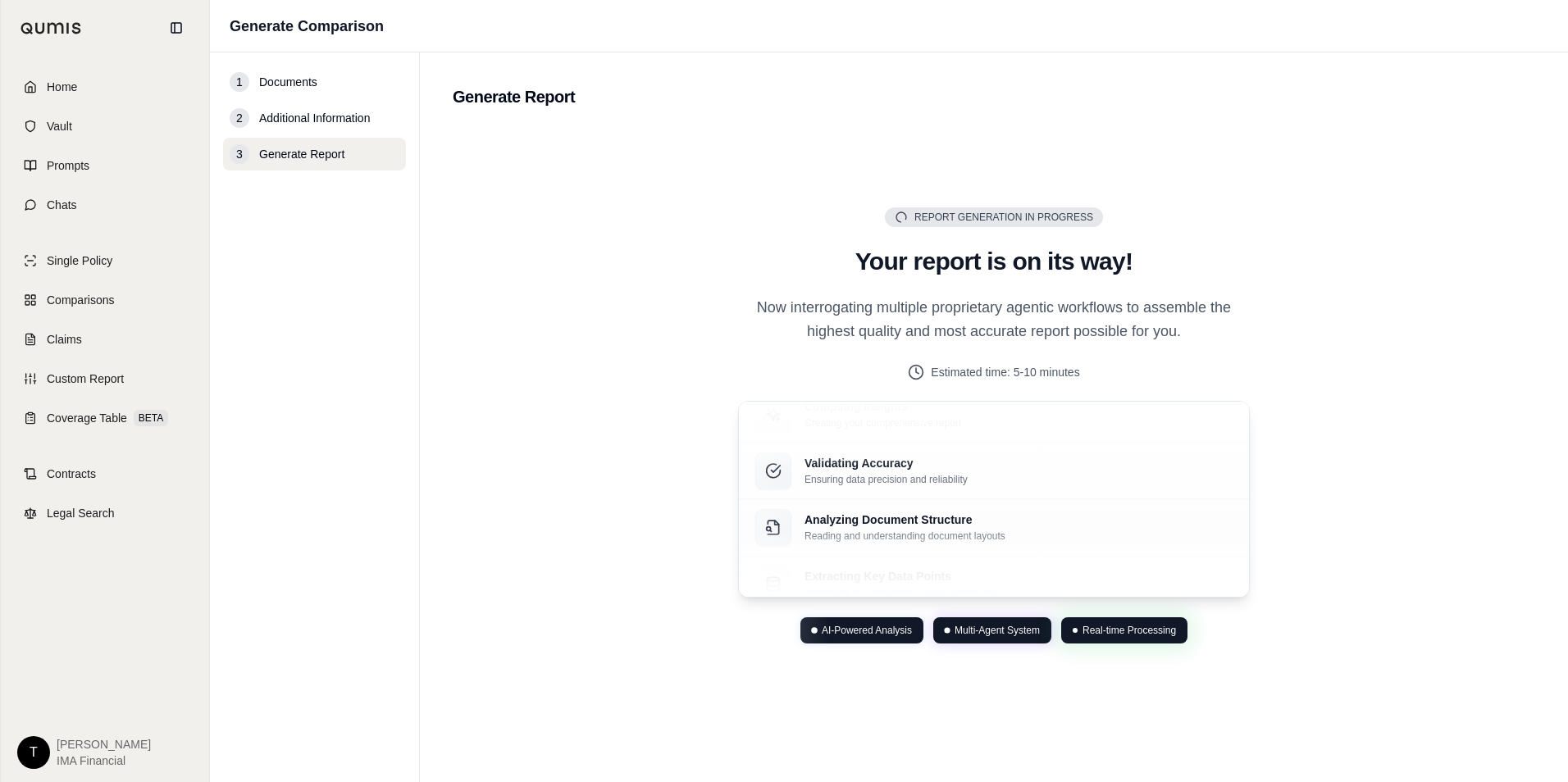
click at [1048, 315] on p "Now interrogating multiple proprietary agentic workflows to assemble the highes…" at bounding box center [993, 320] width 512 height 49
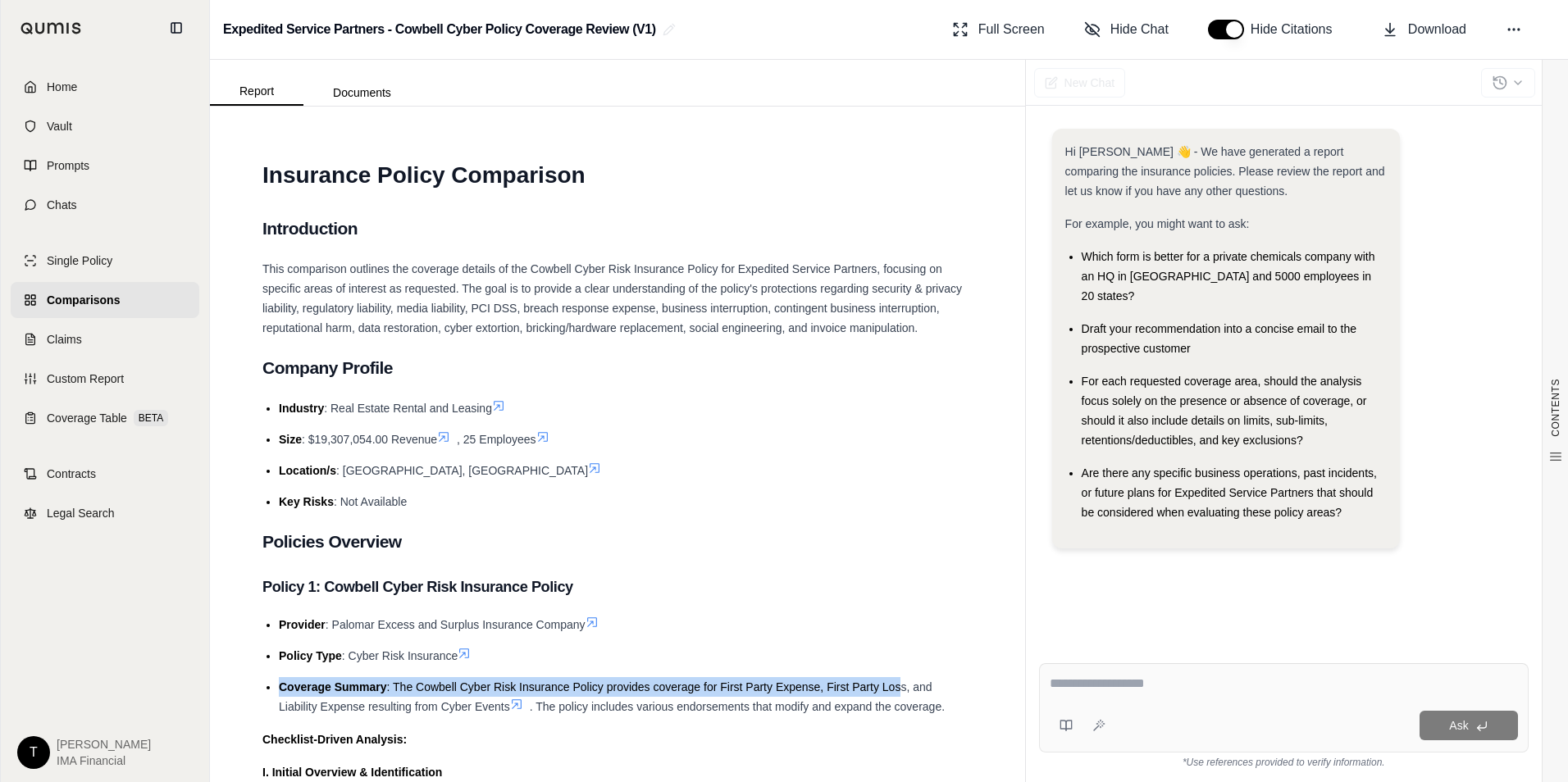
click at [898, 691] on ul "Provider : Palomar Excess and Surplus Insurance Company Policy Type : Cyber Ris…" at bounding box center [617, 665] width 710 height 102
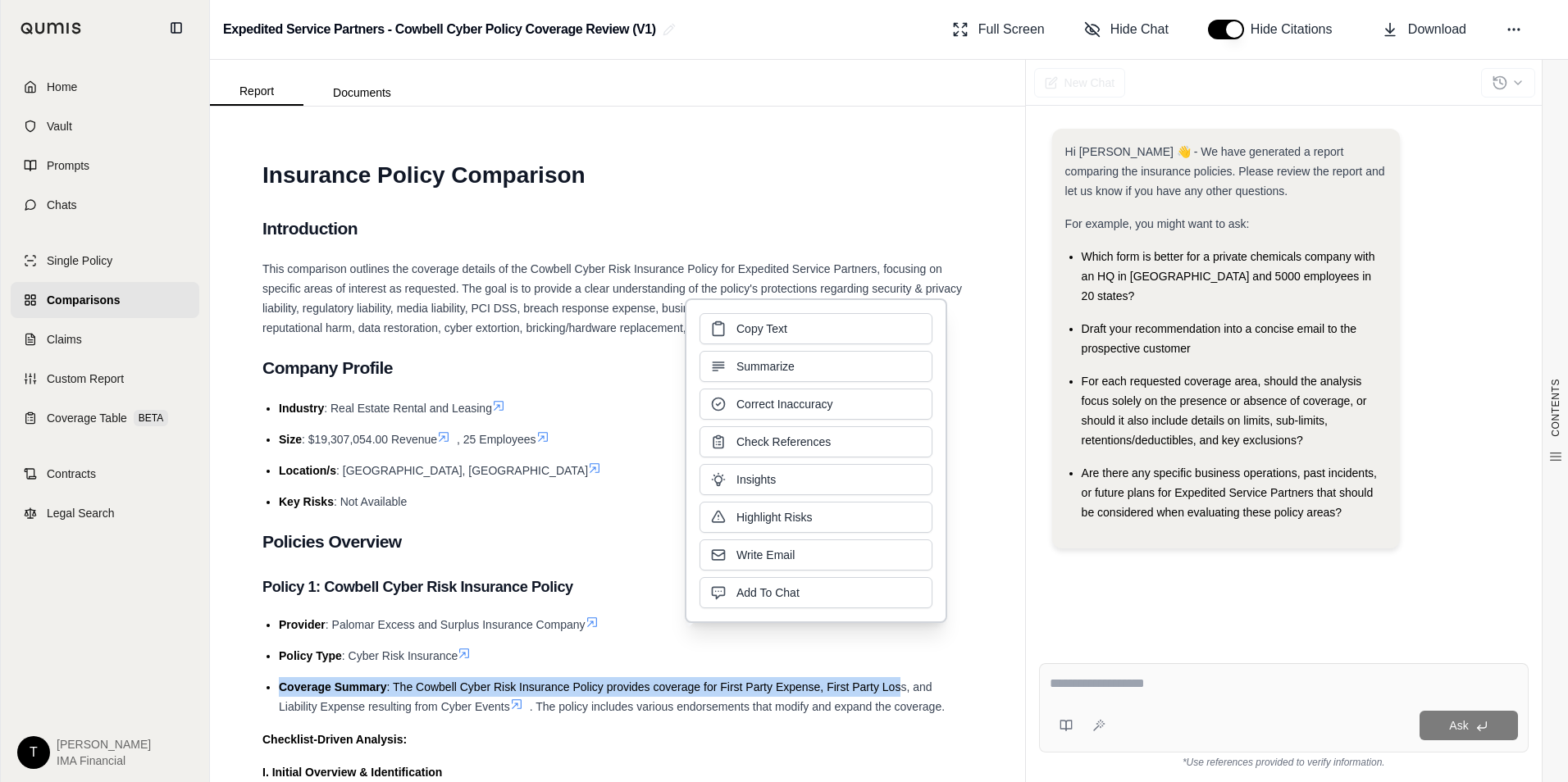
drag, startPoint x: 898, startPoint y: 691, endPoint x: 869, endPoint y: 696, distance: 29.4
click at [869, 696] on li "Coverage Summary : The Cowbell Cyber Risk Insurance Policy provides coverage fo…" at bounding box center [626, 696] width 694 height 39
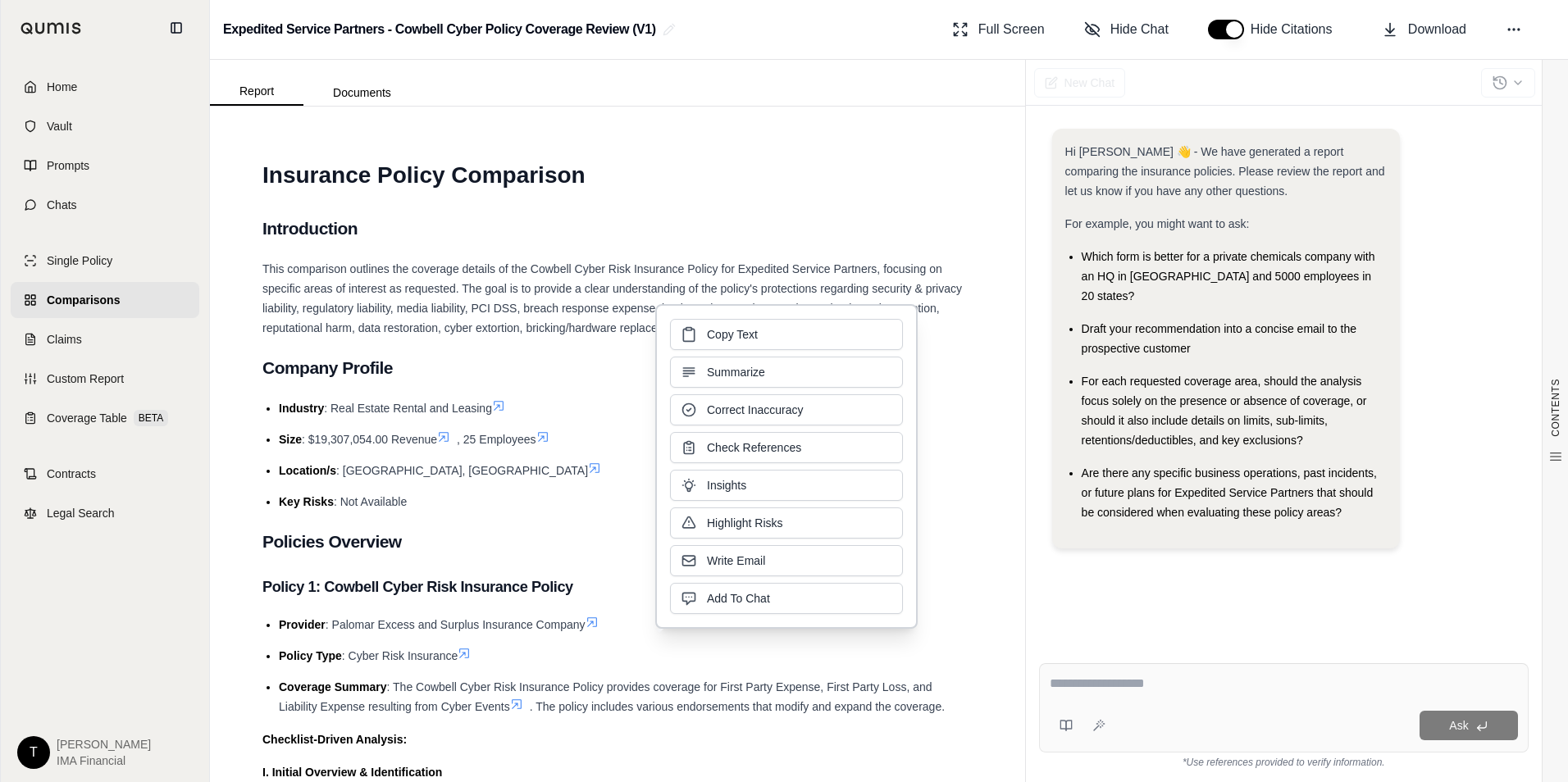
click at [655, 155] on h1 "Insurance Policy Comparison" at bounding box center [617, 175] width 710 height 46
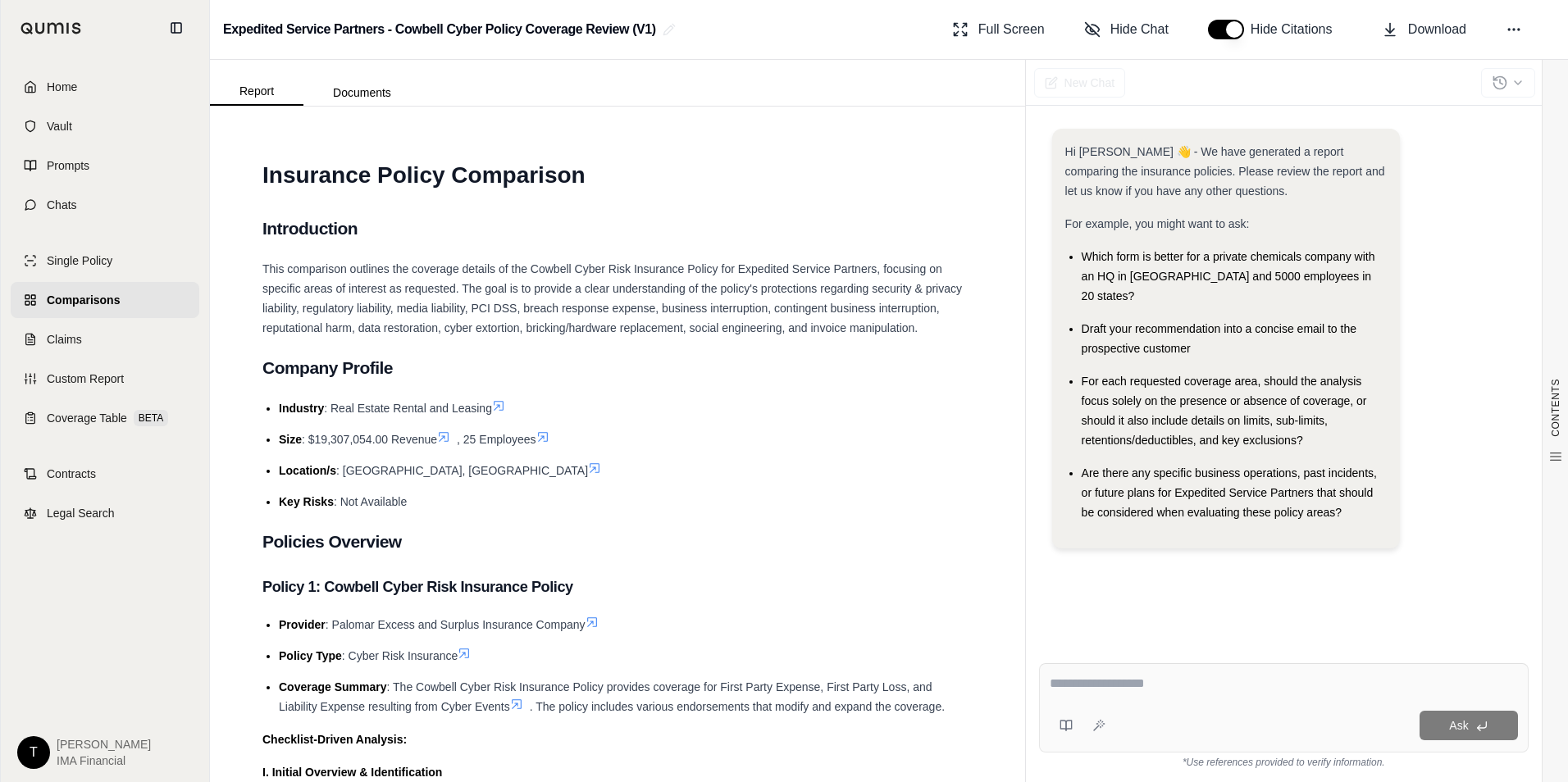
click at [558, 480] on li "Location/s : [GEOGRAPHIC_DATA], [GEOGRAPHIC_DATA]" at bounding box center [626, 470] width 694 height 19
click at [502, 446] on span ", 25 Employees" at bounding box center [497, 439] width 80 height 13
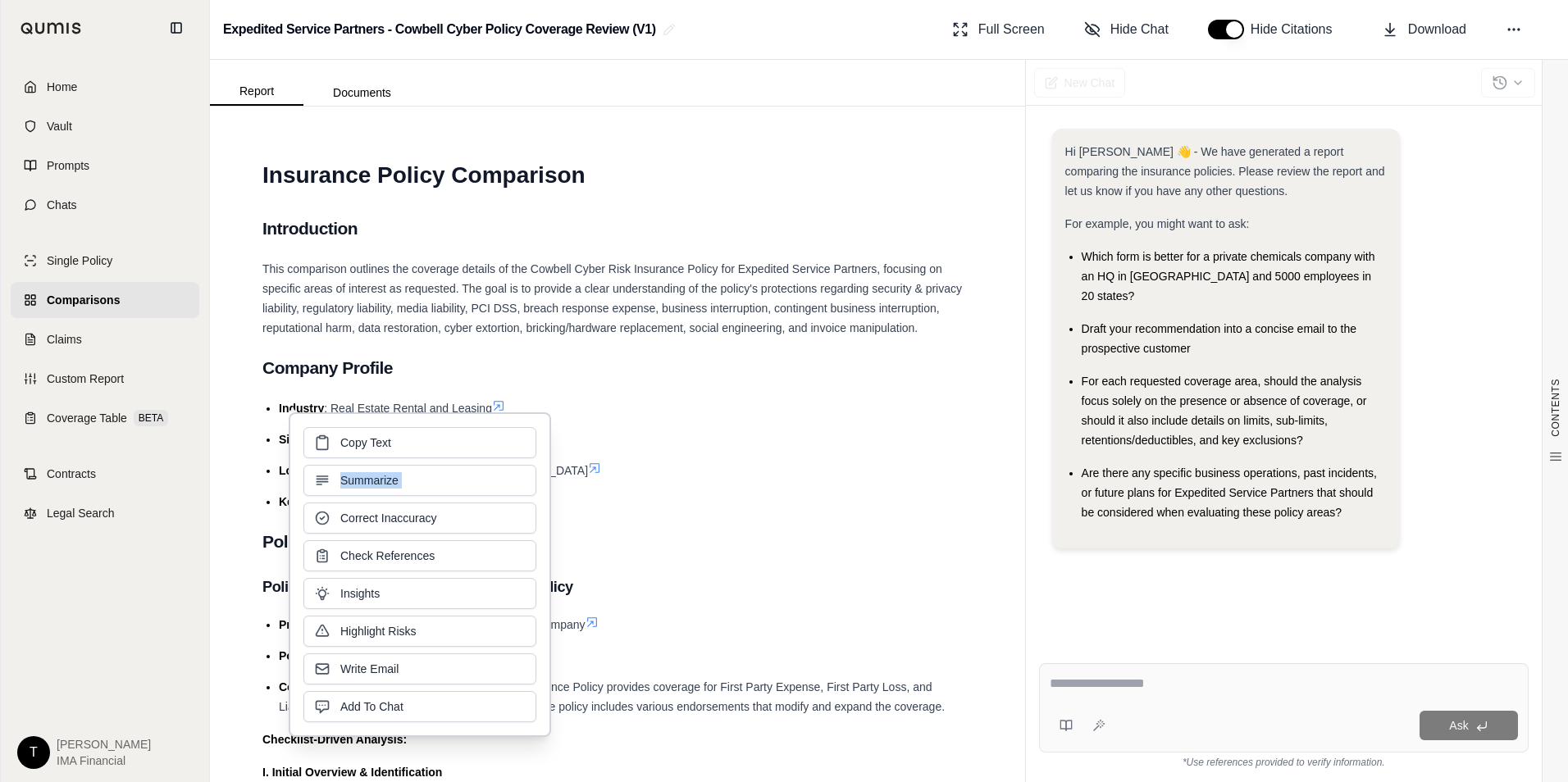
click at [502, 464] on div "Copy Text Summarize Correct Inaccuracy Check References Insights Highlight Risk…" at bounding box center [419, 574] width 233 height 295
drag, startPoint x: 502, startPoint y: 464, endPoint x: 791, endPoint y: 554, distance: 302.7
click at [790, 554] on h2 "Policies Overview" at bounding box center [617, 542] width 710 height 34
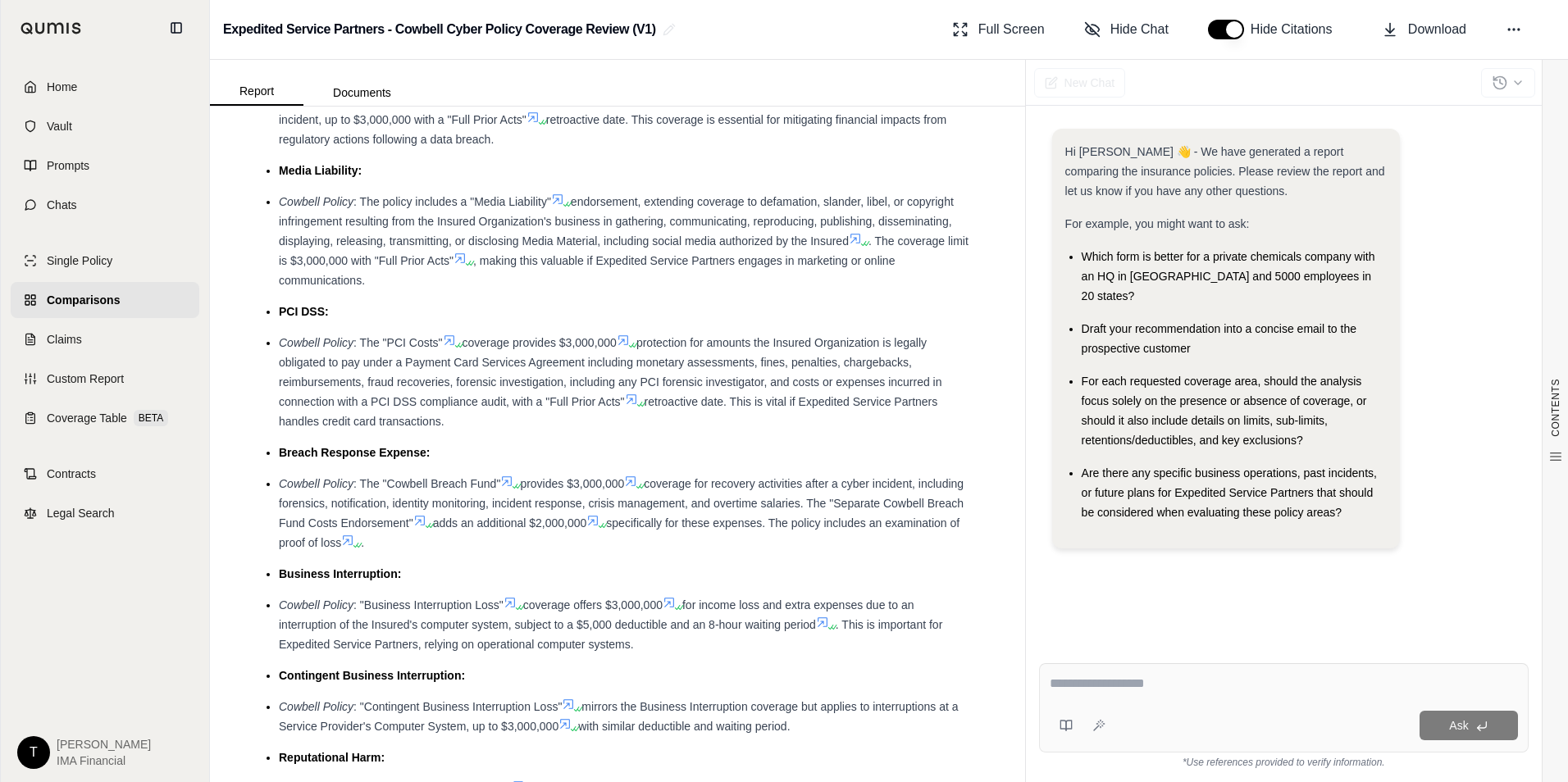
drag, startPoint x: 822, startPoint y: 308, endPoint x: 818, endPoint y: 327, distance: 19.4
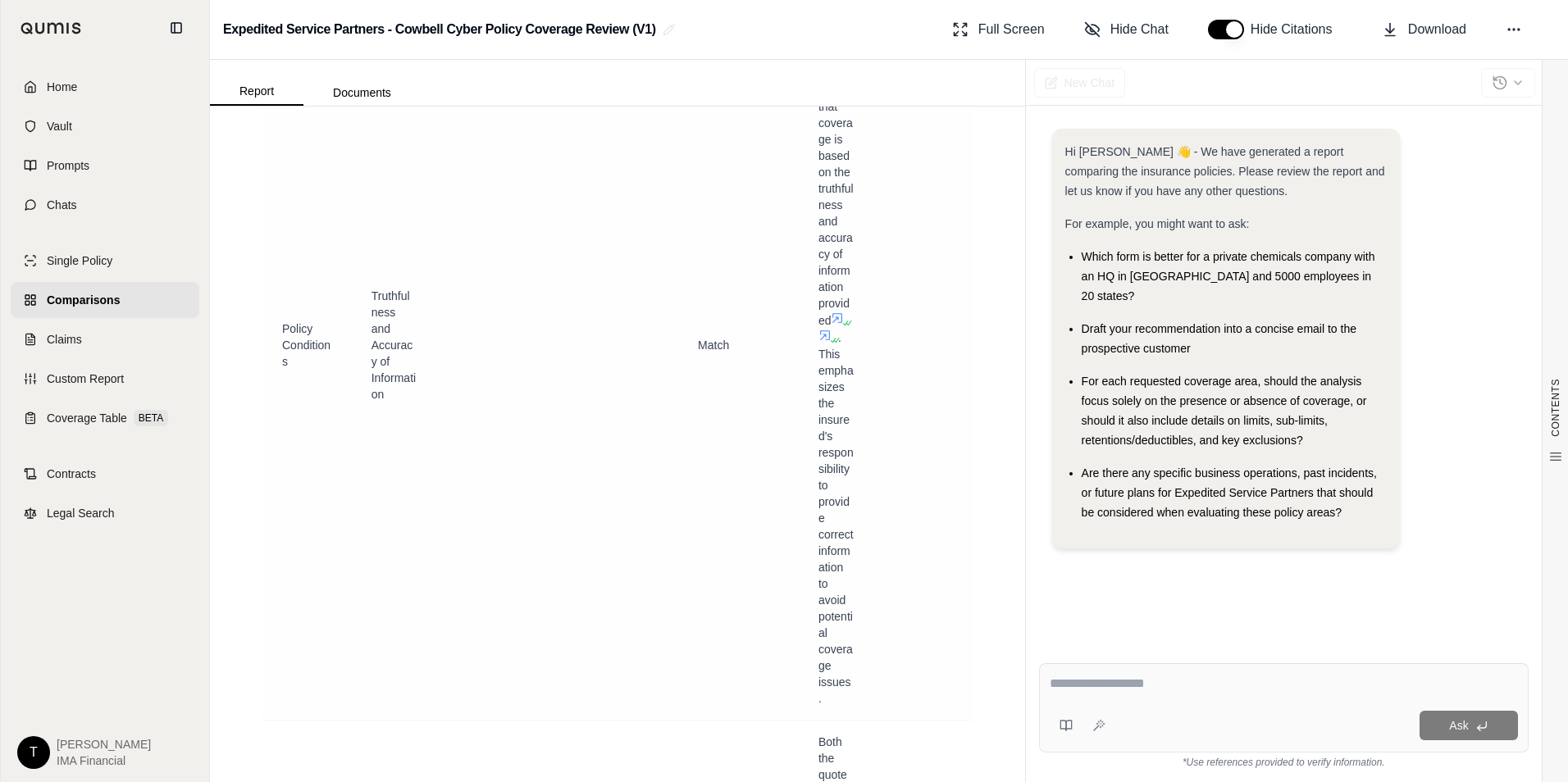
scroll to position [7590, 0]
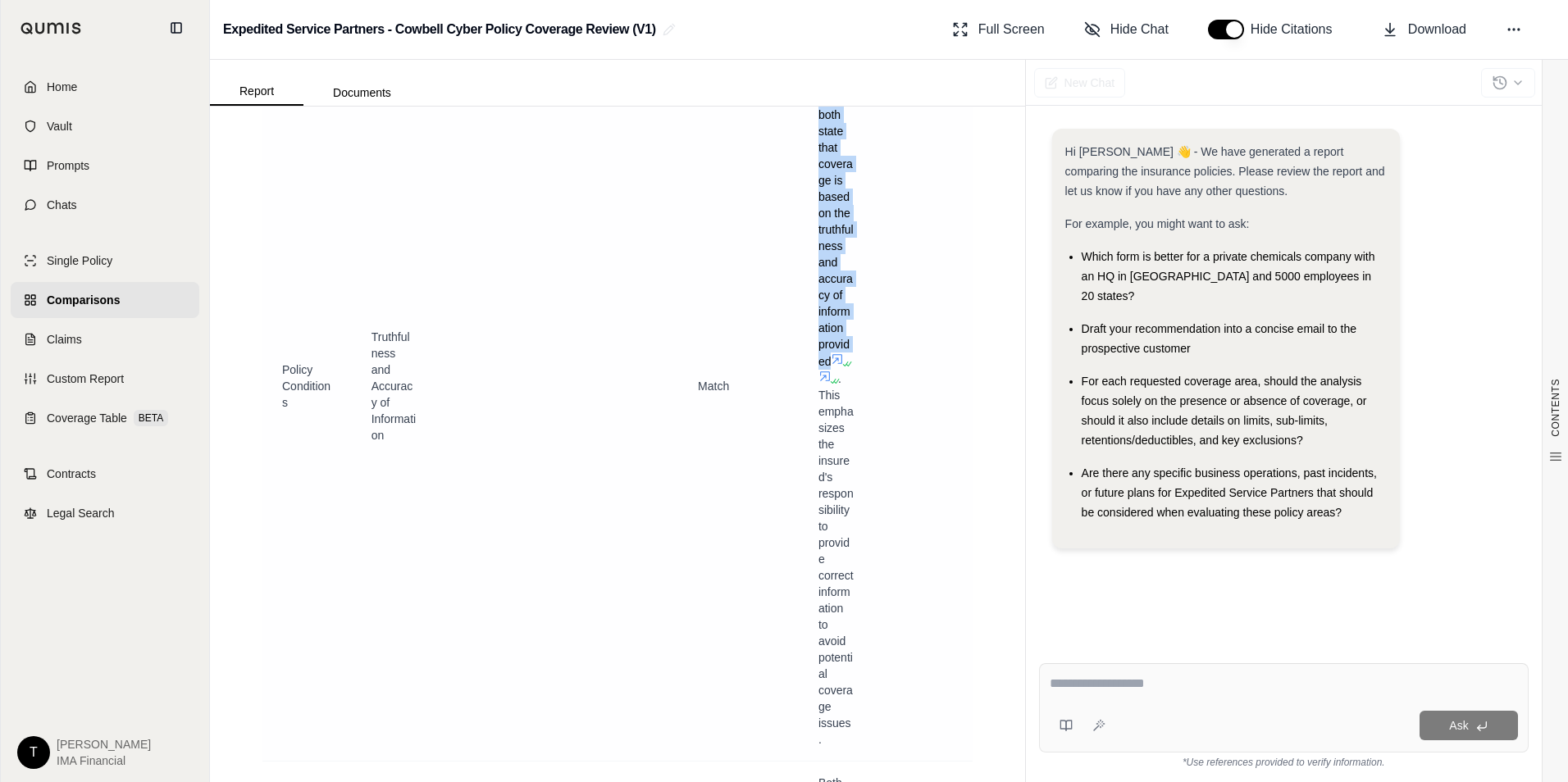
drag, startPoint x: 814, startPoint y: 188, endPoint x: 837, endPoint y: 518, distance: 330.8
click at [836, 518] on td "The quote proposal and binder both state that coverage is based on the truthful…" at bounding box center [835, 386] width 75 height 750
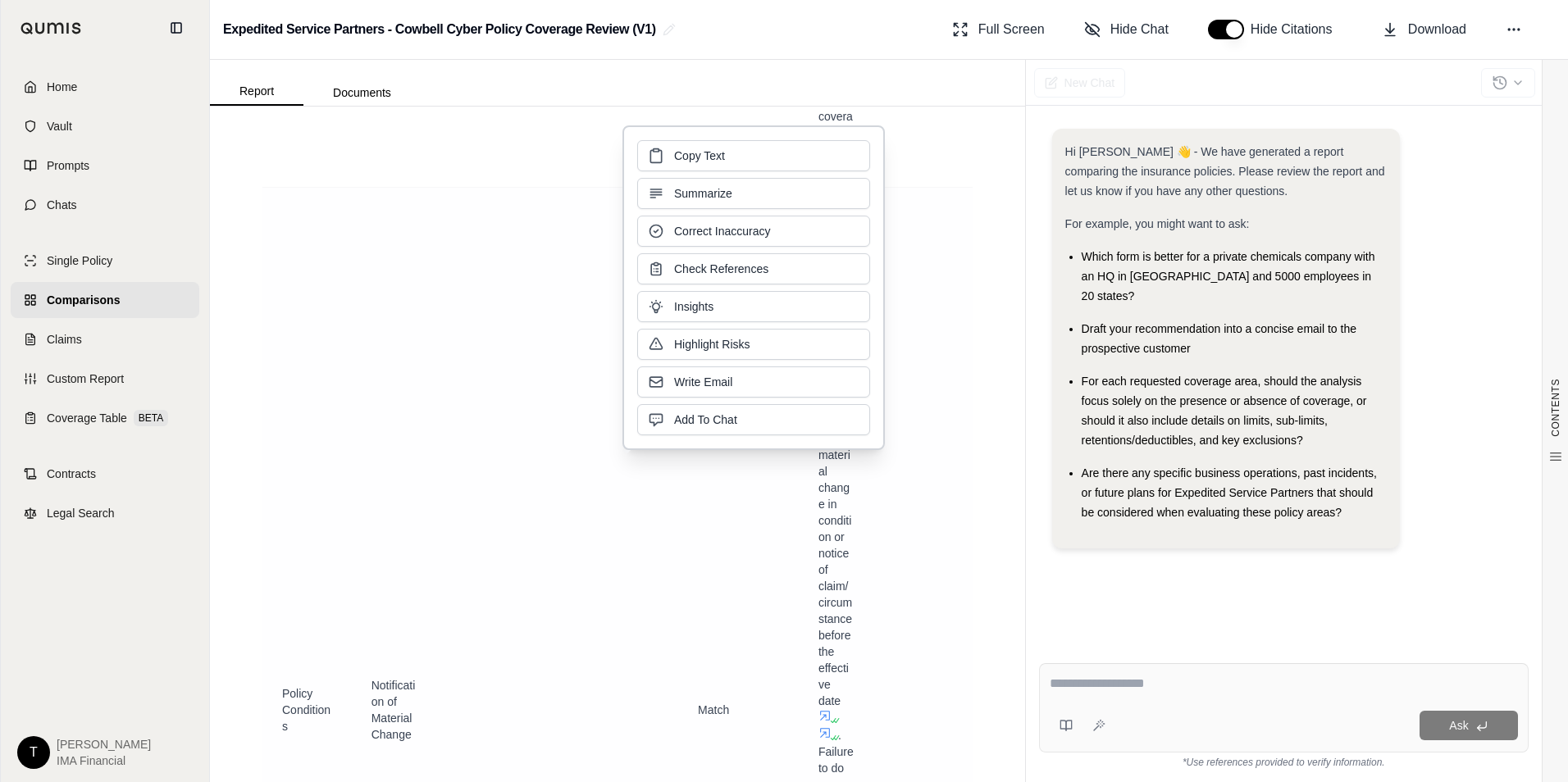
click at [924, 459] on td at bounding box center [923, 710] width 99 height 1045
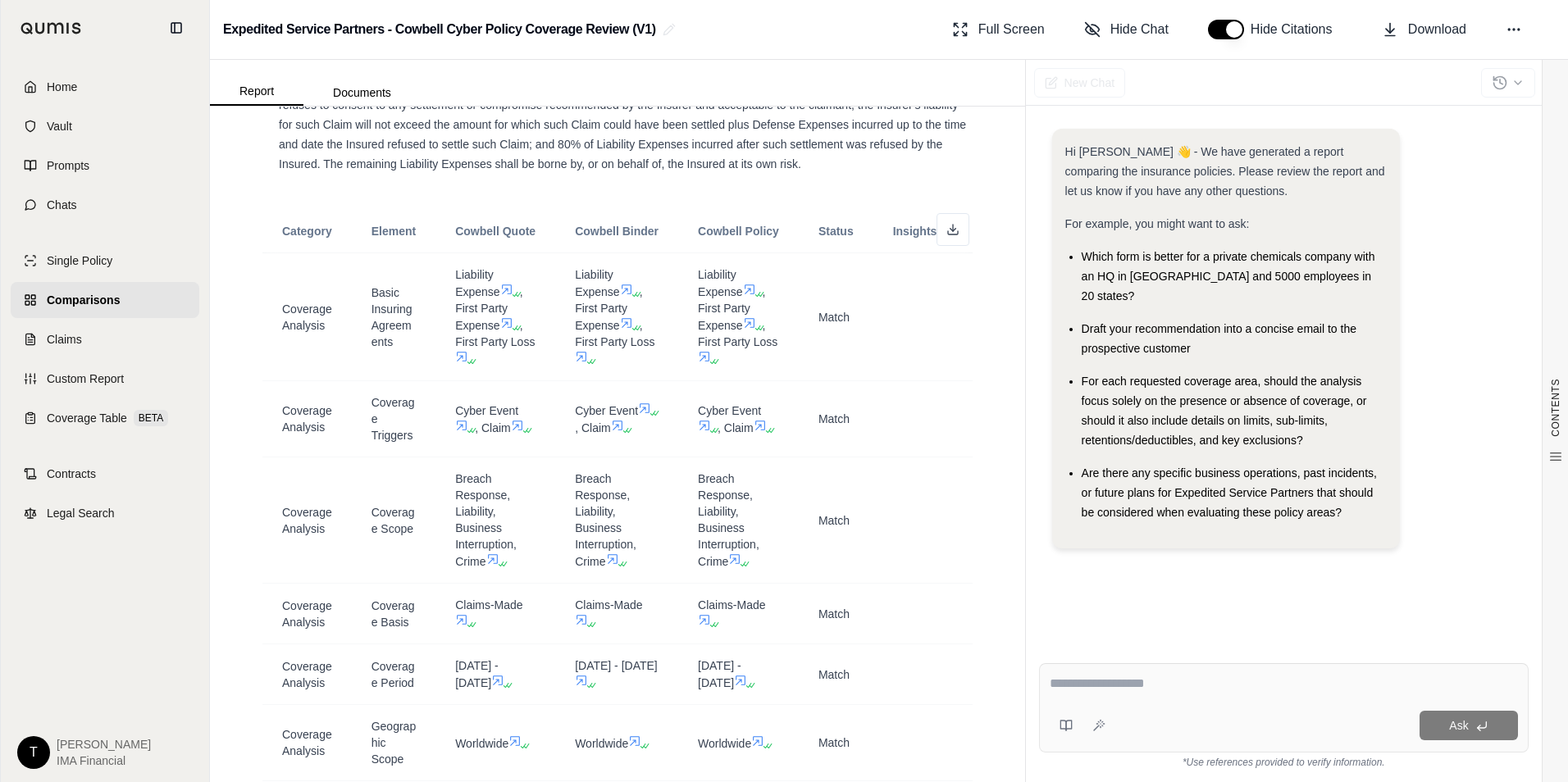
scroll to position [6083, 0]
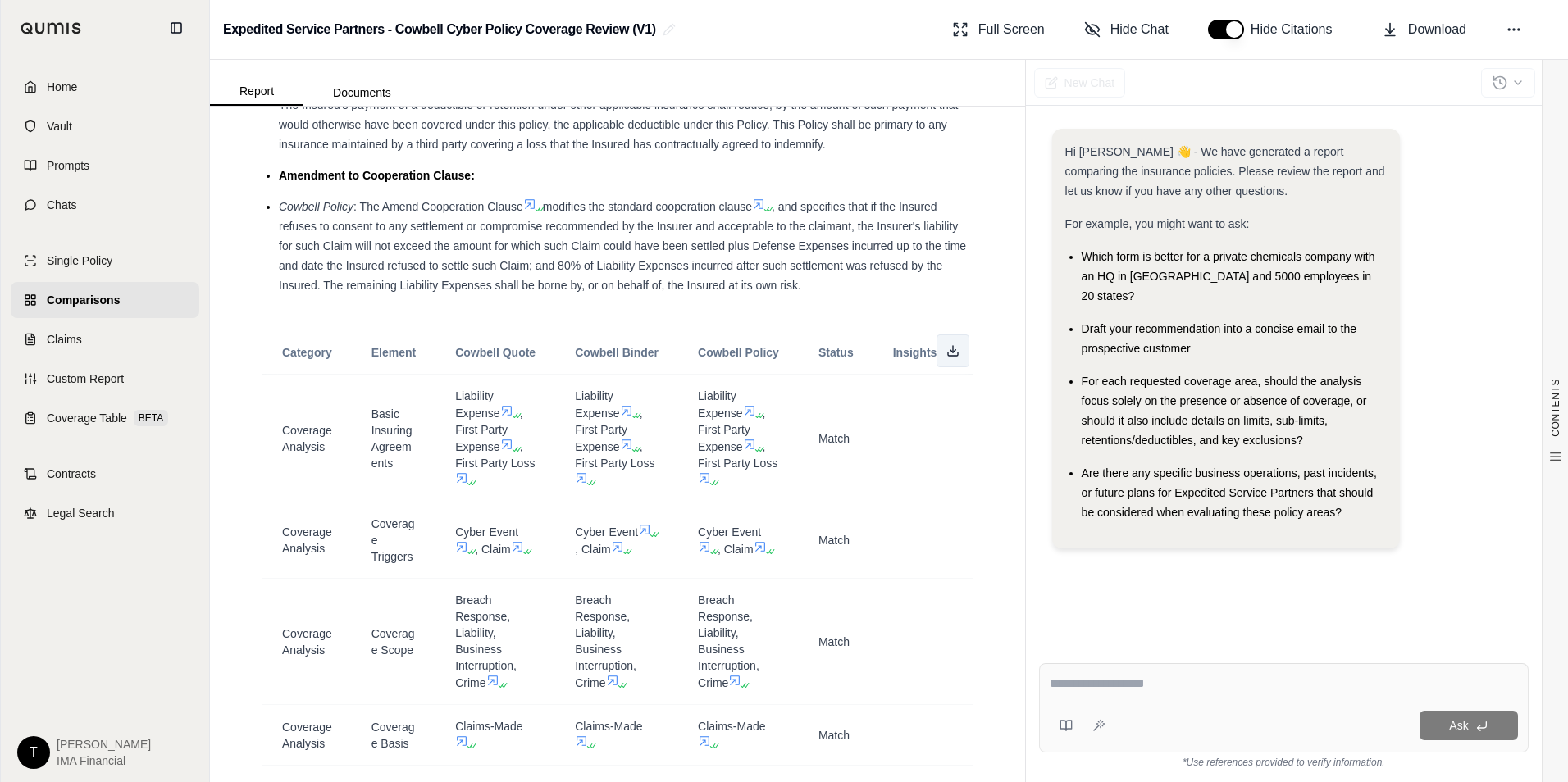
click at [946, 357] on icon at bounding box center [953, 351] width 13 height 13
click at [862, 295] on ul "Notice to Insurer: Cowbell Policy : Section IV.C.1 requires the Insured to prov…" at bounding box center [617, 8] width 710 height 572
click at [1436, 23] on span "Download" at bounding box center [1436, 29] width 58 height 19
drag, startPoint x: 787, startPoint y: 284, endPoint x: 968, endPoint y: 286, distance: 181.0
click at [787, 186] on li "Amendment to Cooperation Clause:" at bounding box center [626, 175] width 694 height 19
